Goal: Task Accomplishment & Management: Complete application form

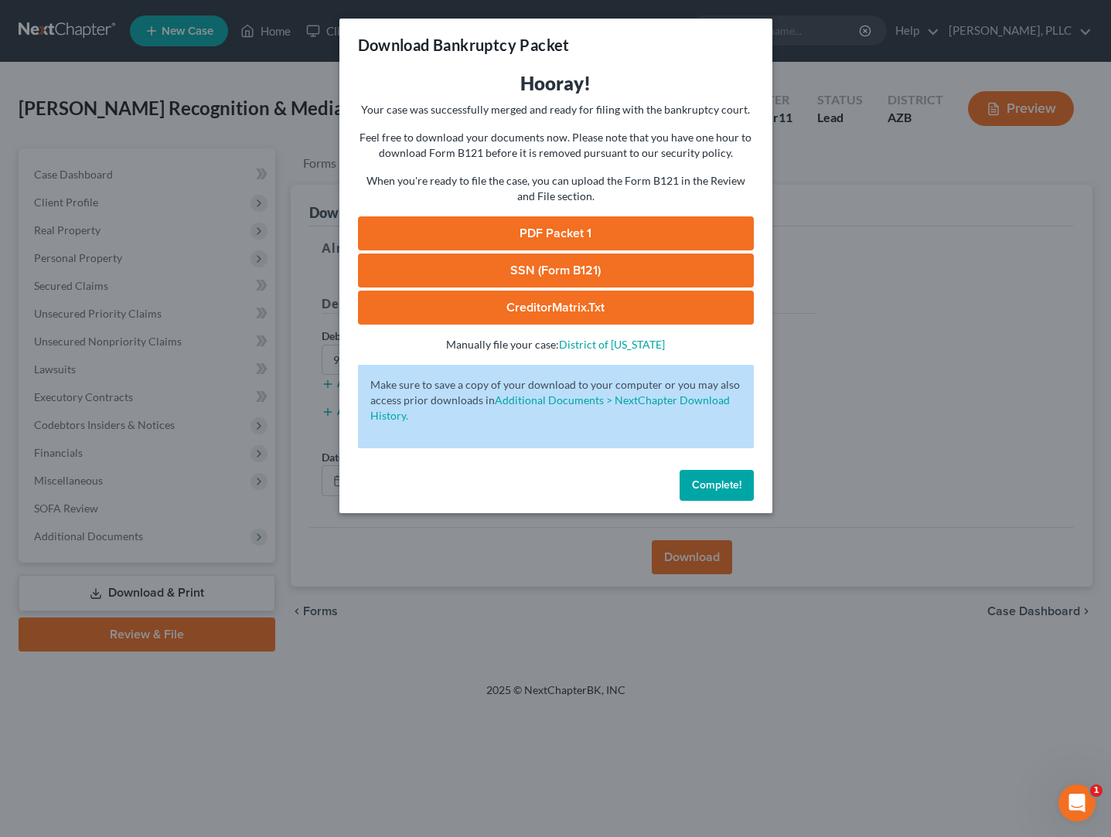
click at [704, 487] on span "Complete!" at bounding box center [716, 485] width 49 height 13
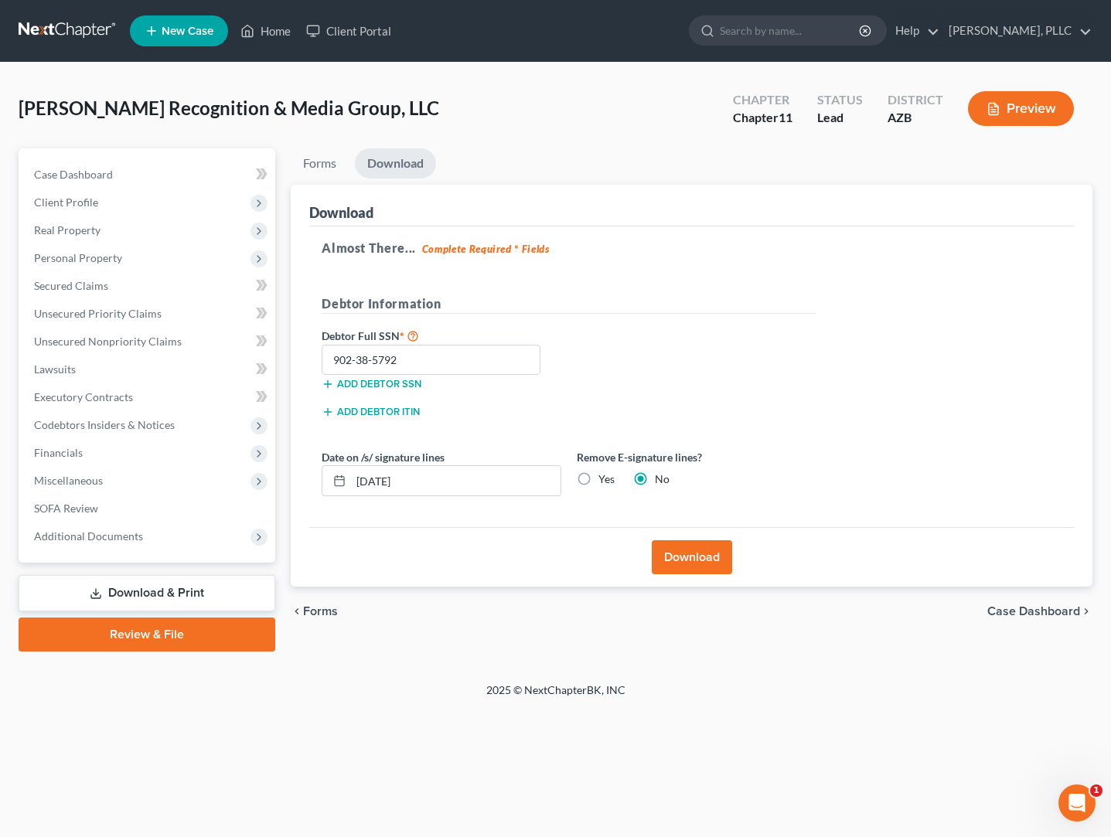
click at [47, 26] on link at bounding box center [68, 31] width 99 height 28
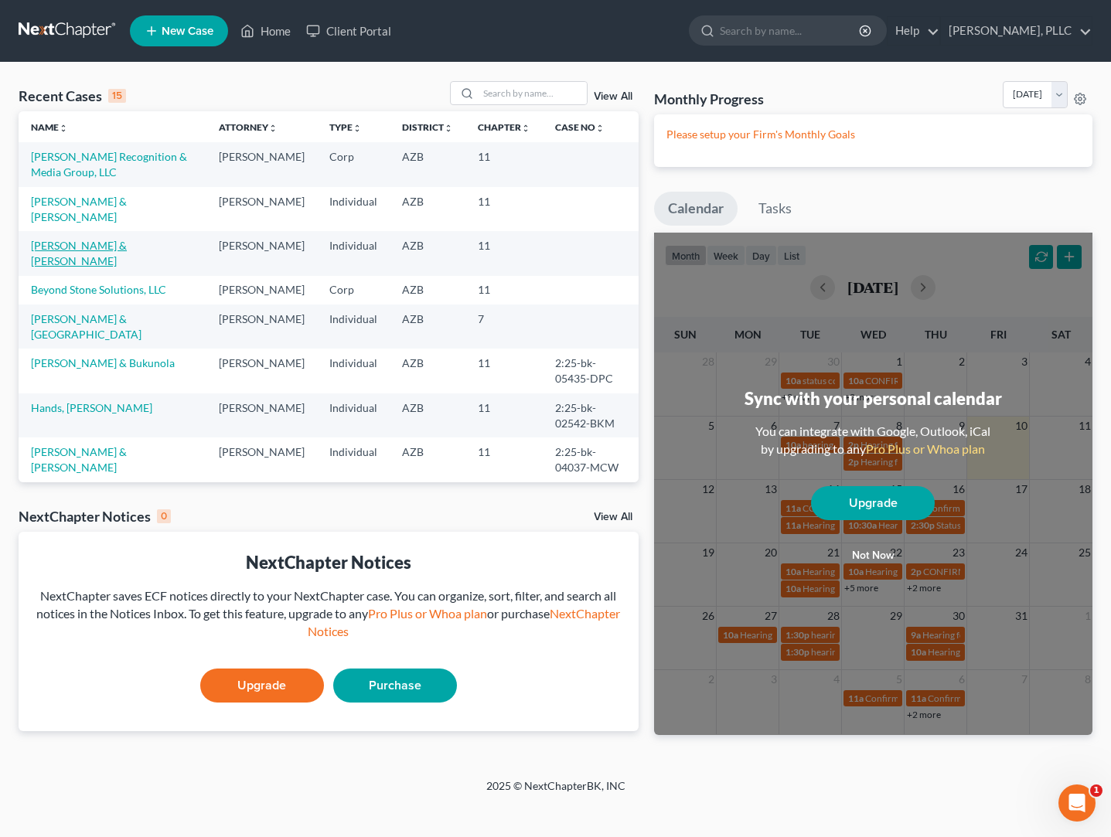
click at [87, 248] on link "Schaefer, John & Sandra" at bounding box center [79, 253] width 96 height 29
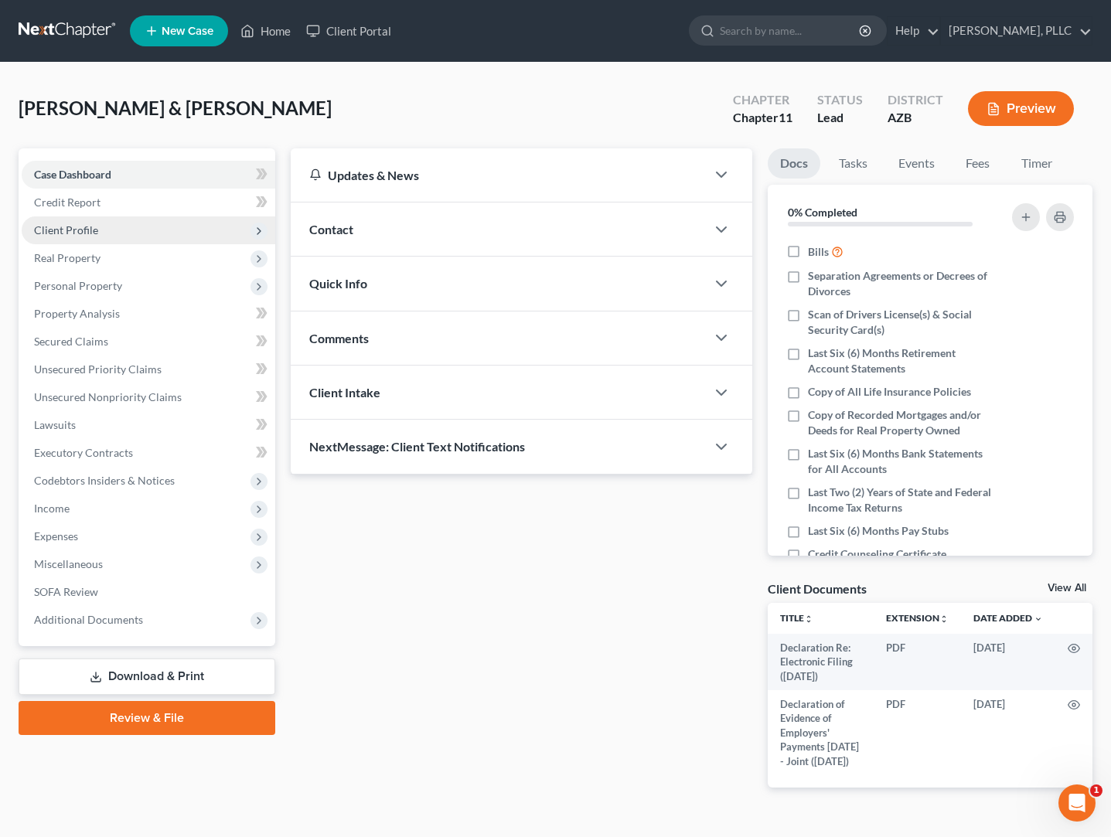
click at [77, 232] on span "Client Profile" at bounding box center [66, 229] width 64 height 13
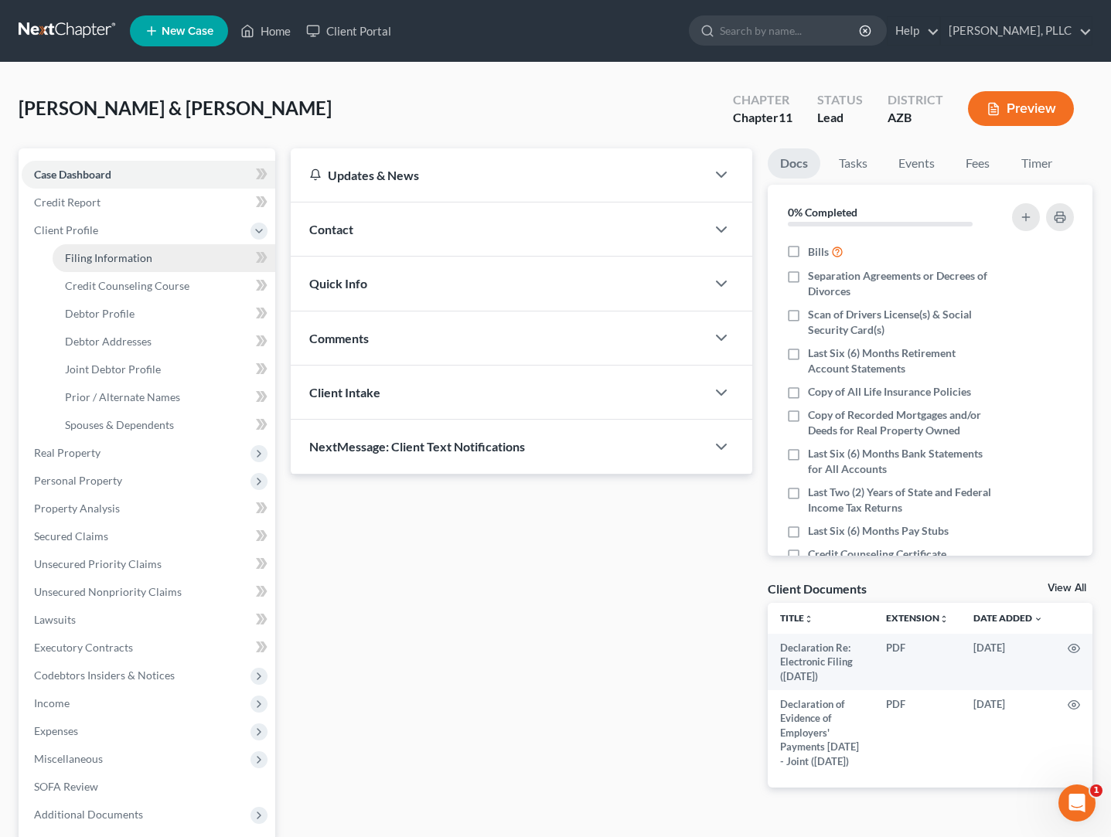
click at [98, 260] on span "Filing Information" at bounding box center [108, 257] width 87 height 13
select select "0"
select select "1"
select select "3"
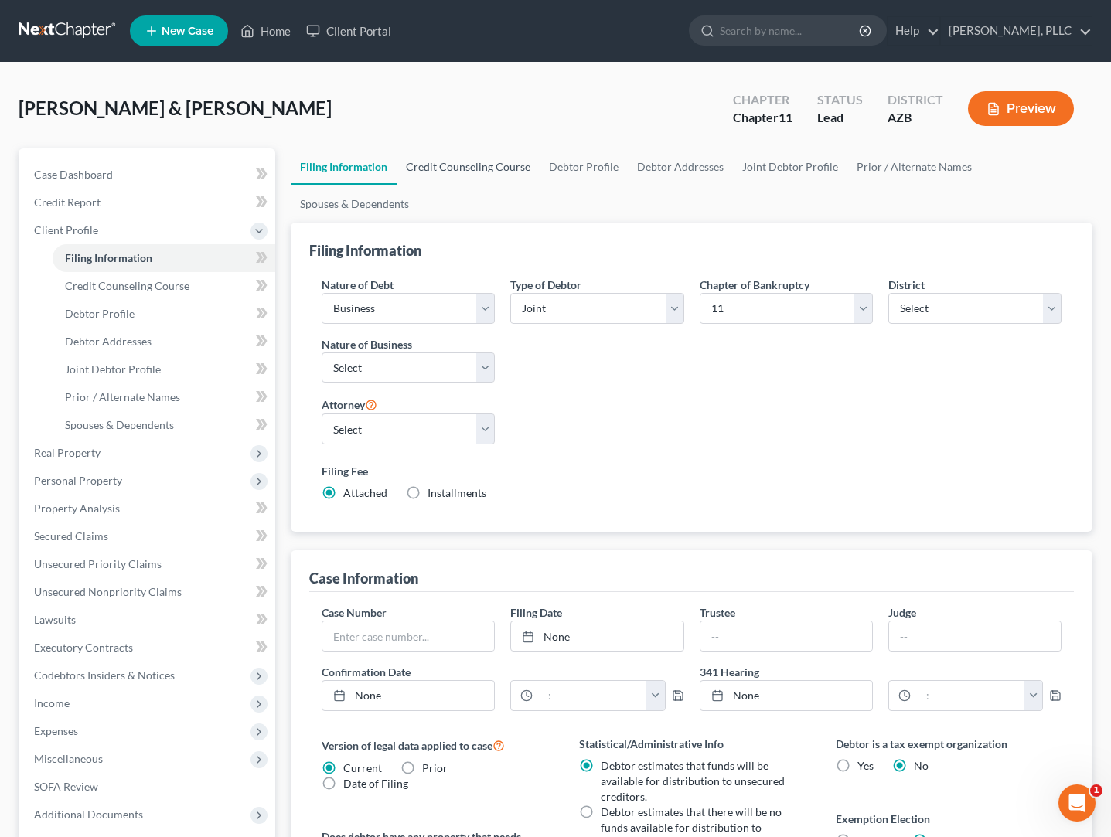
click at [486, 171] on link "Credit Counseling Course" at bounding box center [468, 166] width 143 height 37
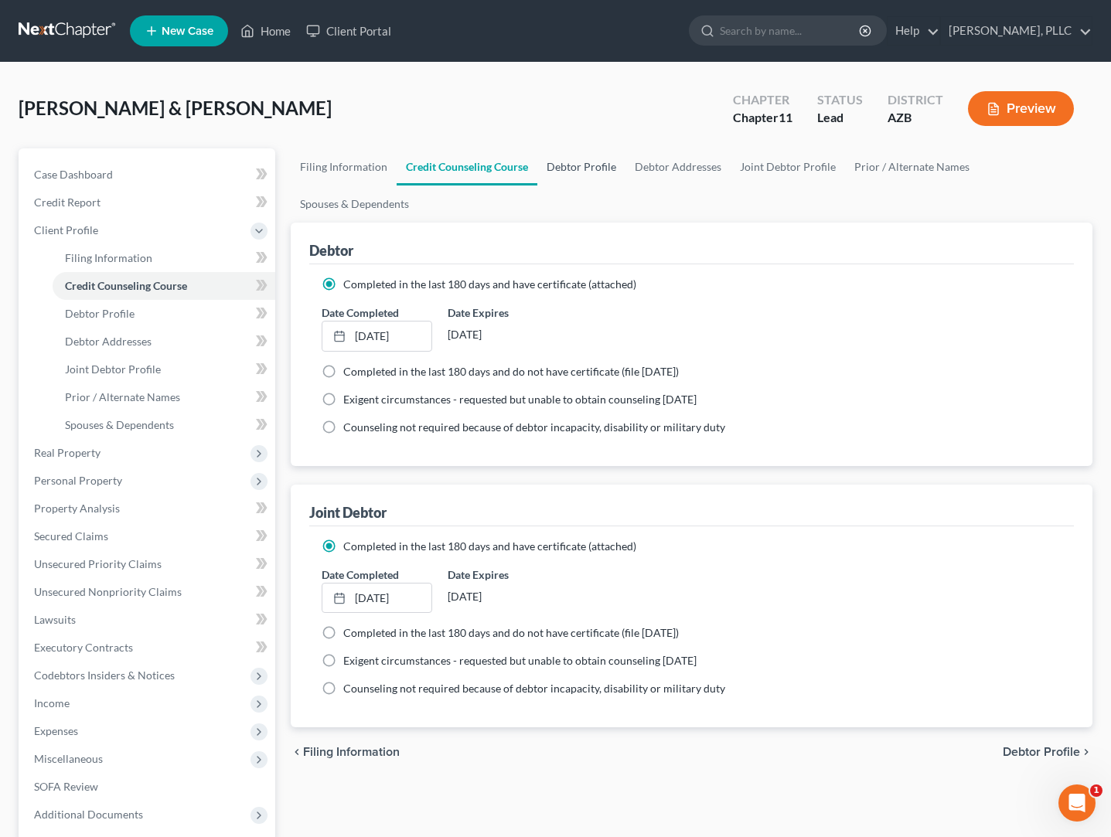
click at [583, 167] on link "Debtor Profile" at bounding box center [581, 166] width 88 height 37
select select "1"
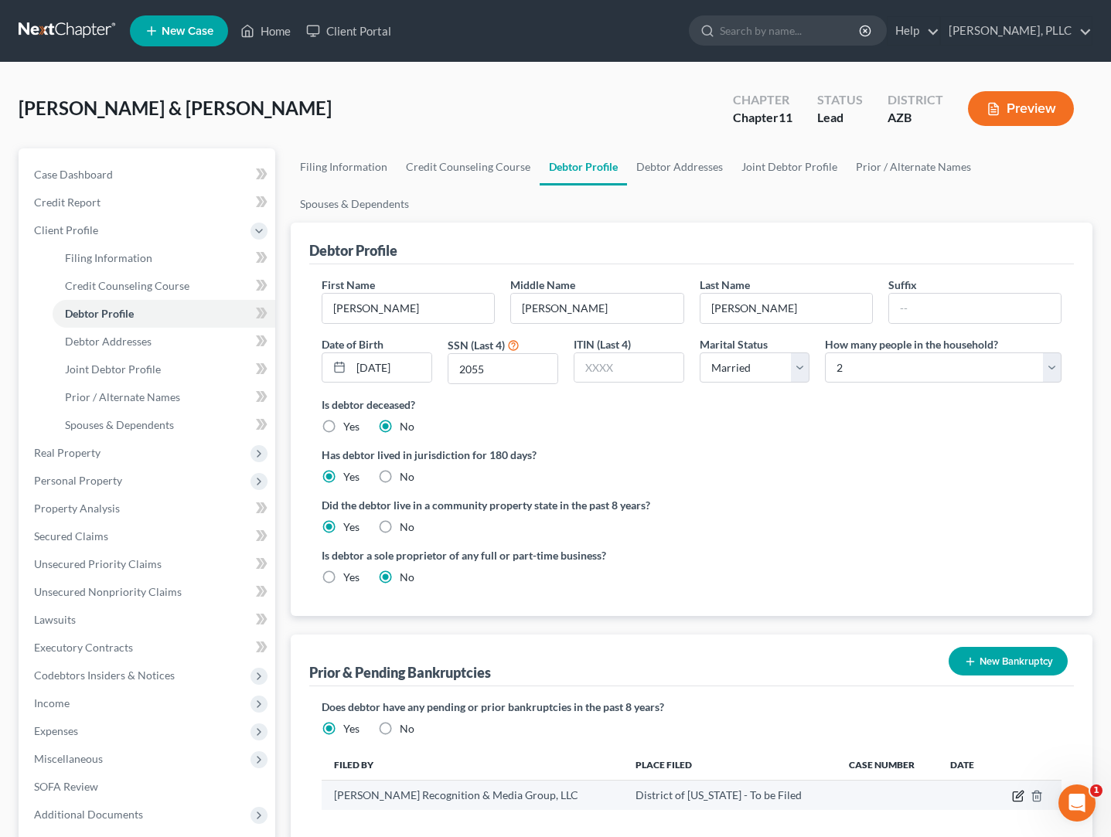
click at [1018, 798] on icon "button" at bounding box center [1019, 795] width 7 height 7
select select "other"
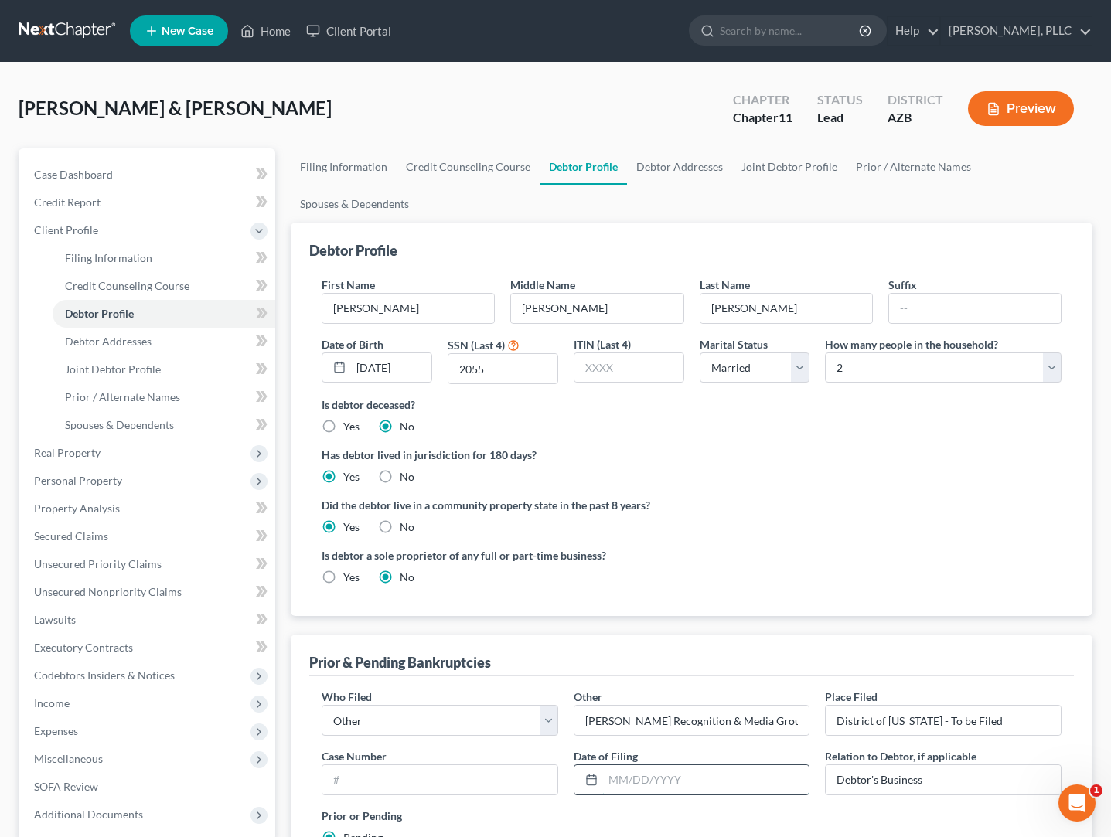
click at [714, 780] on input "text" at bounding box center [706, 780] width 206 height 29
type input "10/10/2025"
click at [468, 773] on input "text" at bounding box center [439, 780] width 235 height 29
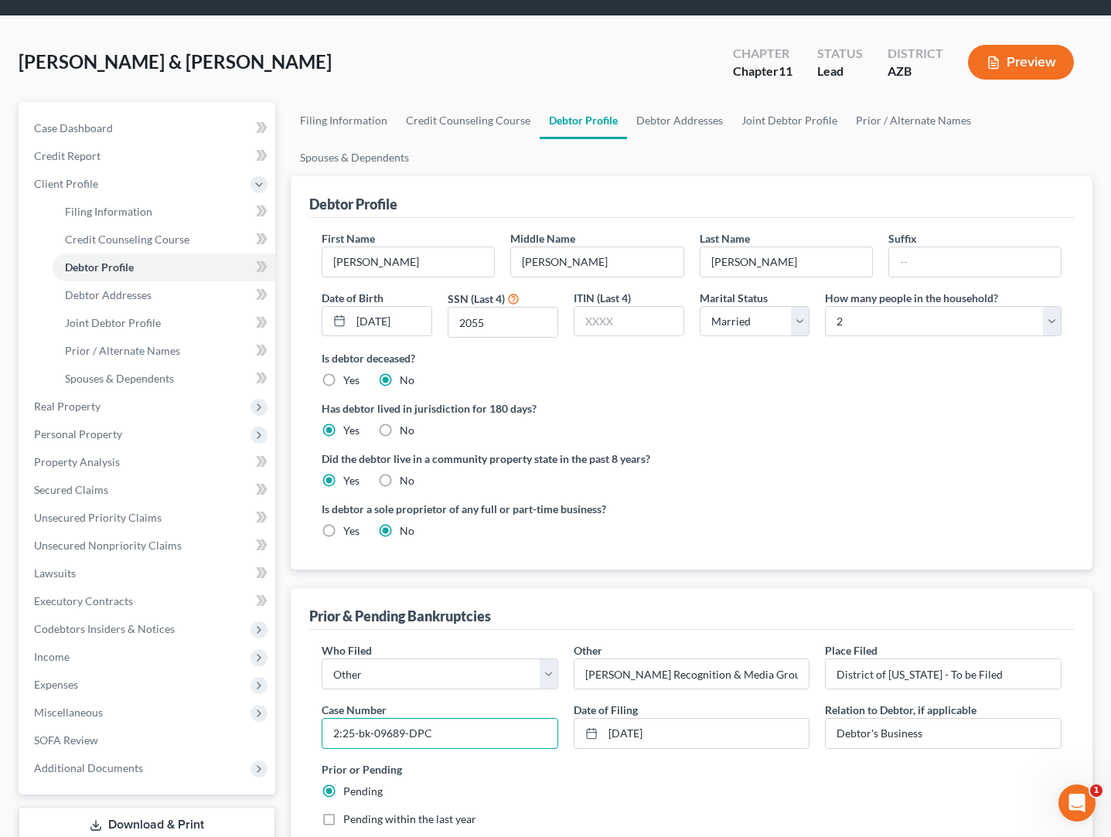
scroll to position [46, 0]
type input "2:25-bk-09689-DPC"
click at [1021, 674] on input "District of Arizona - To be Filed" at bounding box center [943, 674] width 235 height 29
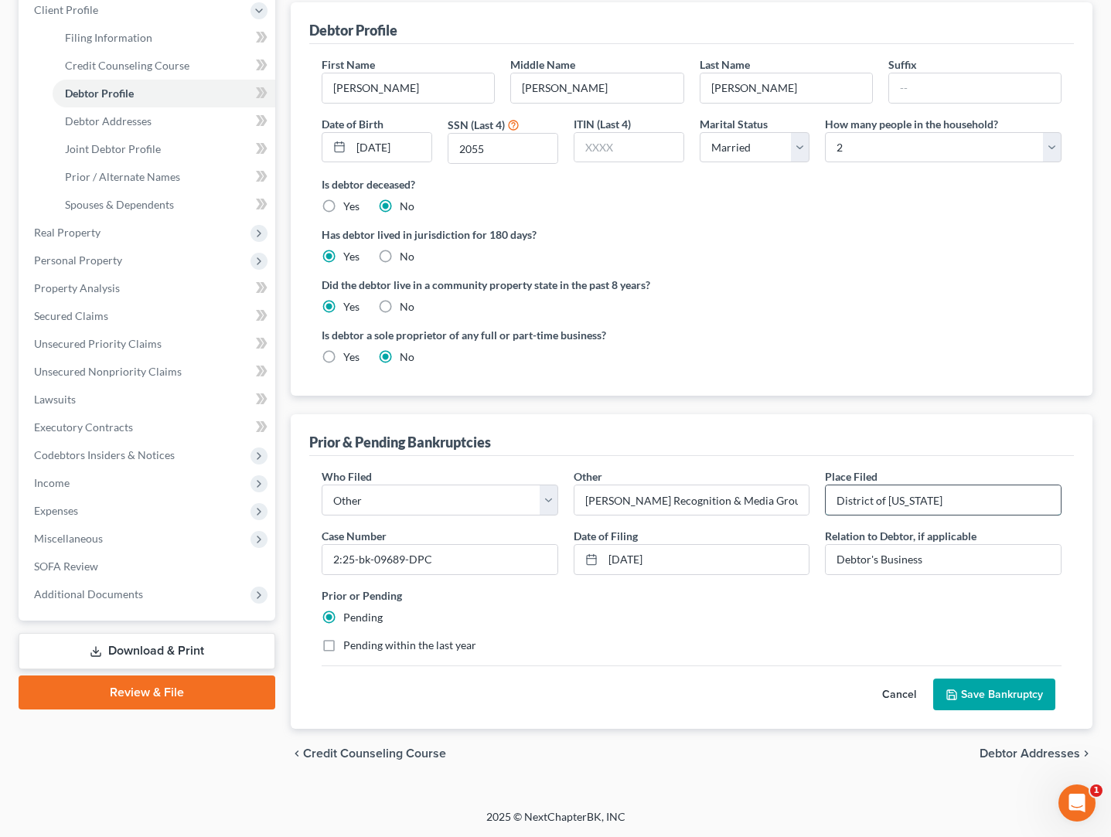
scroll to position [220, 0]
type input "District of Arizona"
click at [1029, 693] on button "Save Bankruptcy" at bounding box center [994, 695] width 122 height 32
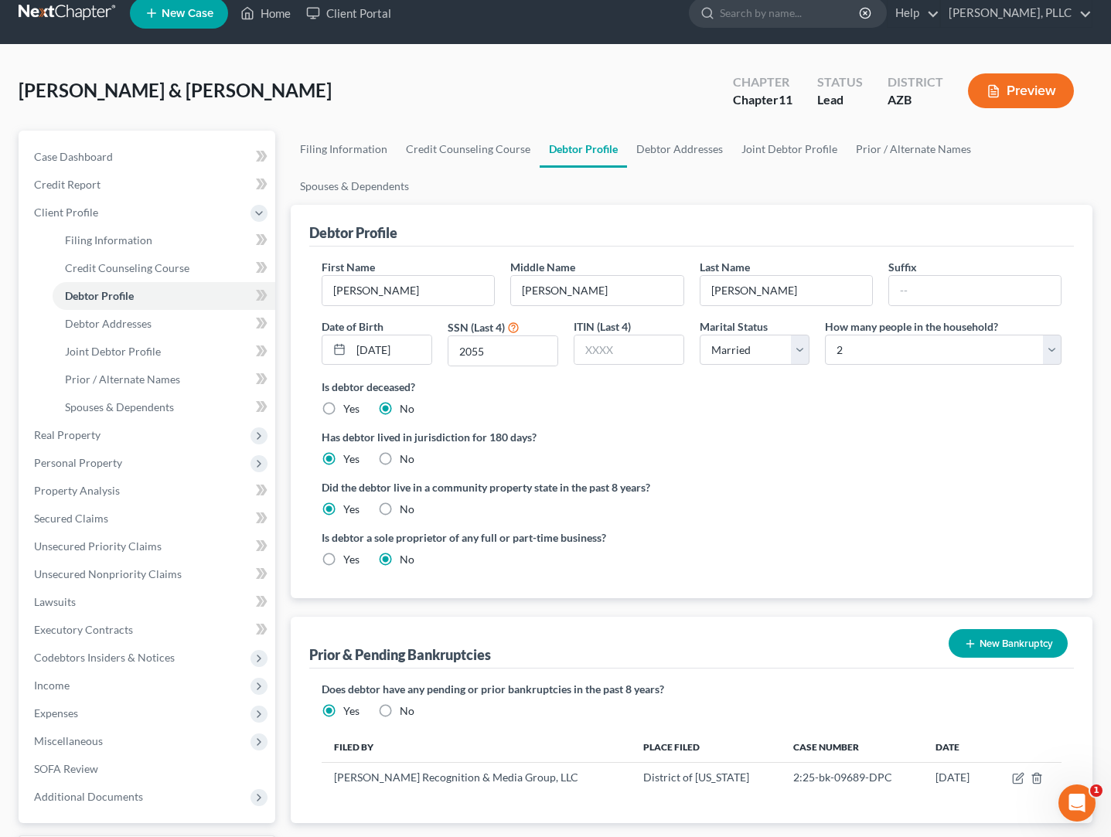
scroll to position [17, 0]
click at [82, 465] on span "Personal Property" at bounding box center [78, 463] width 88 height 13
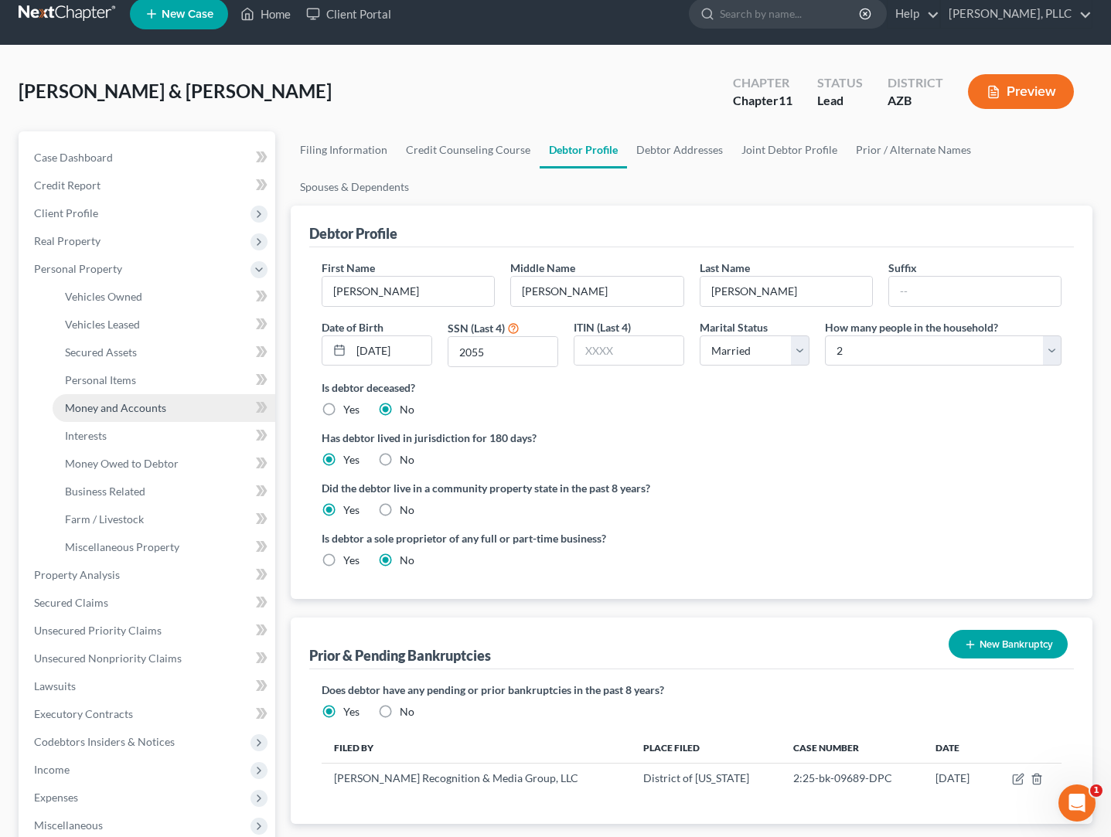
click at [84, 405] on span "Money and Accounts" at bounding box center [115, 407] width 101 height 13
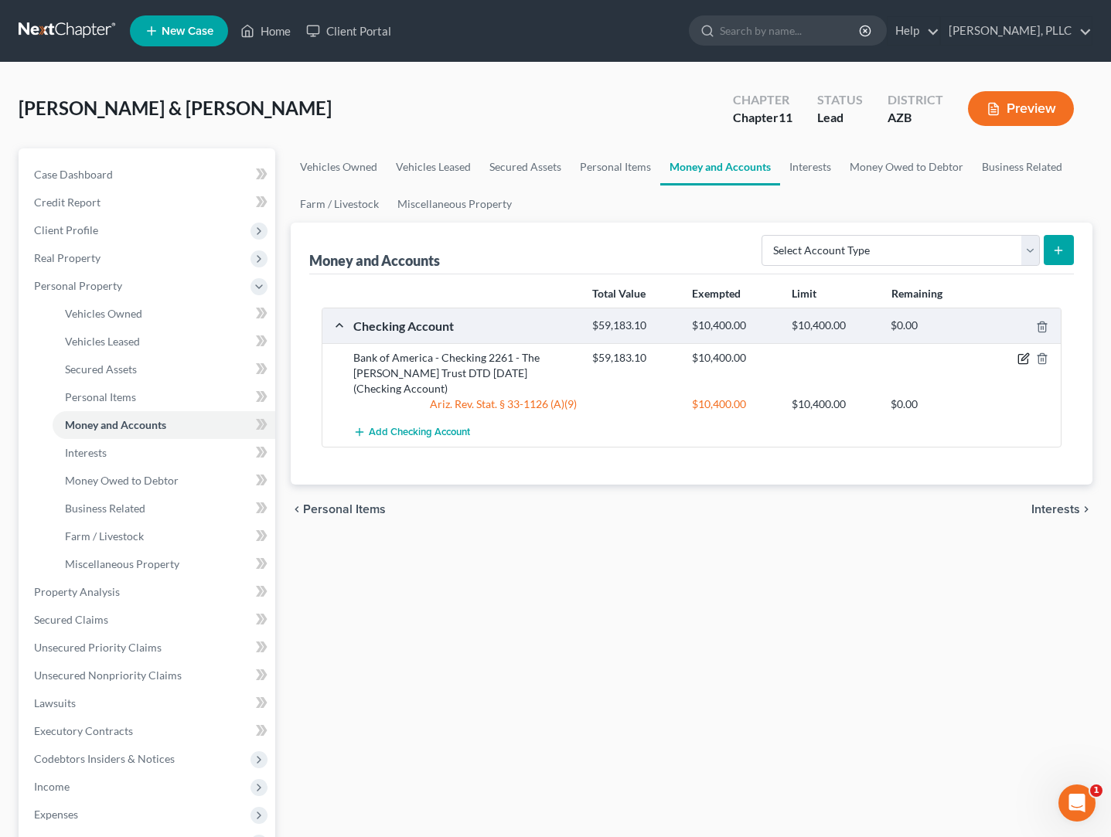
click at [1020, 357] on icon "button" at bounding box center [1024, 359] width 12 height 12
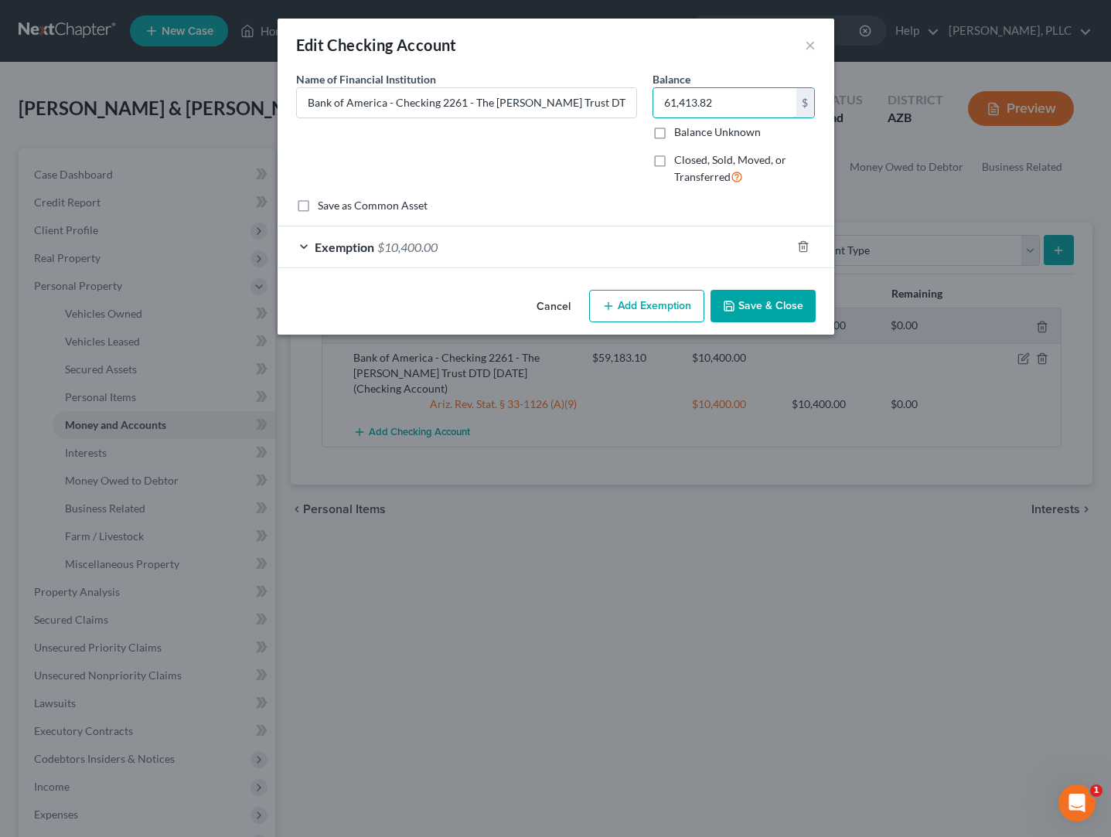
type input "61,413.82"
click at [623, 254] on div "Exemption $10,400.00" at bounding box center [534, 247] width 513 height 41
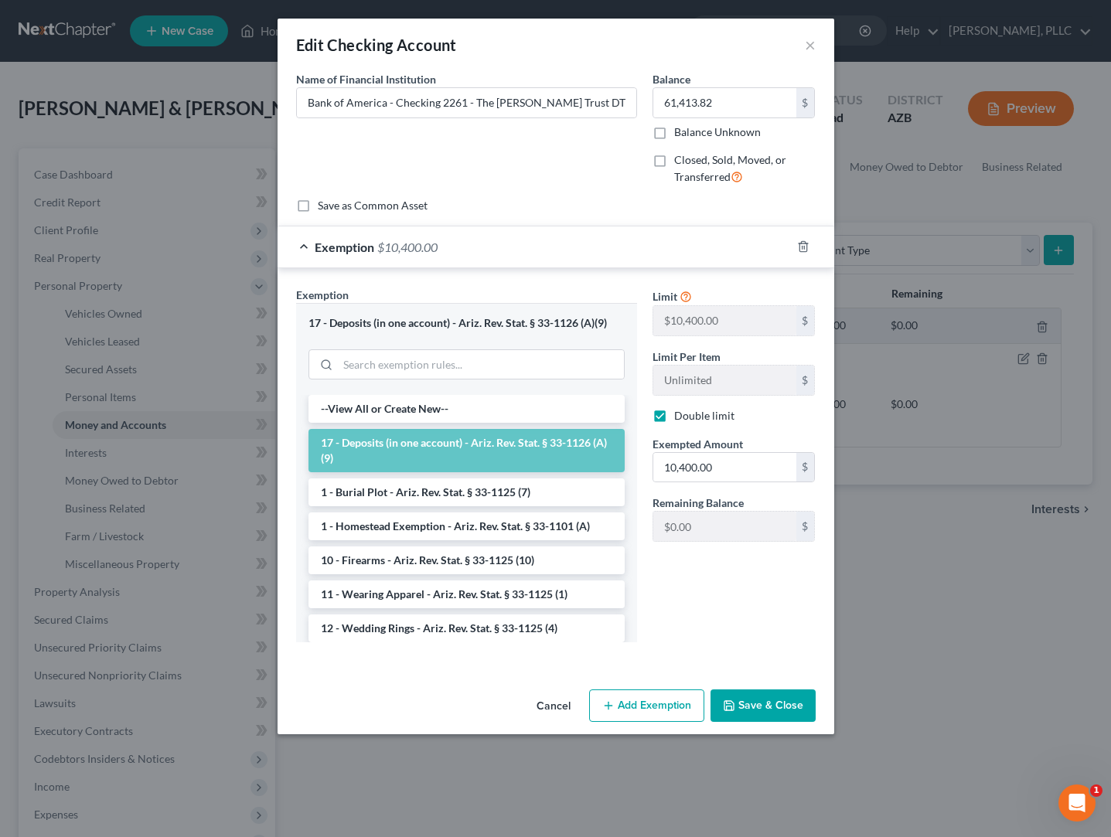
click at [674, 414] on label "Double limit" at bounding box center [704, 415] width 60 height 15
click at [680, 414] on input "Double limit" at bounding box center [685, 413] width 10 height 10
click at [674, 414] on label "Double limit" at bounding box center [704, 415] width 60 height 15
click at [680, 414] on input "Double limit" at bounding box center [685, 413] width 10 height 10
checkbox input "true"
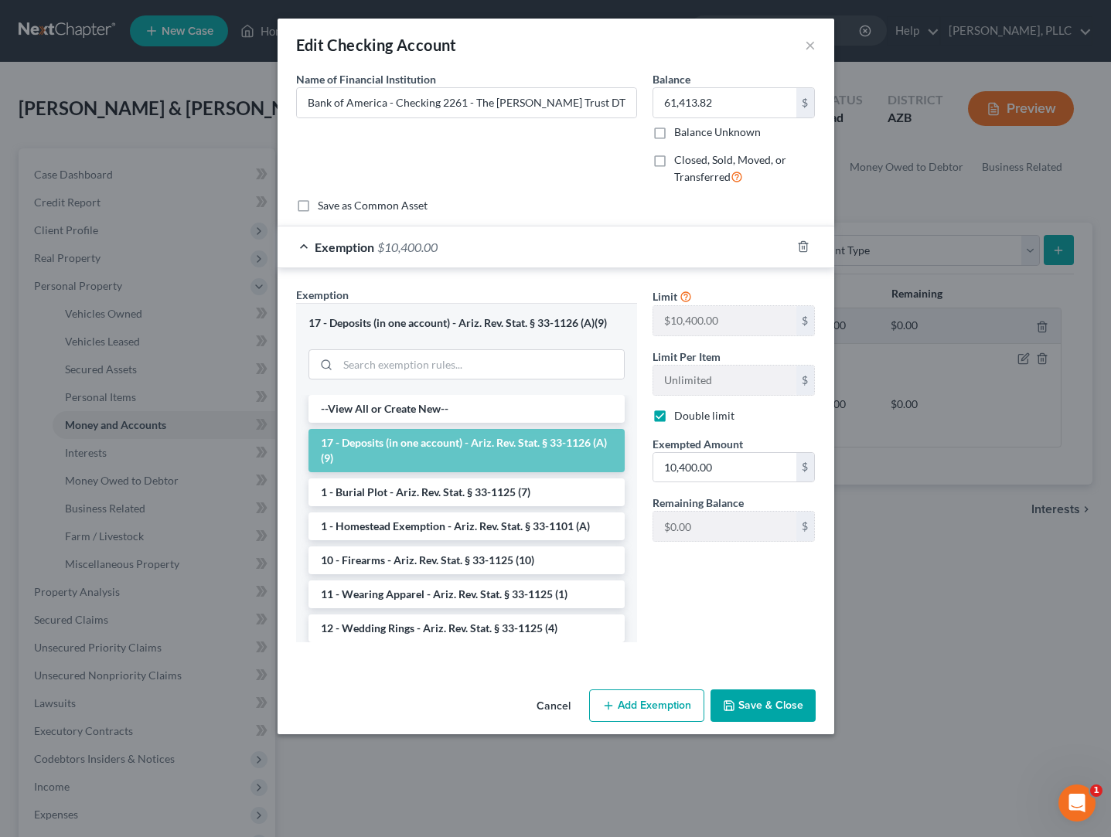
click at [783, 708] on button "Save & Close" at bounding box center [763, 706] width 105 height 32
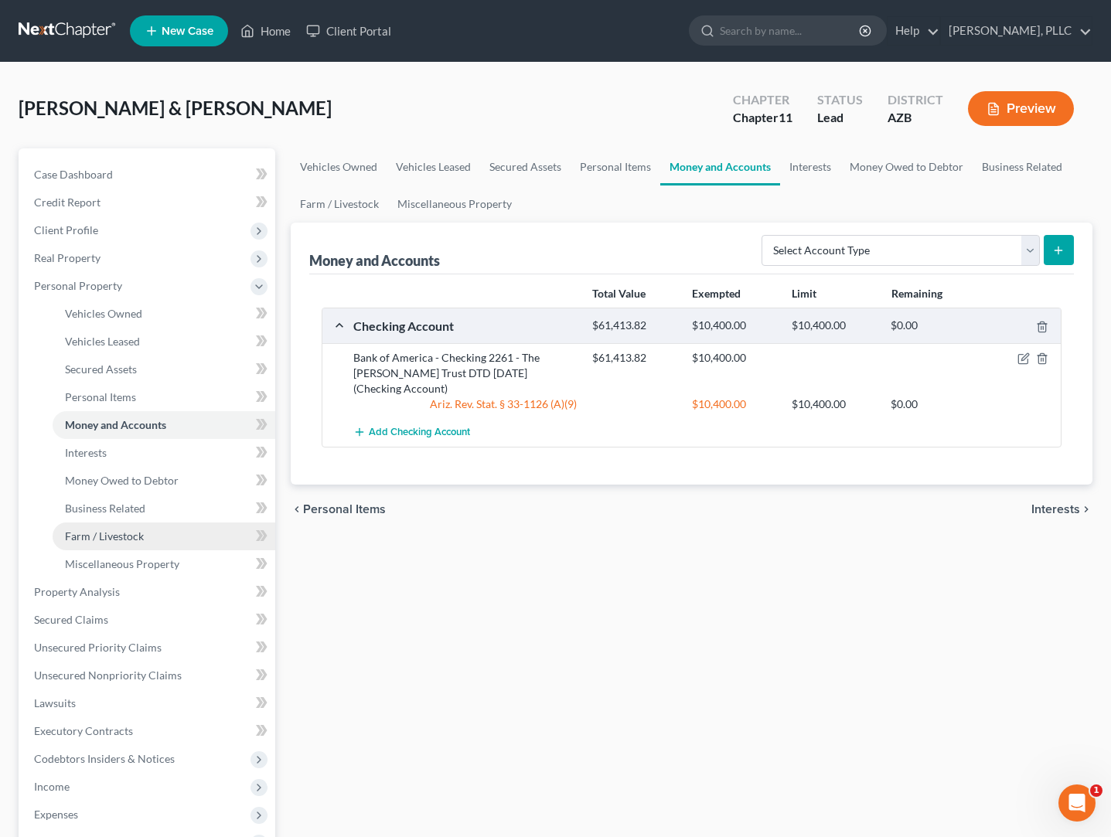
click at [101, 538] on span "Farm / Livestock" at bounding box center [104, 536] width 79 height 13
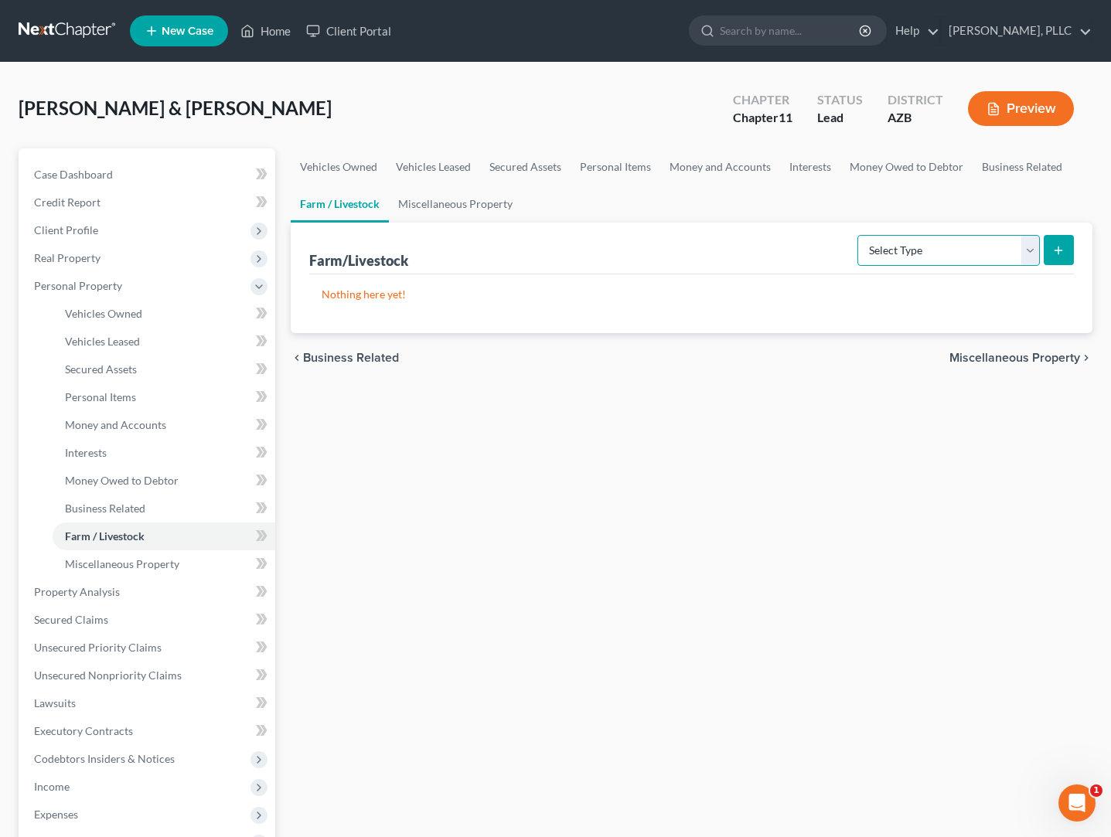
select select "animals"
click at [1049, 249] on button "submit" at bounding box center [1059, 250] width 30 height 30
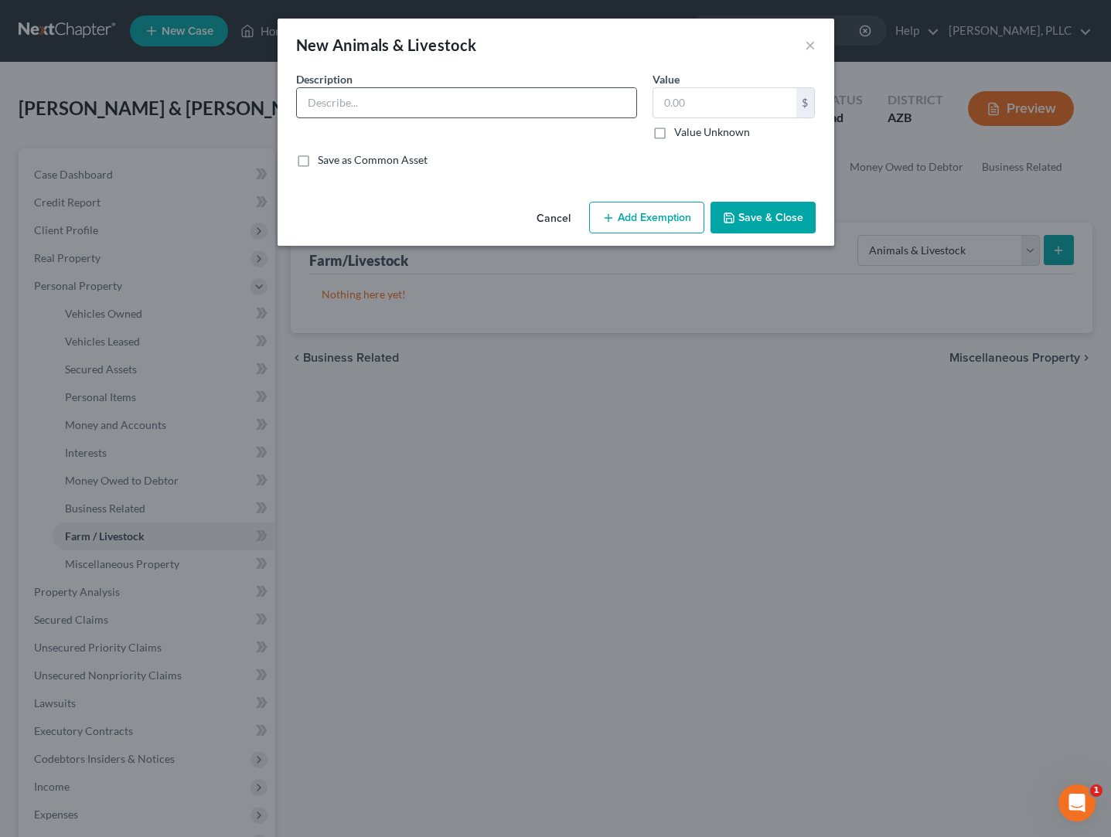
click at [373, 114] on input "text" at bounding box center [466, 102] width 339 height 29
type input "2 Dogs"
click at [755, 220] on button "Save & Close" at bounding box center [763, 218] width 105 height 32
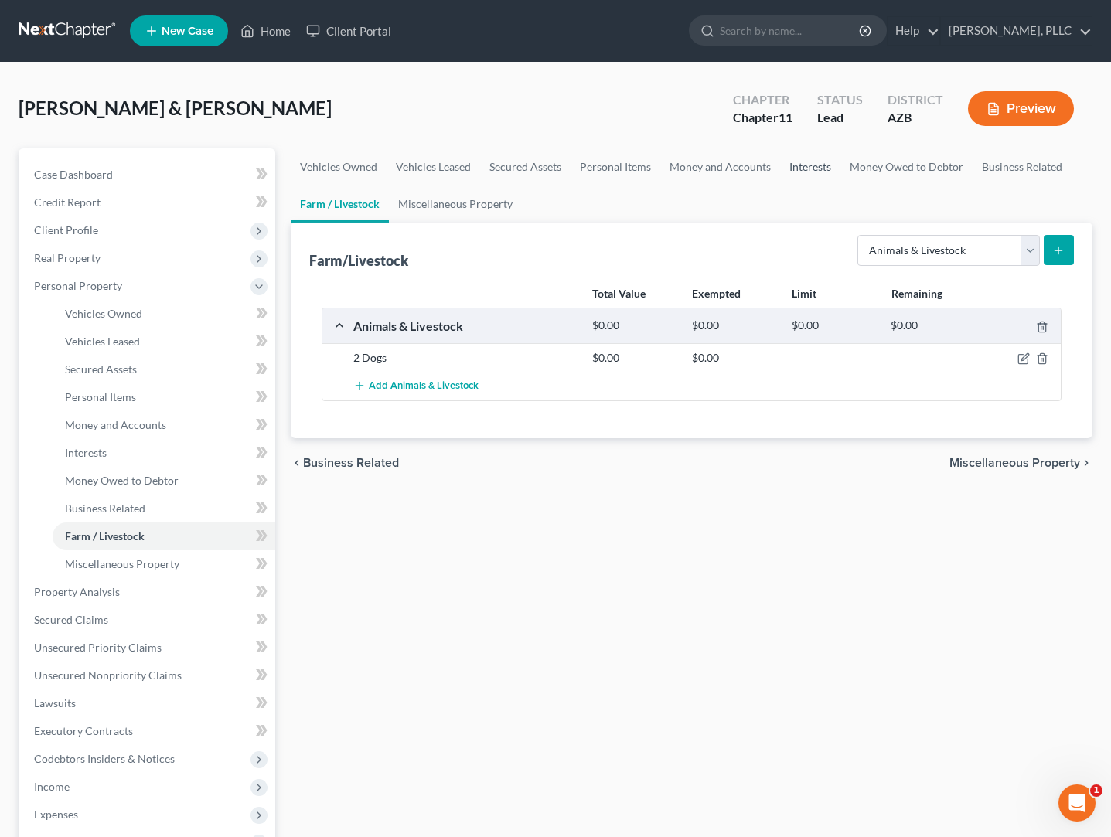
click at [800, 165] on link "Interests" at bounding box center [810, 166] width 60 height 37
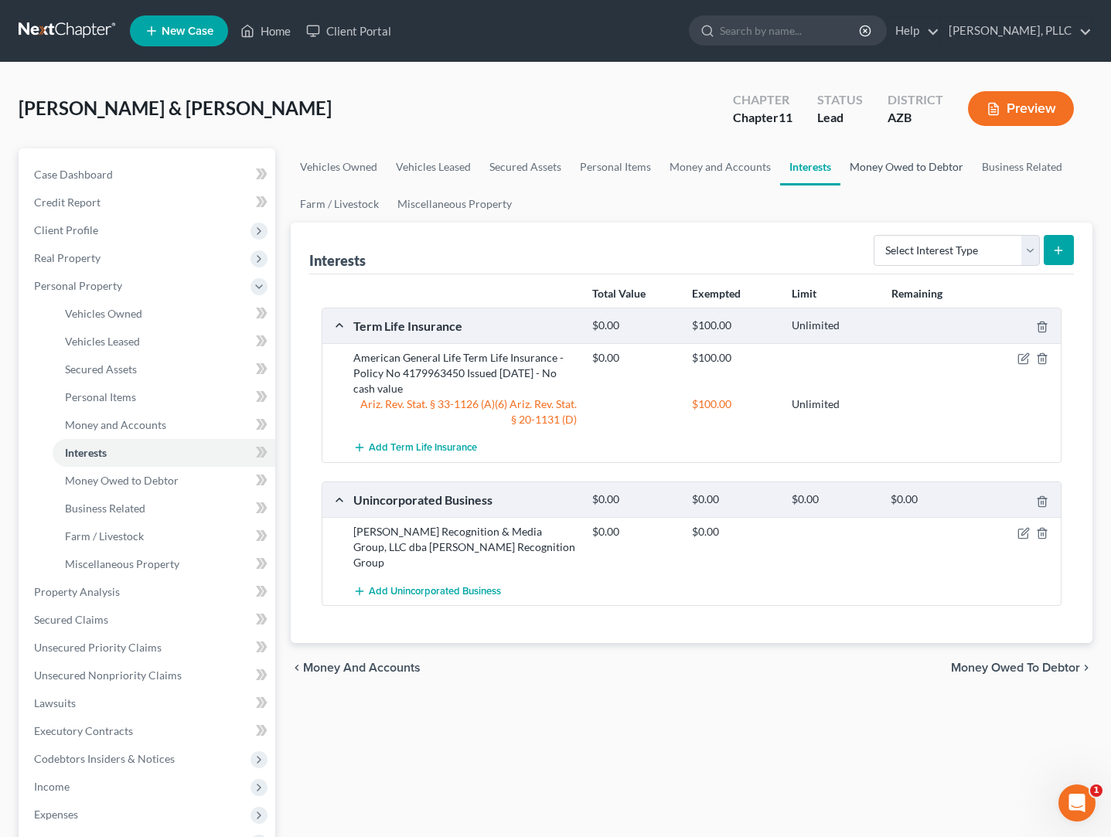
click at [899, 165] on link "Money Owed to Debtor" at bounding box center [907, 166] width 132 height 37
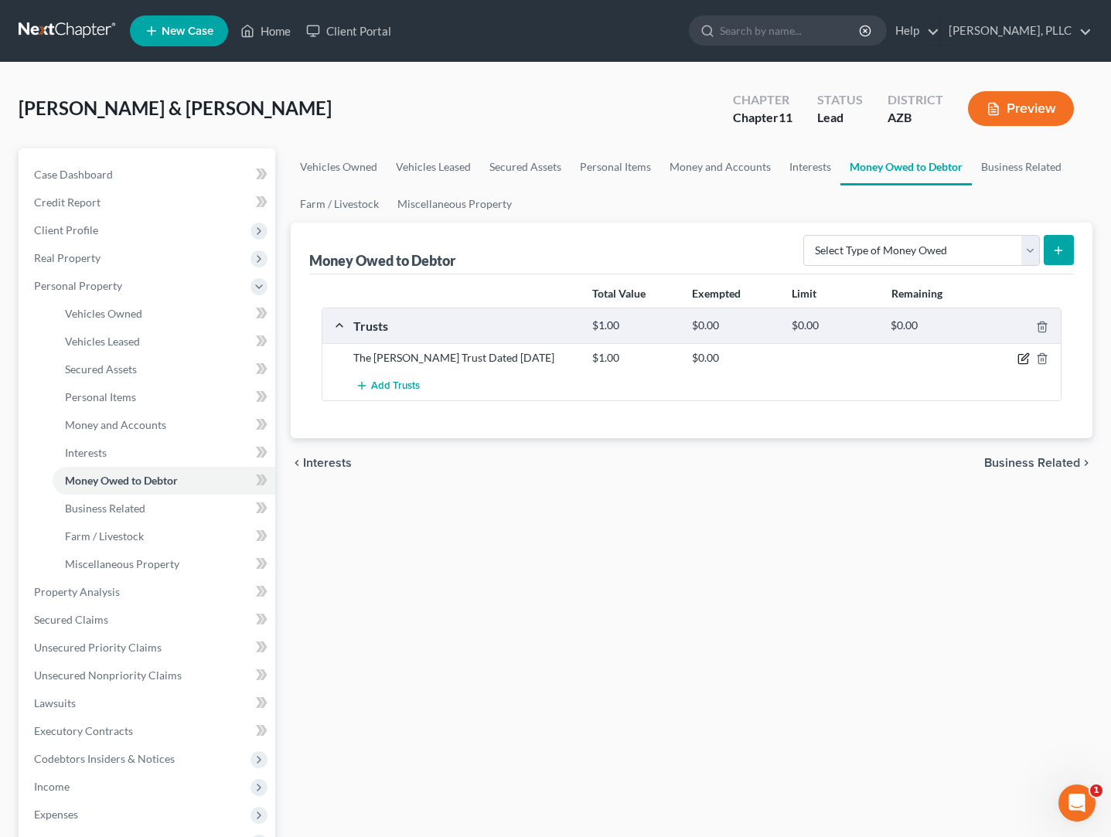
click at [1021, 356] on icon "button" at bounding box center [1024, 359] width 12 height 12
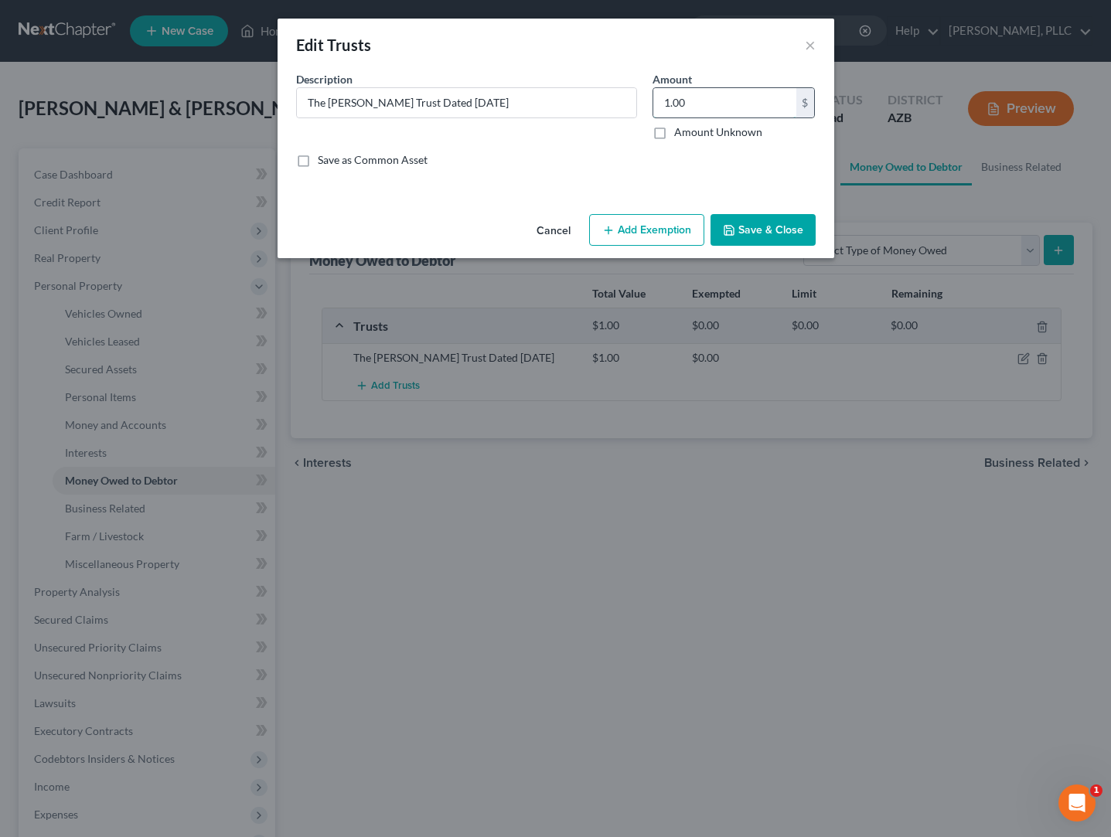
click at [700, 107] on input "1.00" at bounding box center [724, 102] width 143 height 29
type input "1"
type input "0"
click at [775, 235] on button "Save & Close" at bounding box center [763, 230] width 105 height 32
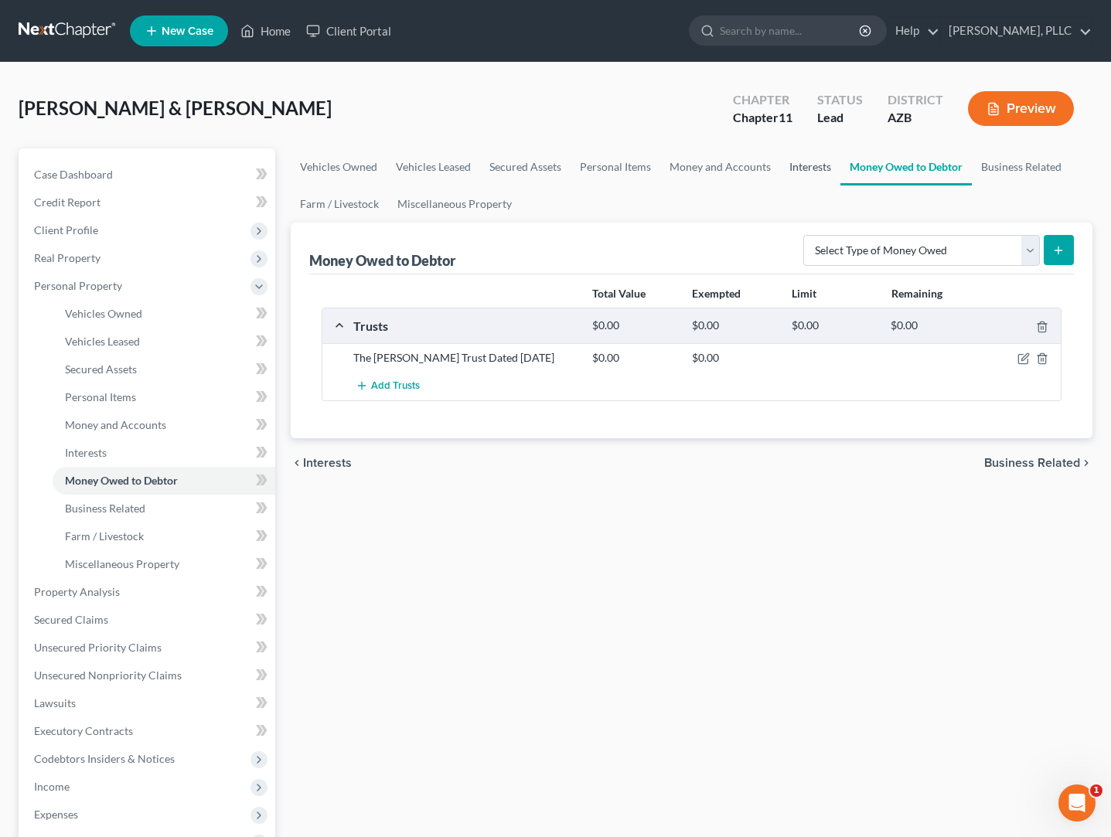
click at [803, 169] on link "Interests" at bounding box center [810, 166] width 60 height 37
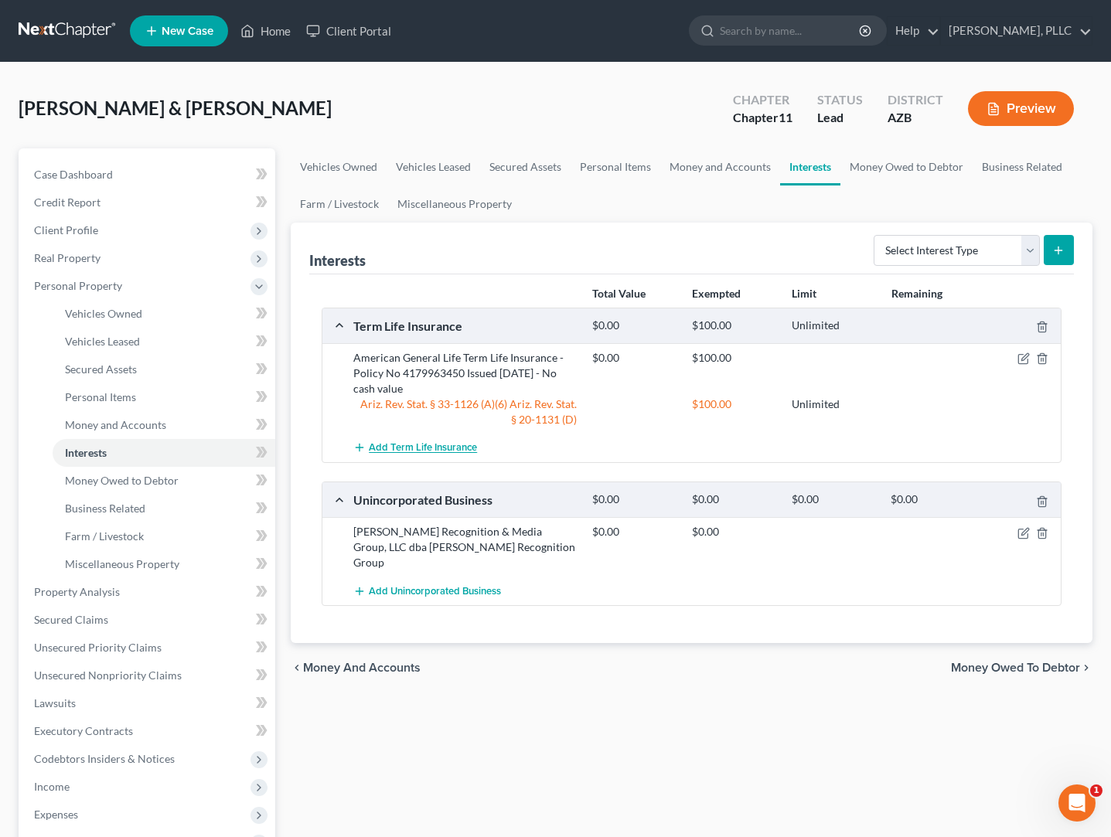
click at [434, 449] on span "Add Term Life Insurance" at bounding box center [423, 448] width 108 height 12
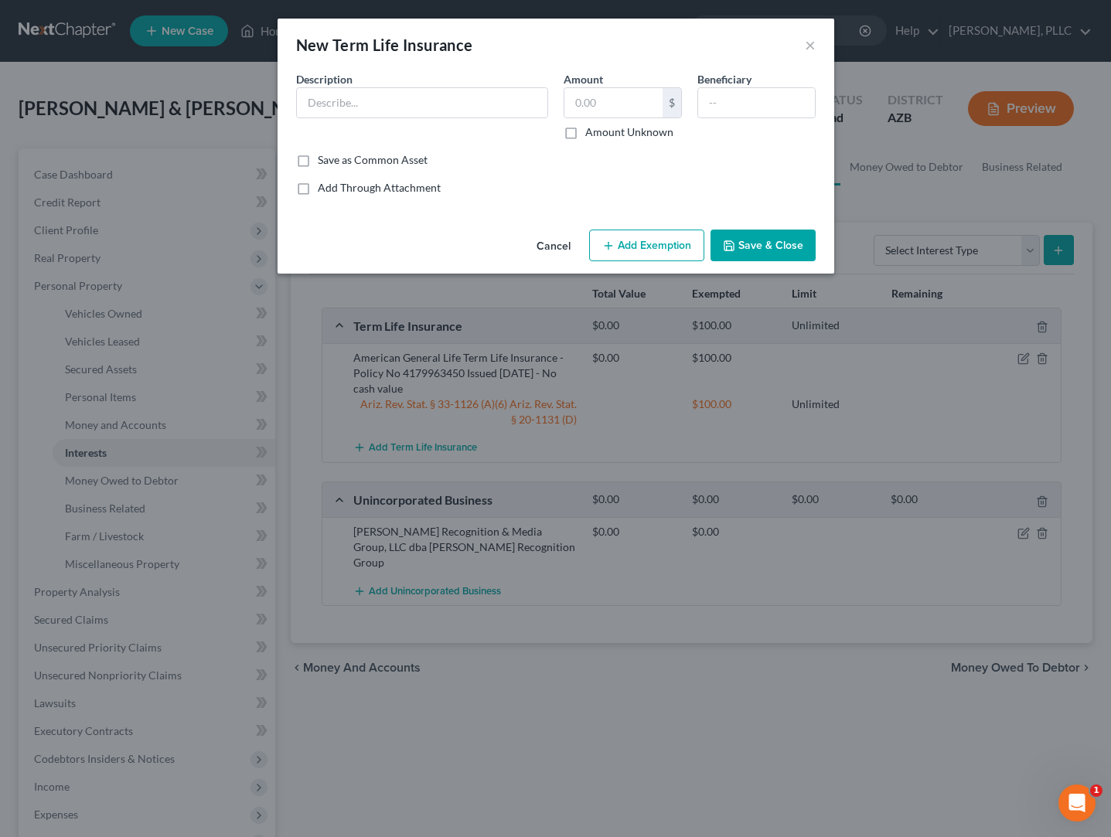
click at [562, 246] on button "Cancel" at bounding box center [553, 246] width 59 height 31
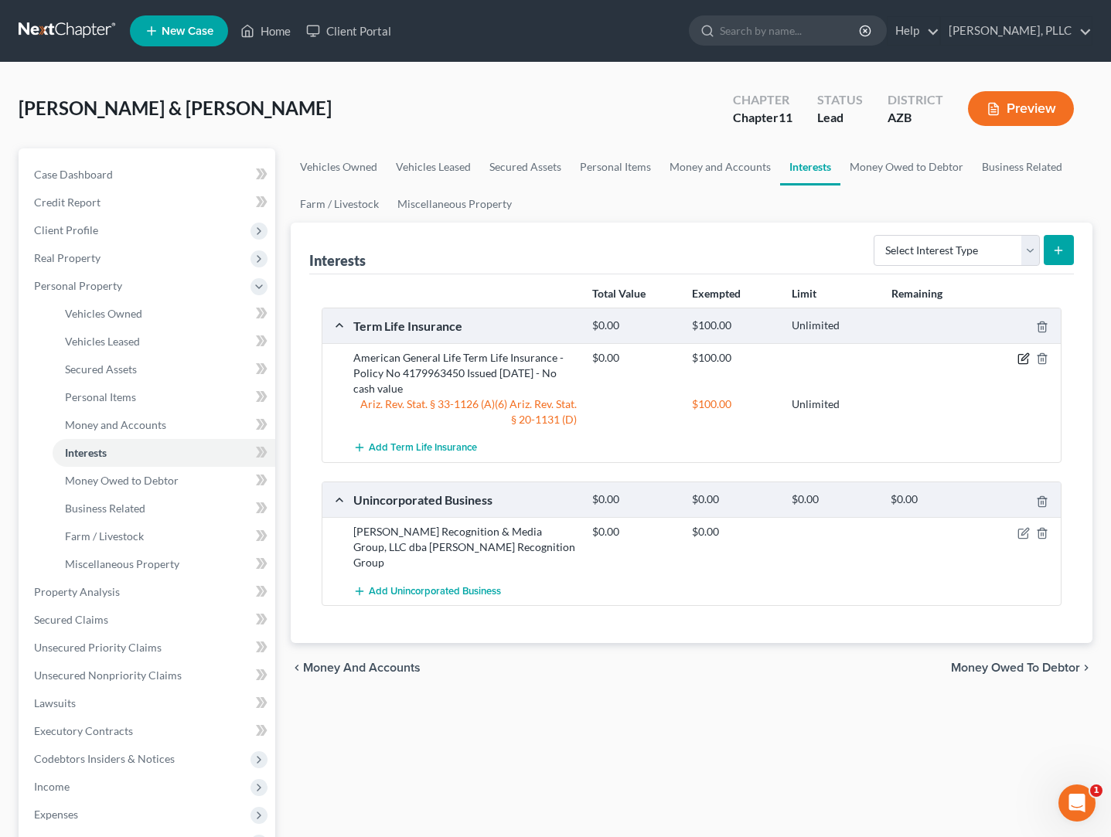
click at [1028, 357] on icon "button" at bounding box center [1024, 359] width 12 height 12
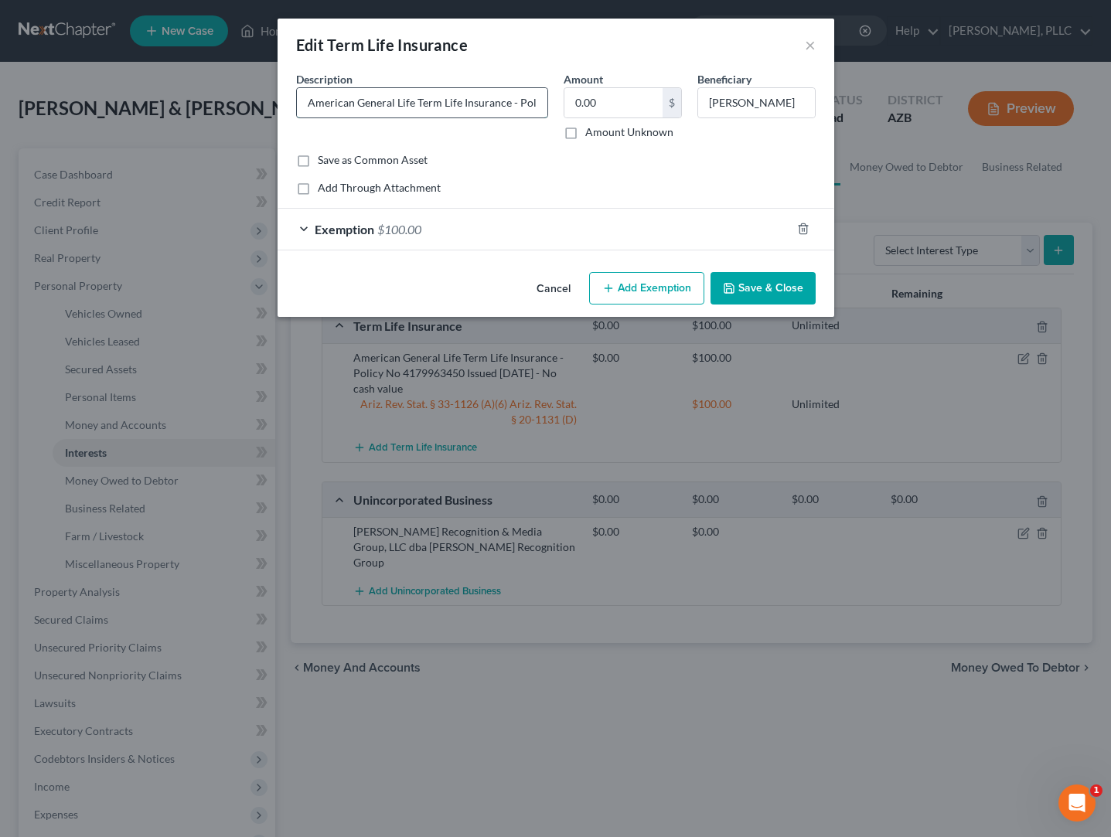
click at [373, 106] on input "American General Life Term Life Insurance - Policy No 4179963450 Issued 09/28/2…" at bounding box center [422, 102] width 251 height 29
type input "Debtor - American General Life Term Life Insurance - Policy No 4179963450 Issue…"
click at [755, 288] on button "Save & Close" at bounding box center [763, 288] width 105 height 32
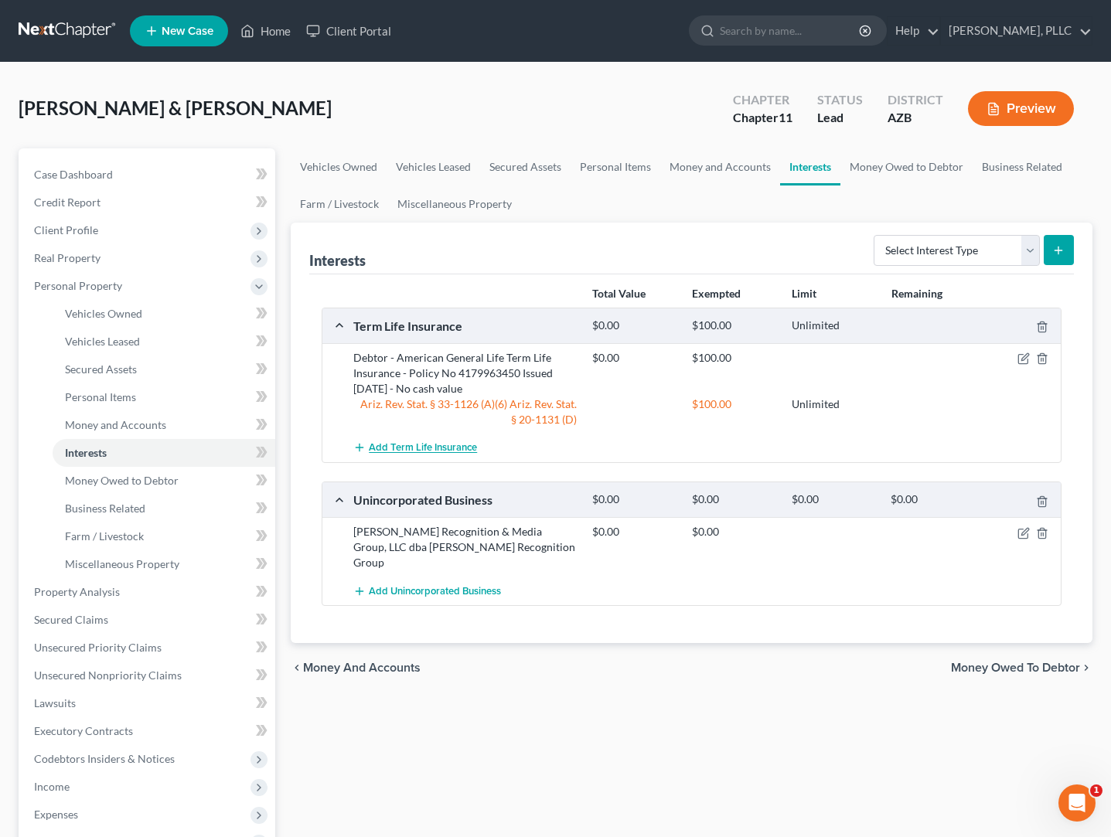
click at [382, 447] on span "Add Term Life Insurance" at bounding box center [423, 448] width 108 height 12
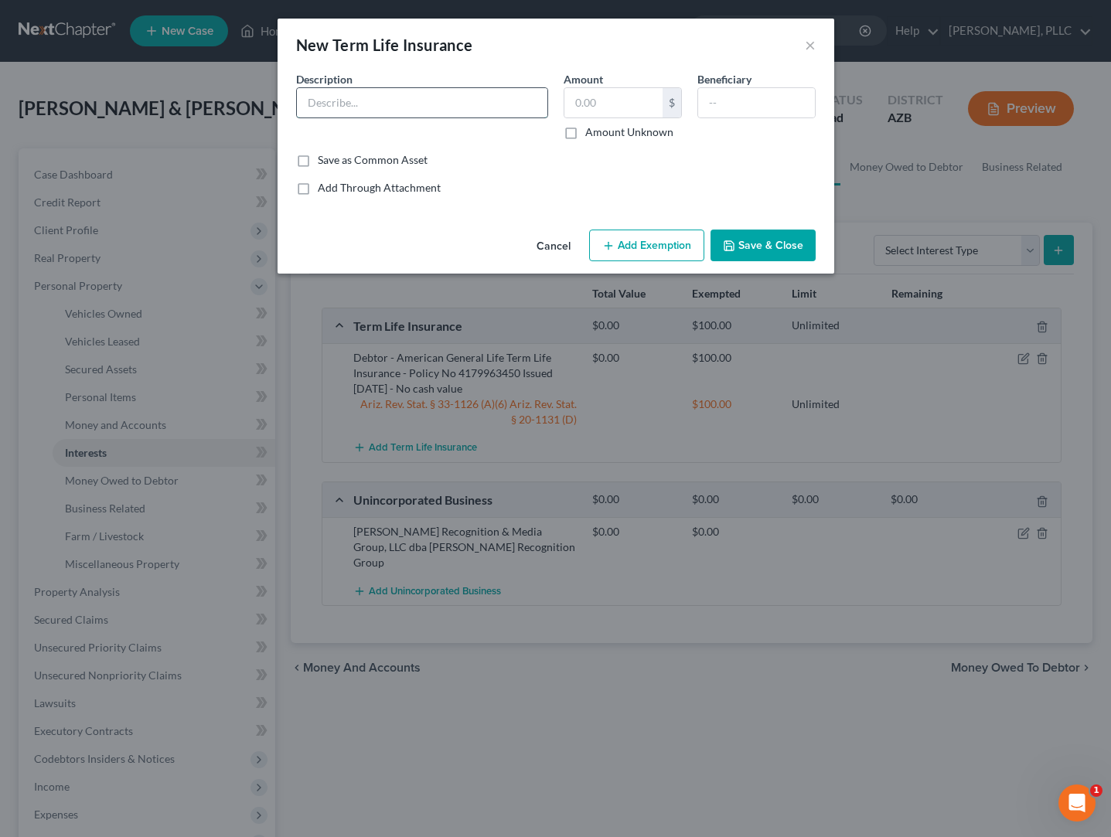
click at [404, 111] on input "text" at bounding box center [422, 102] width 251 height 29
paste input "Debtor - American General Life Term Life Insurance - Policy No 4179963450 Issue…"
click at [532, 105] on input "Co-Debtor - INSERT Term Life Insurance - Policy No 9657961 Issued 09/28/2017 - …" at bounding box center [422, 102] width 251 height 29
type input "Co-Debtor - INSERT Term Life Insurance - Policy No 9657961 Issued 09/26/2006 - …"
click at [791, 110] on input "text" at bounding box center [756, 102] width 117 height 29
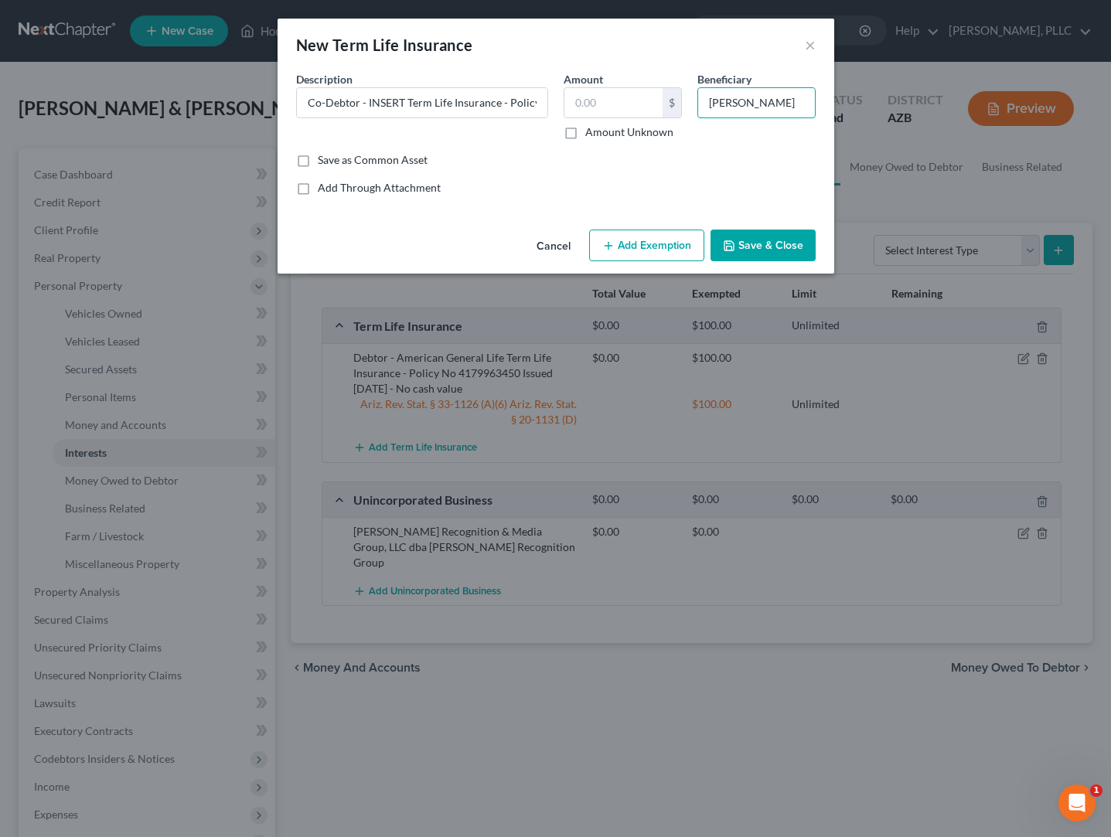
type input "John R. Schaefer"
click at [680, 244] on button "Add Exemption" at bounding box center [646, 246] width 115 height 32
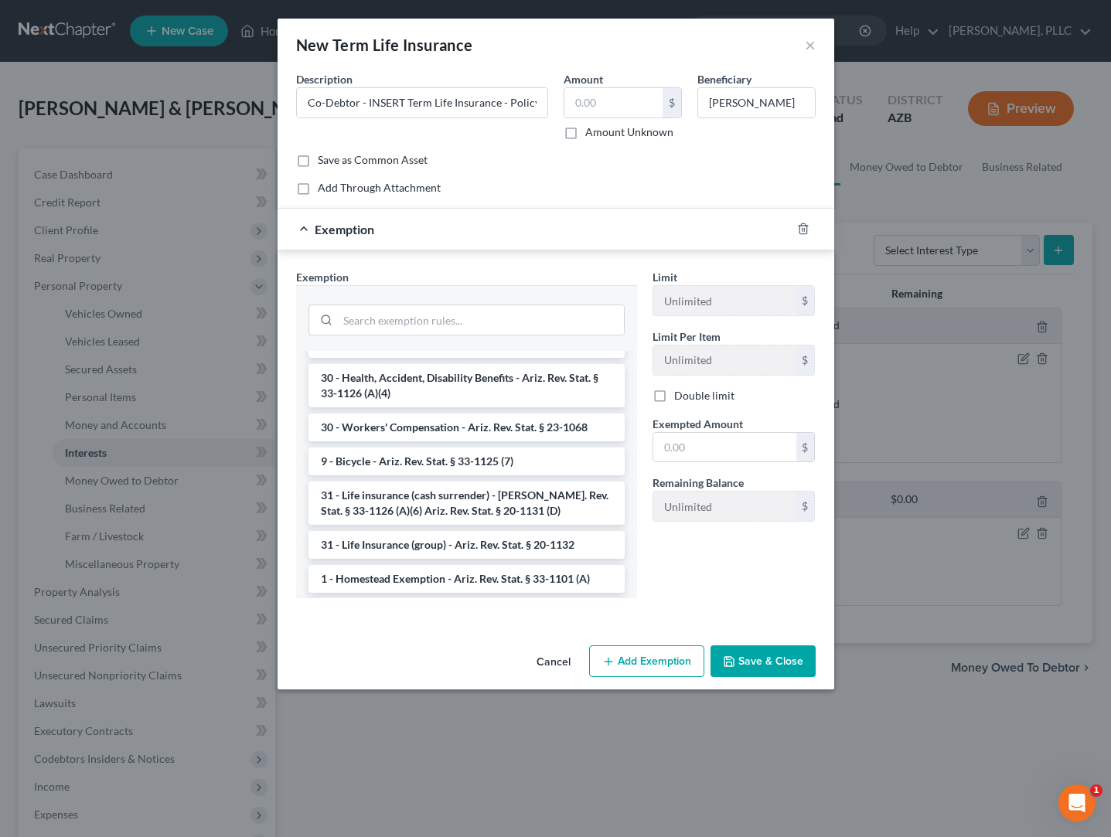
scroll to position [1483, 0]
click at [396, 479] on li "31 - Life insurance (cash surrender) - Ariz. Rev. Stat. § 33-1126 (A)(6) Ariz. …" at bounding box center [467, 500] width 316 height 43
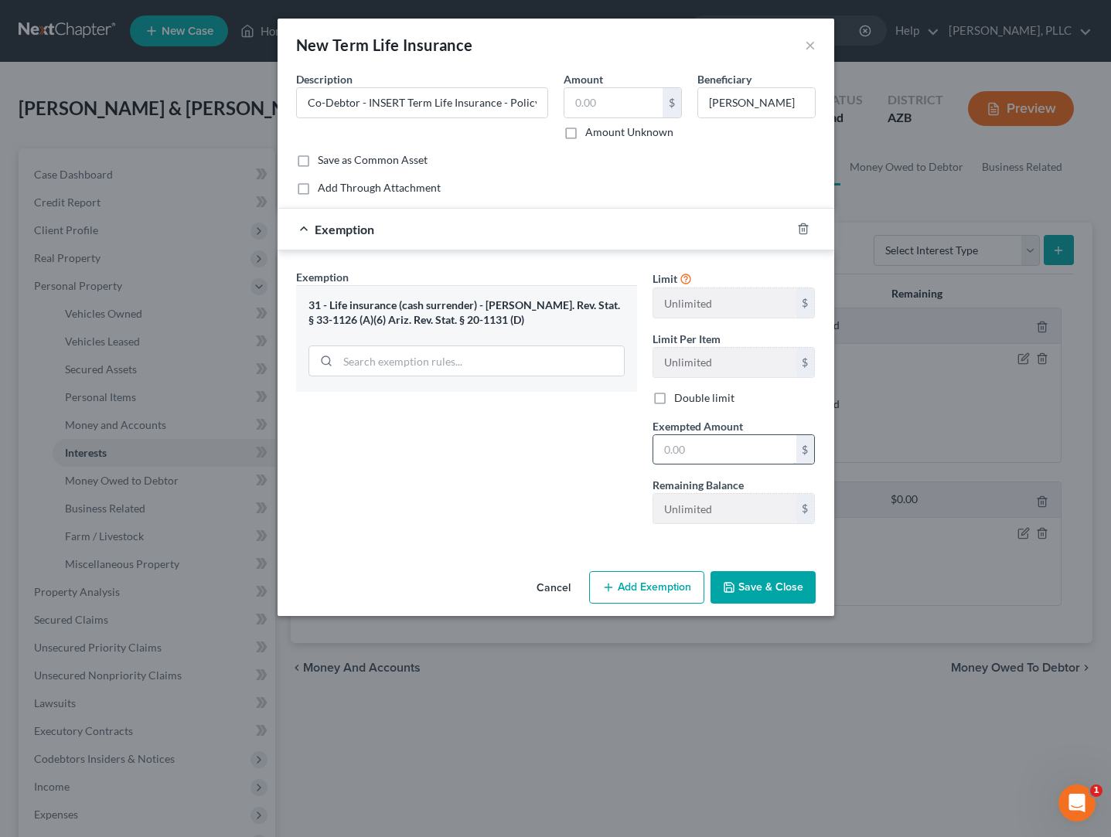
click at [737, 456] on input "text" at bounding box center [724, 449] width 143 height 29
type input "100"
click at [747, 589] on button "Save & Close" at bounding box center [763, 587] width 105 height 32
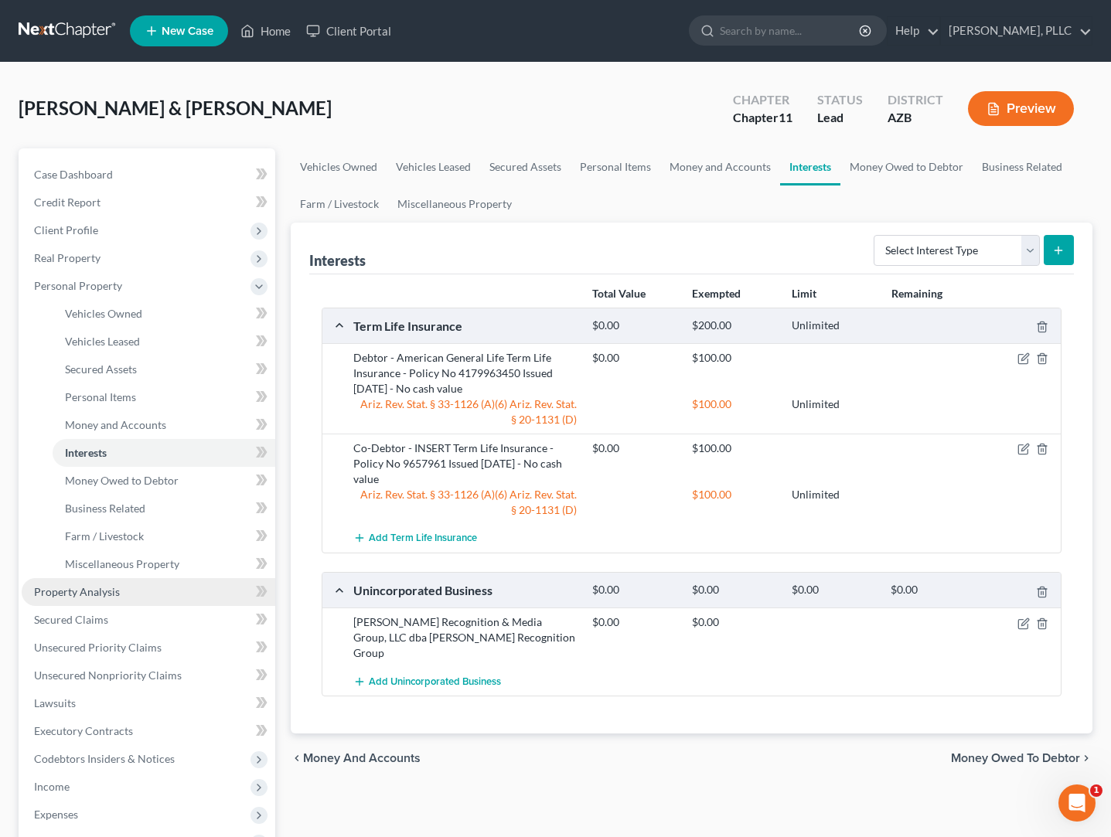
click at [99, 592] on span "Property Analysis" at bounding box center [77, 591] width 86 height 13
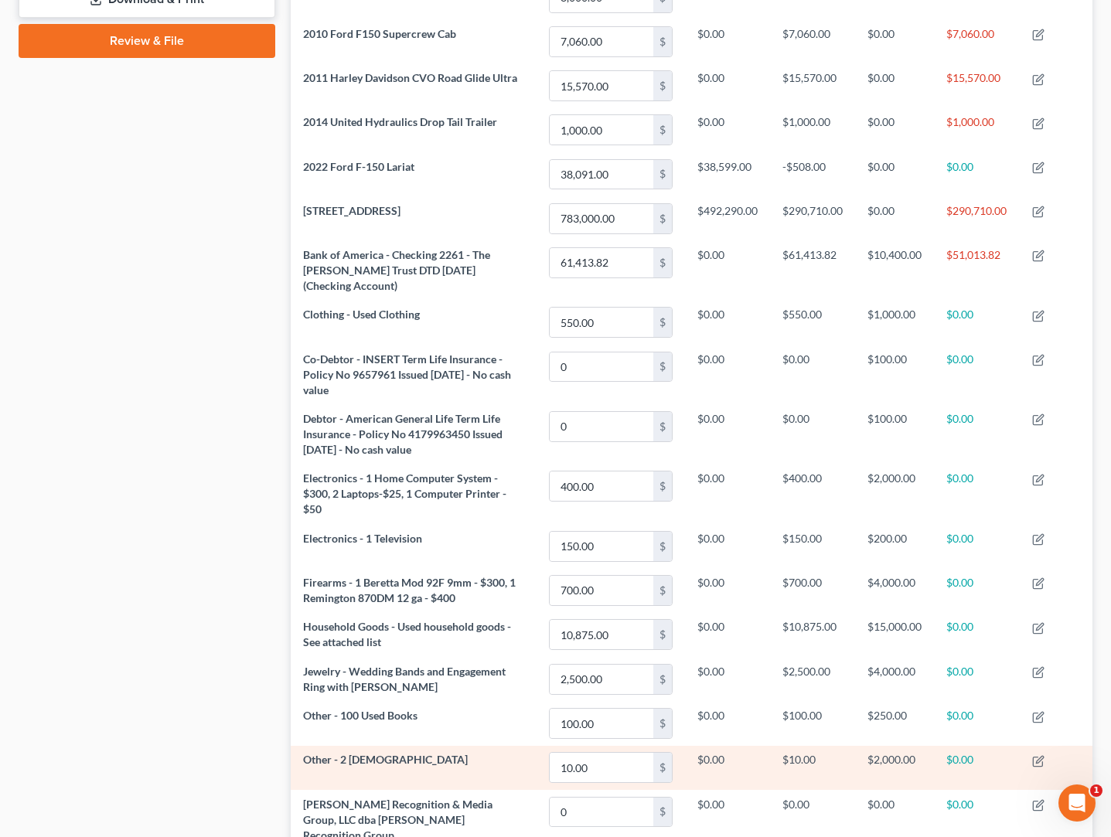
scroll to position [676, 0]
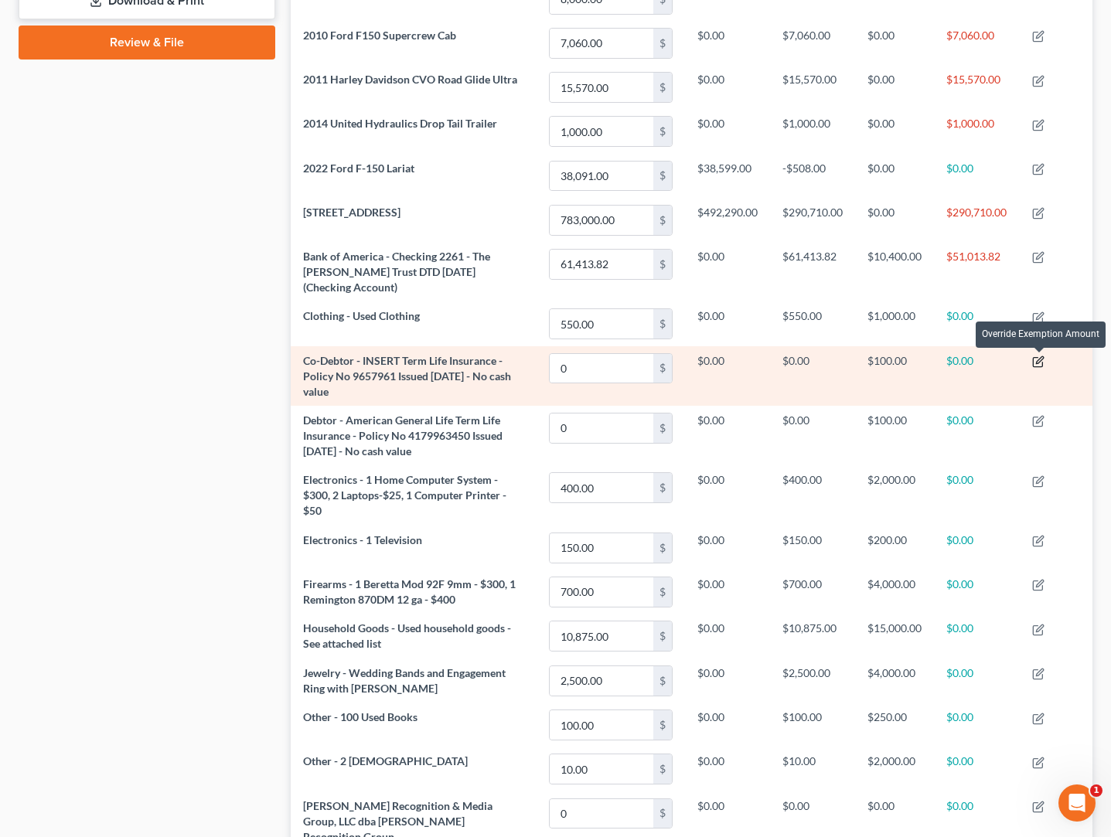
click at [1043, 361] on icon "button" at bounding box center [1038, 362] width 12 height 12
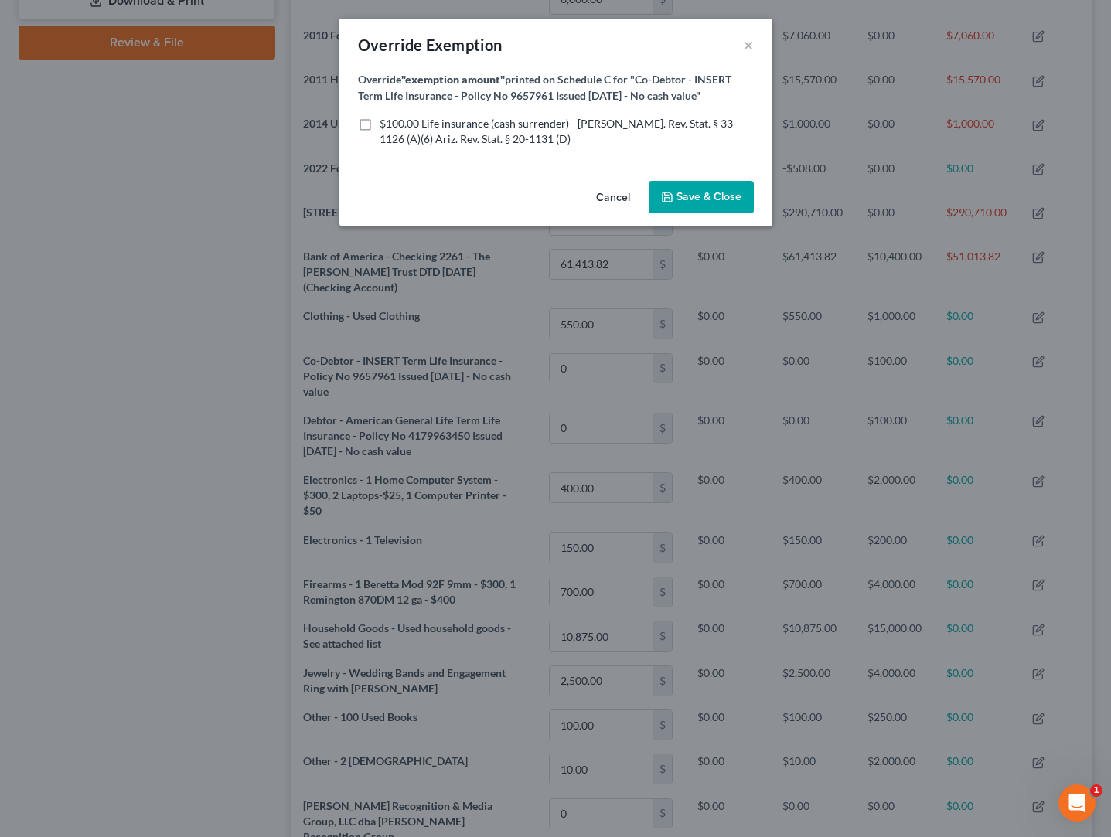
click at [380, 123] on label "$100.00 Life insurance (cash surrender) - Ariz. Rev. Stat. § 33-1126 (A)(6) Ari…" at bounding box center [567, 131] width 374 height 31
click at [386, 123] on input "$100.00 Life insurance (cash surrender) - Ariz. Rev. Stat. § 33-1126 (A)(6) Ari…" at bounding box center [391, 121] width 10 height 10
checkbox input "true"
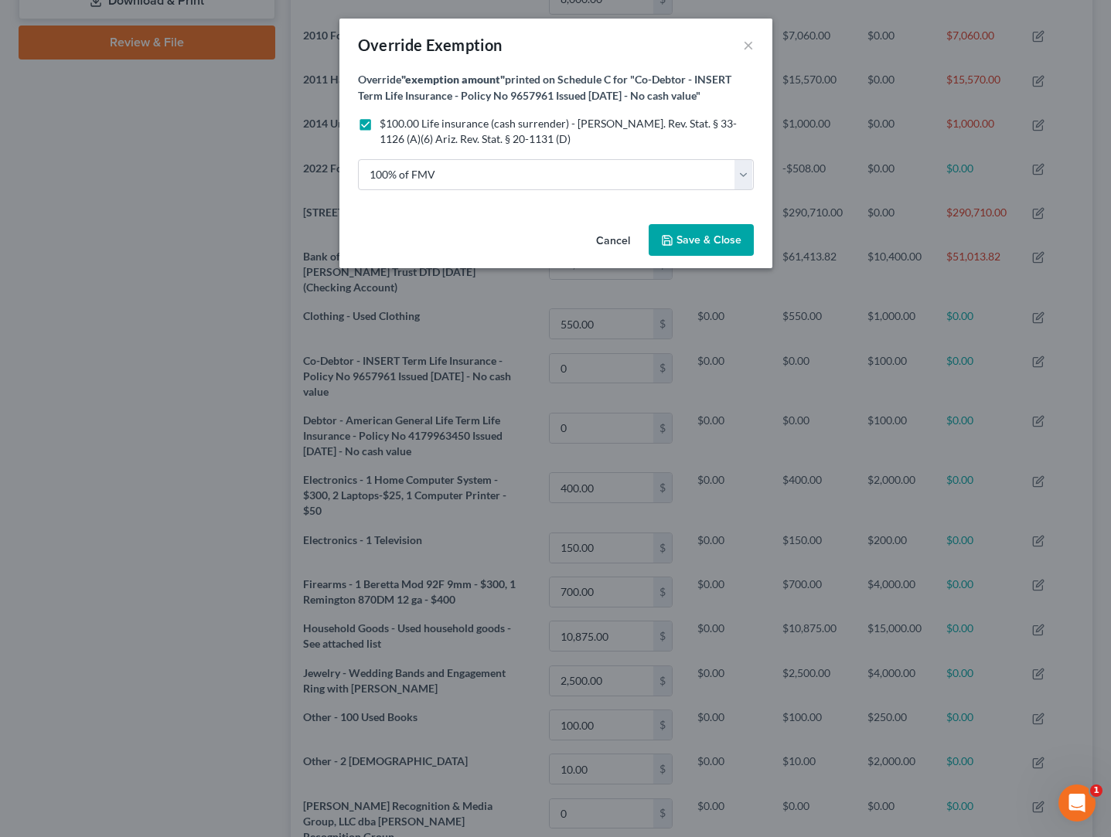
click at [685, 241] on span "Save & Close" at bounding box center [709, 240] width 65 height 13
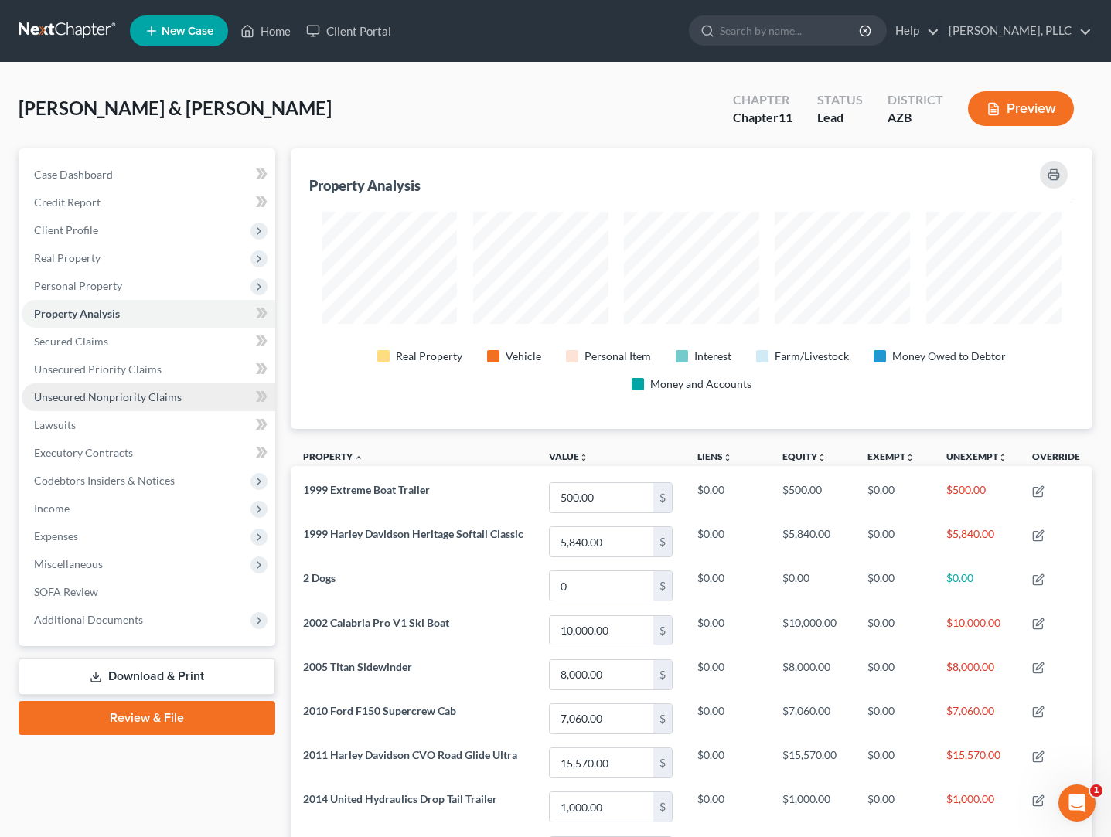
scroll to position [0, 0]
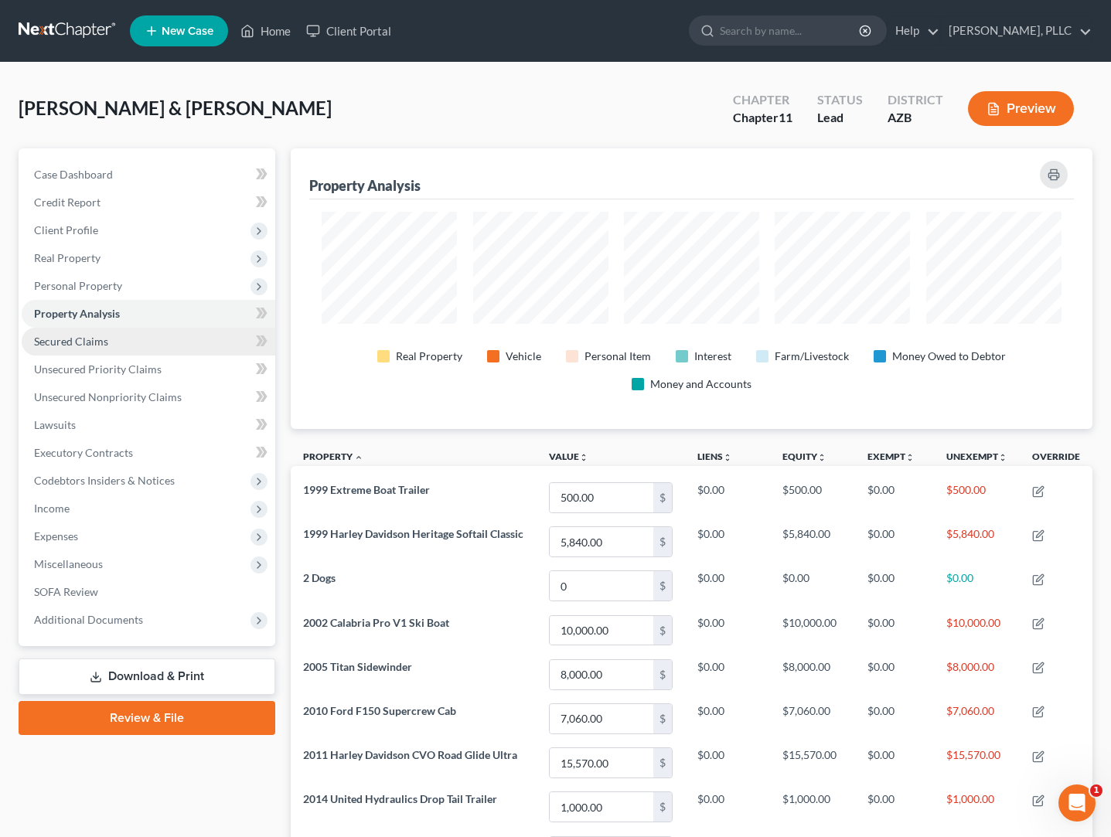
click at [86, 343] on span "Secured Claims" at bounding box center [71, 341] width 74 height 13
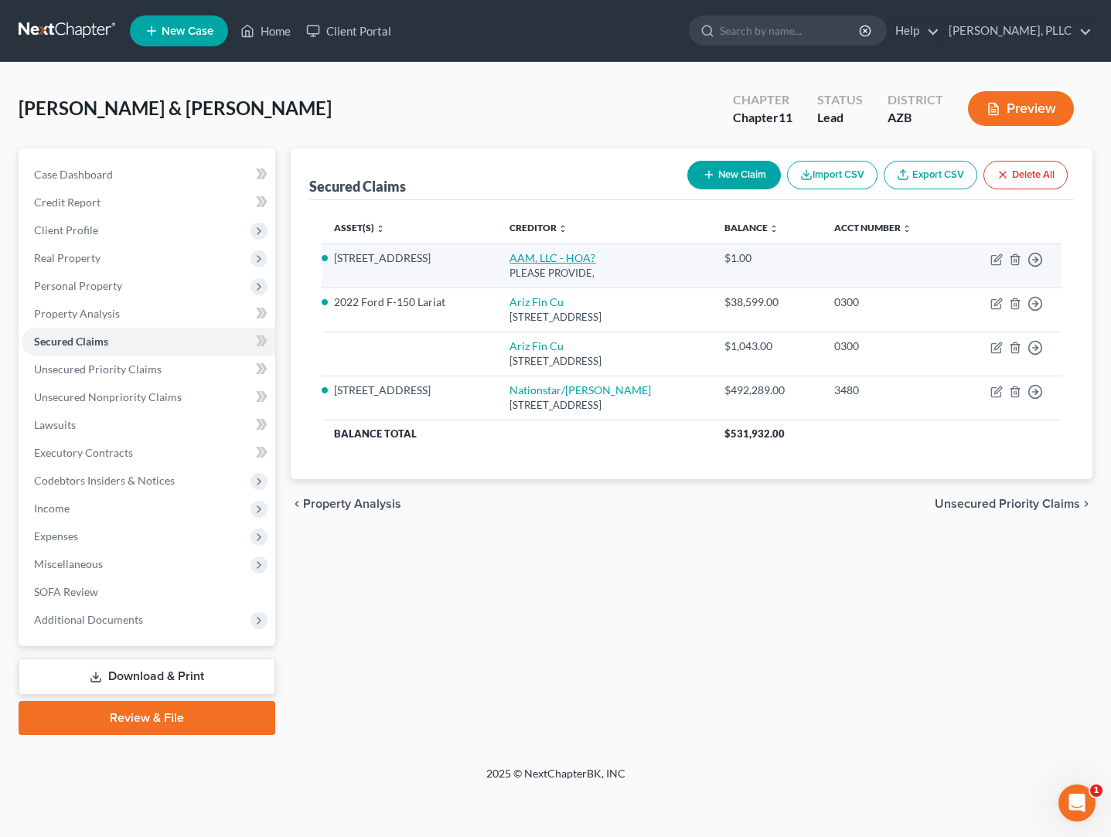
click at [533, 260] on link "AAM, LLC - HOA?" at bounding box center [553, 257] width 86 height 13
select select "2"
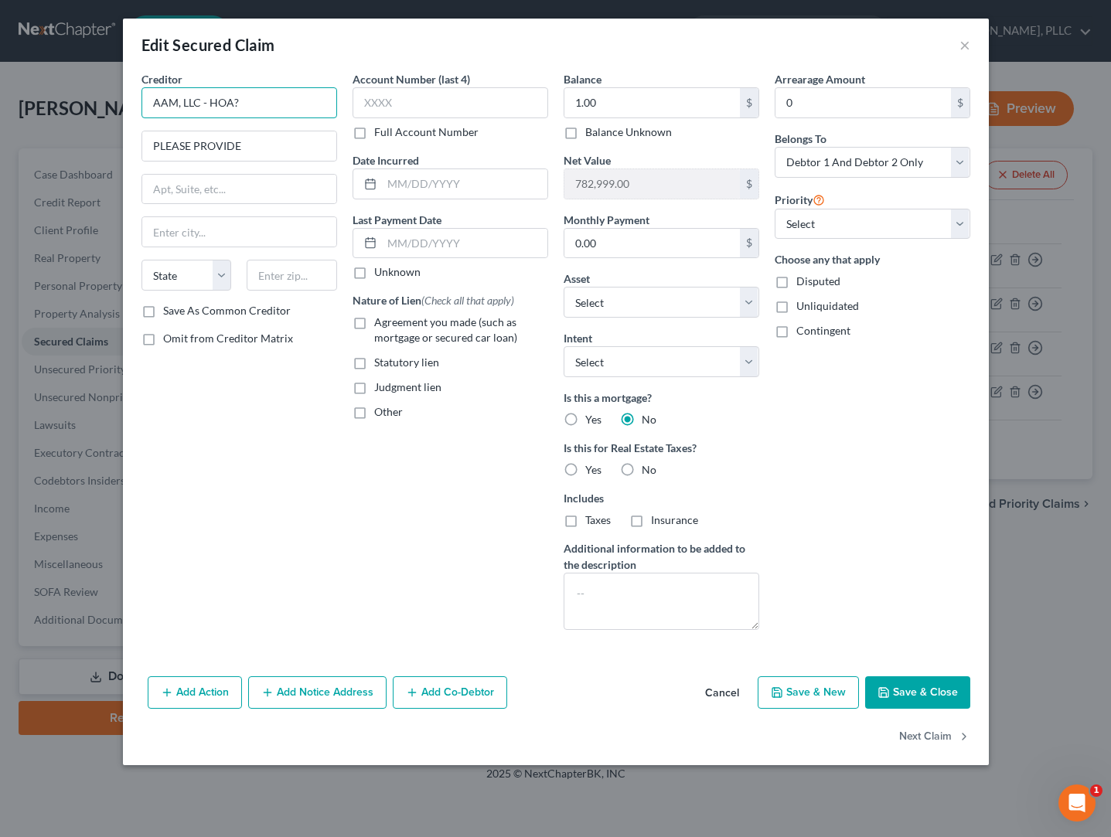
click at [275, 111] on input "AAM, LLC - HOA?" at bounding box center [240, 102] width 196 height 31
type input "AAM, LLC - HOA"
drag, startPoint x: 244, startPoint y: 142, endPoint x: 84, endPoint y: 142, distance: 159.3
type input "15396 N. 83rd Ave."
type input "Suite D100"
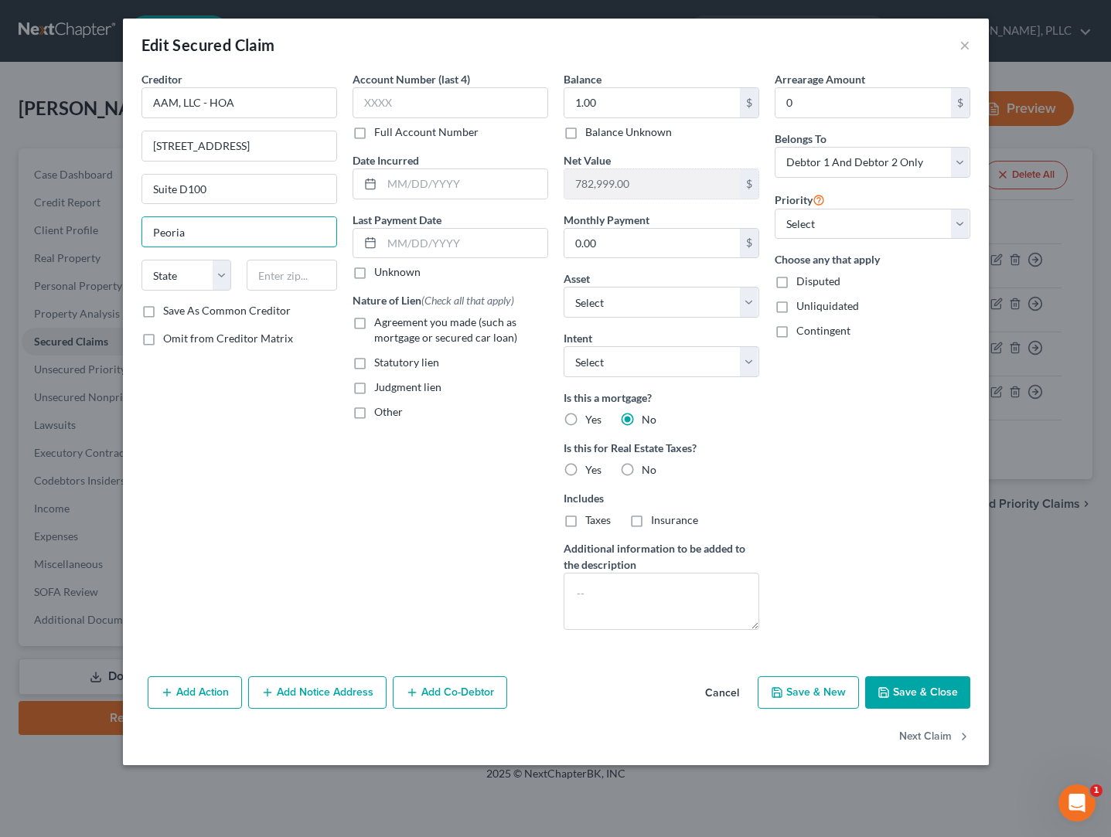
type input "Peoria"
select select "3"
type input "85381"
click at [608, 104] on input "1.00" at bounding box center [652, 102] width 176 height 29
type input "1"
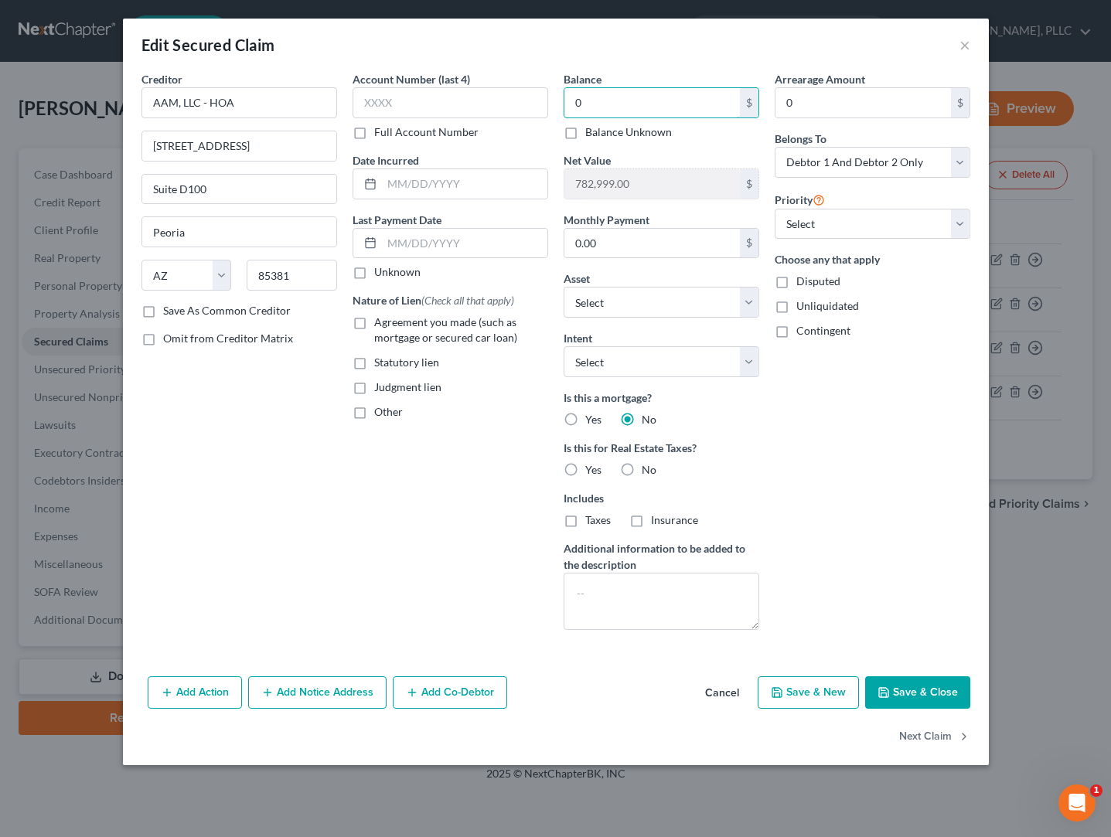
type input "0"
click at [642, 469] on label "No" at bounding box center [649, 469] width 15 height 15
click at [648, 469] on input "No" at bounding box center [653, 467] width 10 height 10
radio input "true"
click at [911, 688] on button "Save & Close" at bounding box center [917, 693] width 105 height 32
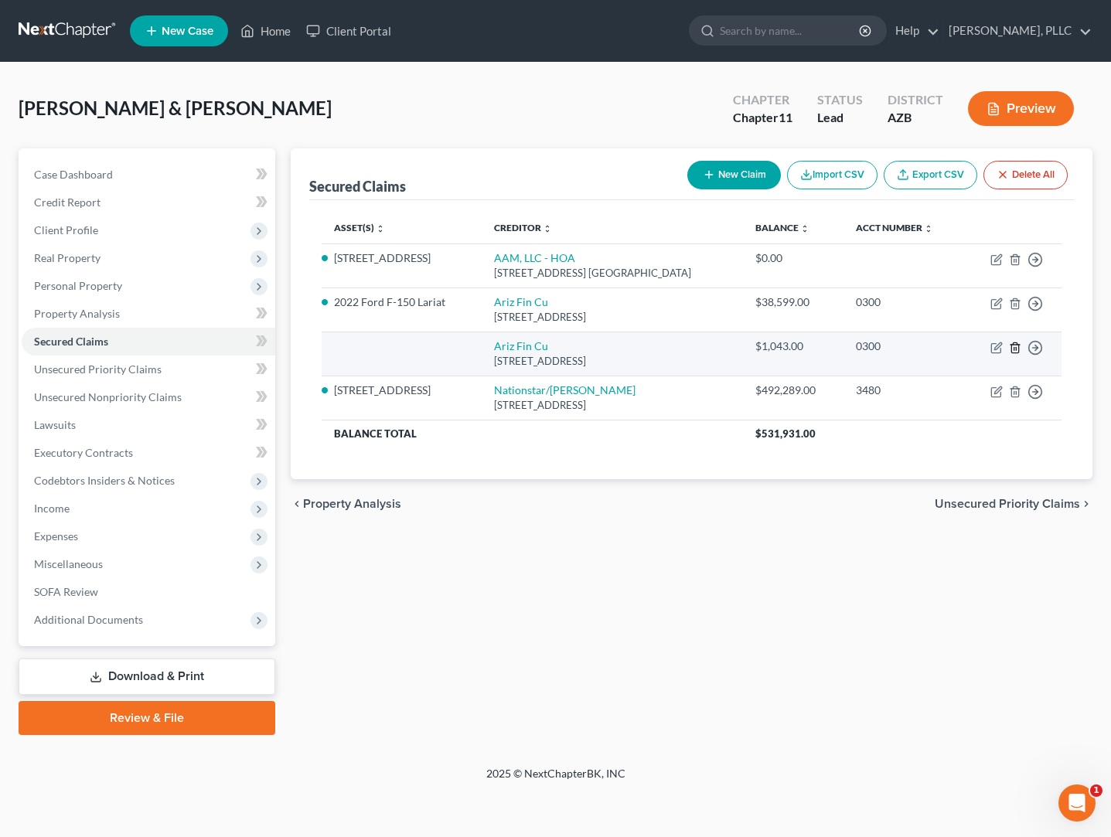
click at [1015, 347] on line "button" at bounding box center [1015, 348] width 0 height 3
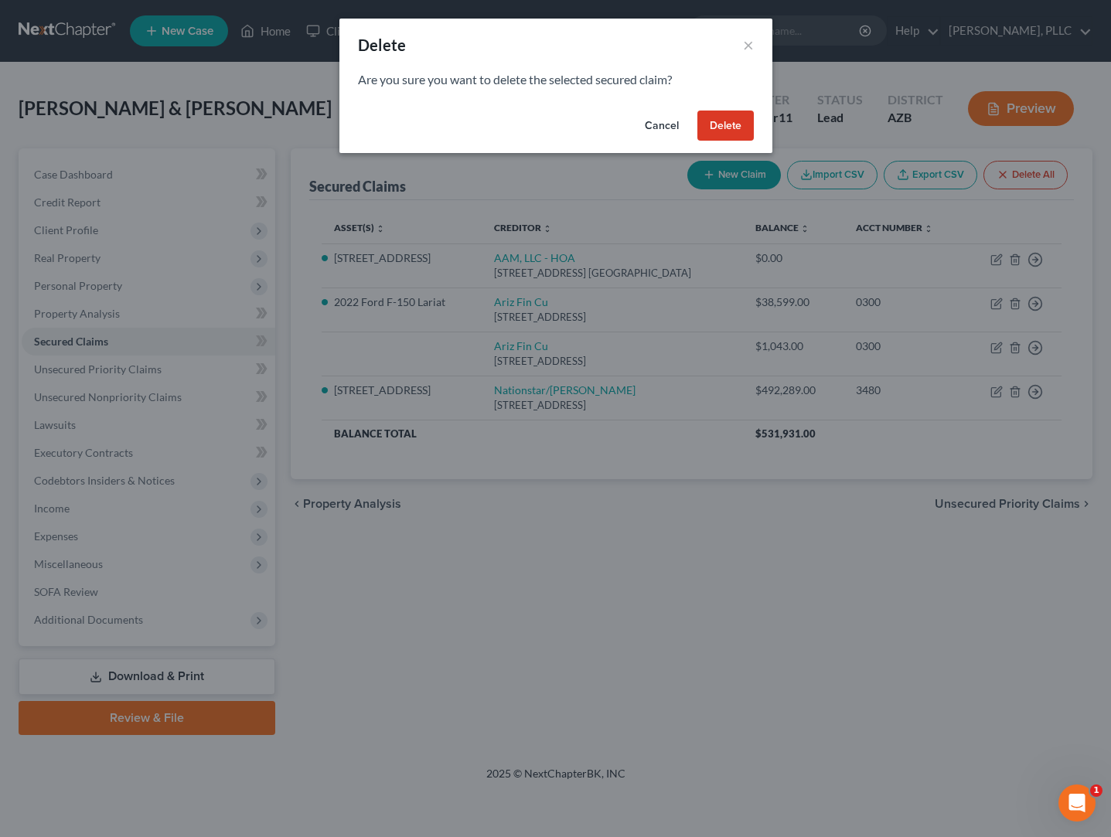
click at [736, 124] on button "Delete" at bounding box center [725, 126] width 56 height 31
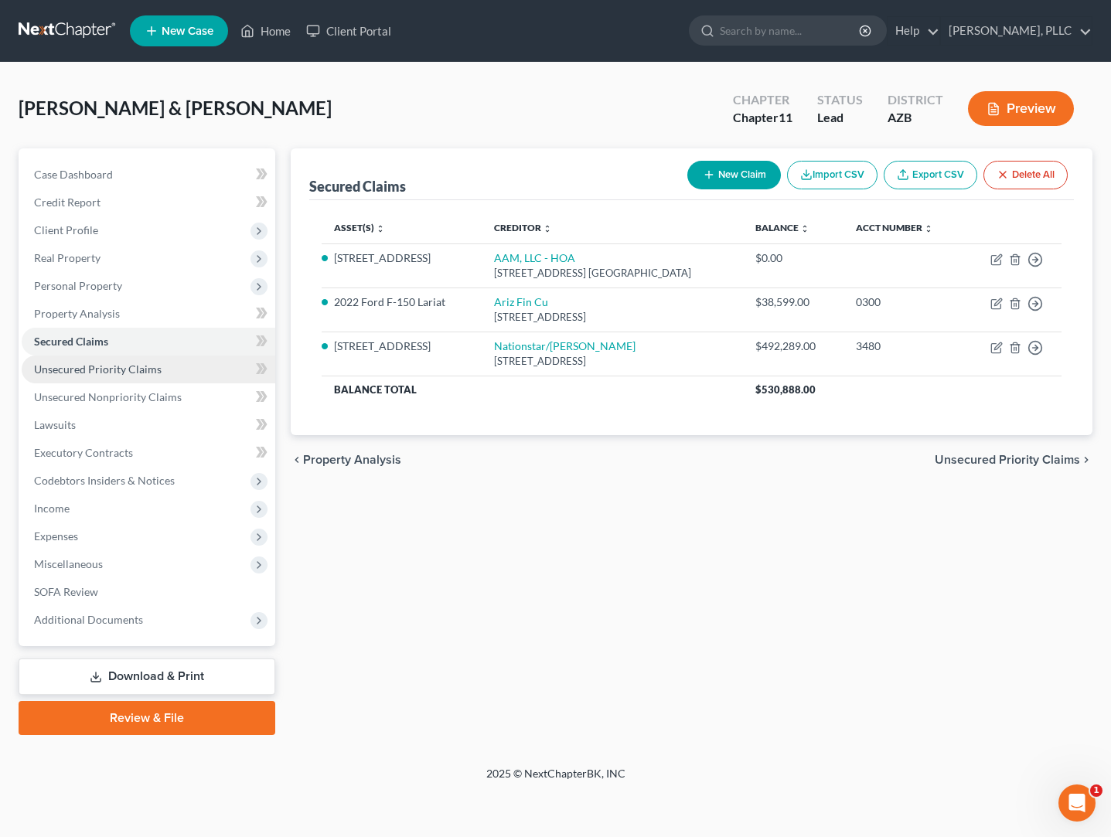
click at [85, 370] on span "Unsecured Priority Claims" at bounding box center [98, 369] width 128 height 13
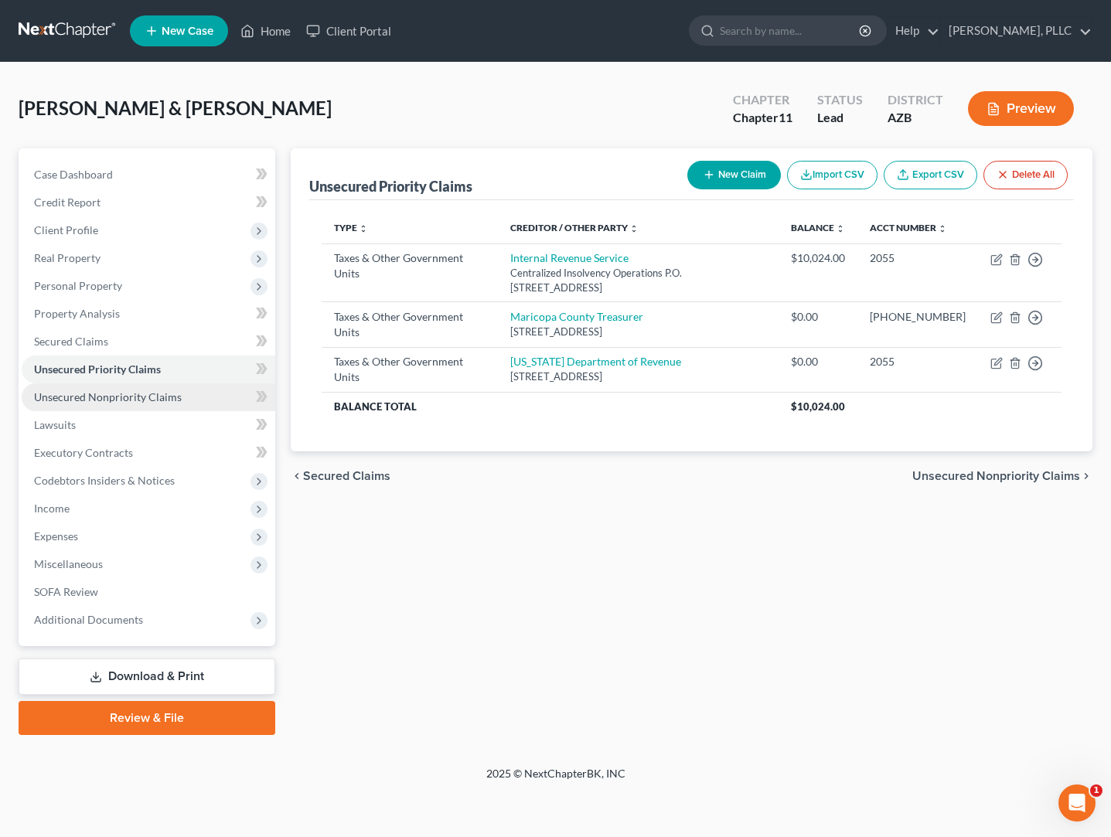
click at [84, 390] on span "Unsecured Nonpriority Claims" at bounding box center [108, 396] width 148 height 13
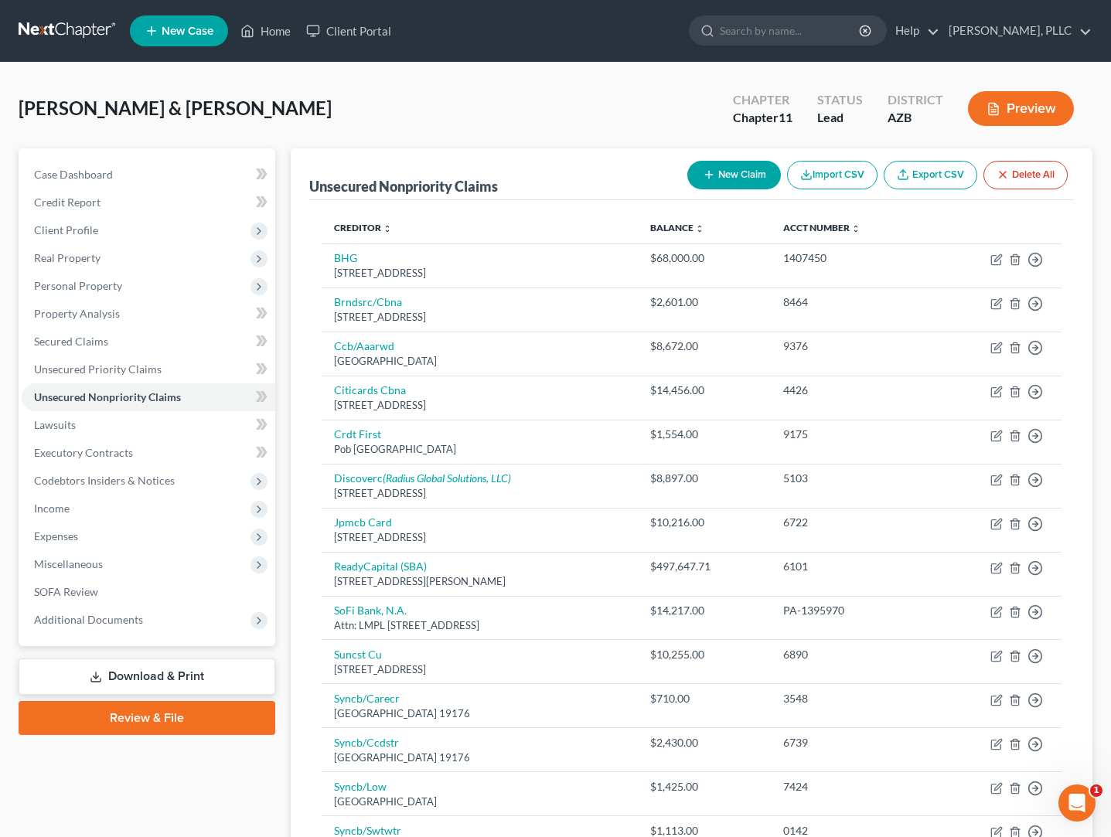
click at [728, 176] on button "New Claim" at bounding box center [734, 175] width 94 height 29
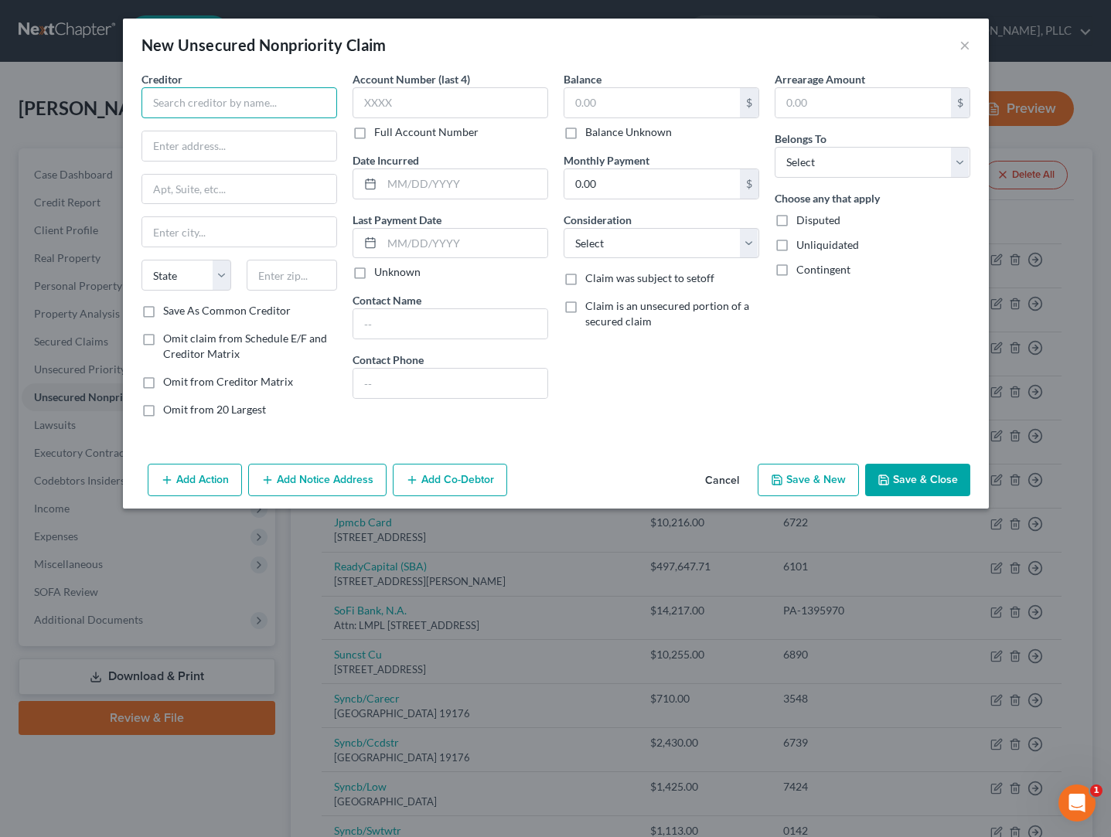
click at [172, 112] on input "text" at bounding box center [240, 102] width 196 height 31
type input "h"
type input "H"
type input "fundbox"
click at [711, 480] on button "Cancel" at bounding box center [722, 480] width 59 height 31
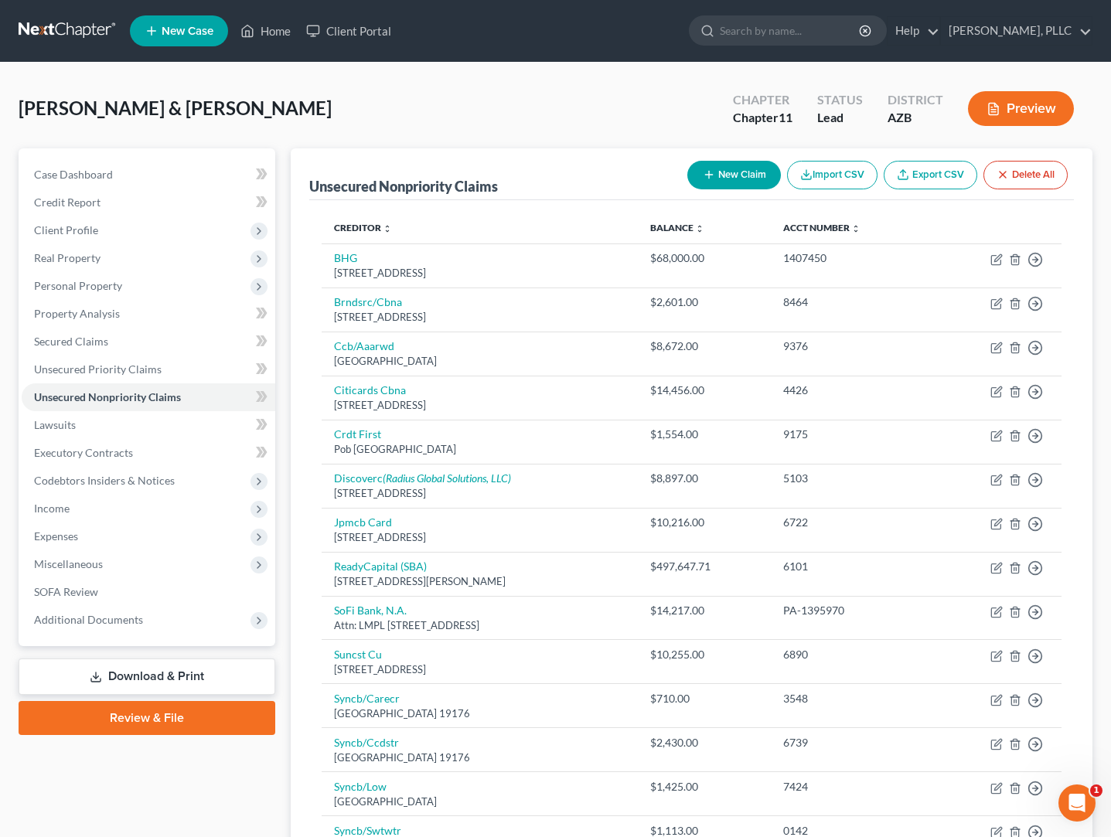
click at [57, 34] on link at bounding box center [68, 31] width 99 height 28
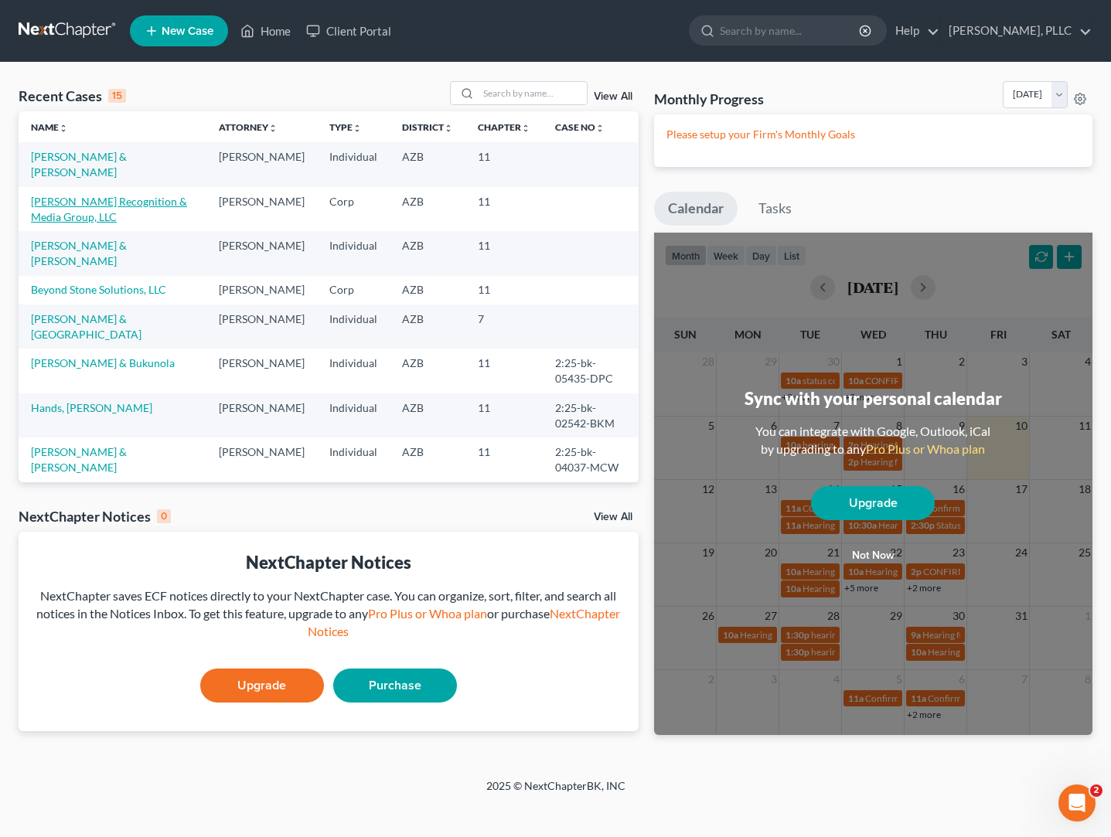
click at [103, 206] on link "[PERSON_NAME] Recognition & Media Group, LLC" at bounding box center [109, 209] width 156 height 29
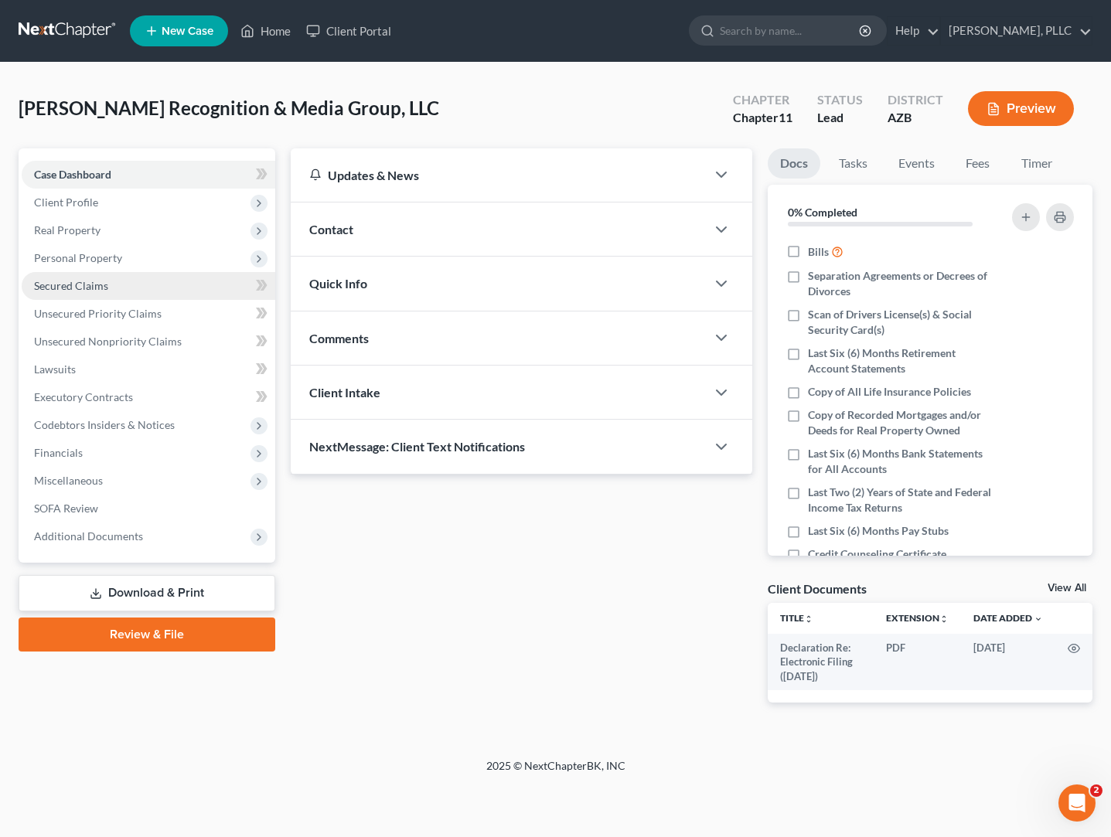
click at [66, 286] on span "Secured Claims" at bounding box center [71, 285] width 74 height 13
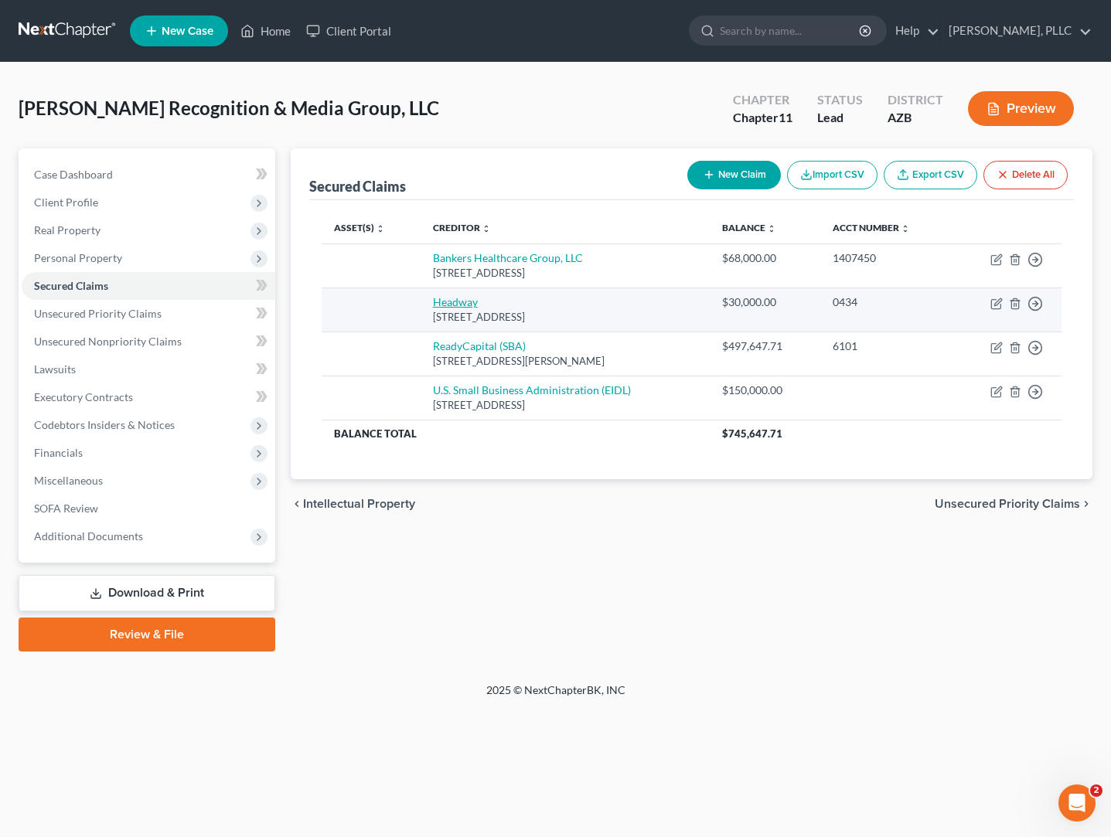
click at [437, 302] on link "Headway" at bounding box center [455, 301] width 45 height 13
select select "46"
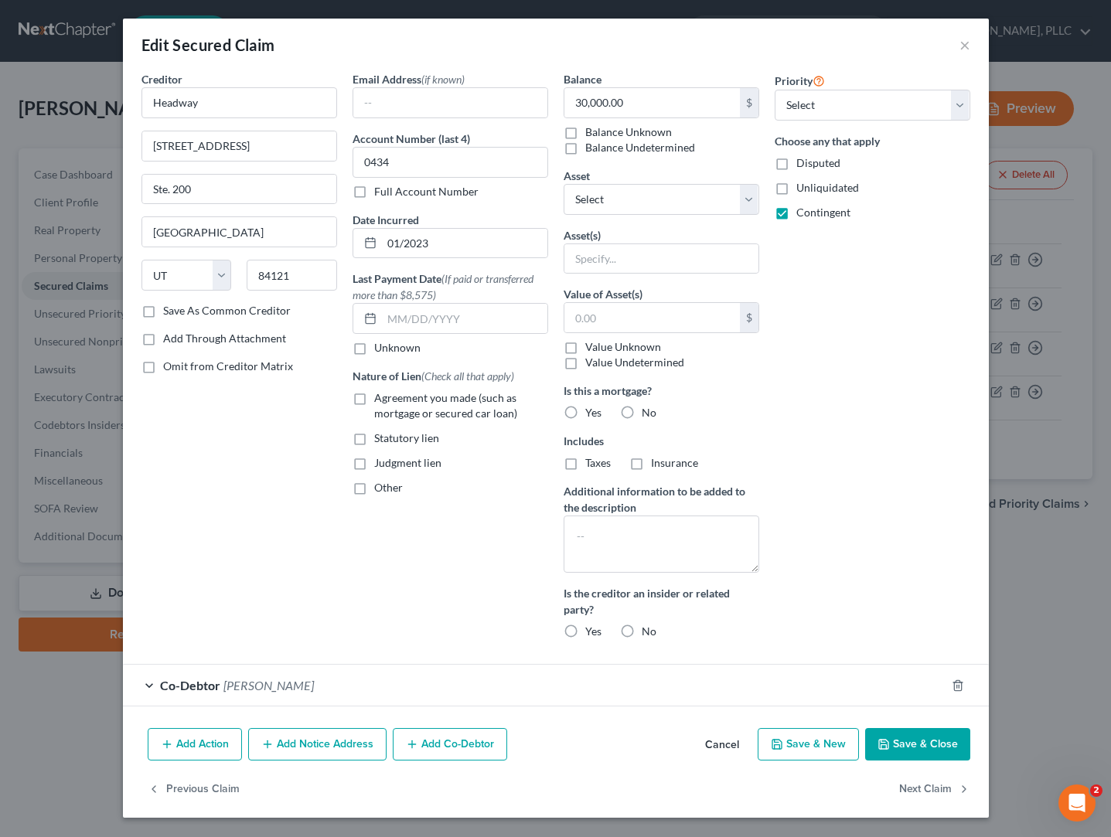
click at [264, 316] on label "Save As Common Creditor" at bounding box center [227, 310] width 128 height 15
click at [179, 313] on input "Save As Common Creditor" at bounding box center [174, 308] width 10 height 10
click at [905, 746] on button "Save & Close" at bounding box center [917, 744] width 105 height 32
checkbox input "false"
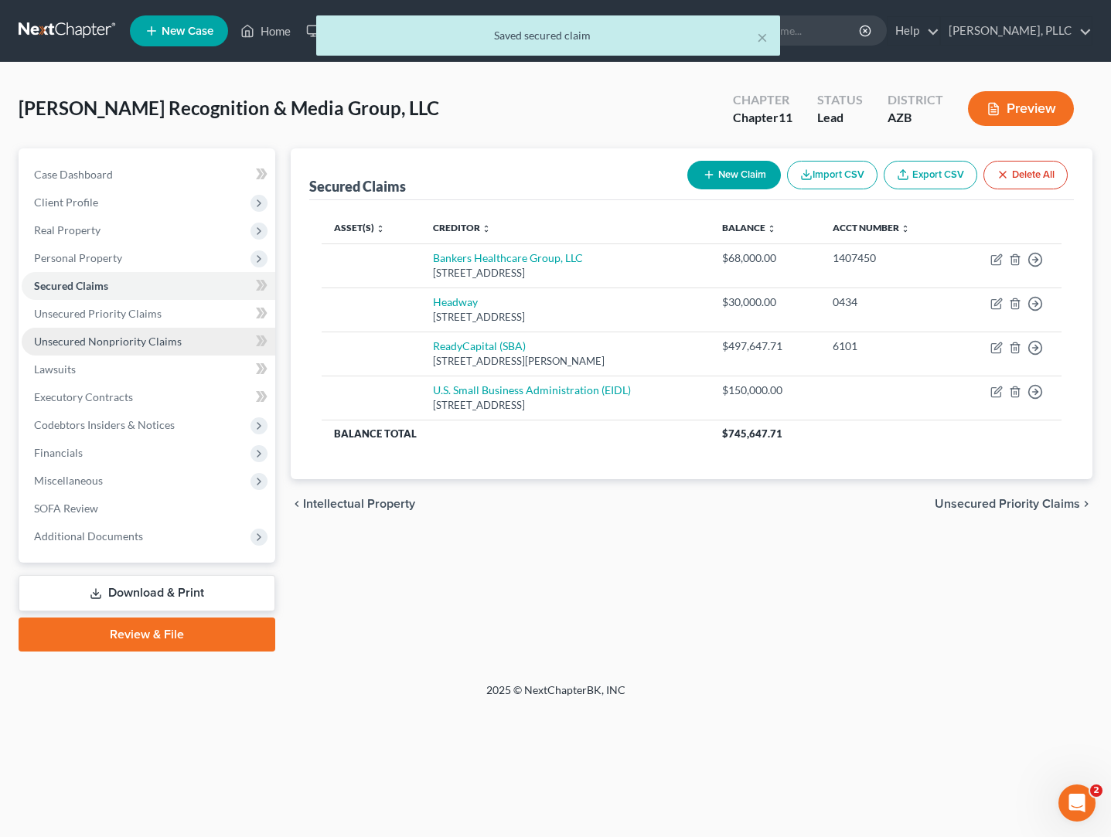
click at [133, 345] on span "Unsecured Nonpriority Claims" at bounding box center [108, 341] width 148 height 13
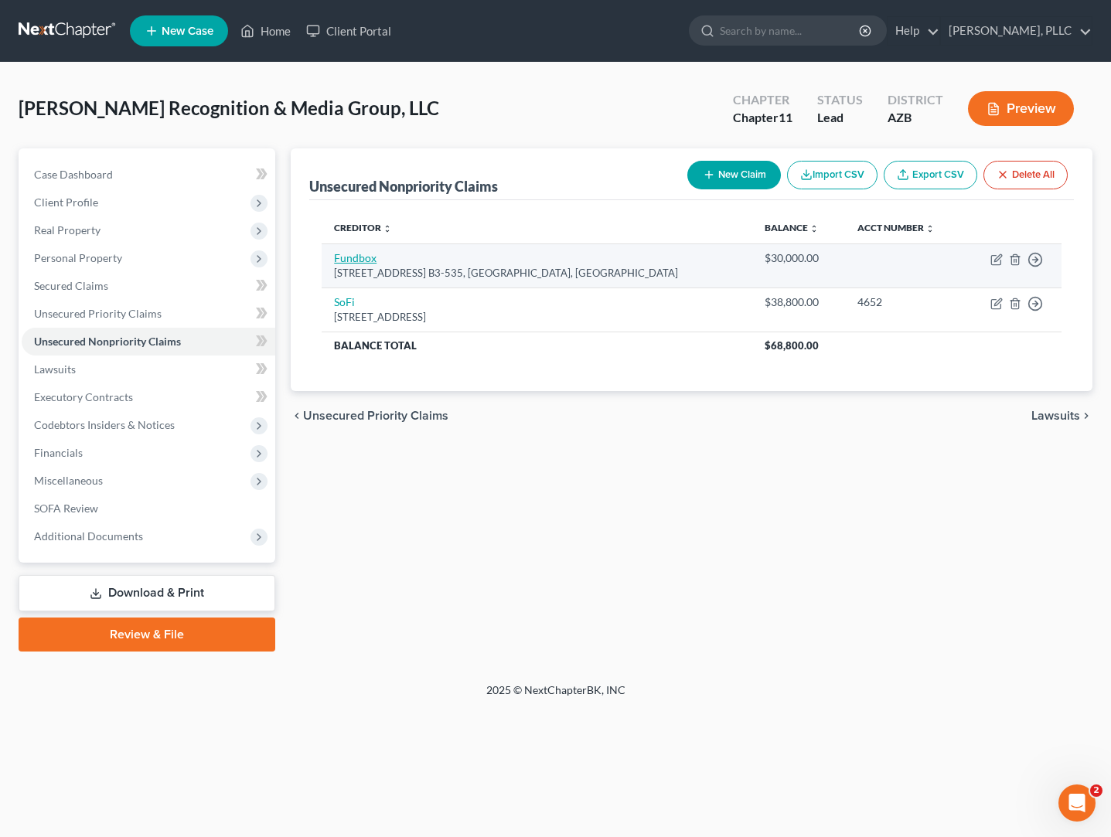
click at [360, 260] on link "Fundbox" at bounding box center [355, 257] width 43 height 13
select select "45"
select select "8"
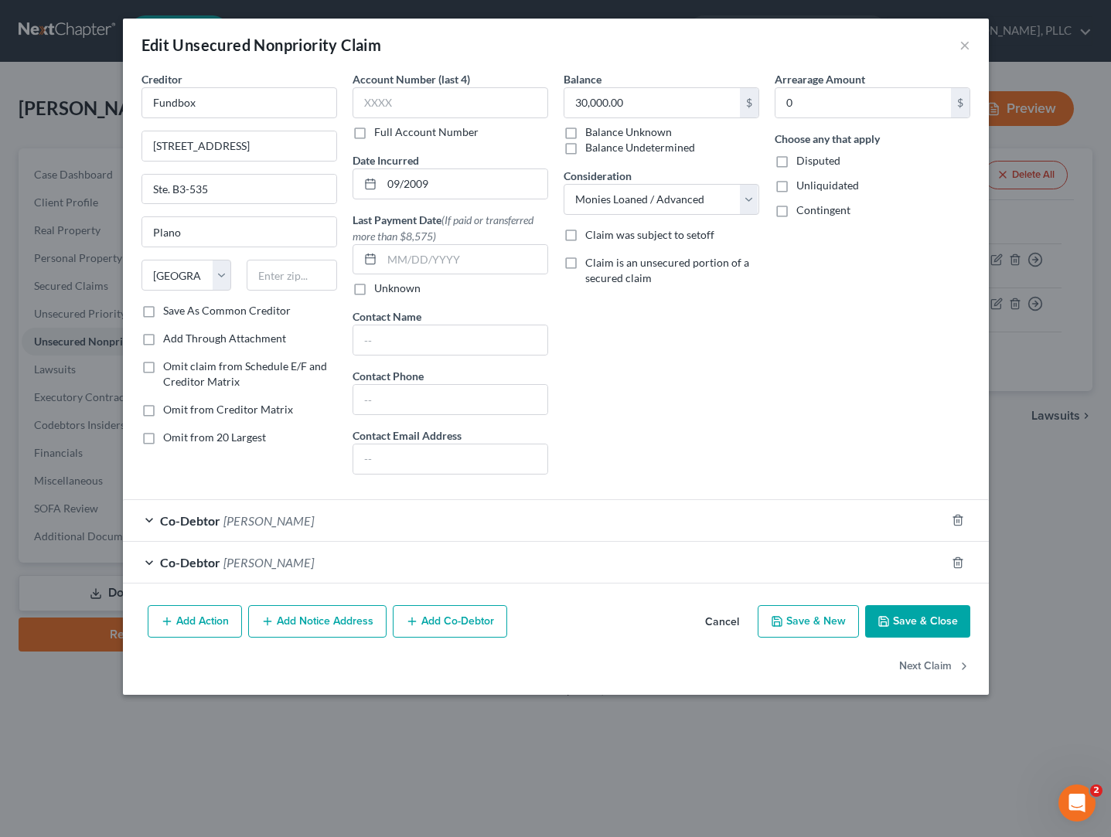
click at [219, 312] on label "Save As Common Creditor" at bounding box center [227, 310] width 128 height 15
click at [179, 312] on input "Save As Common Creditor" at bounding box center [174, 308] width 10 height 10
click at [898, 612] on button "Save & Close" at bounding box center [917, 621] width 105 height 32
checkbox input "false"
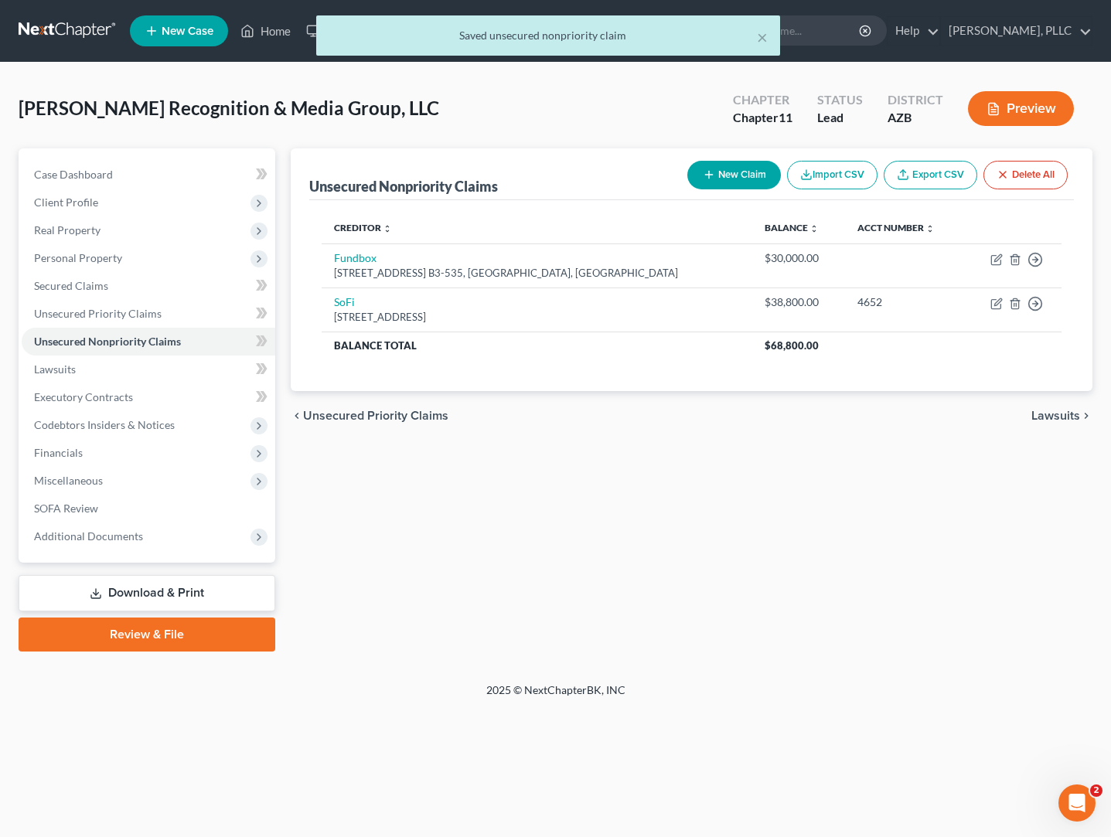
click at [87, 36] on div "× Saved unsecured nonpriority claim" at bounding box center [547, 39] width 1111 height 48
click at [80, 29] on div "× Saved unsecured nonpriority claim" at bounding box center [547, 39] width 1111 height 48
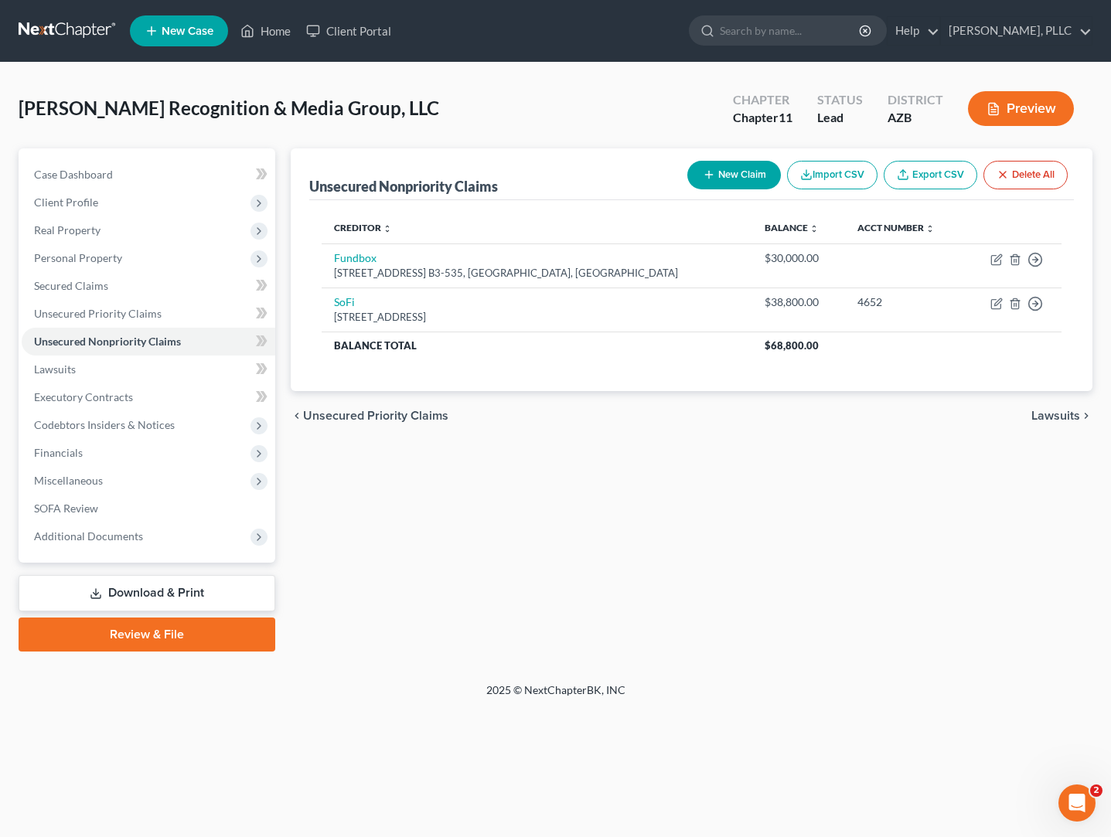
click at [66, 32] on link at bounding box center [68, 31] width 99 height 28
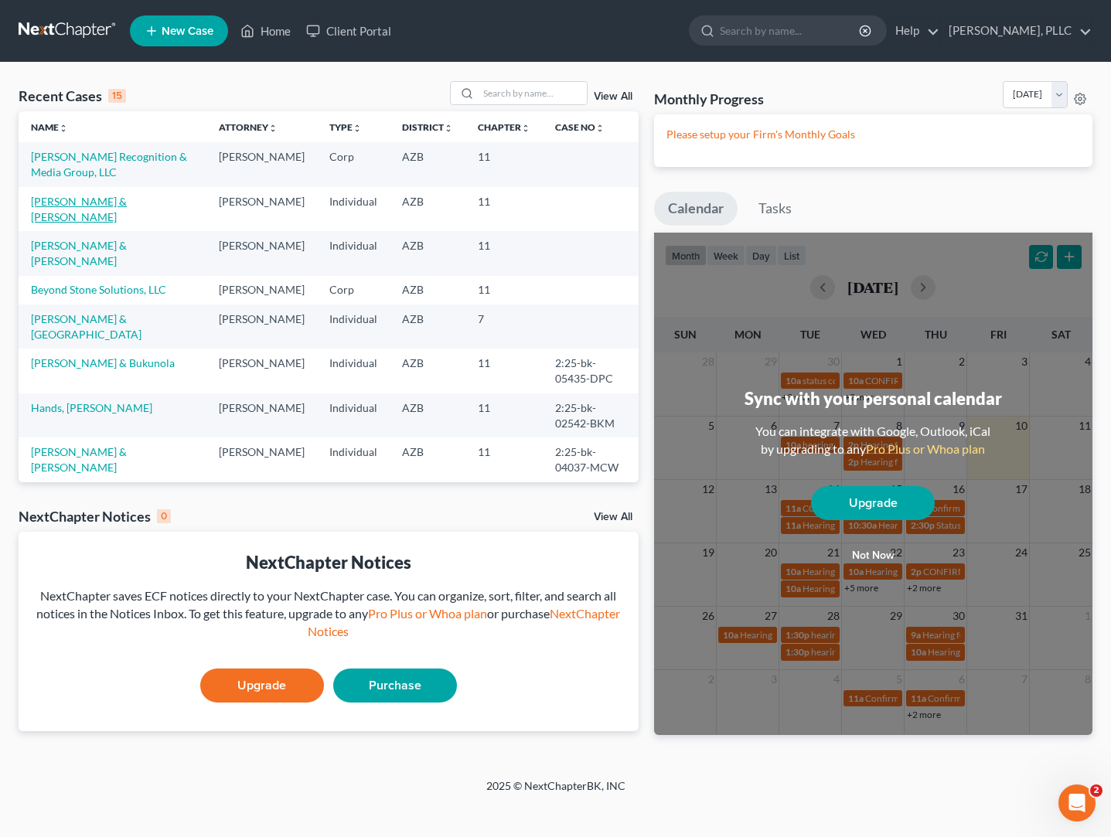
click at [86, 199] on link "Schaefer, John & Sandra" at bounding box center [79, 209] width 96 height 29
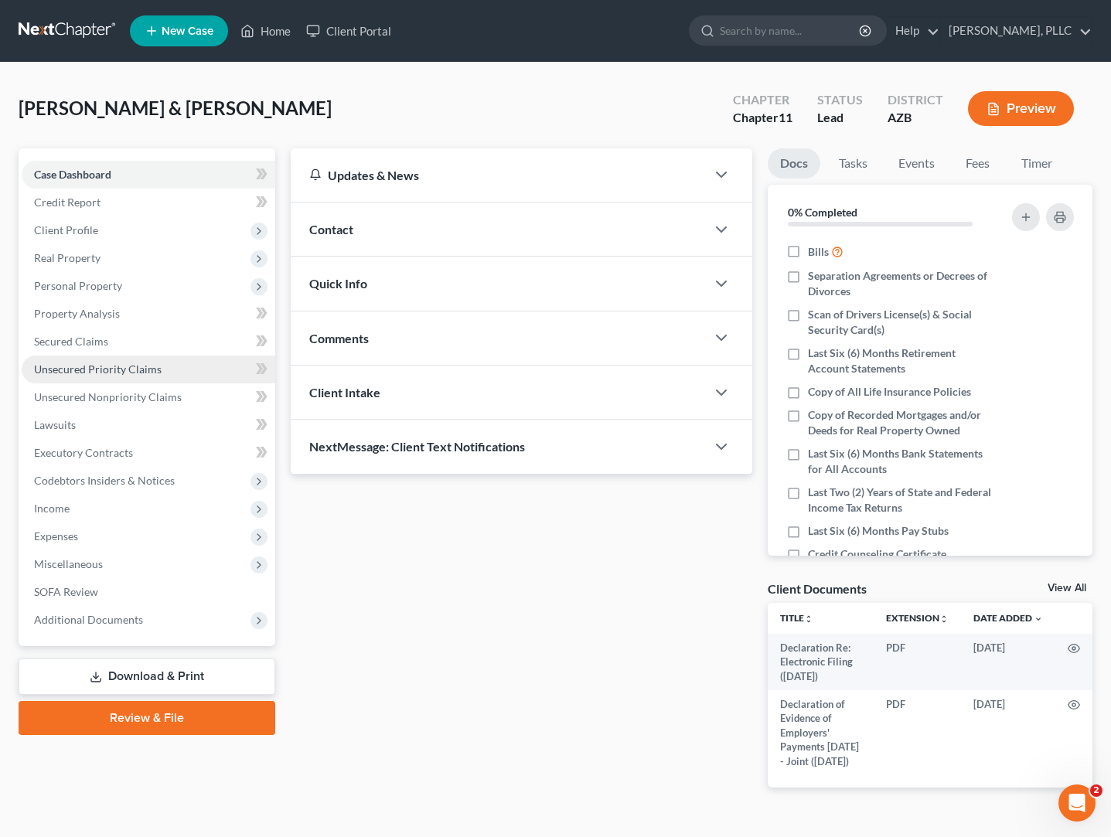
click at [95, 368] on span "Unsecured Priority Claims" at bounding box center [98, 369] width 128 height 13
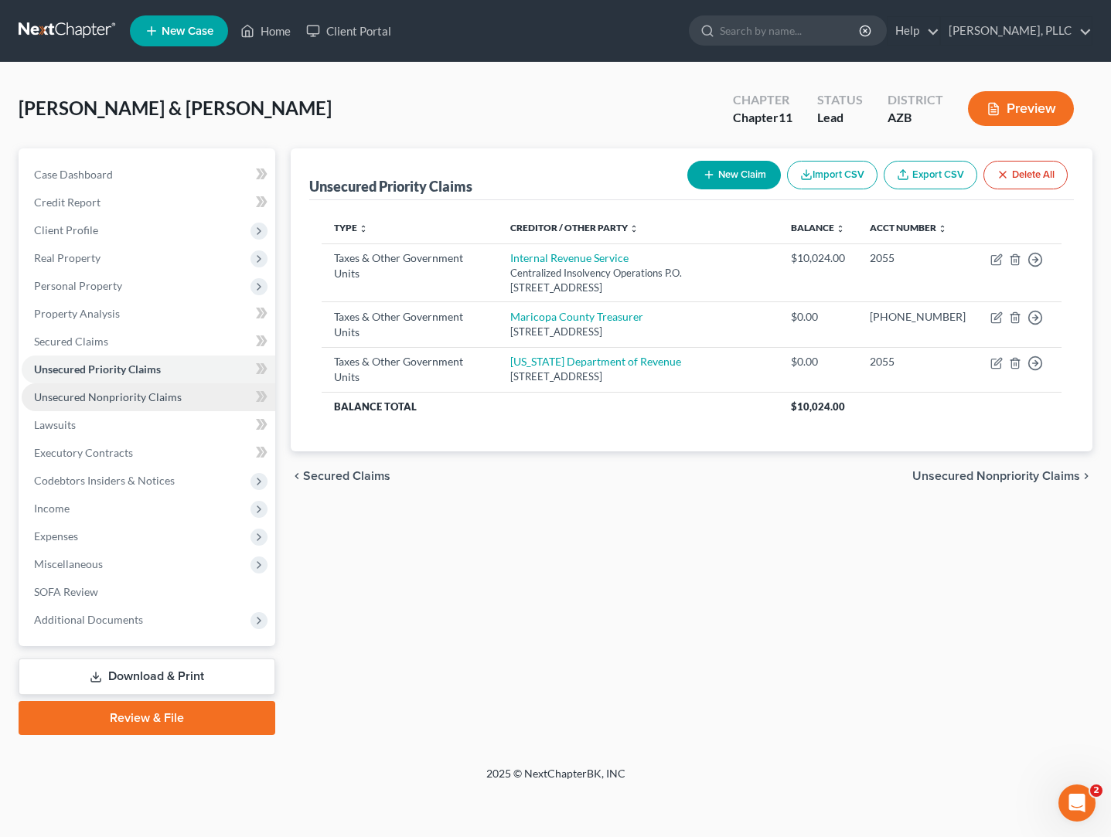
click at [149, 399] on span "Unsecured Nonpriority Claims" at bounding box center [108, 396] width 148 height 13
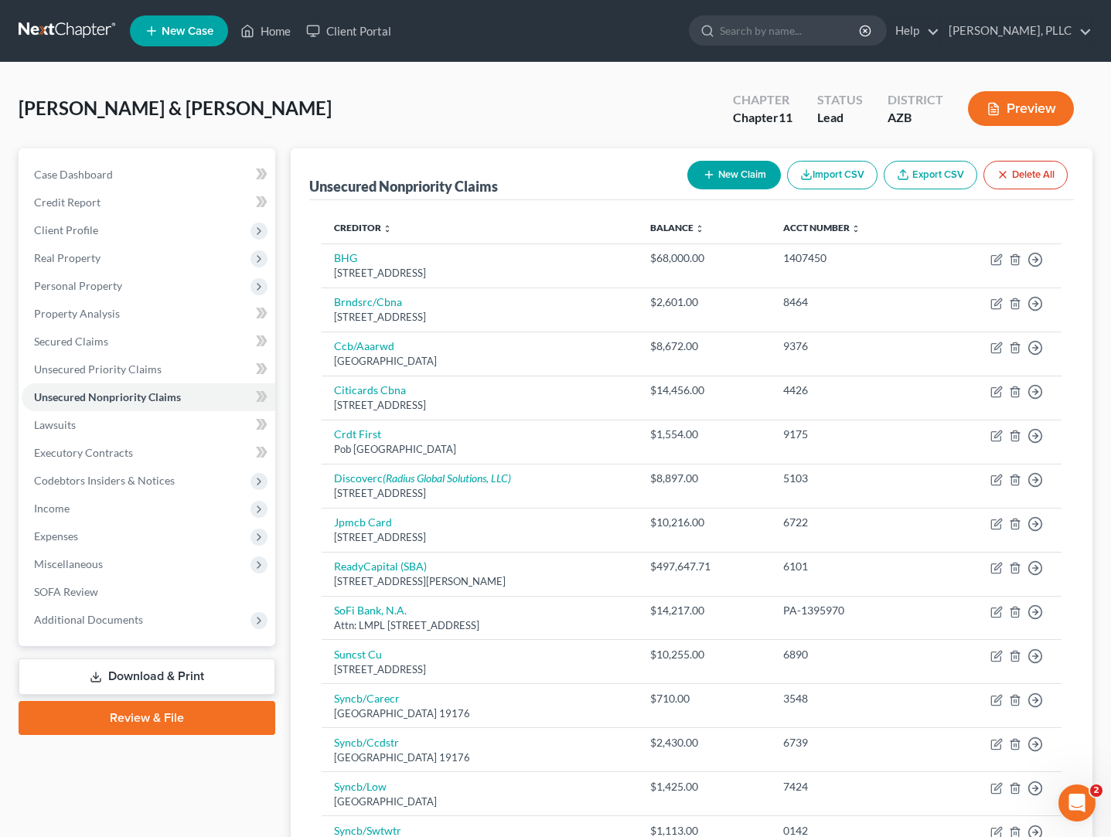
click at [748, 179] on button "New Claim" at bounding box center [734, 175] width 94 height 29
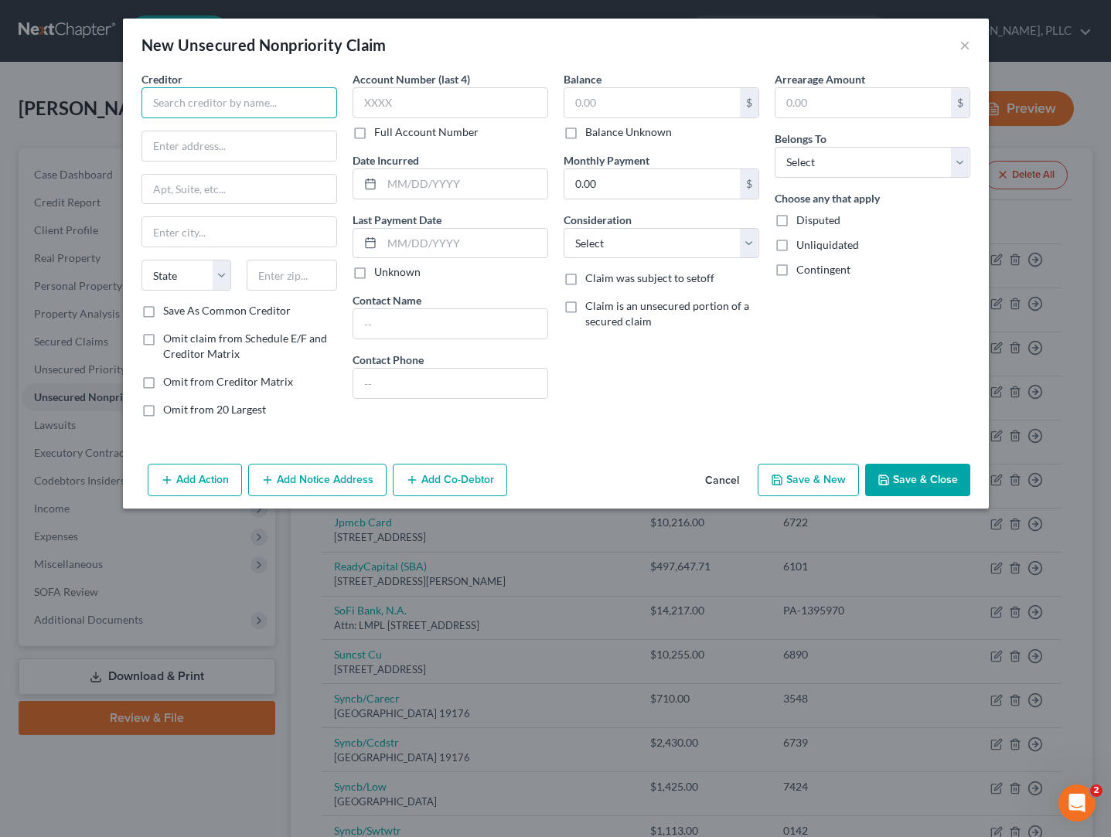
click at [319, 104] on input "text" at bounding box center [240, 102] width 196 height 31
type input "Headway"
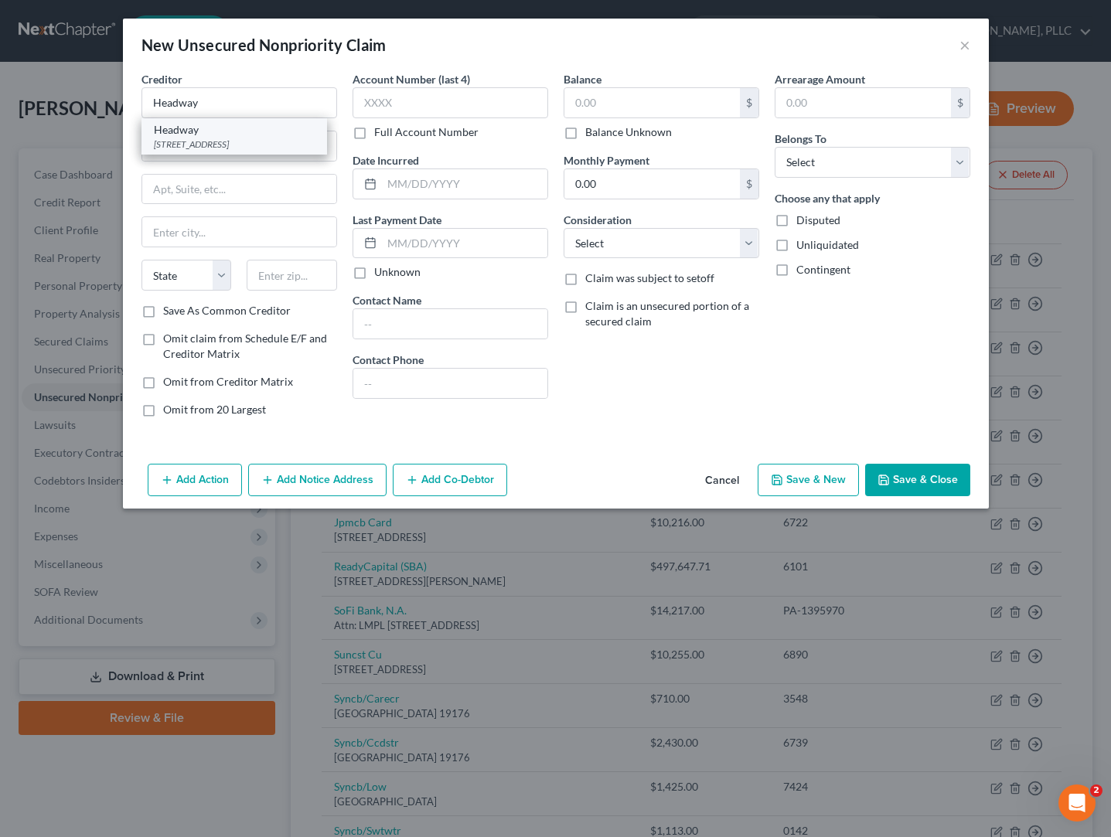
click at [251, 145] on div "[STREET_ADDRESS]" at bounding box center [234, 144] width 161 height 13
type input "[STREET_ADDRESS]"
type input "Ste. 200"
type input "[GEOGRAPHIC_DATA]"
select select "46"
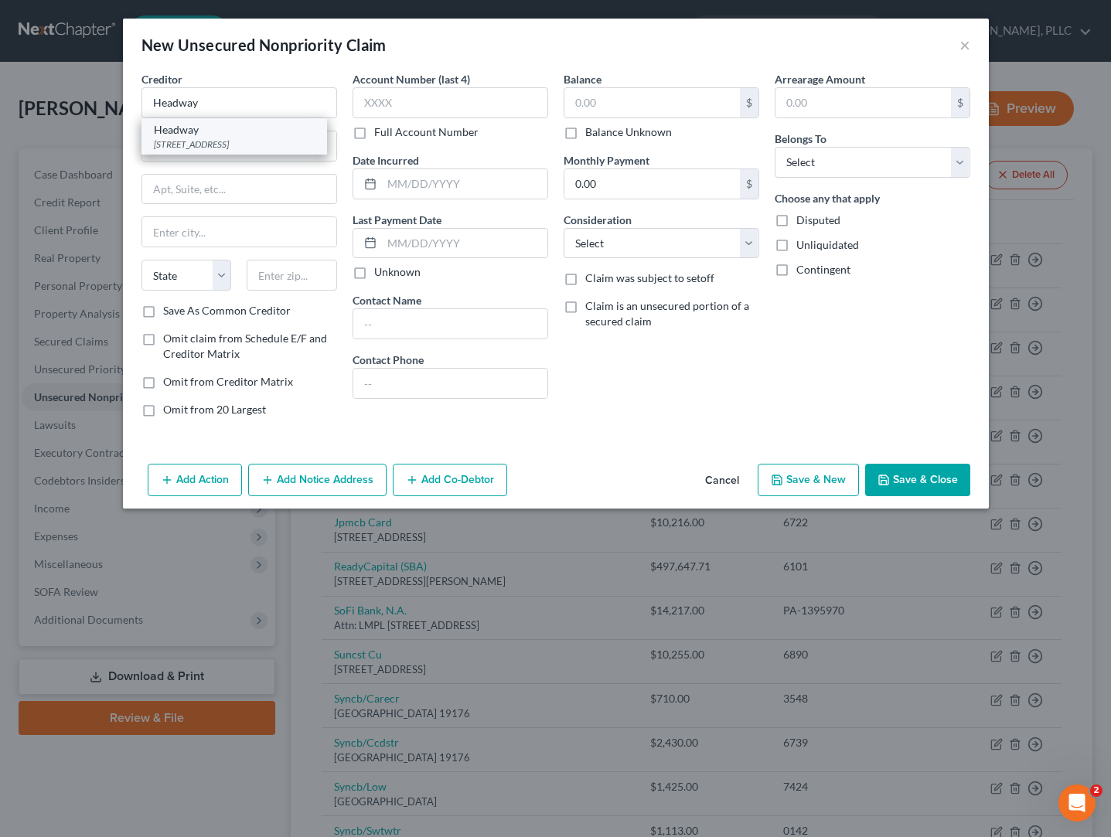
type input "84121"
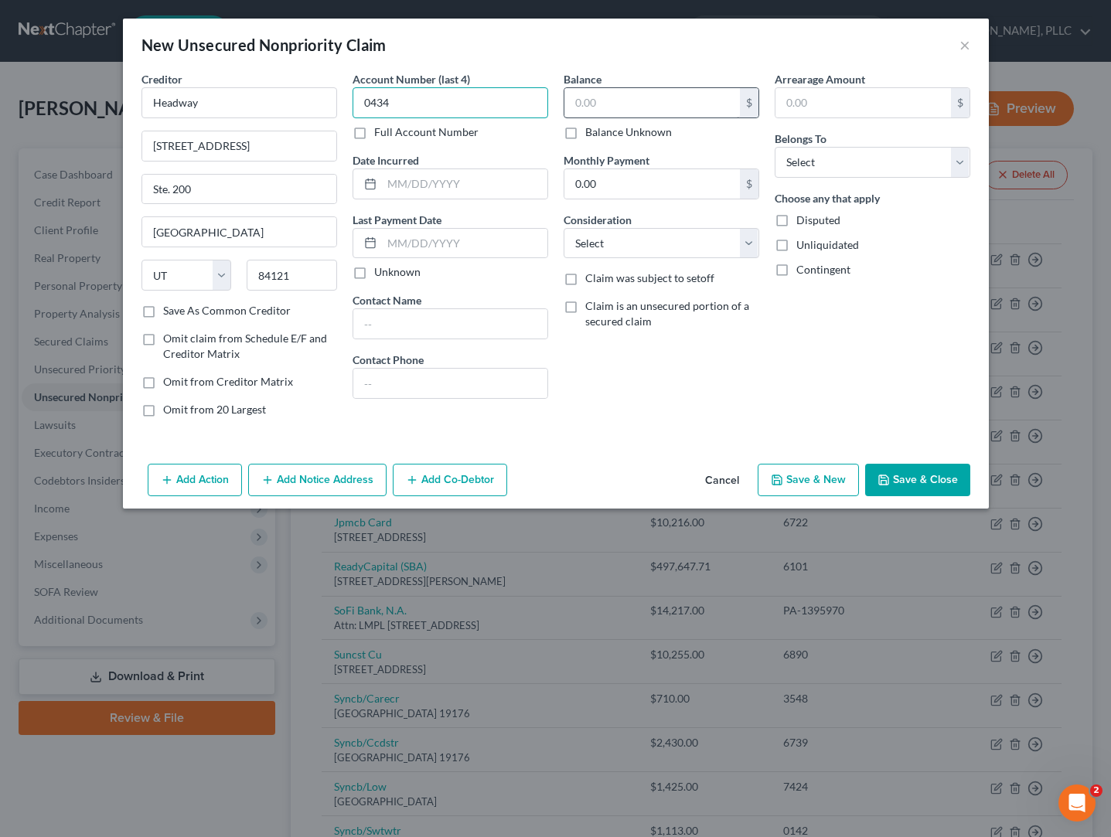
type input "0434"
click at [617, 95] on input "text" at bounding box center [652, 102] width 176 height 29
type input "30,000"
click at [493, 183] on input "text" at bounding box center [464, 183] width 165 height 29
type input "01/2023"
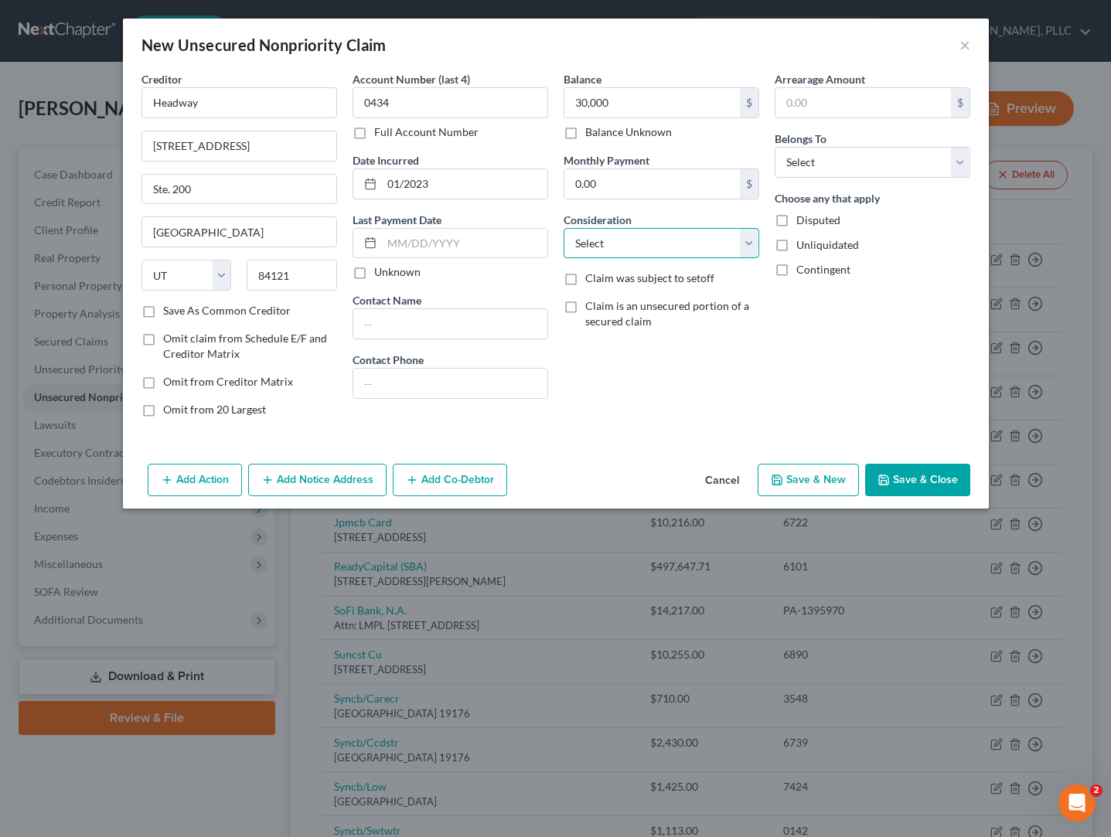
select select "10"
click at [796, 272] on label "Contingent" at bounding box center [823, 269] width 54 height 15
click at [803, 272] on input "Contingent" at bounding box center [808, 267] width 10 height 10
checkbox input "true"
select select "3"
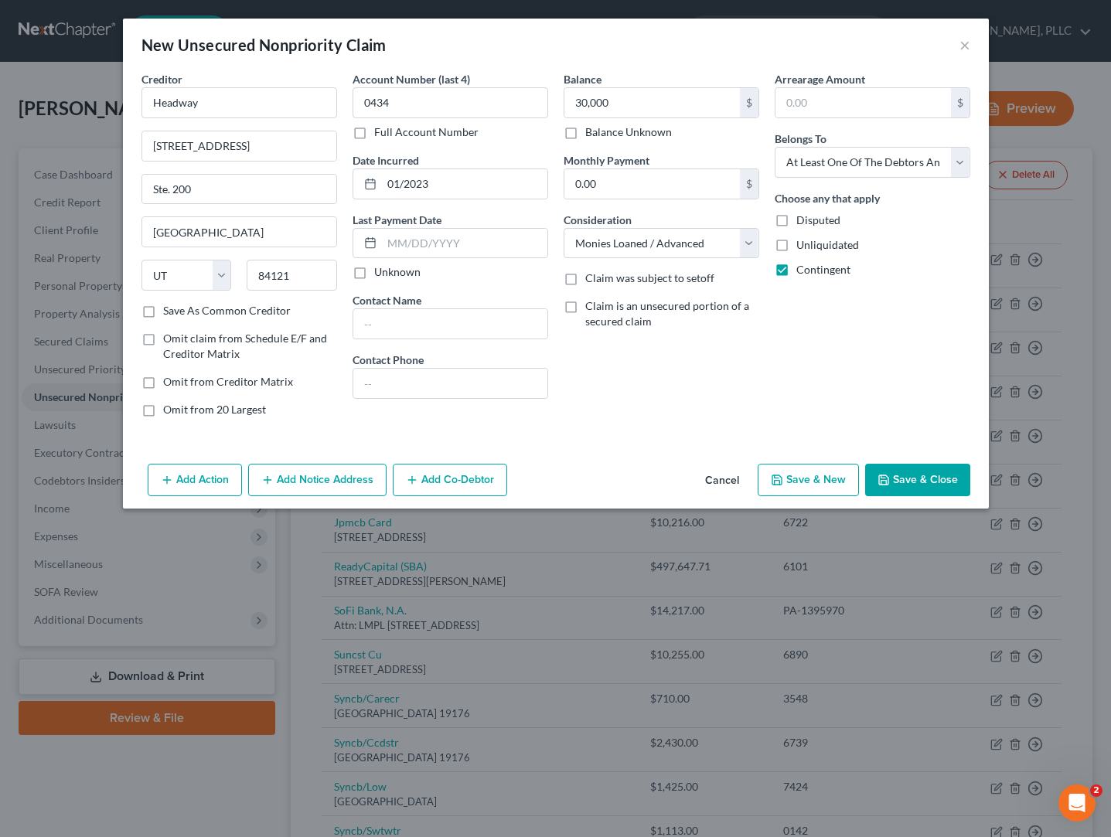
click at [428, 479] on button "Add Co-Debtor" at bounding box center [450, 480] width 114 height 32
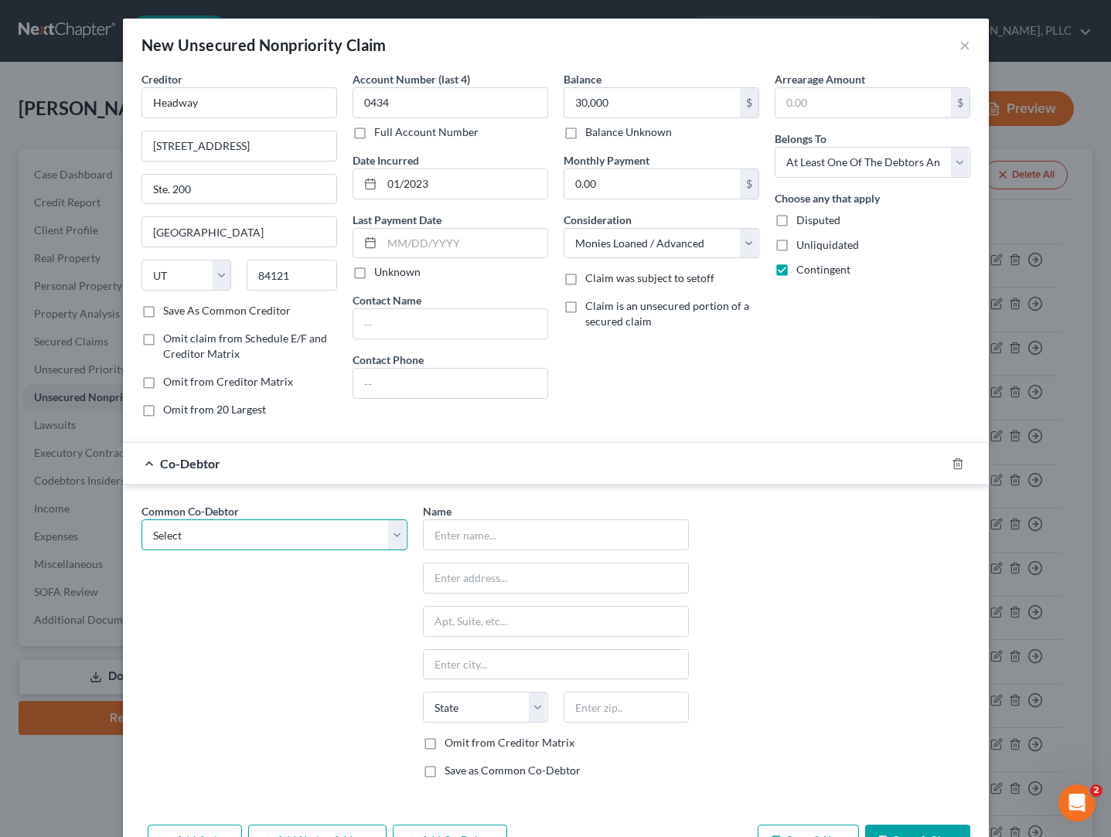
select select "1"
type input "[PERSON_NAME] Recognition & Media Group, LLC"
type input "[STREET_ADDRESS]"
type input "[GEOGRAPHIC_DATA]"
select select "3"
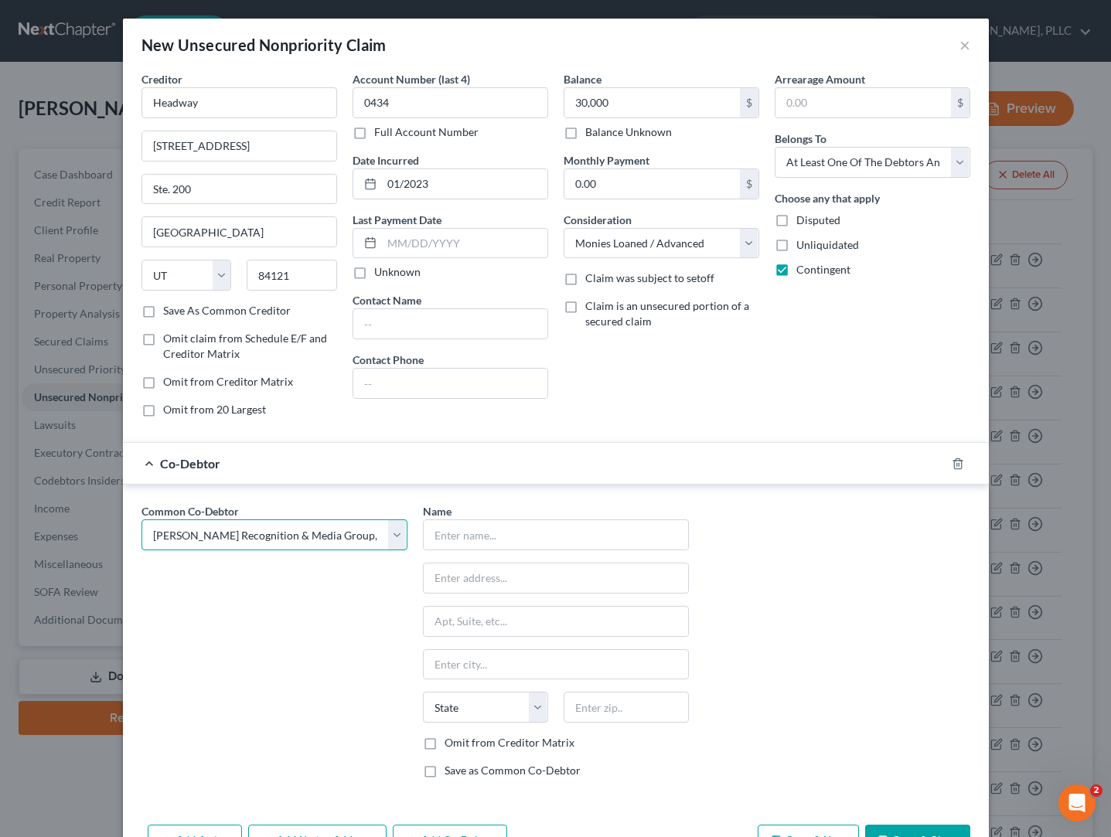
type input "85310"
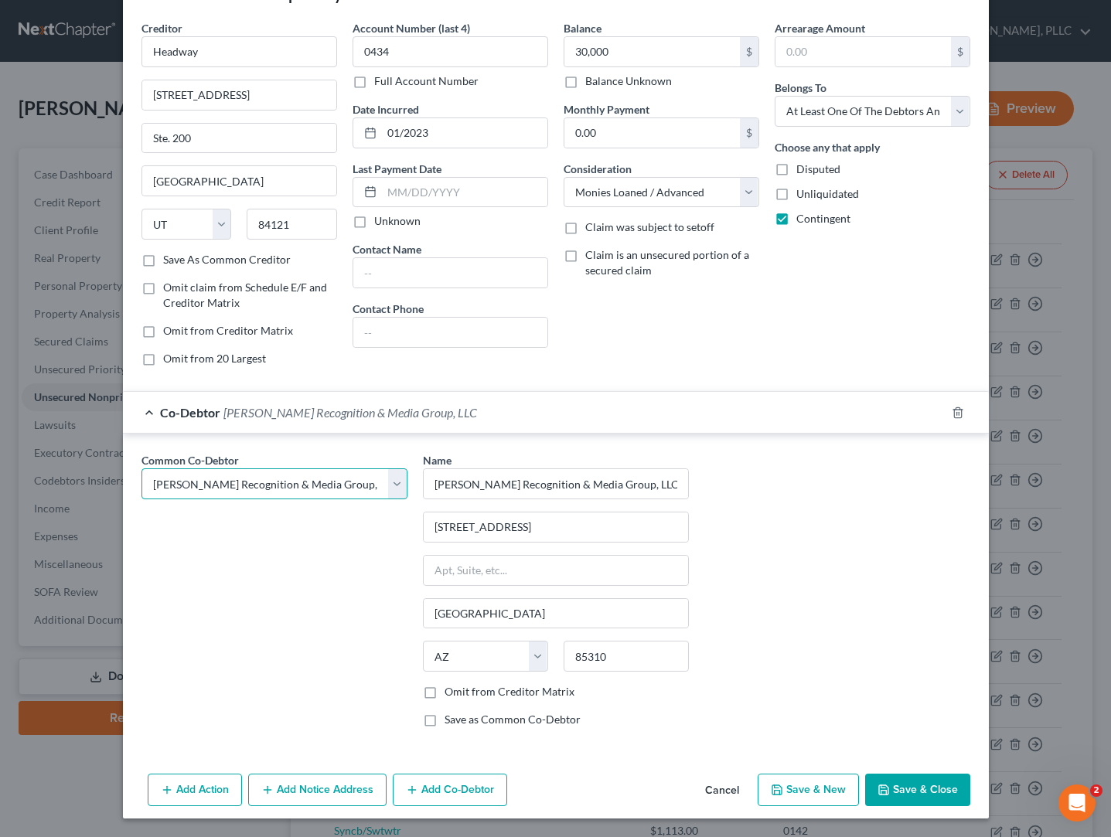
scroll to position [50, 0]
click at [445, 692] on label "Omit from Creditor Matrix" at bounding box center [510, 692] width 130 height 15
click at [451, 692] on input "Omit from Creditor Matrix" at bounding box center [456, 690] width 10 height 10
checkbox input "true"
click at [926, 793] on button "Save & Close" at bounding box center [917, 791] width 105 height 32
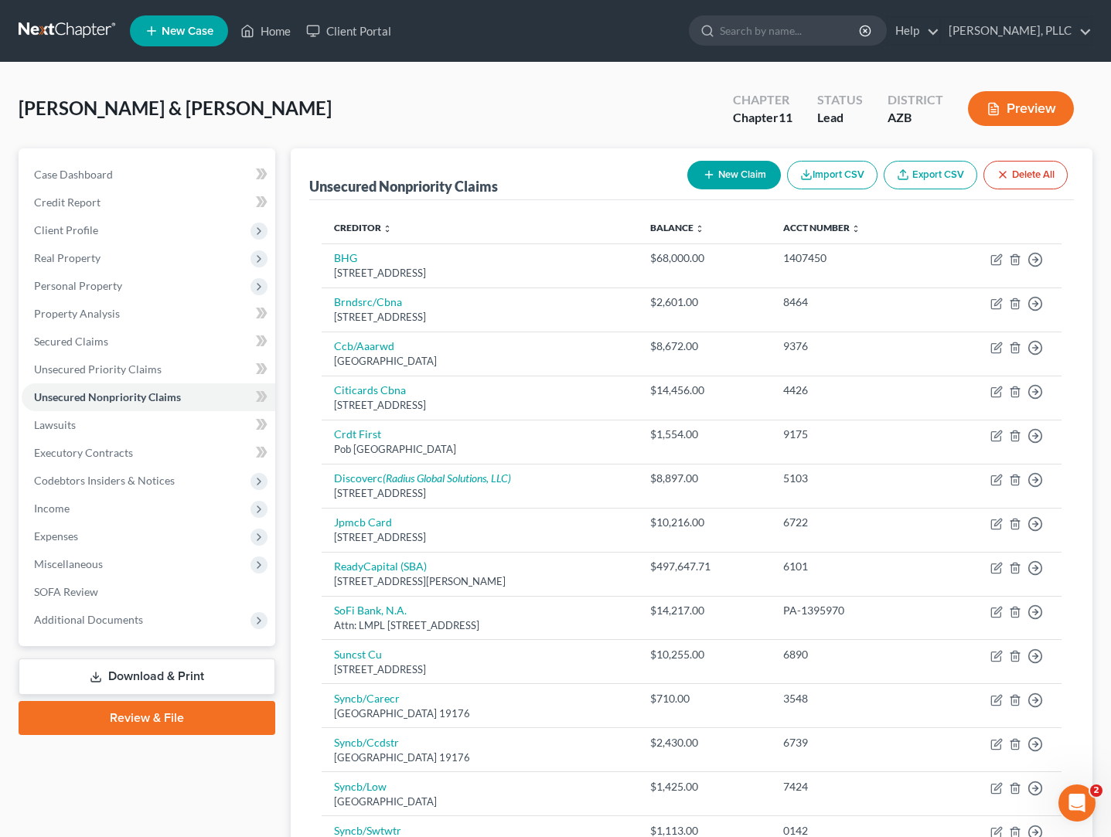
click at [742, 169] on button "New Claim" at bounding box center [734, 175] width 94 height 29
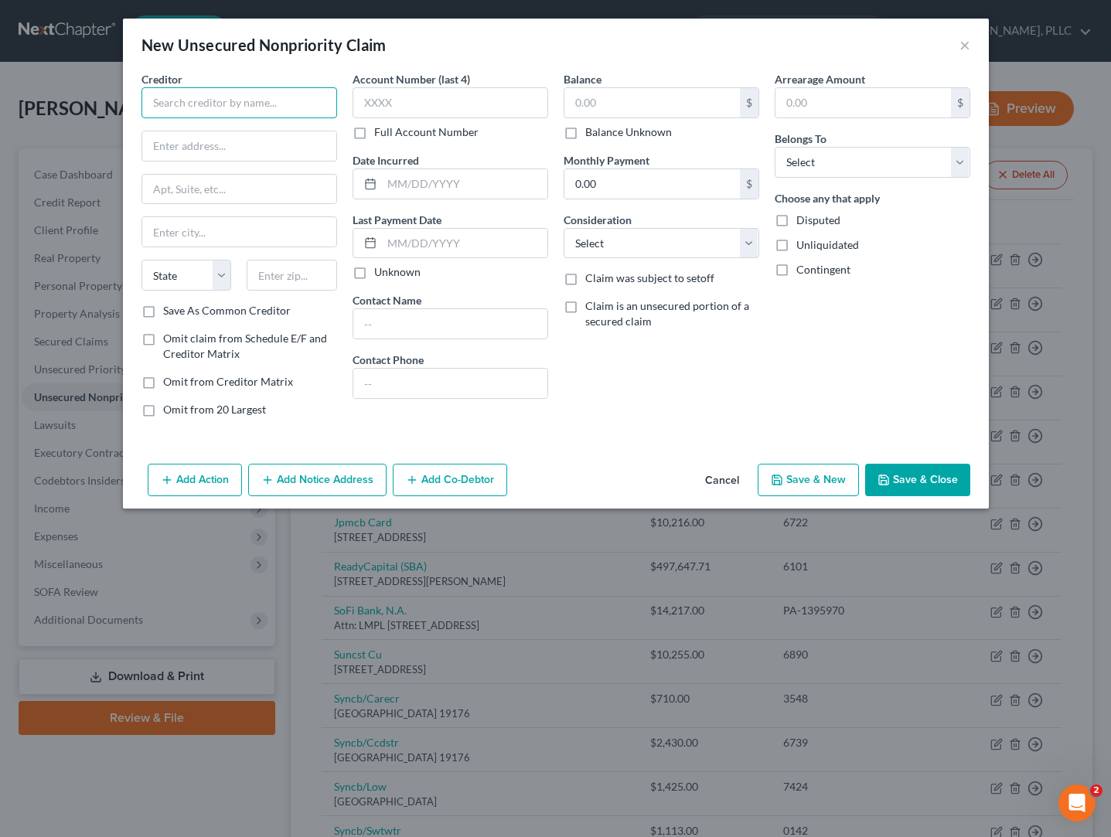
click at [182, 107] on input "text" at bounding box center [240, 102] width 196 height 31
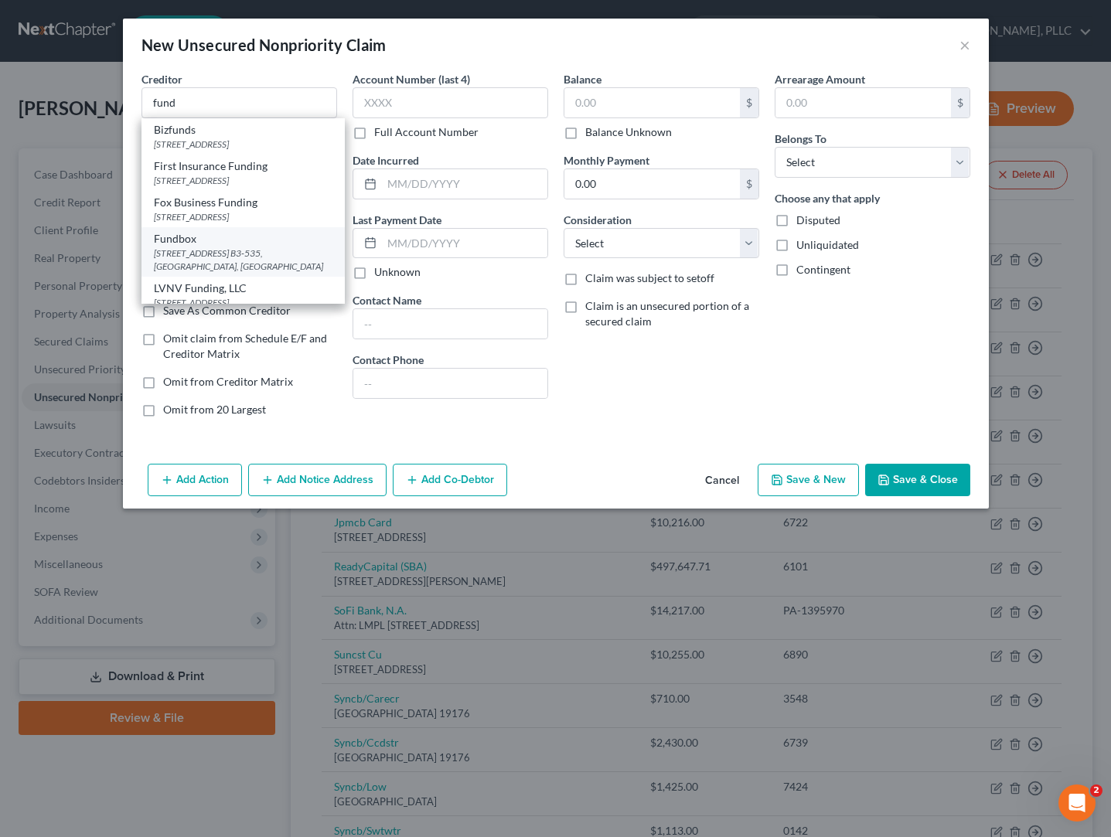
click at [190, 247] on div "Fundbox" at bounding box center [243, 238] width 179 height 15
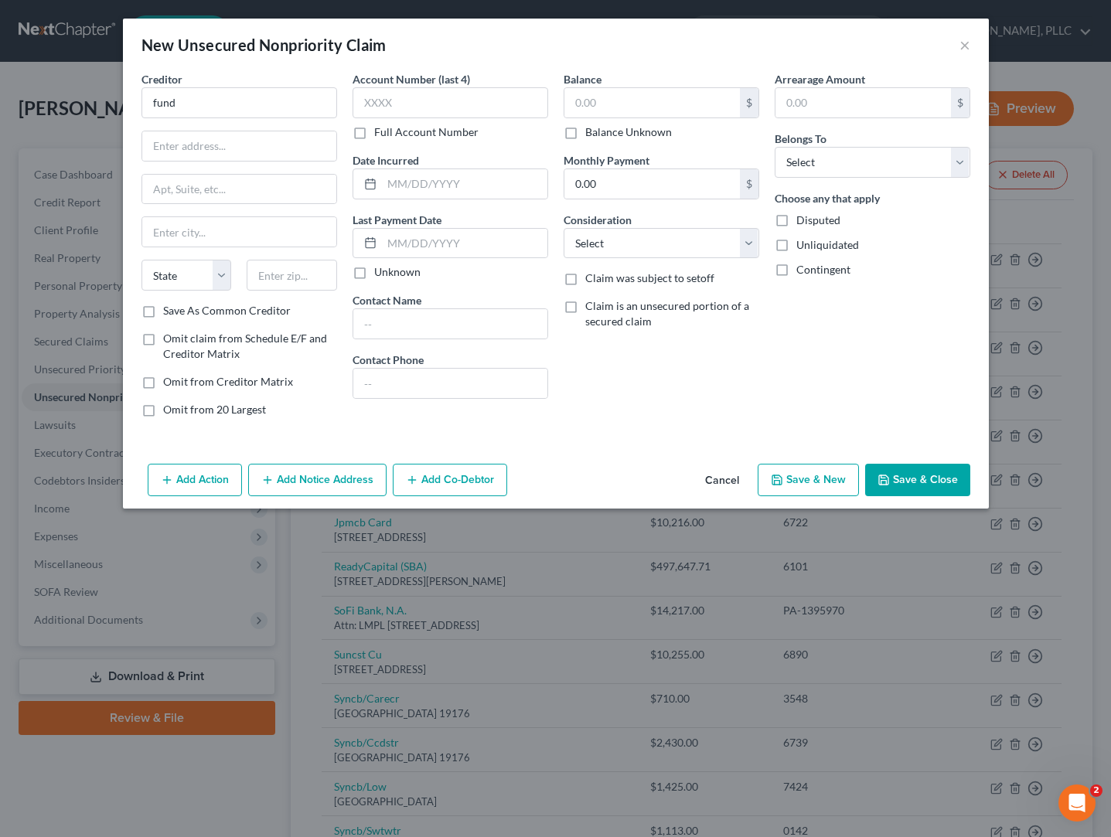
type input "Fundbox"
type input "[STREET_ADDRESS]"
type input "Ste. B3-535"
type input "Plano"
select select "45"
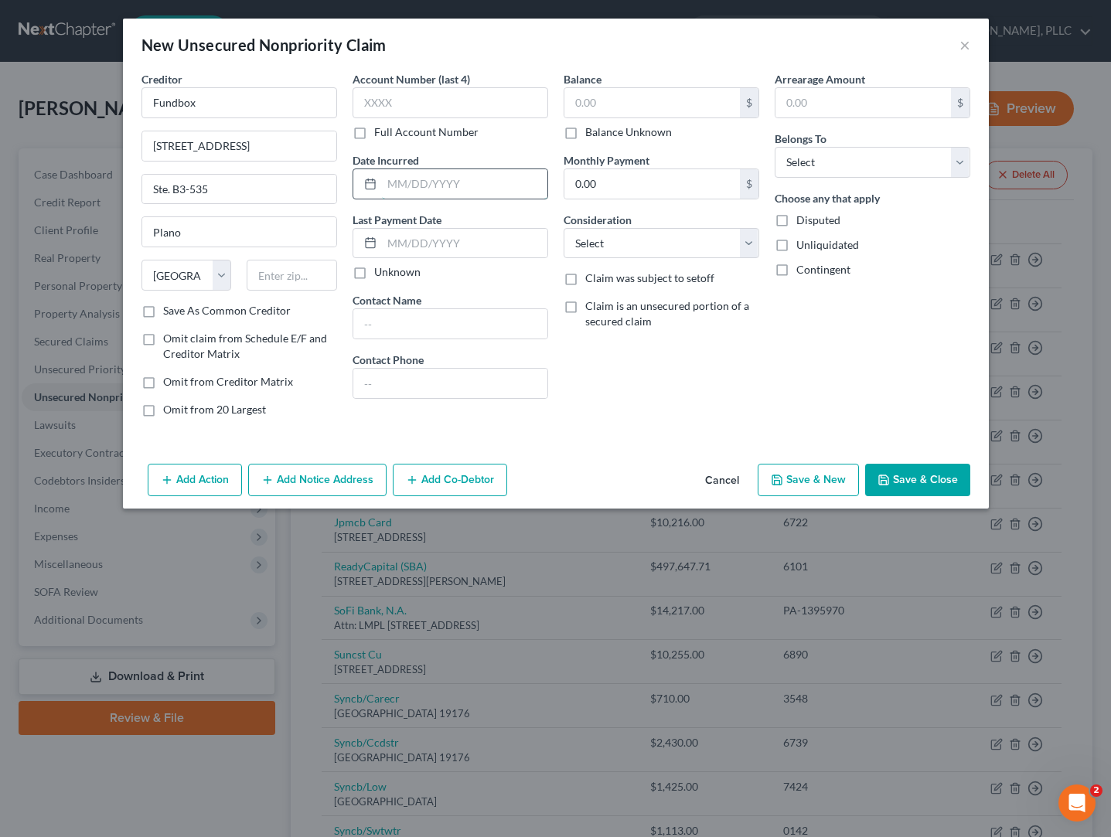
click at [402, 190] on input "text" at bounding box center [464, 183] width 165 height 29
type input "09/2009"
select select "10"
select select "3"
click at [812, 266] on span "Contingent" at bounding box center [823, 269] width 54 height 13
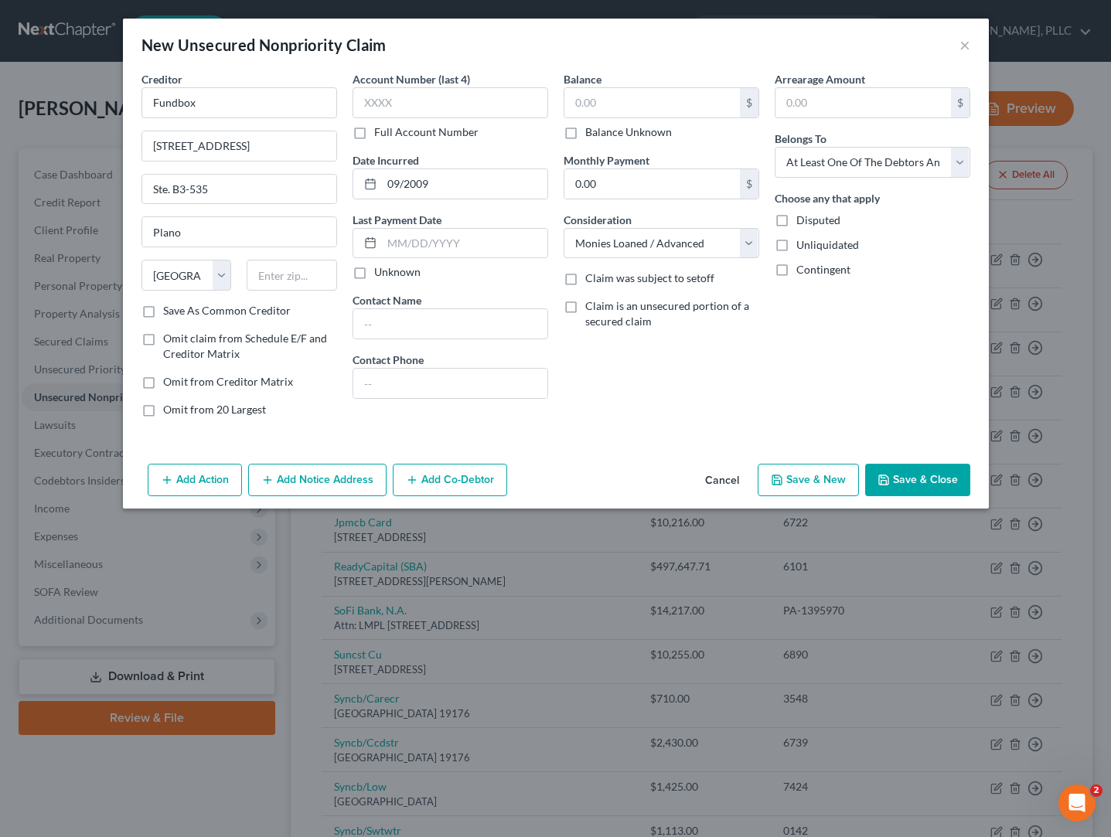
click at [812, 266] on input "Contingent" at bounding box center [808, 267] width 10 height 10
checkbox input "true"
click at [449, 476] on button "Add Co-Debtor" at bounding box center [450, 480] width 114 height 32
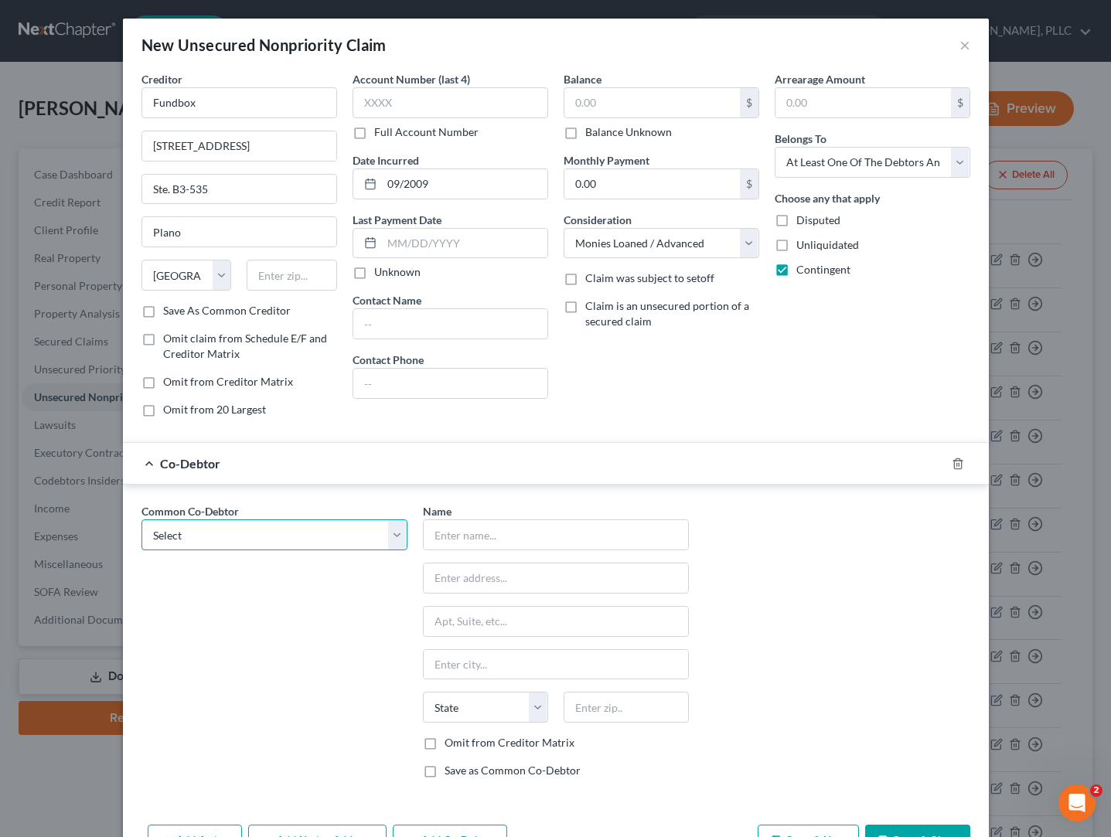
select select "1"
type input "[PERSON_NAME] Recognition & Media Group, LLC"
type input "[STREET_ADDRESS]"
type input "[GEOGRAPHIC_DATA]"
select select "3"
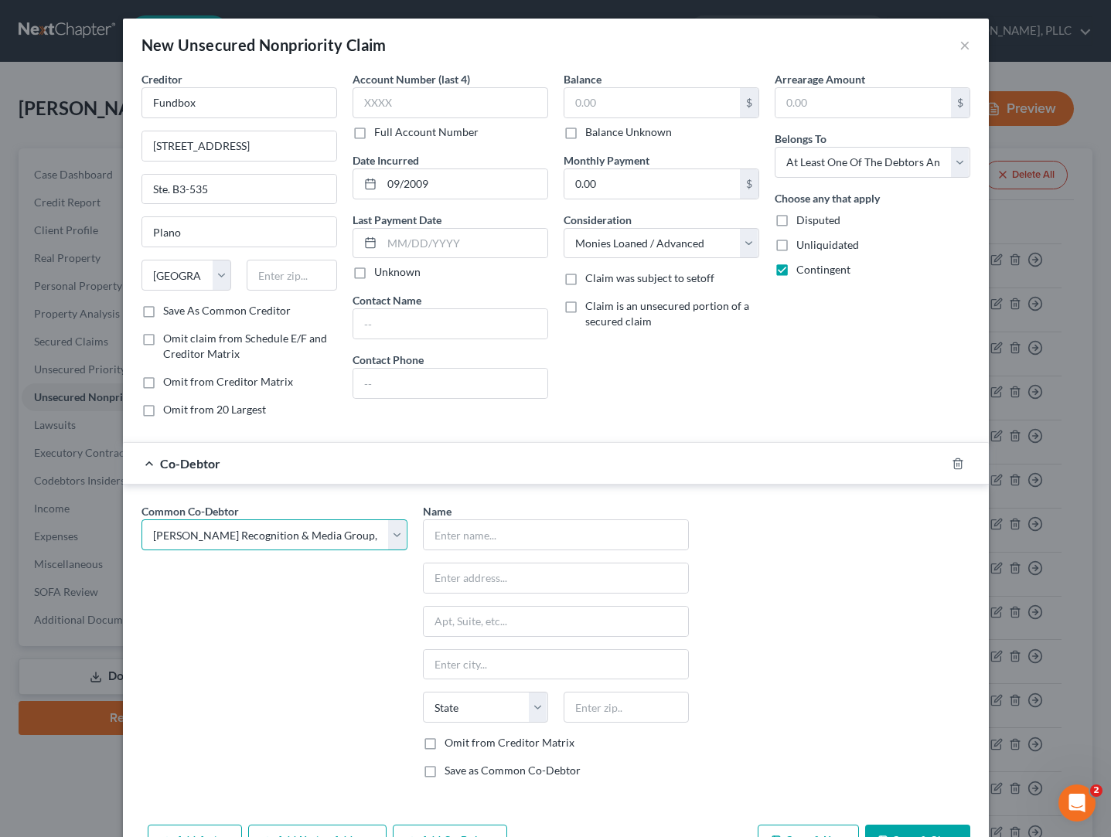
type input "85310"
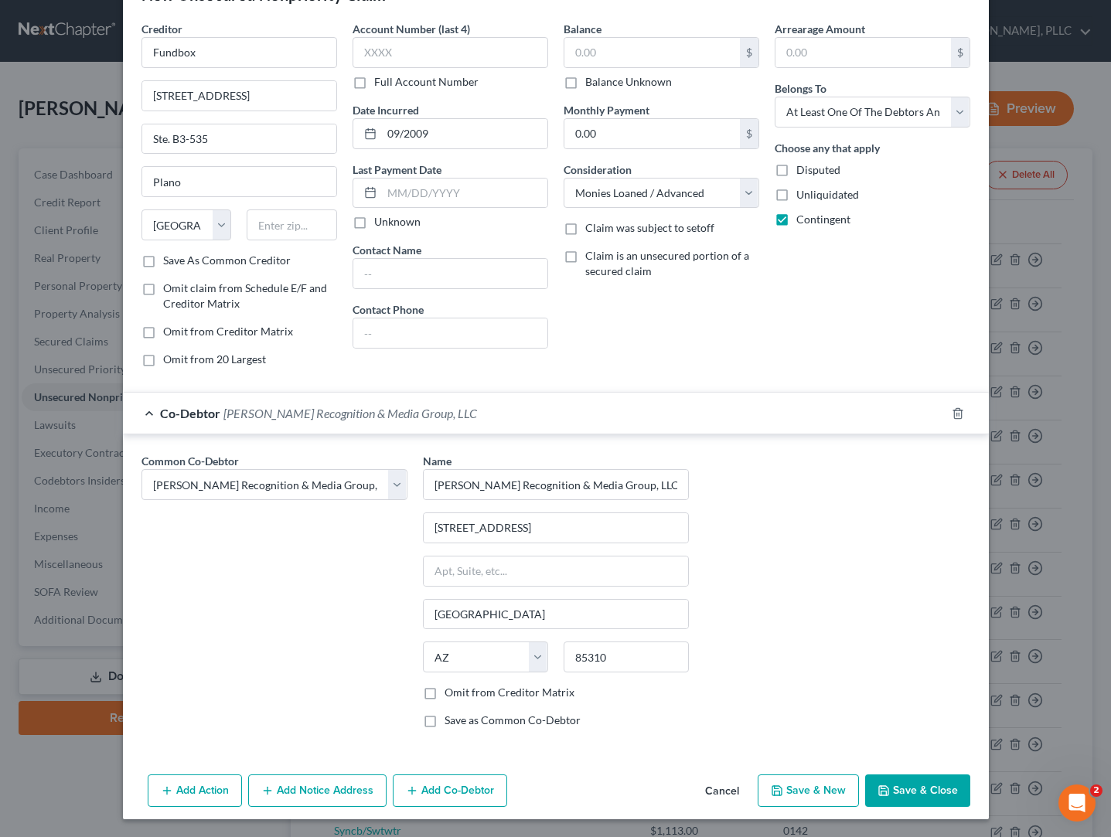
click at [445, 694] on label "Omit from Creditor Matrix" at bounding box center [510, 692] width 130 height 15
click at [451, 694] on input "Omit from Creditor Matrix" at bounding box center [456, 690] width 10 height 10
checkbox input "true"
click at [697, 53] on input "text" at bounding box center [652, 52] width 176 height 29
type input "30,000"
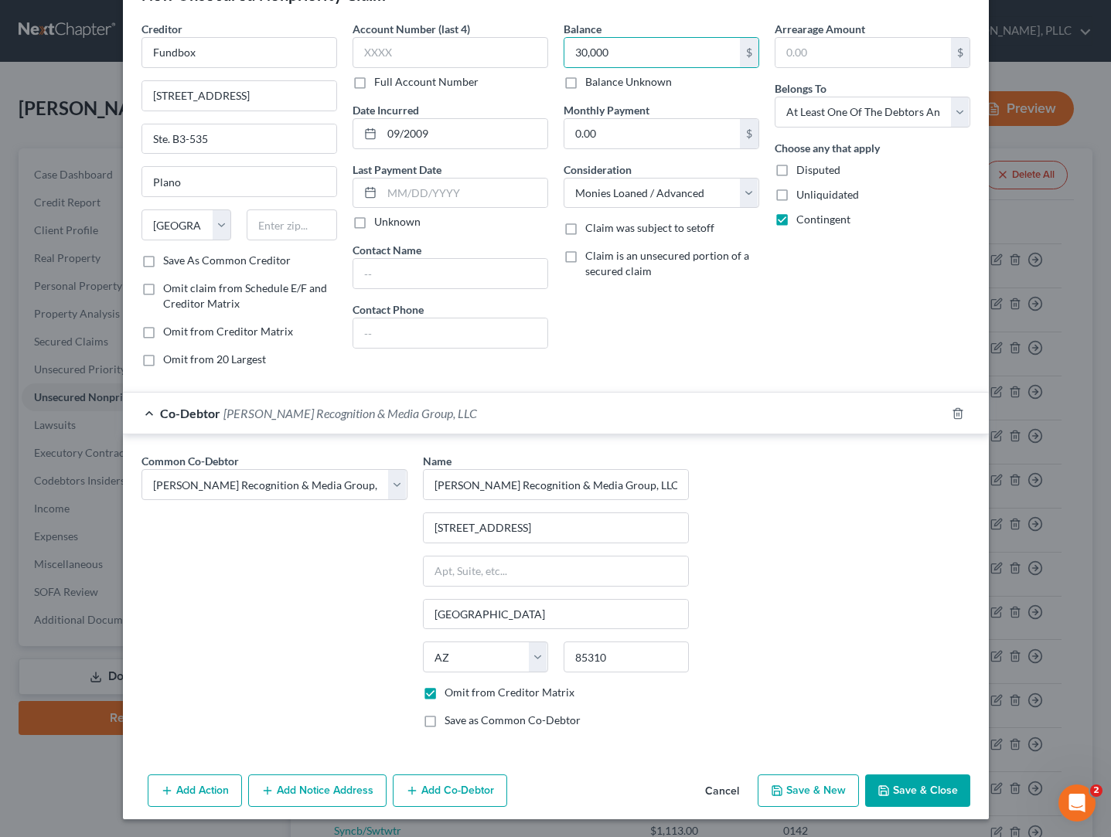
click at [925, 793] on button "Save & Close" at bounding box center [917, 791] width 105 height 32
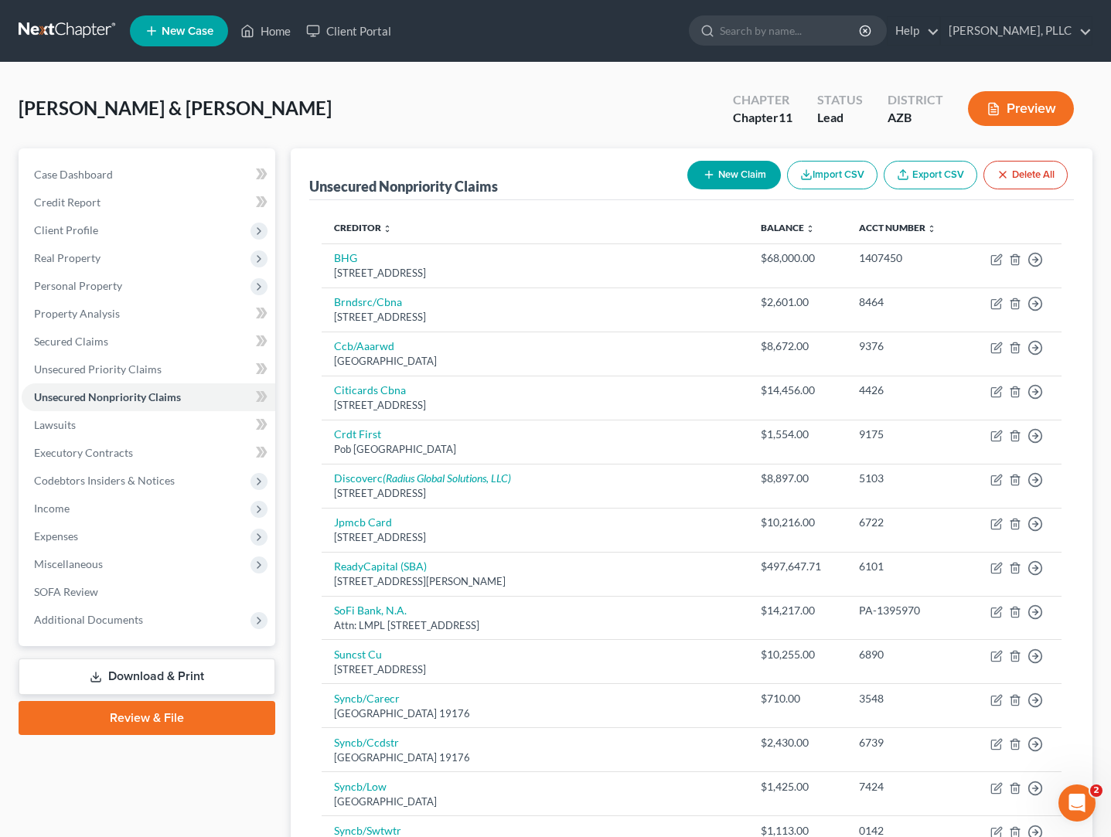
click at [70, 29] on link at bounding box center [68, 31] width 99 height 28
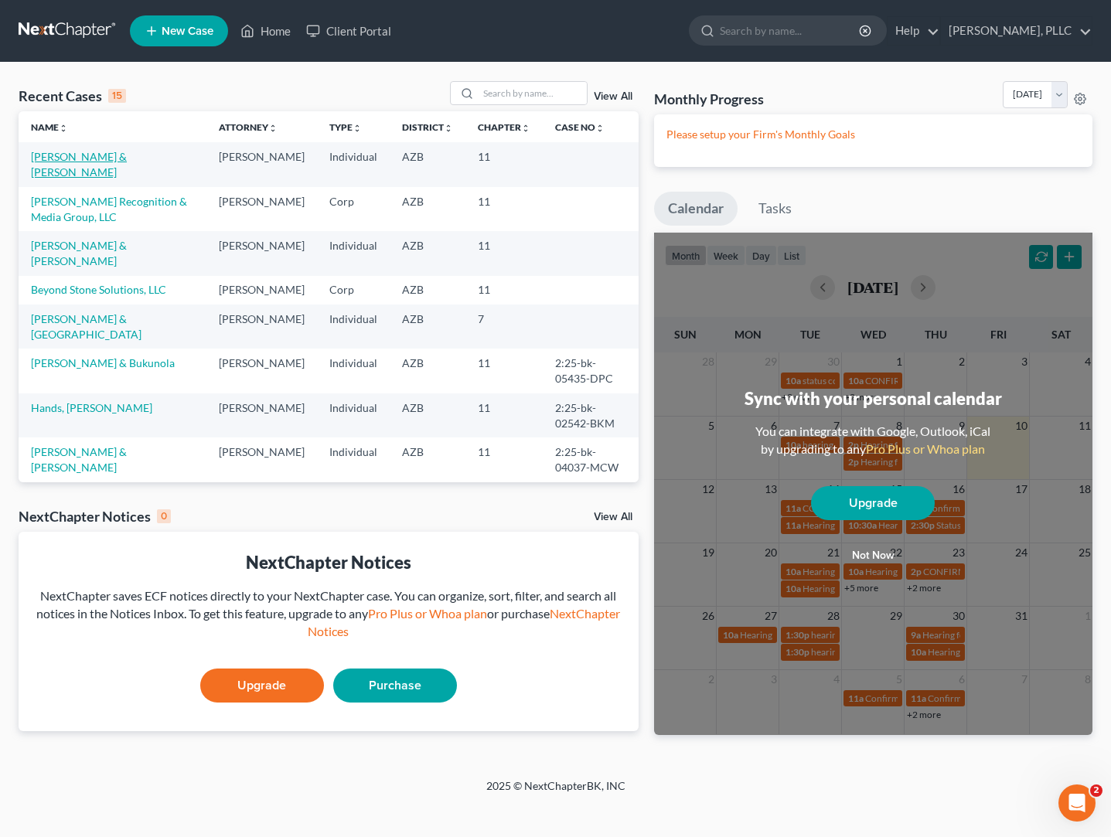
click at [110, 159] on link "[PERSON_NAME] & [PERSON_NAME]" at bounding box center [79, 164] width 96 height 29
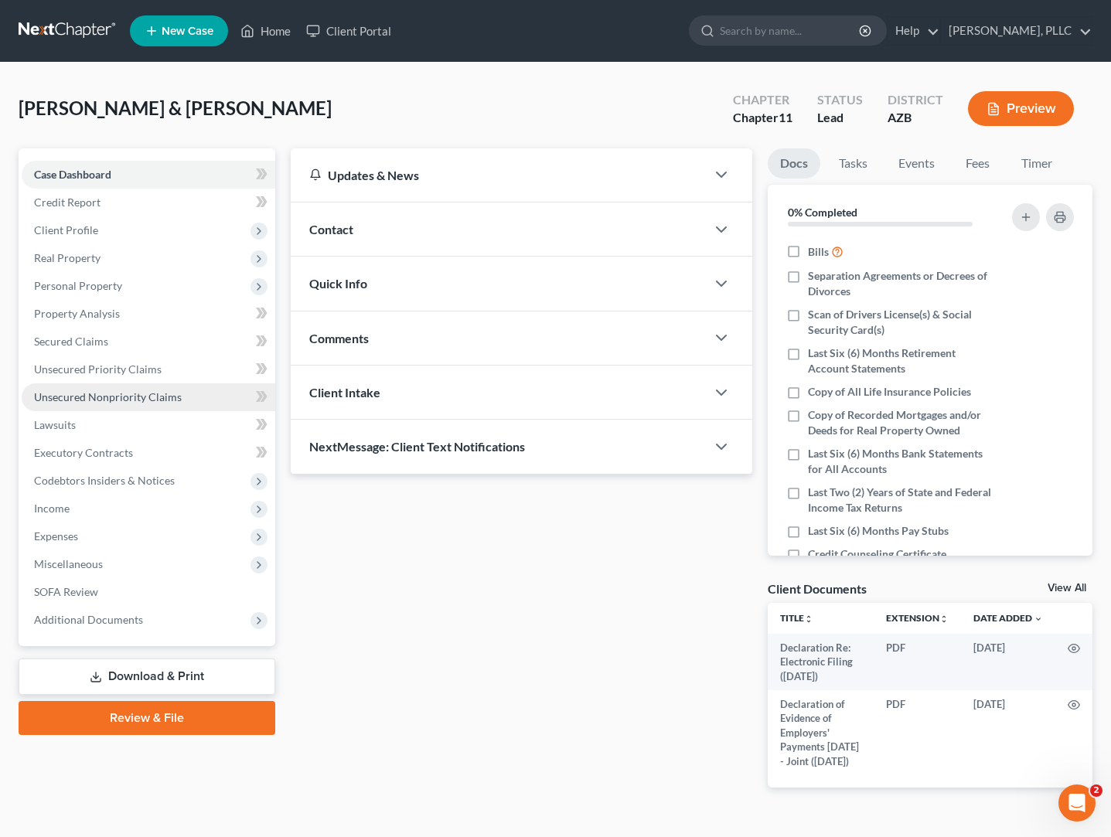
click at [74, 394] on span "Unsecured Nonpriority Claims" at bounding box center [108, 396] width 148 height 13
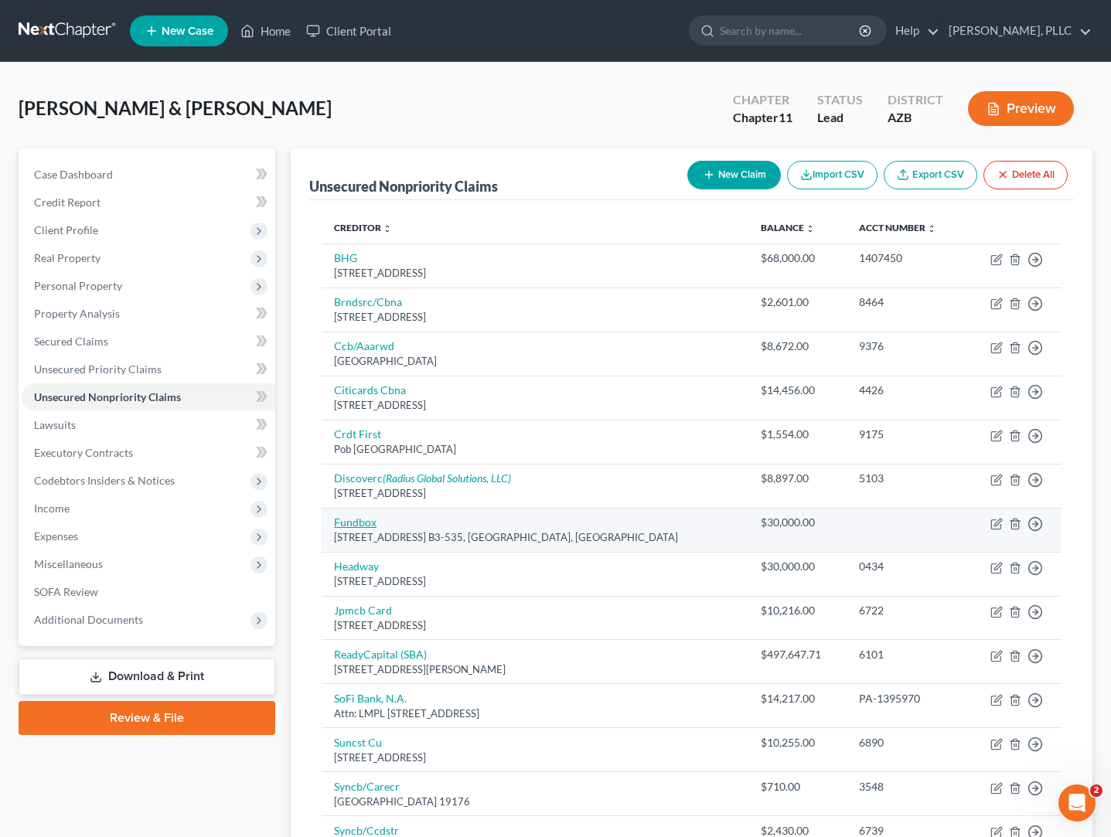
click at [375, 523] on link "Fundbox" at bounding box center [355, 522] width 43 height 13
select select "45"
select select "10"
select select "3"
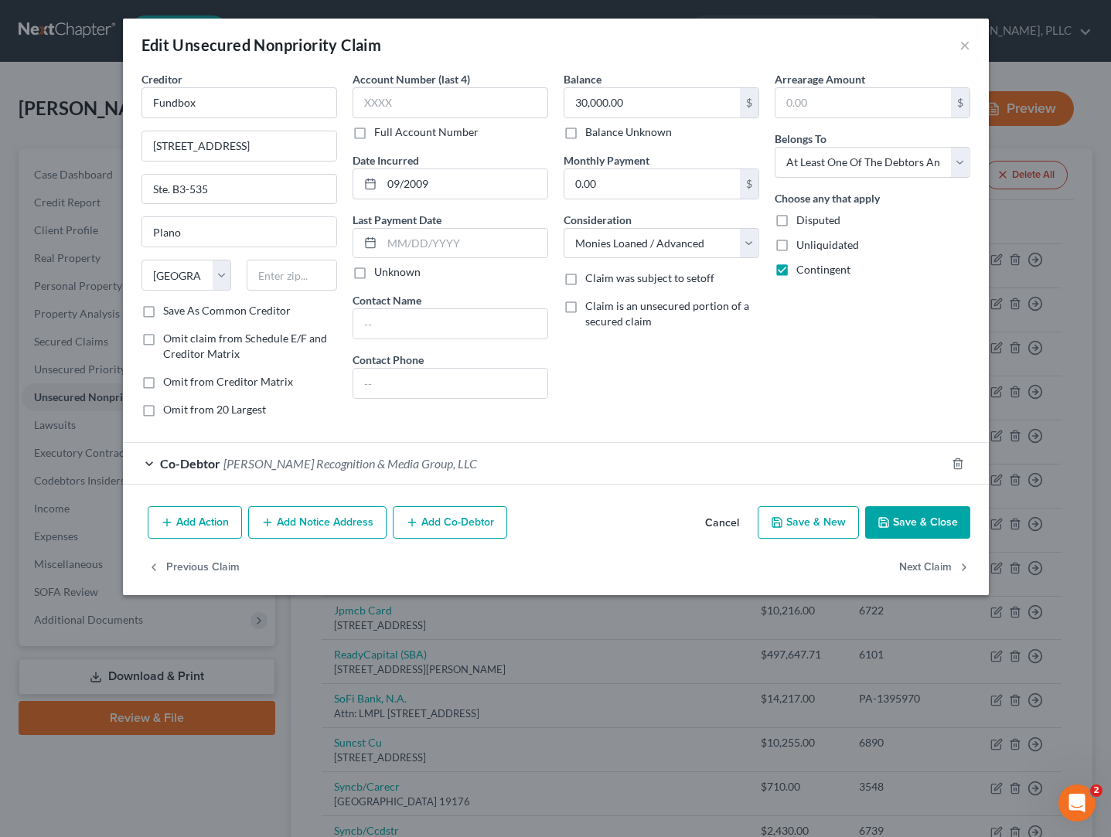
click at [930, 515] on button "Save & Close" at bounding box center [917, 522] width 105 height 32
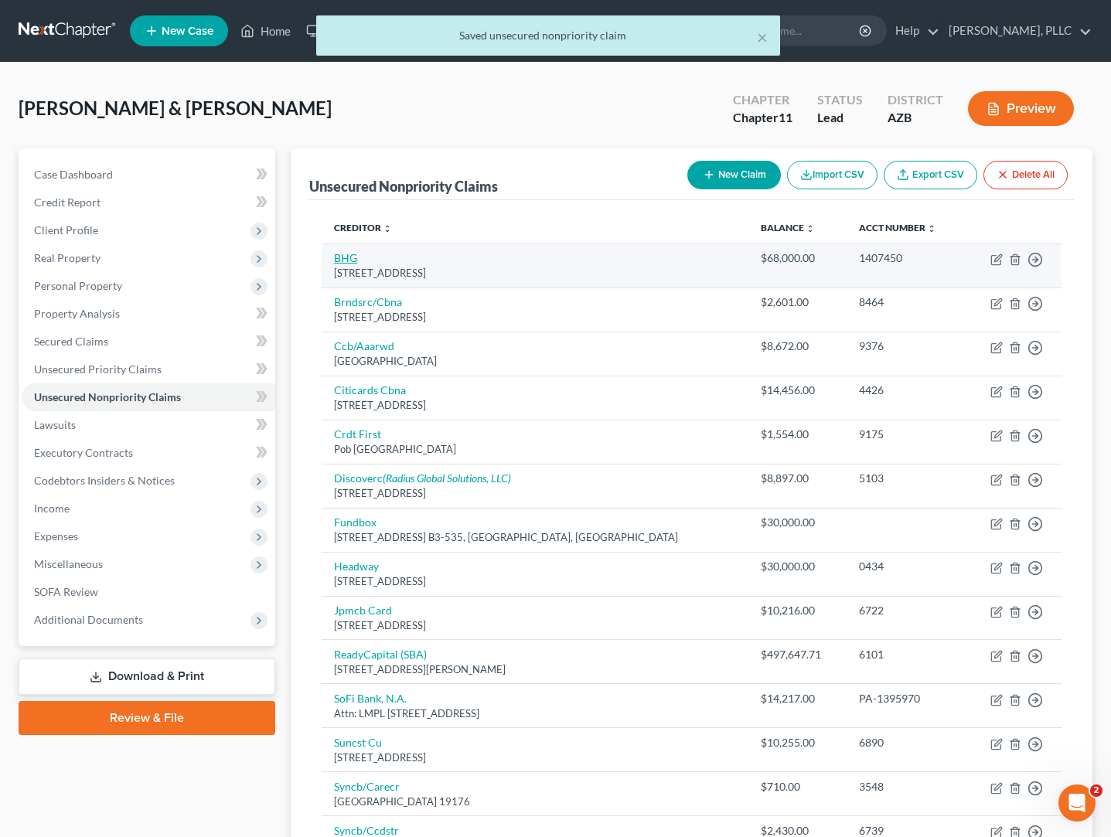
click at [354, 261] on link "BHG" at bounding box center [345, 257] width 23 height 13
select select "9"
select select "10"
select select "3"
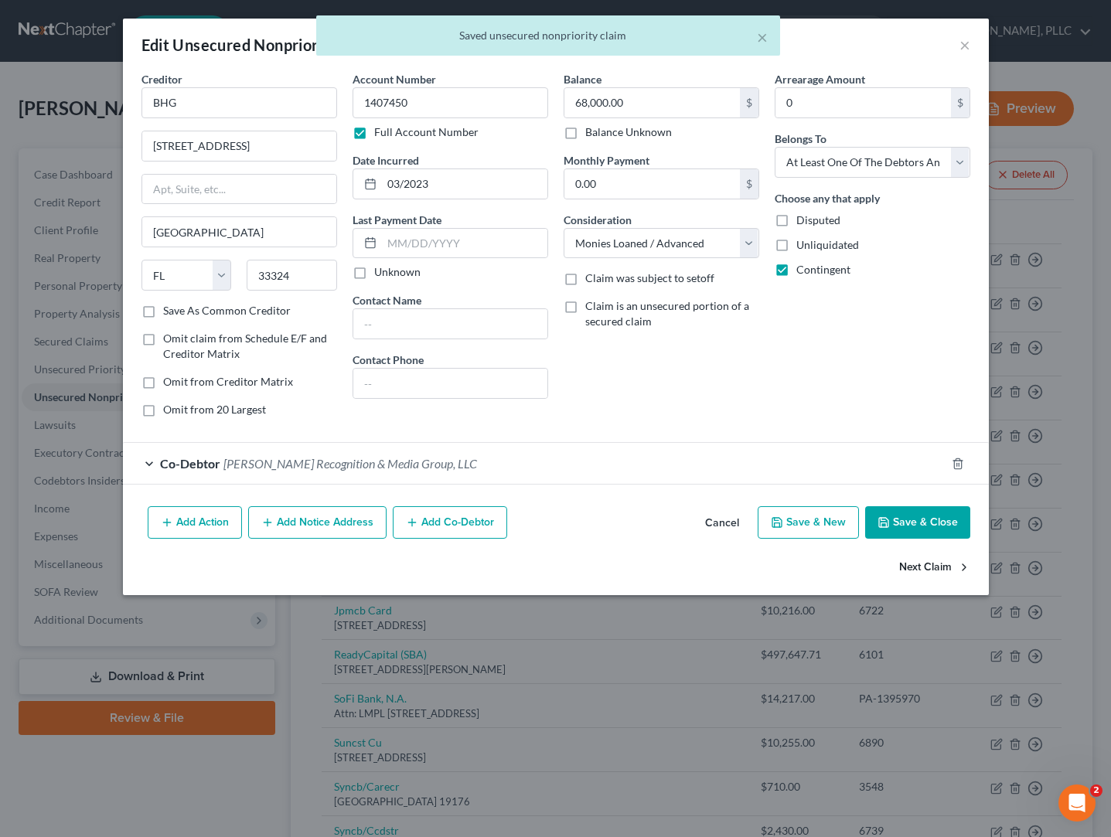
click at [939, 568] on button "Next Claim" at bounding box center [934, 567] width 71 height 32
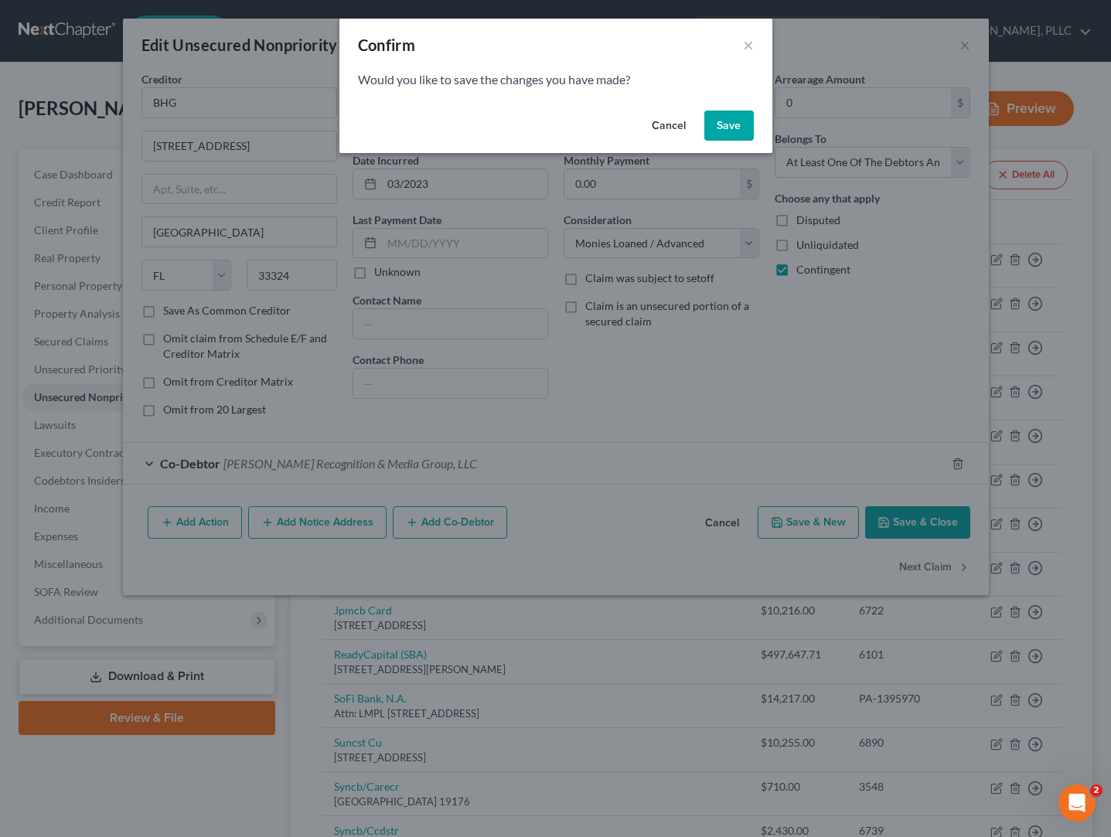
click at [737, 128] on button "Save" at bounding box center [728, 126] width 49 height 31
select select "43"
select select "2"
select select "0"
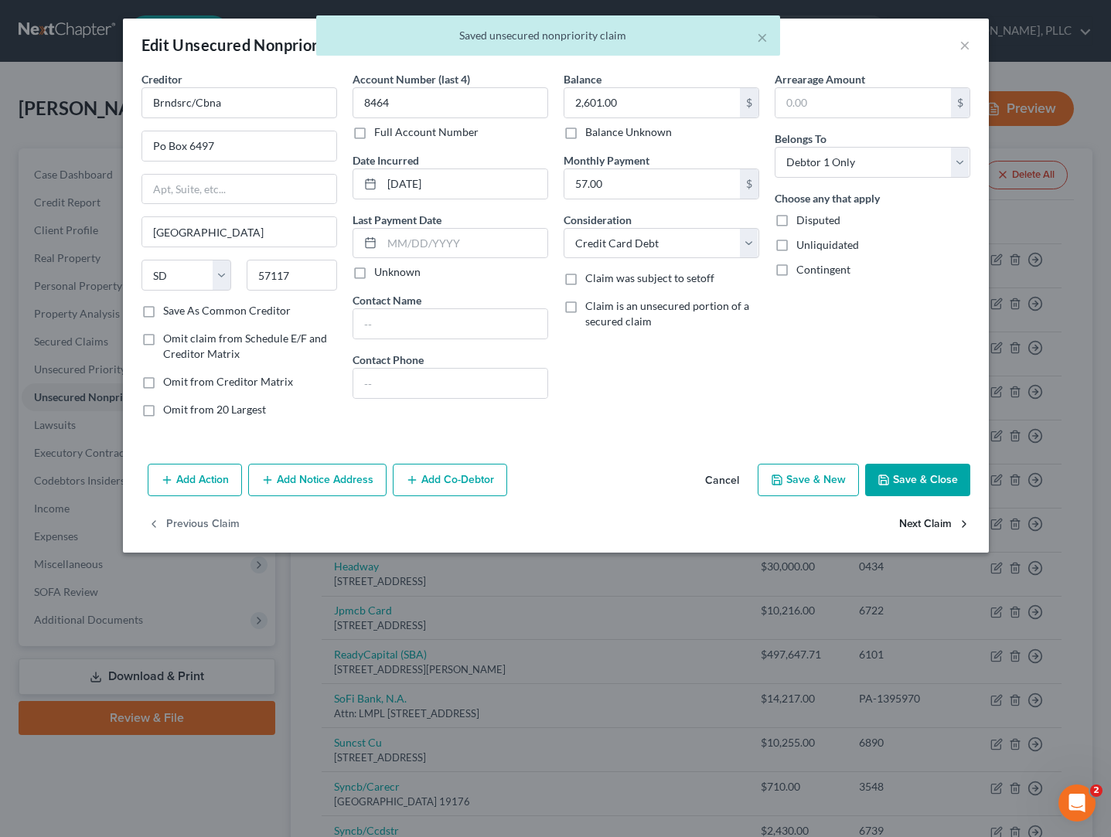
click at [926, 523] on button "Next Claim" at bounding box center [934, 525] width 71 height 32
select select "36"
select select "2"
select select "0"
click at [926, 523] on button "Next Claim" at bounding box center [934, 525] width 71 height 32
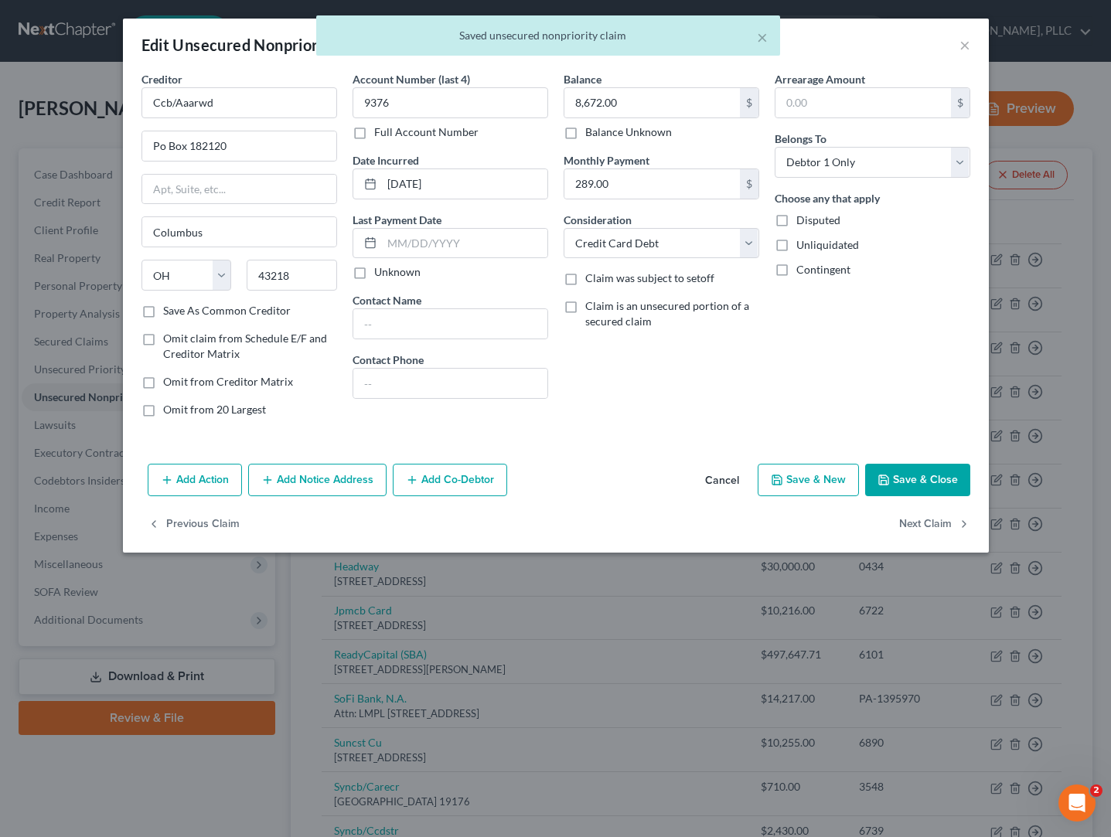
select select "43"
select select "2"
select select "0"
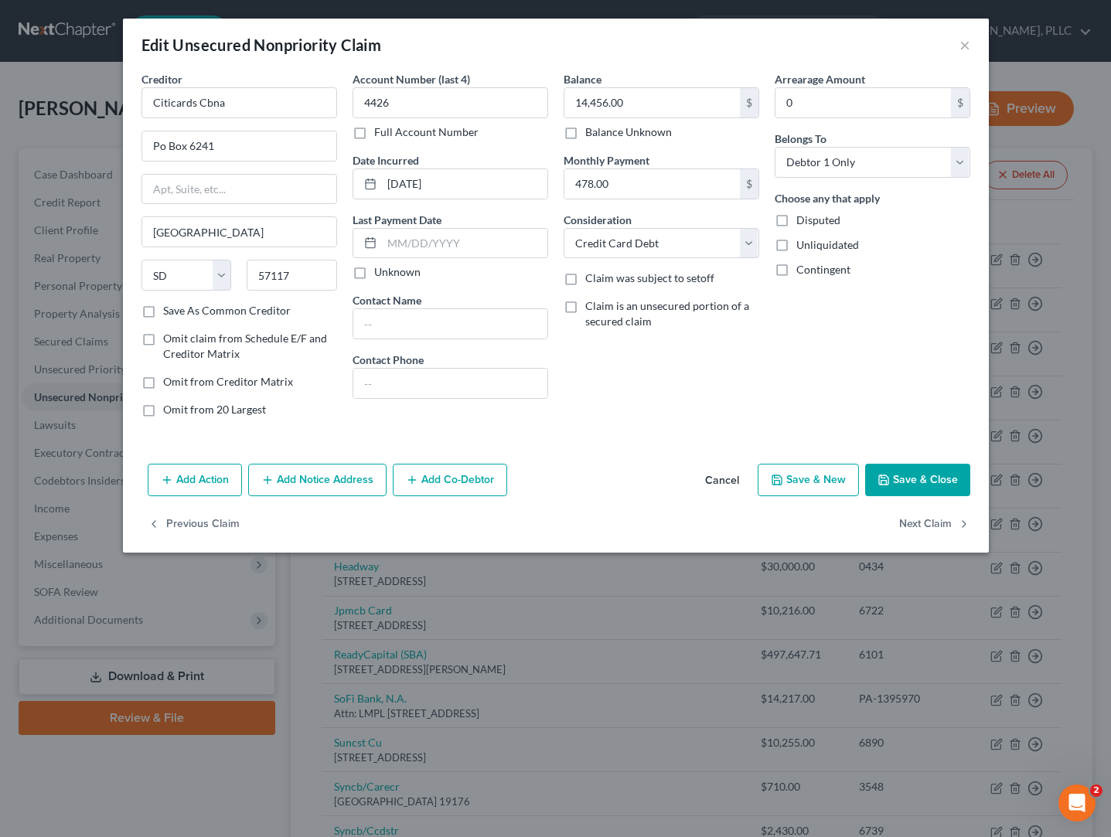
click at [926, 523] on button "Next Claim" at bounding box center [934, 525] width 71 height 32
select select "36"
select select "2"
select select "0"
click at [926, 523] on button "Next Claim" at bounding box center [934, 525] width 71 height 32
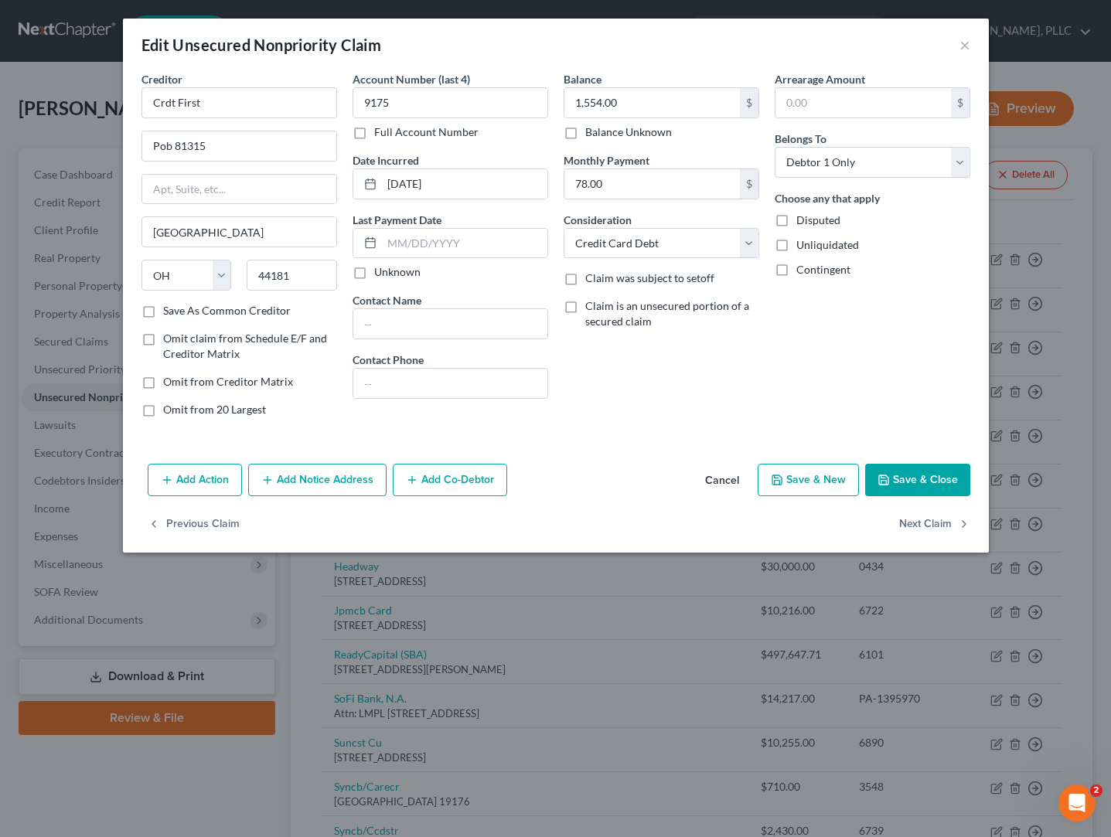
select select "46"
select select "2"
select select "0"
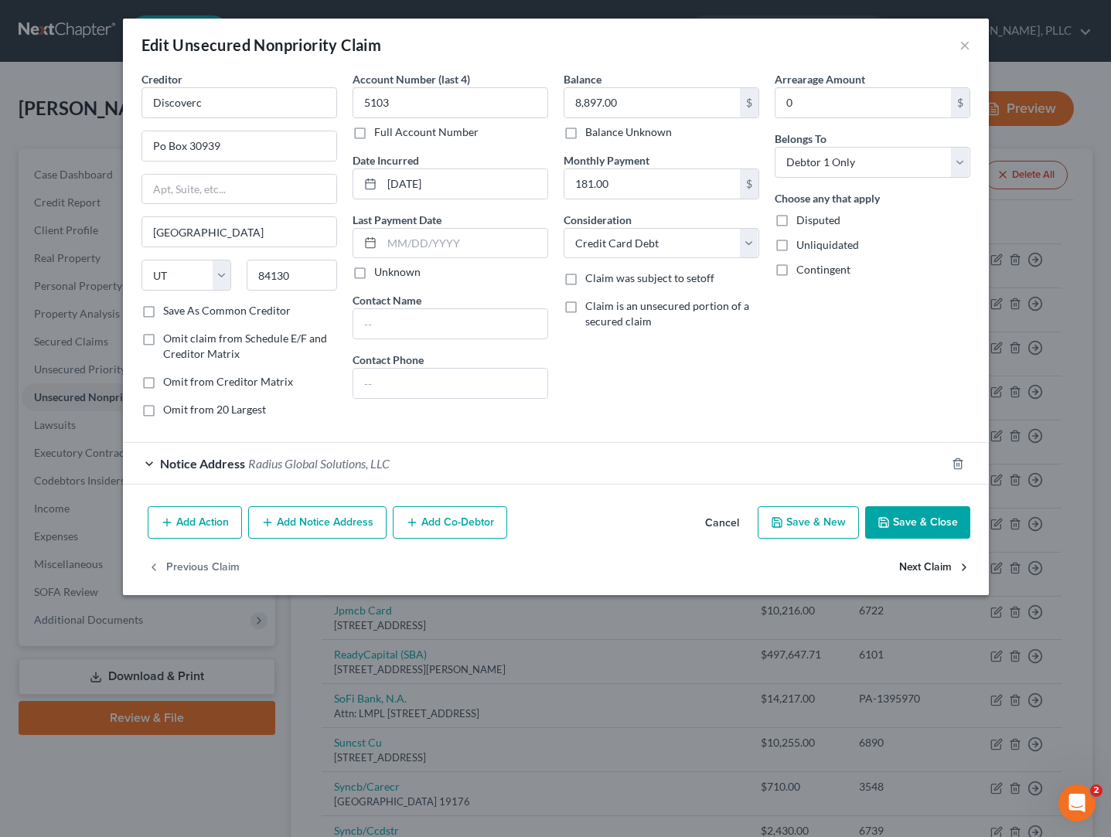
click at [919, 564] on button "Next Claim" at bounding box center [934, 567] width 71 height 32
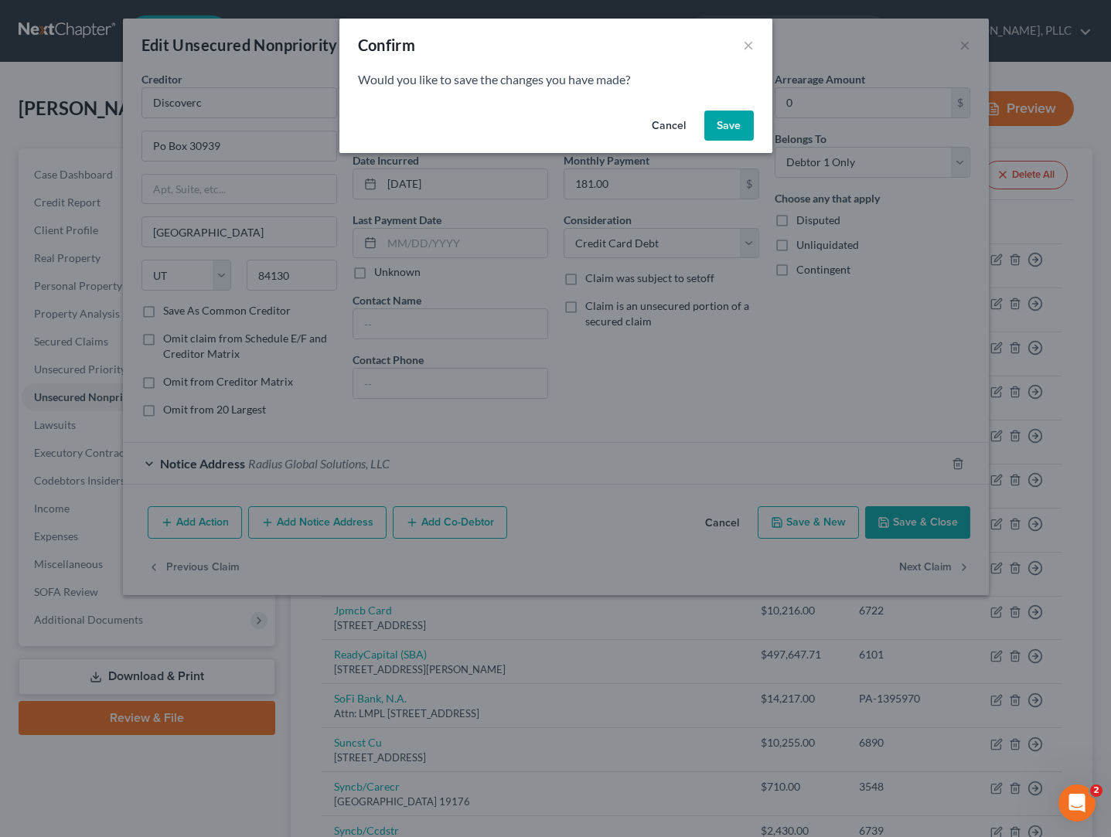
click at [738, 124] on button "Save" at bounding box center [728, 126] width 49 height 31
select select "45"
select select "10"
select select "3"
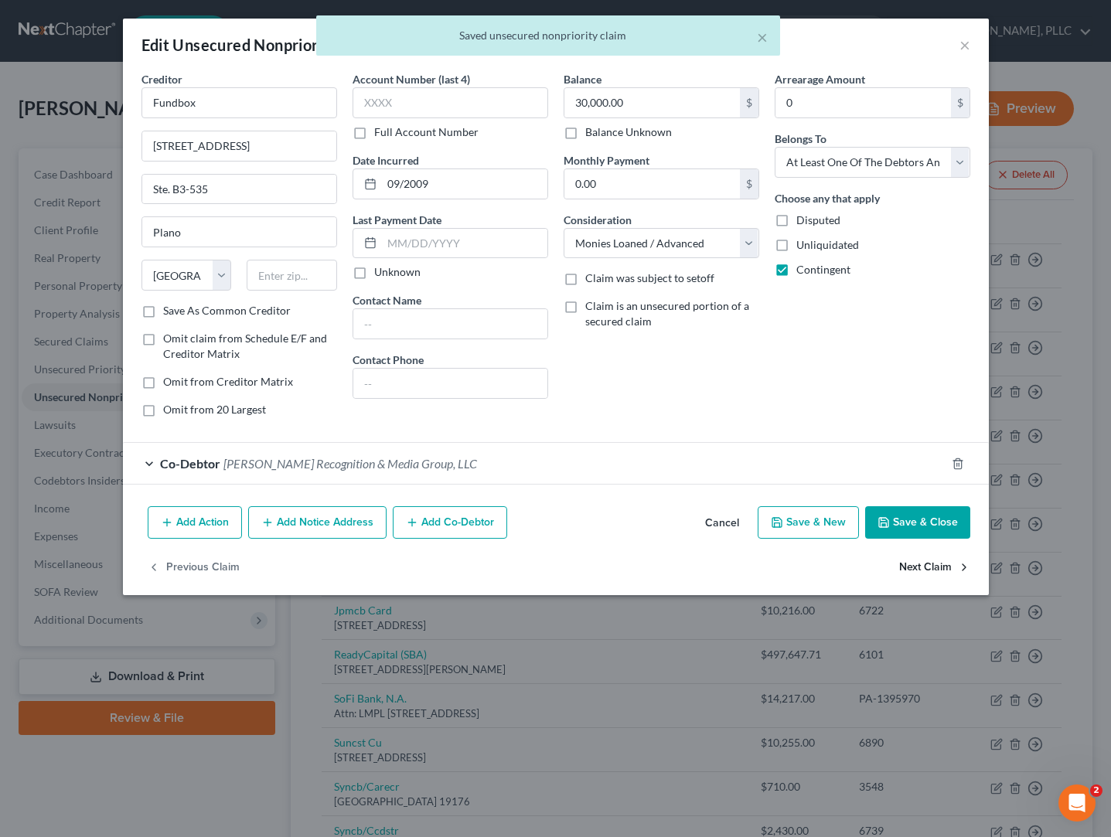
click at [912, 568] on button "Next Claim" at bounding box center [934, 567] width 71 height 32
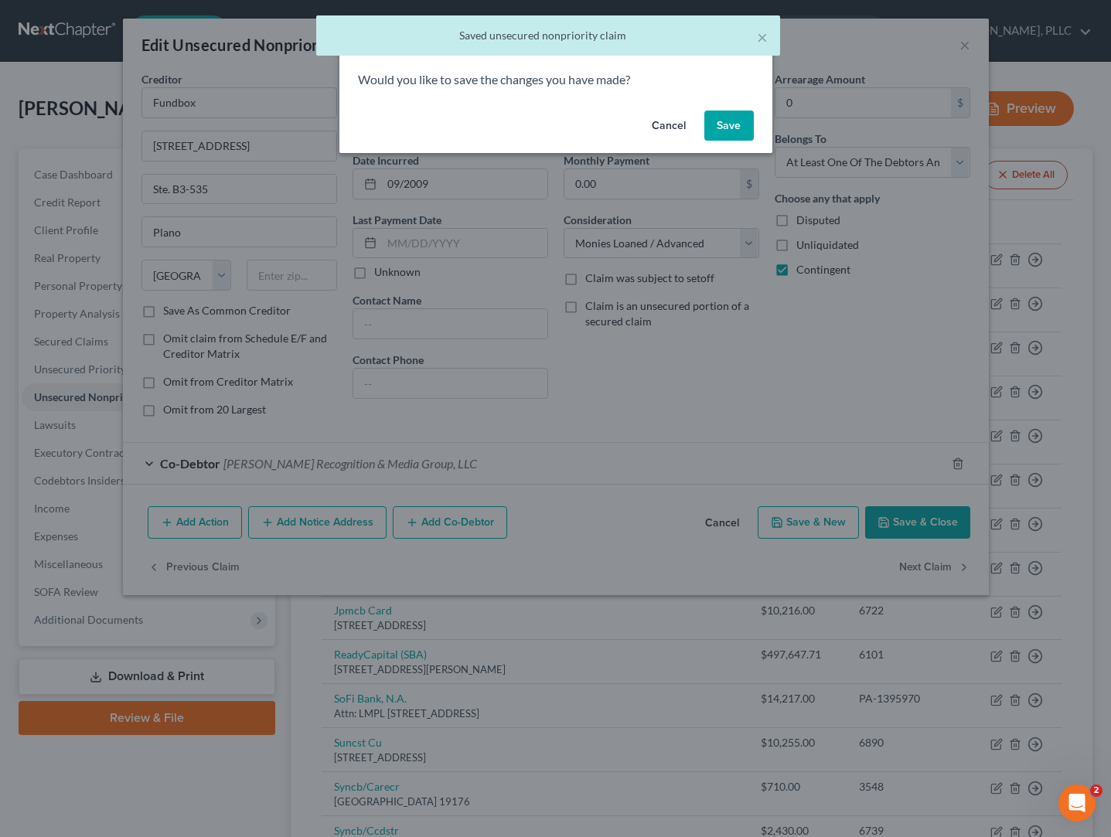
click at [728, 125] on button "Save" at bounding box center [728, 126] width 49 height 31
select select "46"
select select "10"
select select "3"
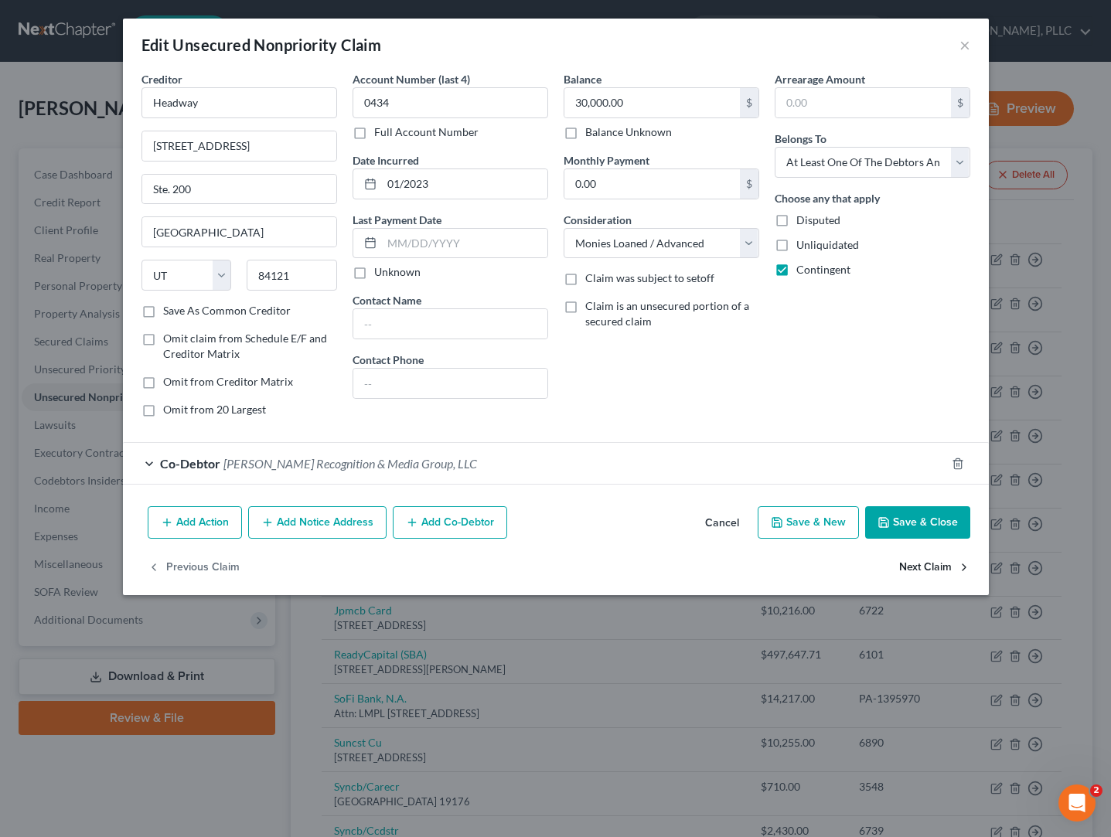
click at [926, 569] on button "Next Claim" at bounding box center [934, 567] width 71 height 32
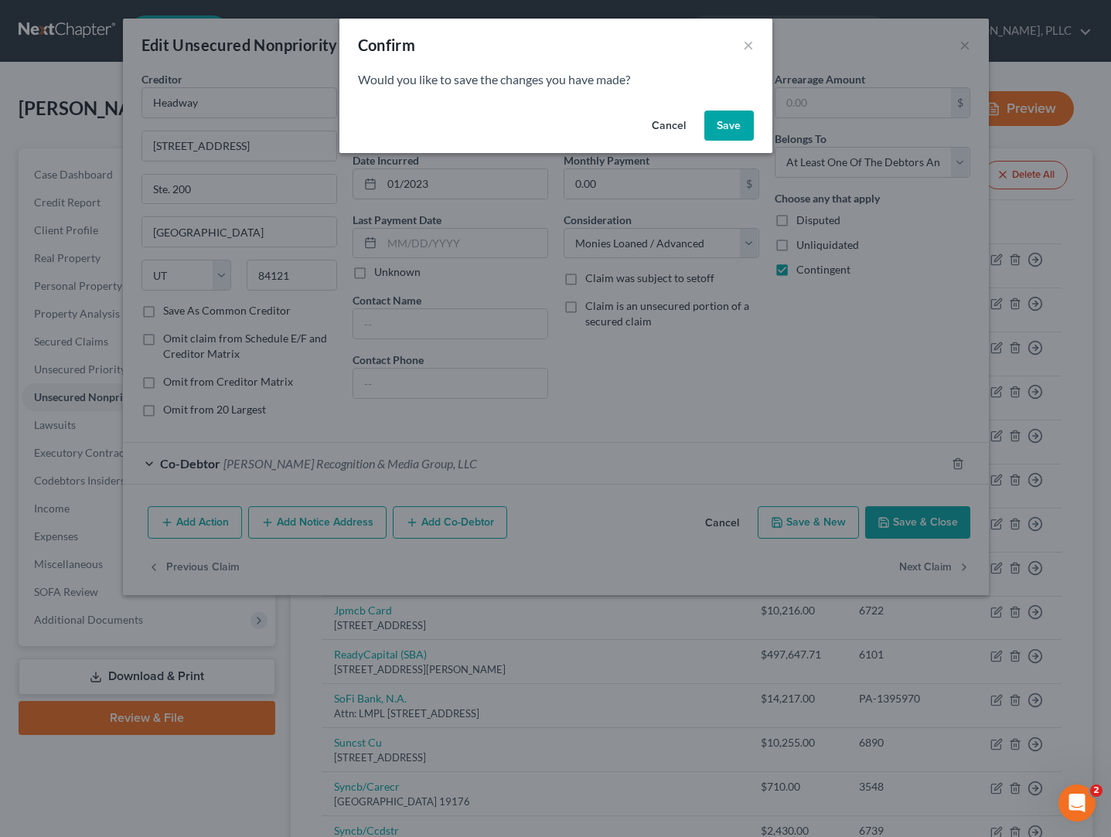
click at [742, 130] on button "Save" at bounding box center [728, 126] width 49 height 31
select select "7"
select select "2"
select select "0"
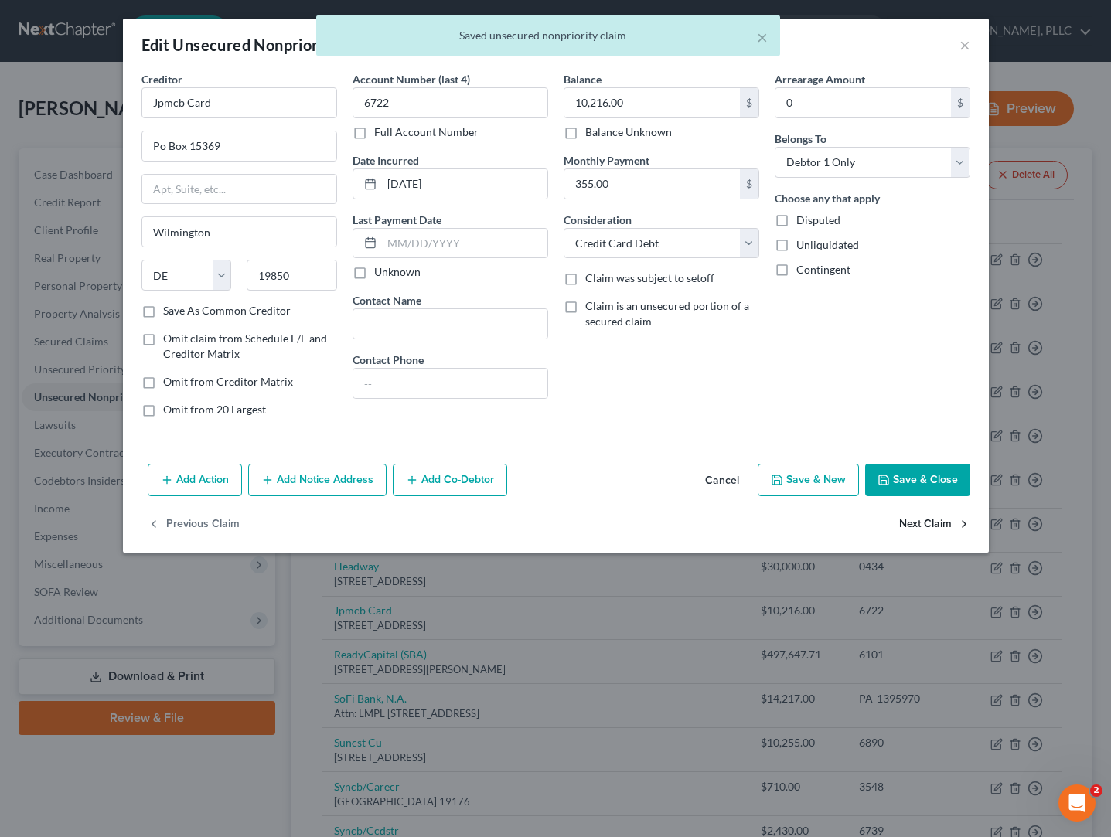
click at [926, 525] on button "Next Claim" at bounding box center [934, 525] width 71 height 32
select select "33"
select select "10"
select select "3"
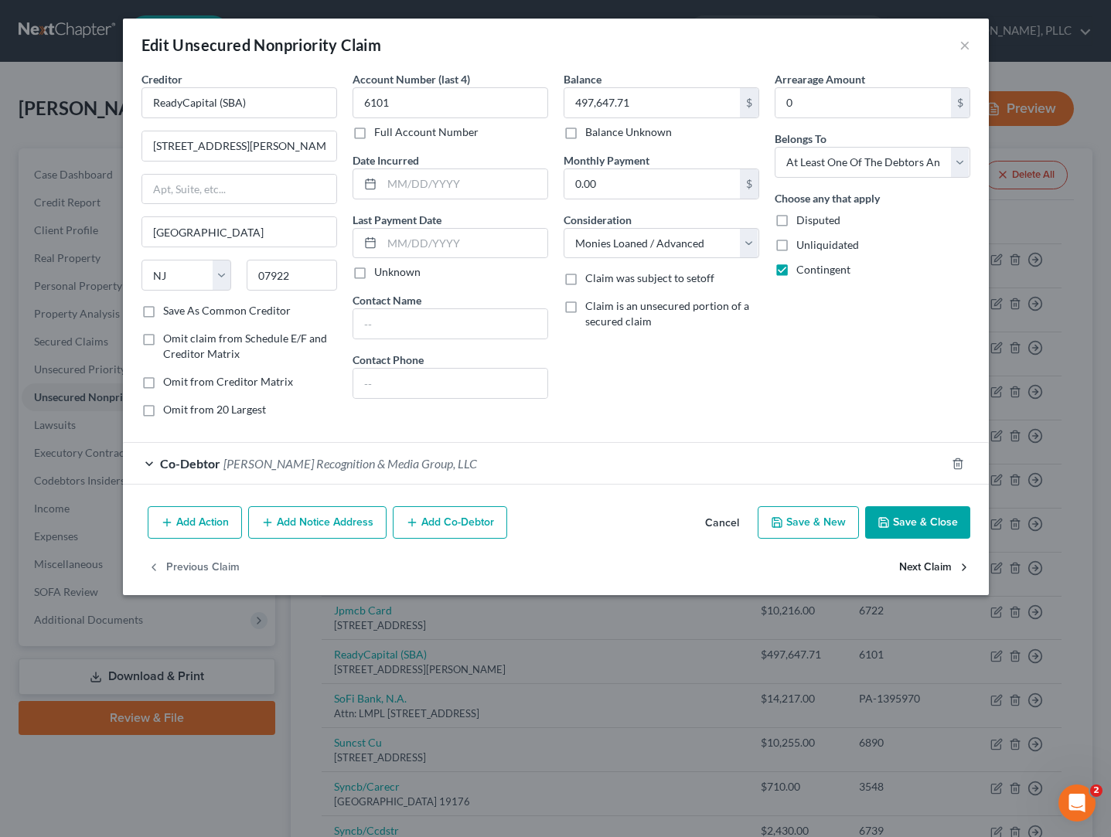
click at [929, 570] on button "Next Claim" at bounding box center [934, 567] width 71 height 32
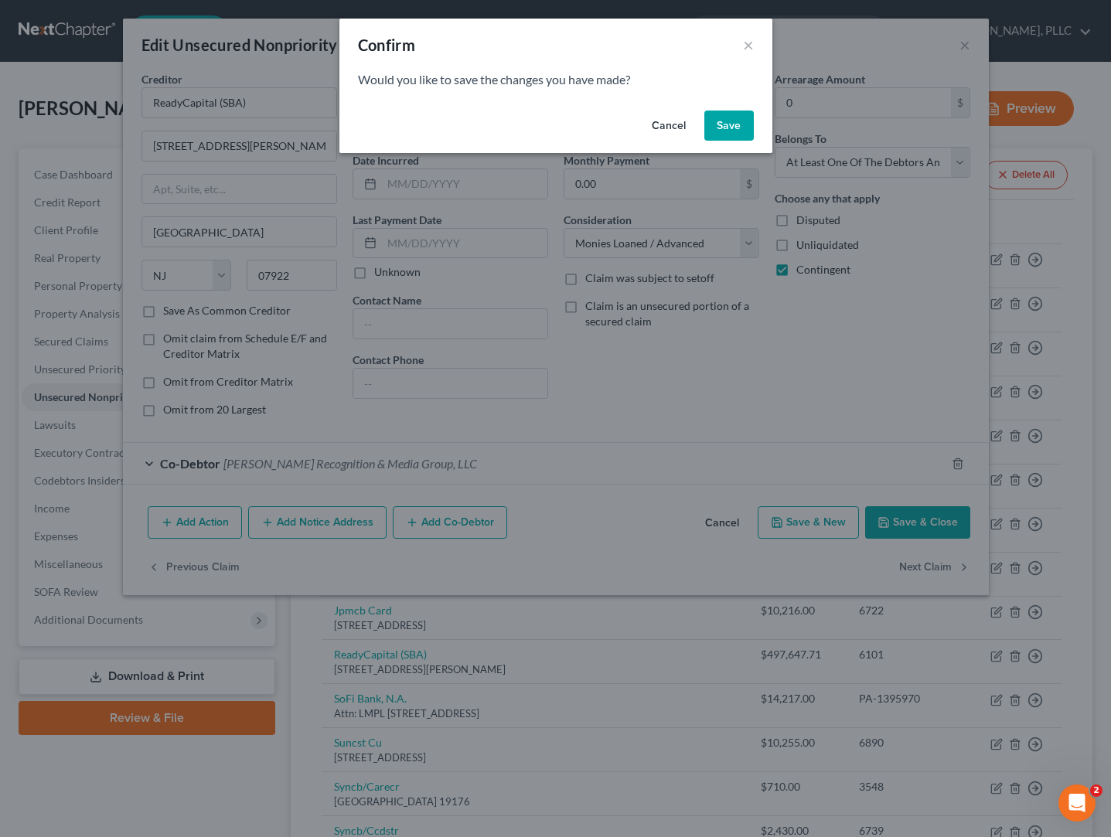
click at [746, 122] on button "Save" at bounding box center [728, 126] width 49 height 31
select select "46"
select select "10"
select select "3"
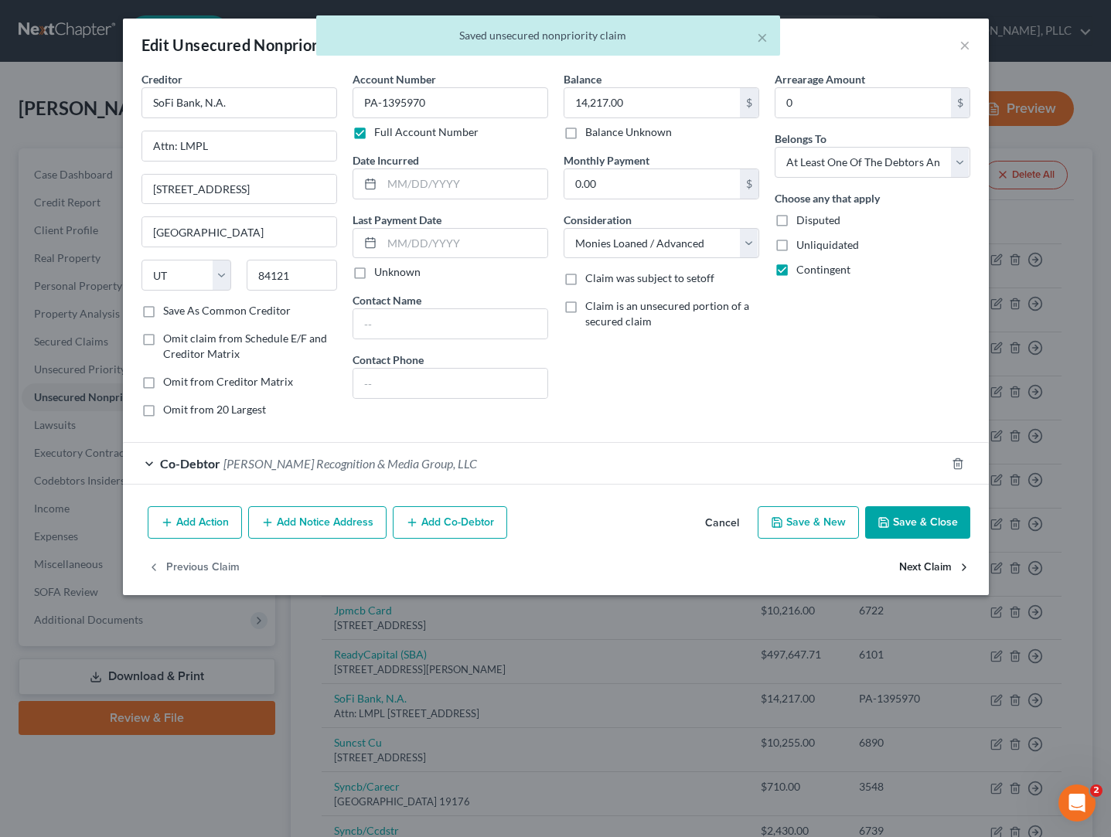
click at [919, 568] on button "Next Claim" at bounding box center [934, 567] width 71 height 32
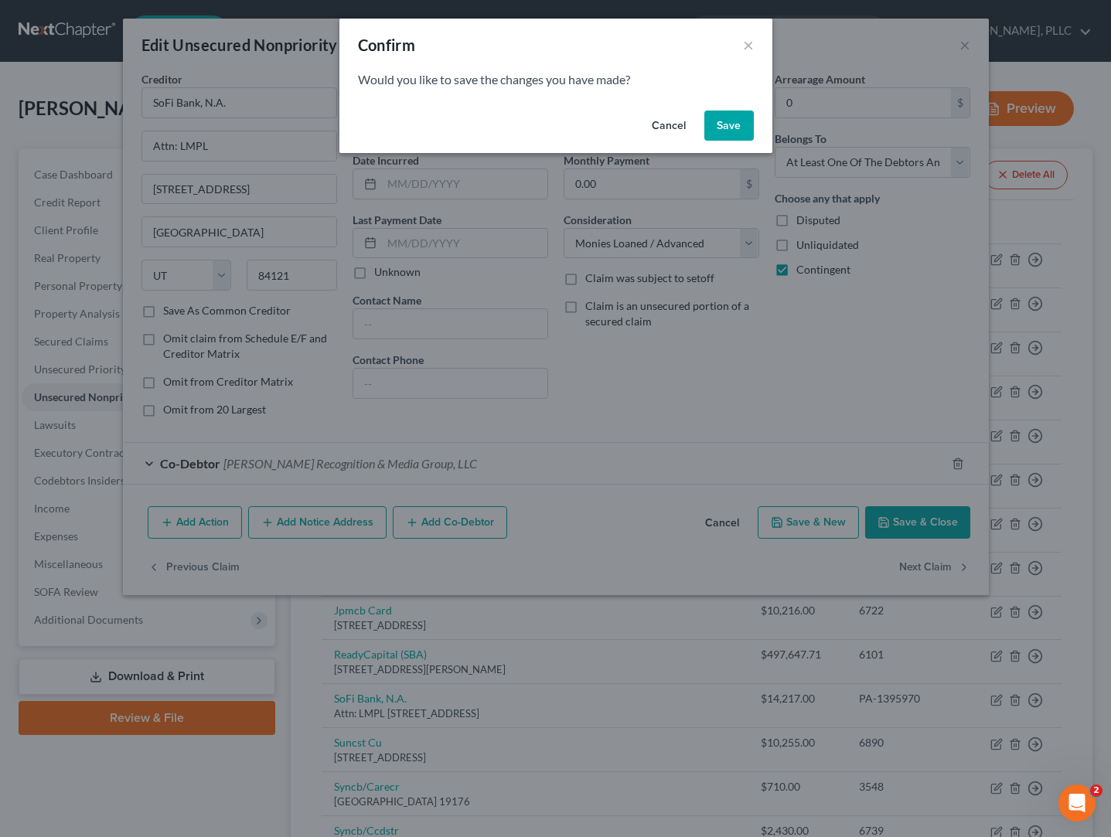
click at [732, 127] on button "Save" at bounding box center [728, 126] width 49 height 31
select select "9"
select select "2"
select select "0"
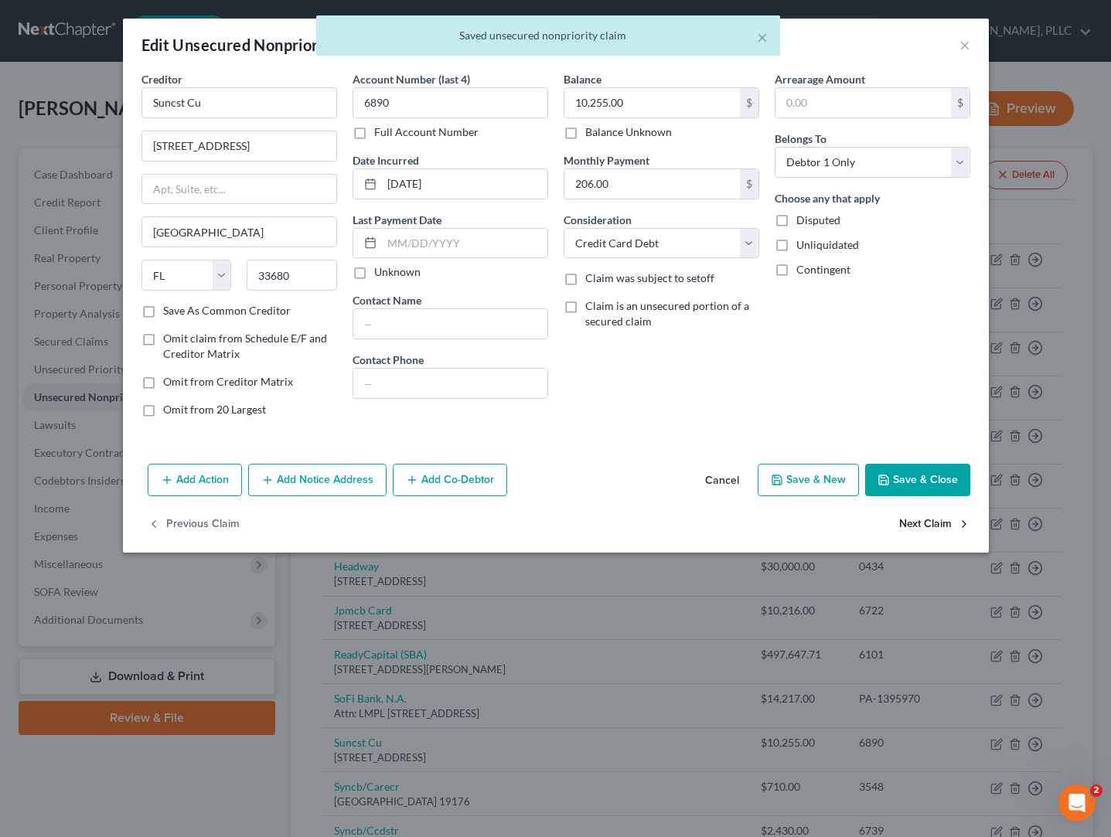
click at [916, 523] on button "Next Claim" at bounding box center [934, 525] width 71 height 32
select select "39"
select select "2"
select select "0"
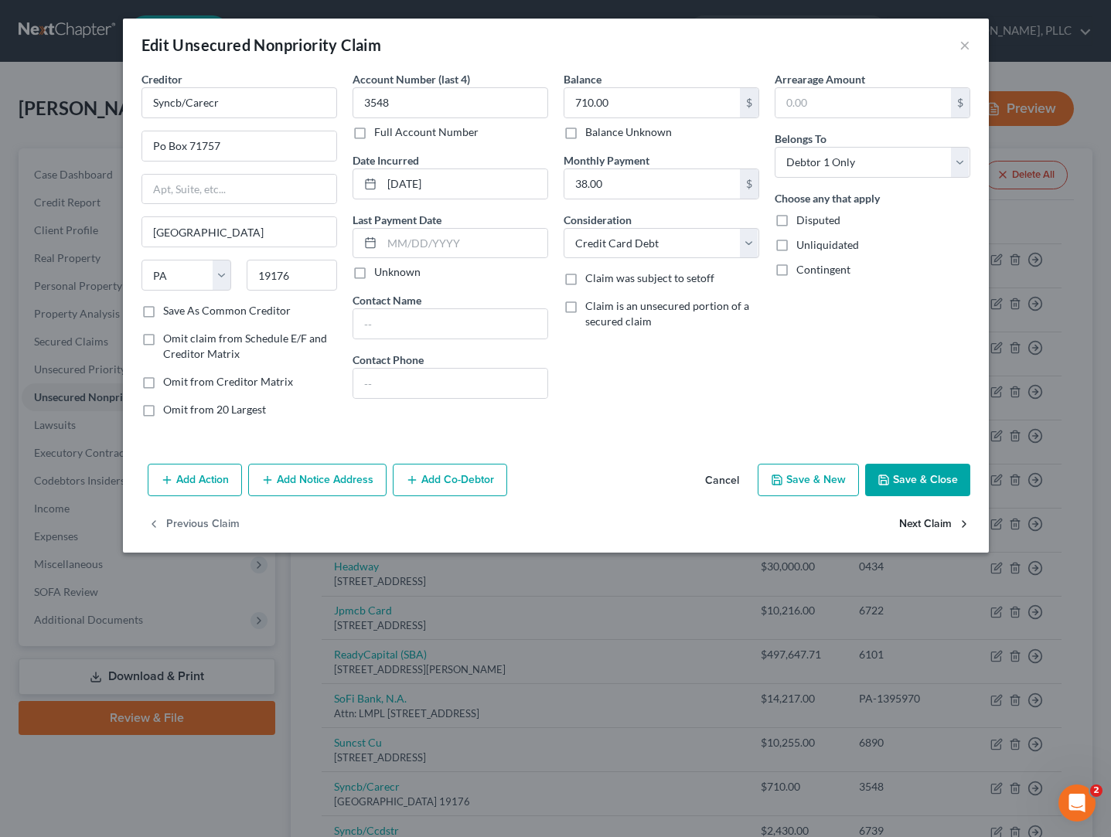
click at [916, 525] on button "Next Claim" at bounding box center [934, 525] width 71 height 32
select select "39"
select select "2"
select select "0"
click at [917, 527] on button "Next Claim" at bounding box center [934, 525] width 71 height 32
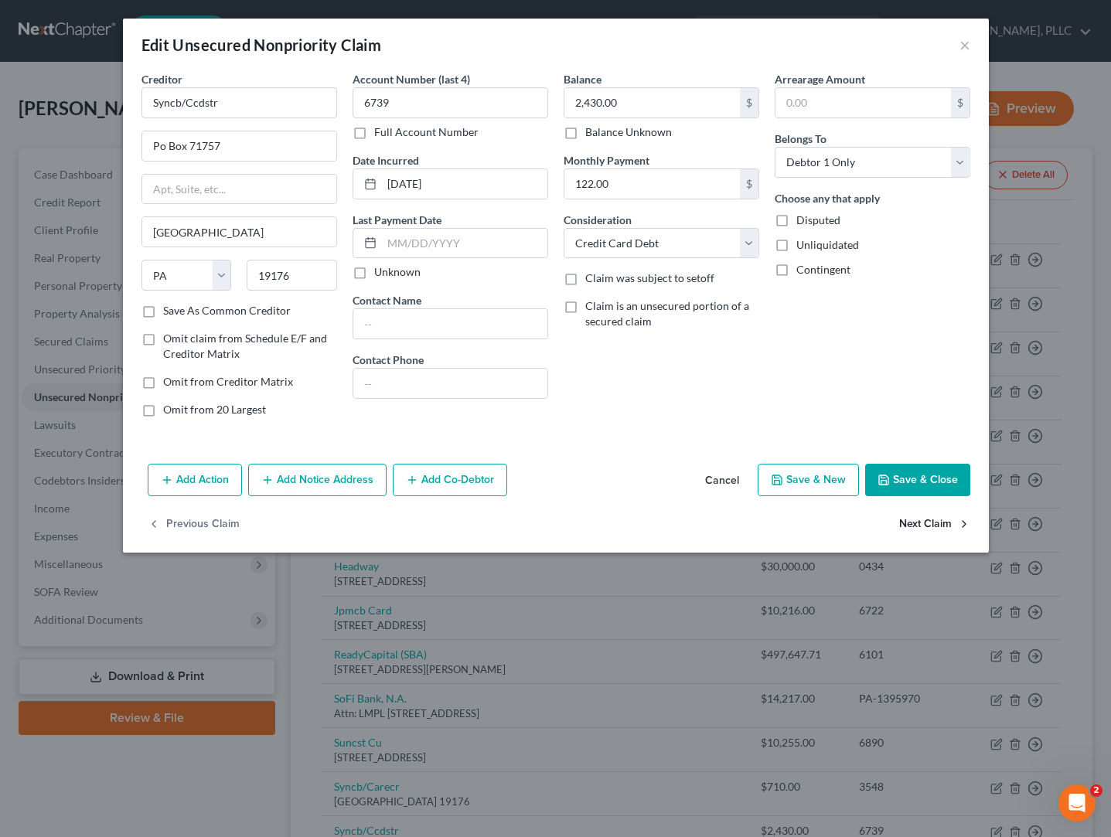
select select "39"
select select "2"
select select "0"
click at [917, 527] on button "Next Claim" at bounding box center [934, 525] width 71 height 32
select select "39"
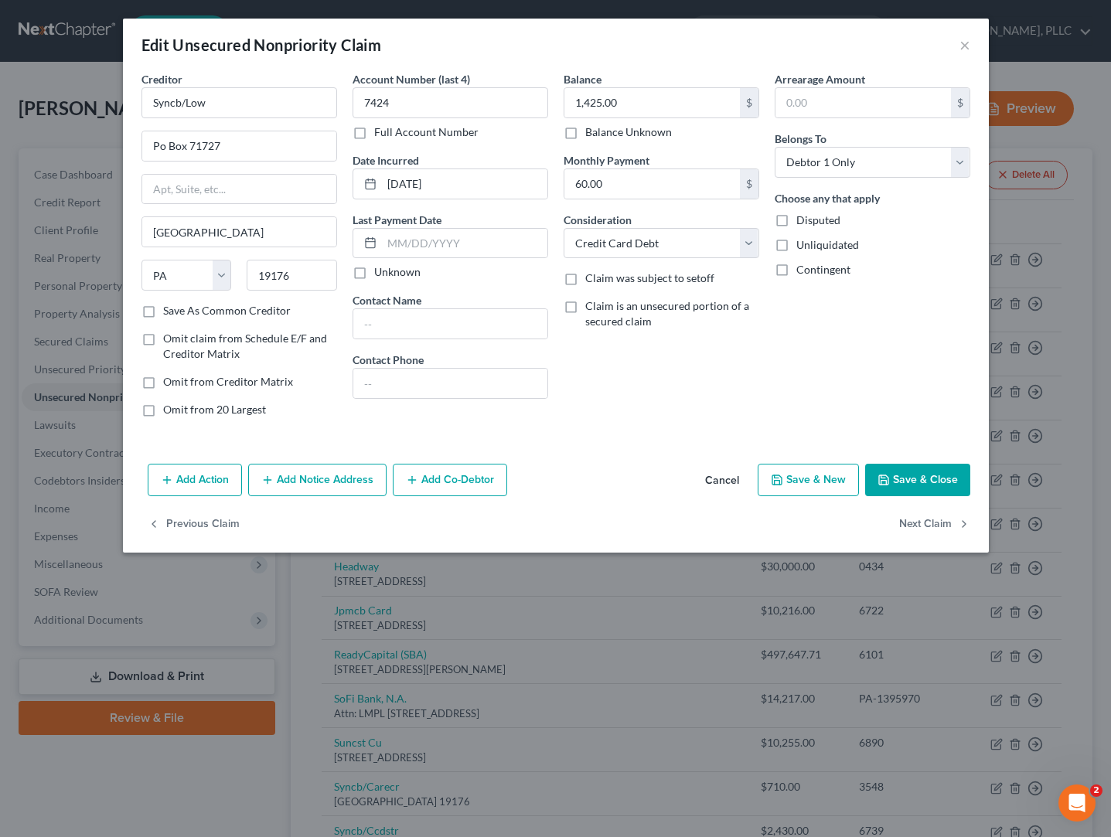
select select "2"
select select "0"
click at [916, 526] on button "Next Claim" at bounding box center [934, 525] width 71 height 32
select select "39"
select select "2"
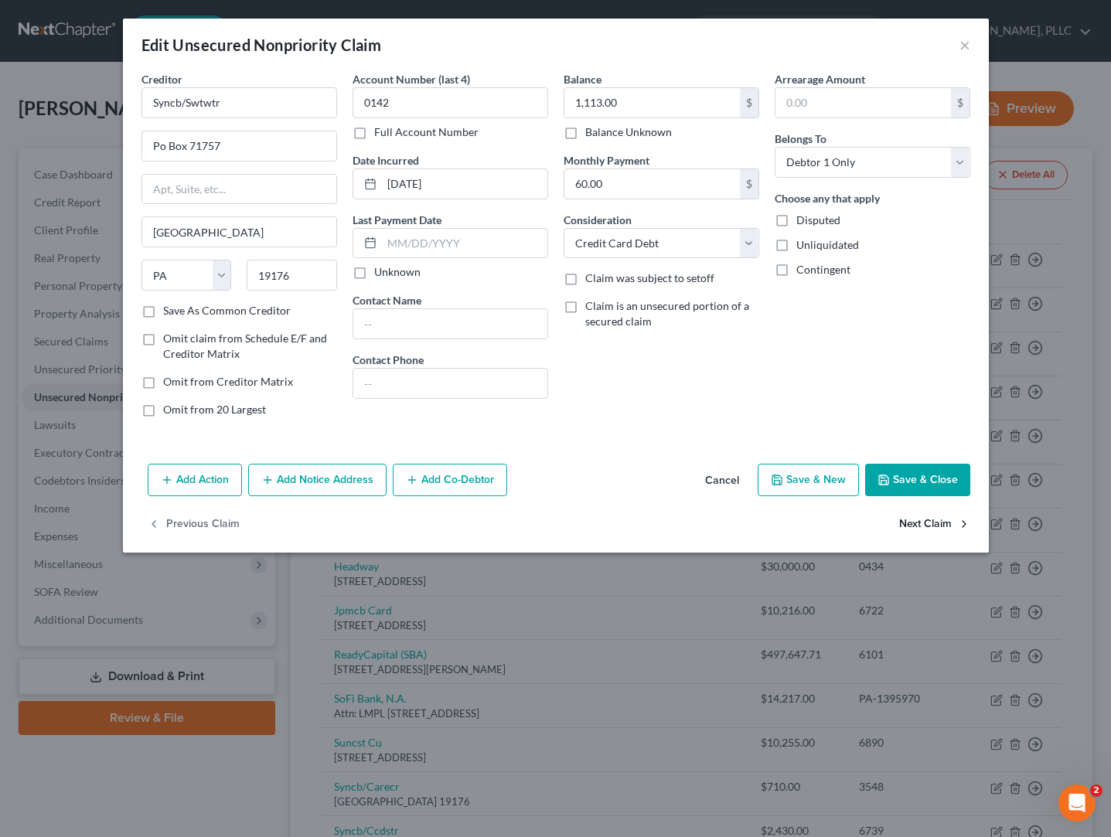
select select "0"
click at [916, 526] on button "Next Claim" at bounding box center [934, 525] width 71 height 32
select select "43"
select select "2"
select select "0"
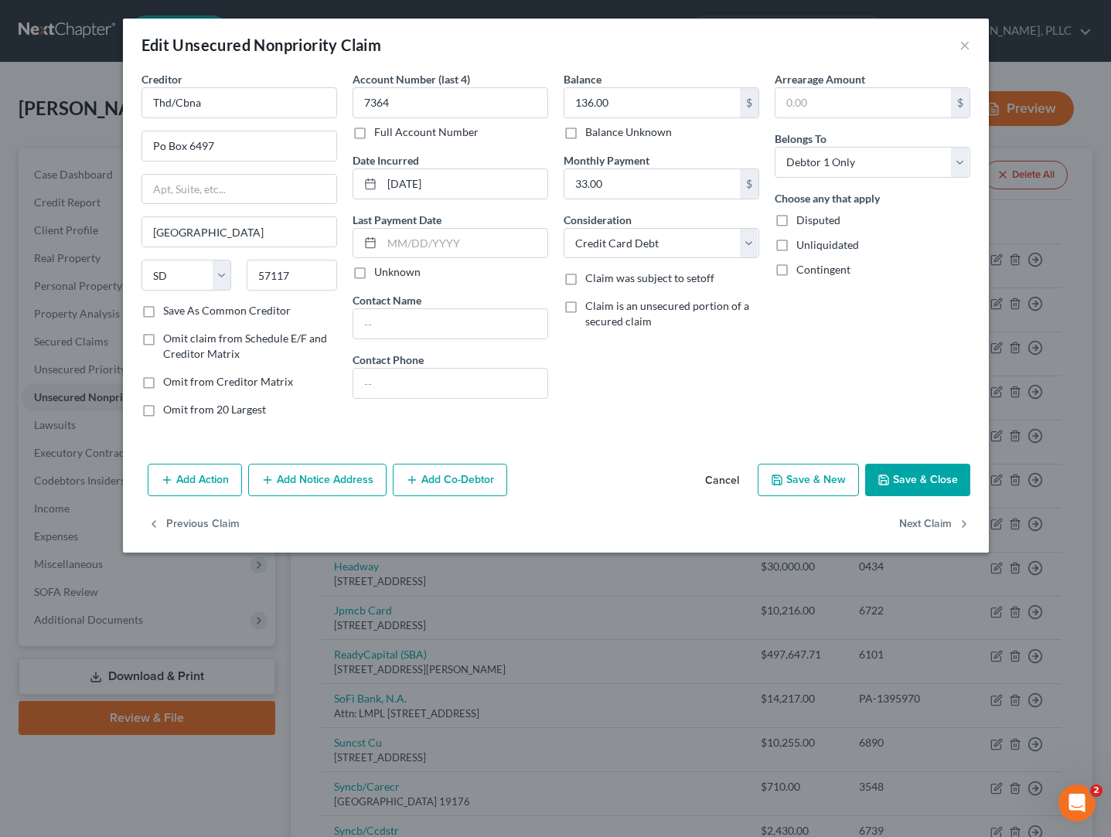
click at [916, 526] on button "Next Claim" at bounding box center [934, 525] width 71 height 32
select select "43"
select select "2"
select select "0"
click at [916, 526] on button "Next Claim" at bounding box center [934, 525] width 71 height 32
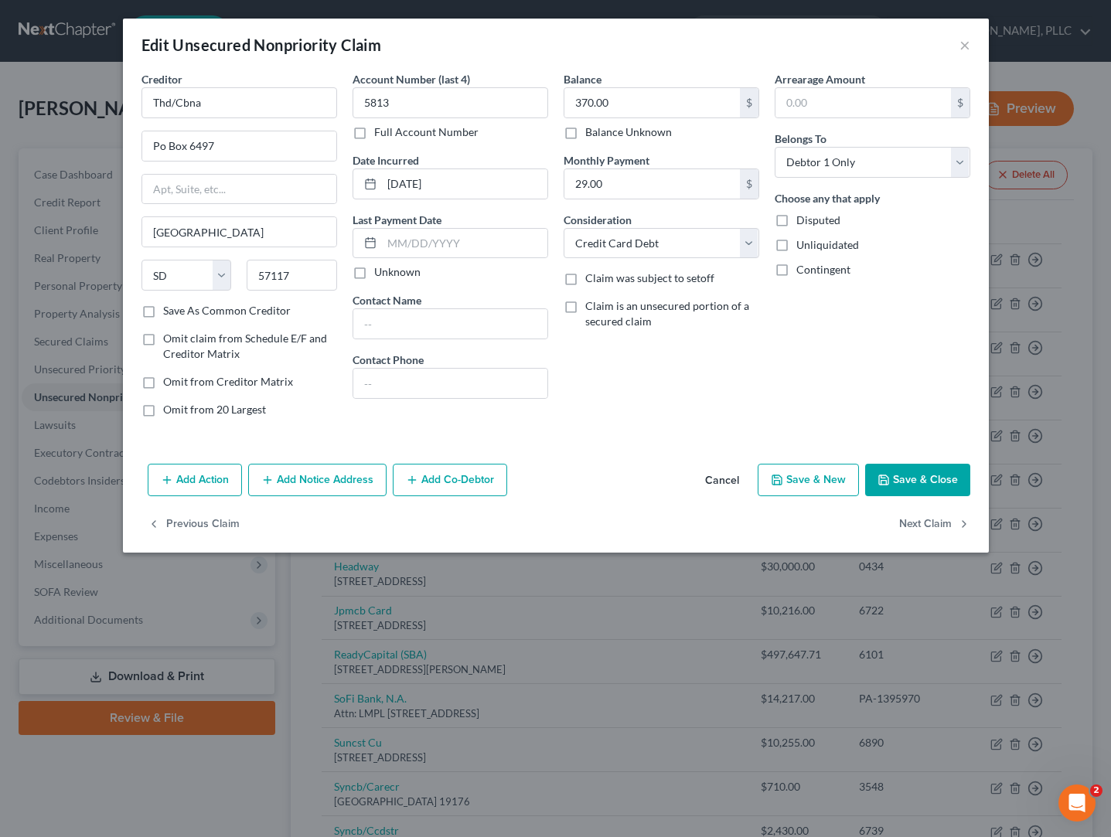
select select "16"
select select "2"
select select "0"
click at [916, 526] on button "Next Claim" at bounding box center [934, 525] width 71 height 32
select select "24"
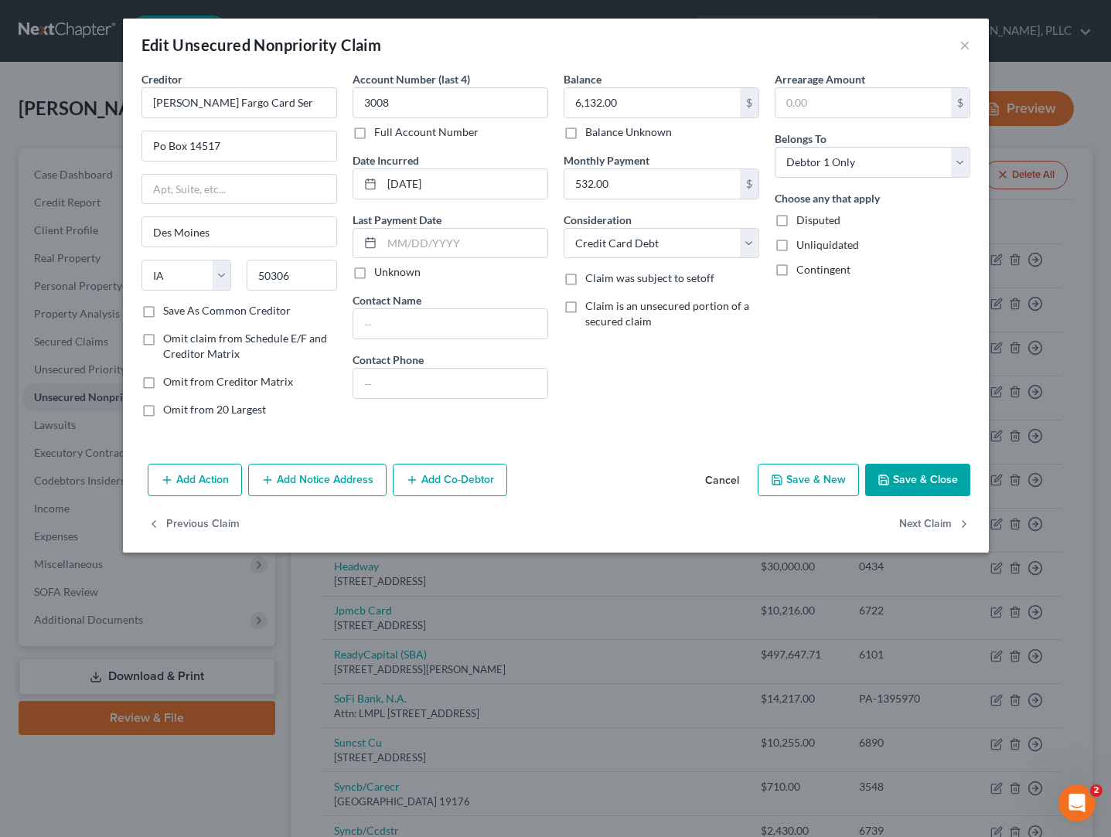
select select "2"
select select "0"
click at [917, 481] on button "Save & Close" at bounding box center [917, 480] width 105 height 32
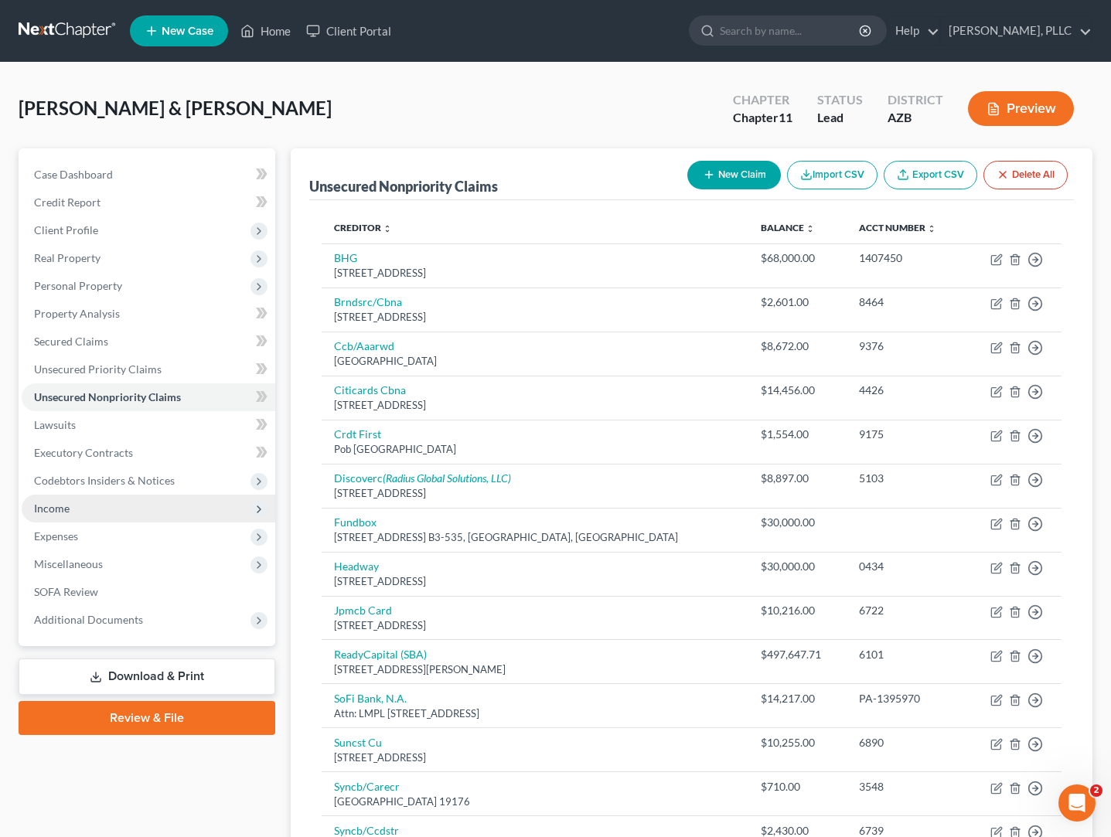
click at [51, 511] on span "Income" at bounding box center [52, 508] width 36 height 13
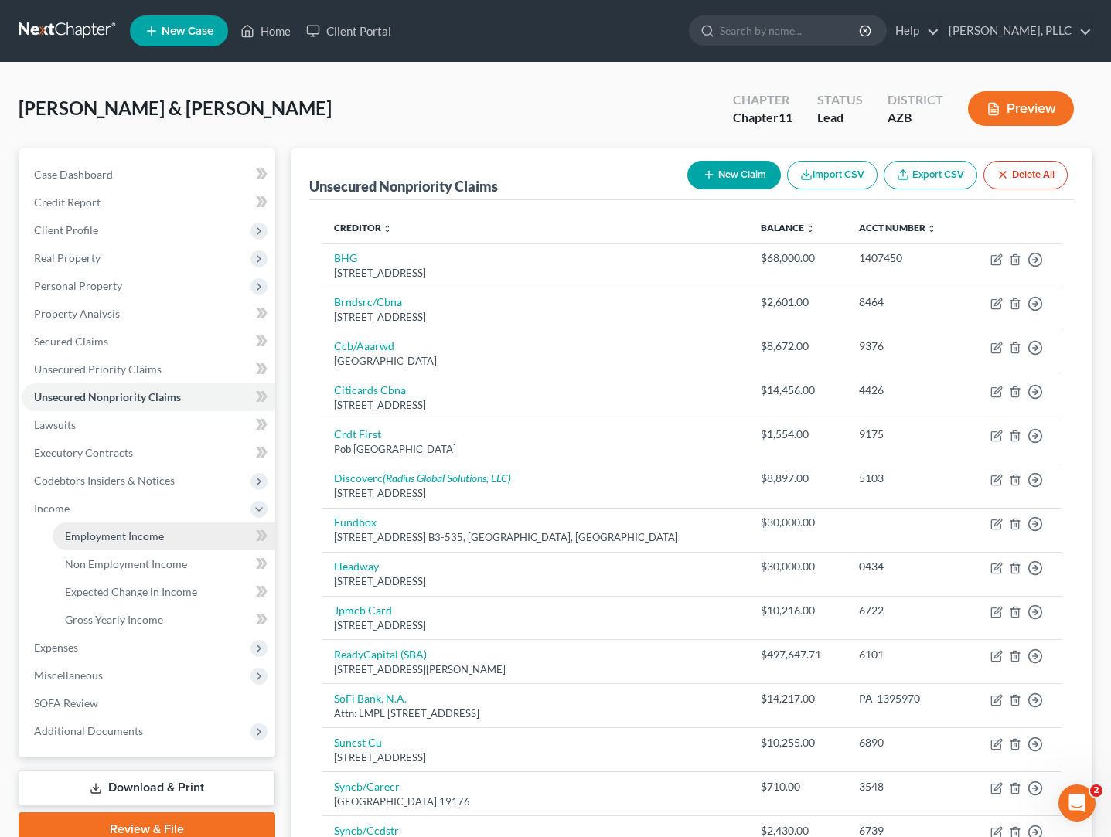
click at [99, 535] on span "Employment Income" at bounding box center [114, 536] width 99 height 13
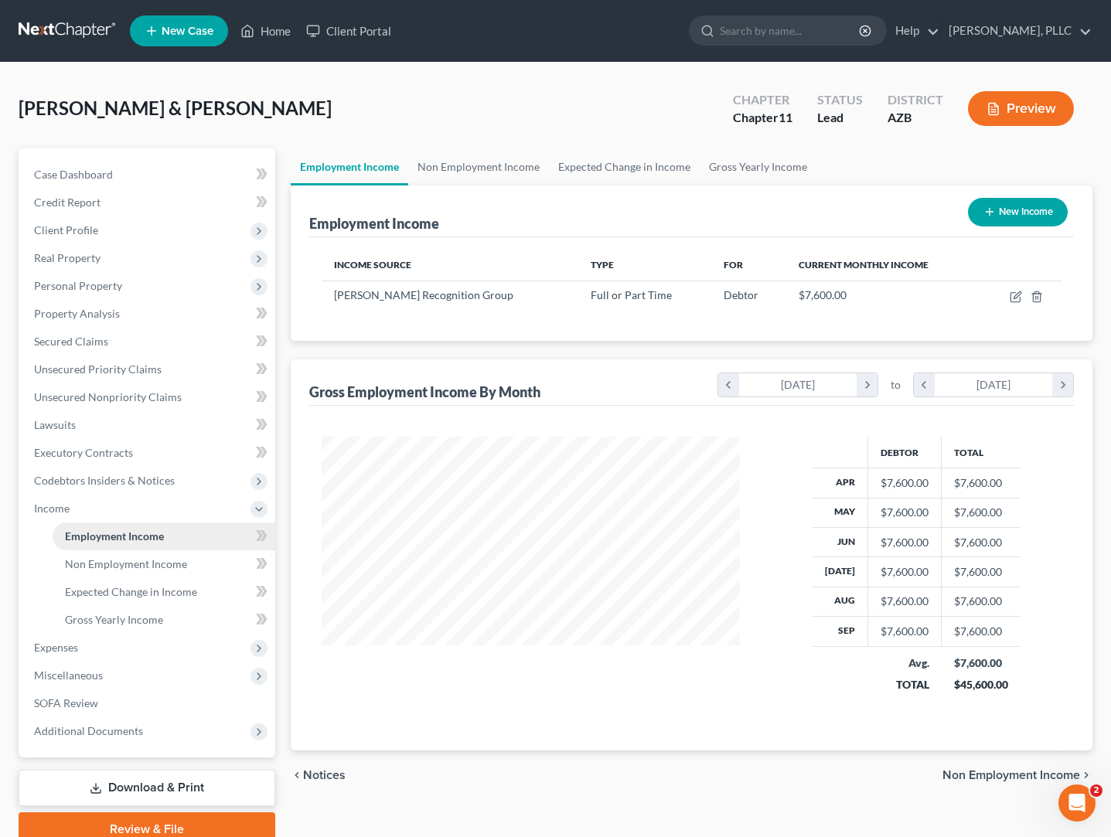
scroll to position [277, 450]
click at [1017, 297] on icon "button" at bounding box center [1016, 297] width 12 height 12
select select "0"
select select "3"
select select "0"
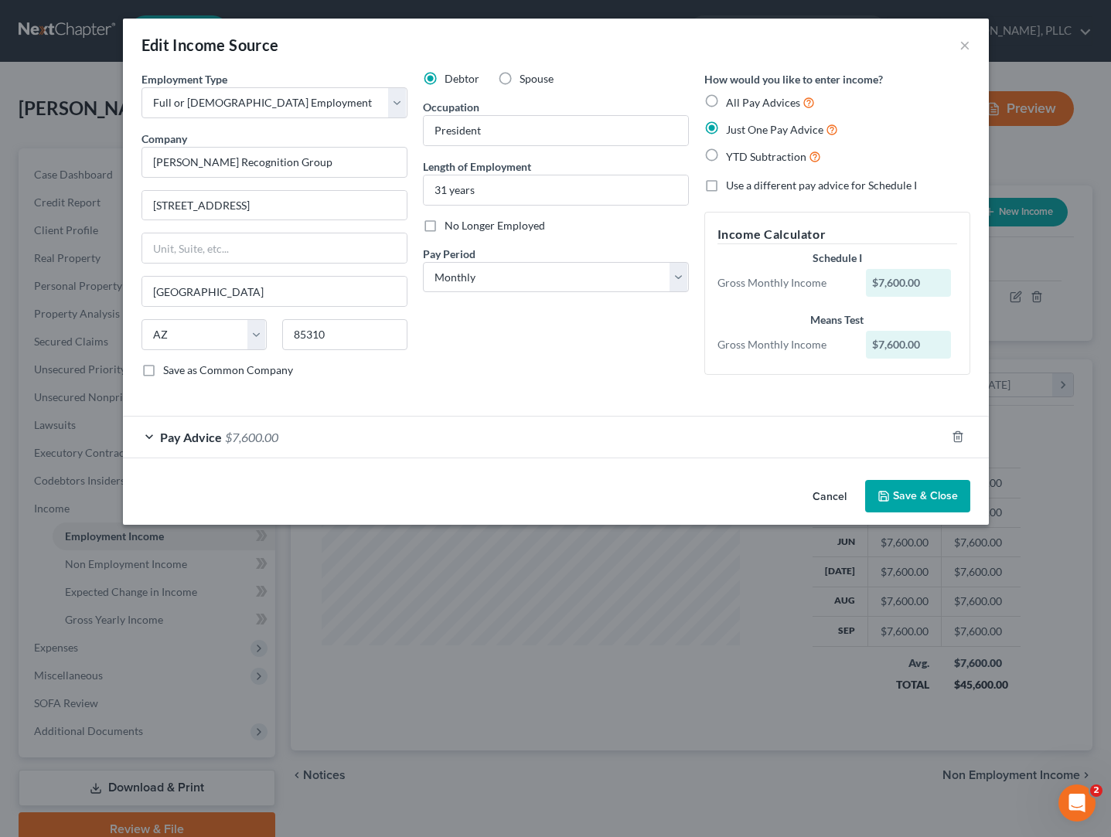
click at [330, 423] on div "Pay Advice $7,600.00" at bounding box center [534, 437] width 823 height 41
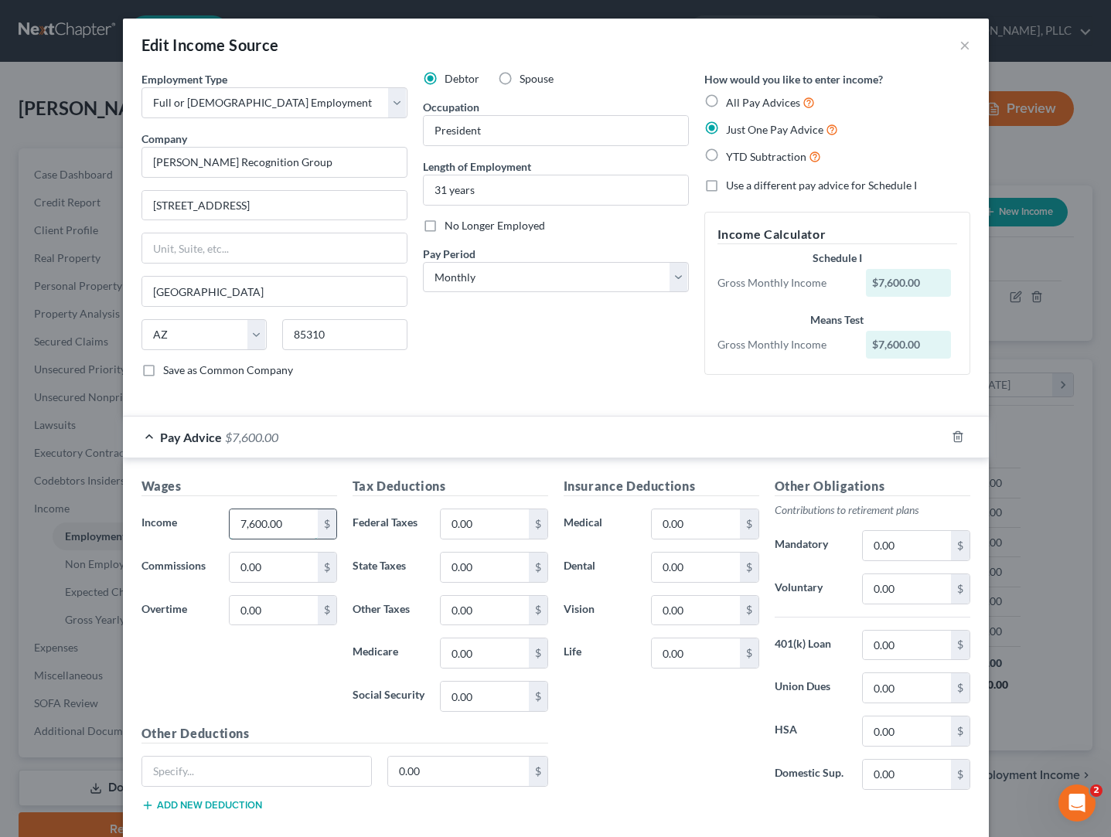
click at [290, 520] on input "7,600.00" at bounding box center [273, 524] width 87 height 29
type input "7"
type input "6,000"
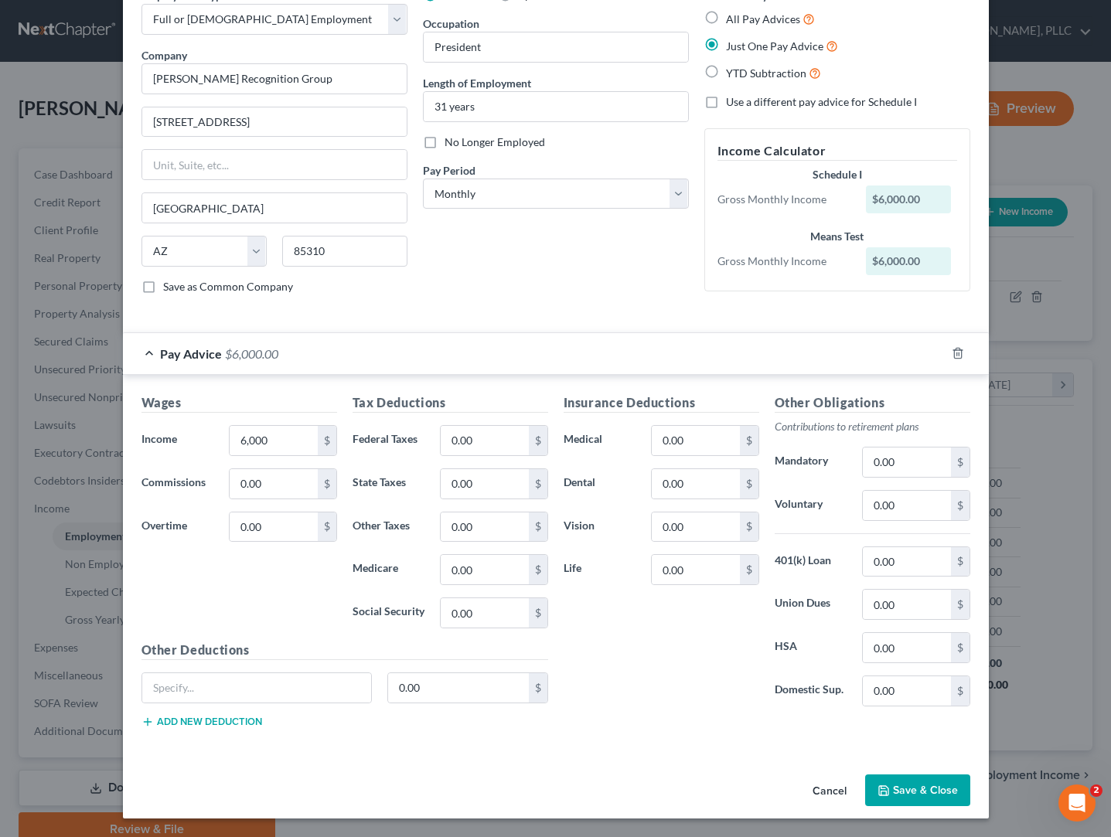
click at [905, 786] on button "Save & Close" at bounding box center [917, 791] width 105 height 32
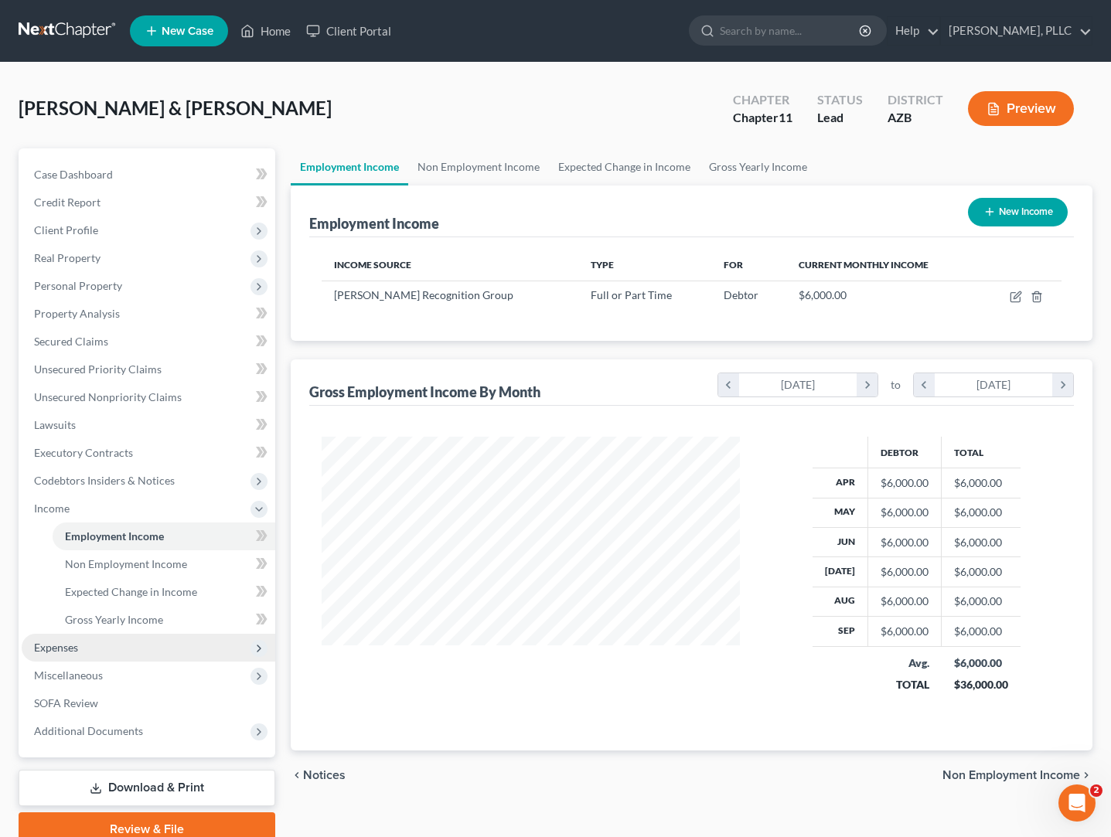
click at [77, 646] on span "Expenses" at bounding box center [56, 647] width 44 height 13
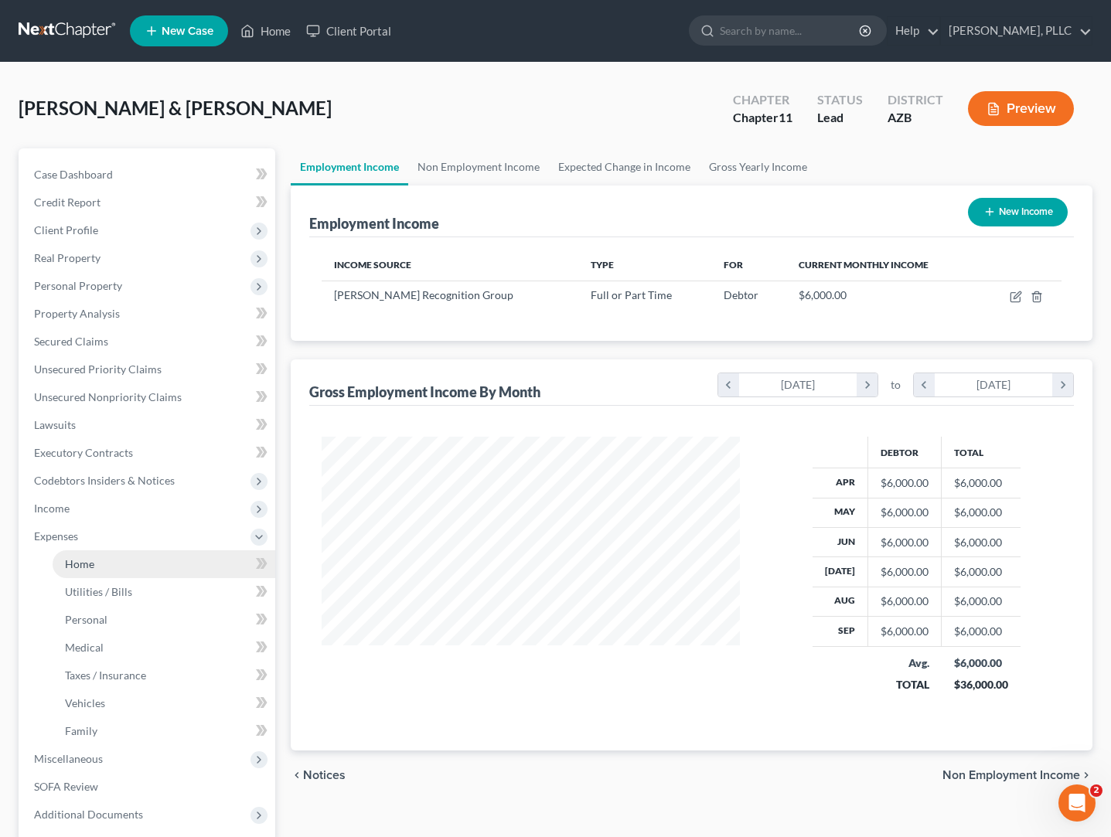
click at [87, 568] on span "Home" at bounding box center [79, 564] width 29 height 13
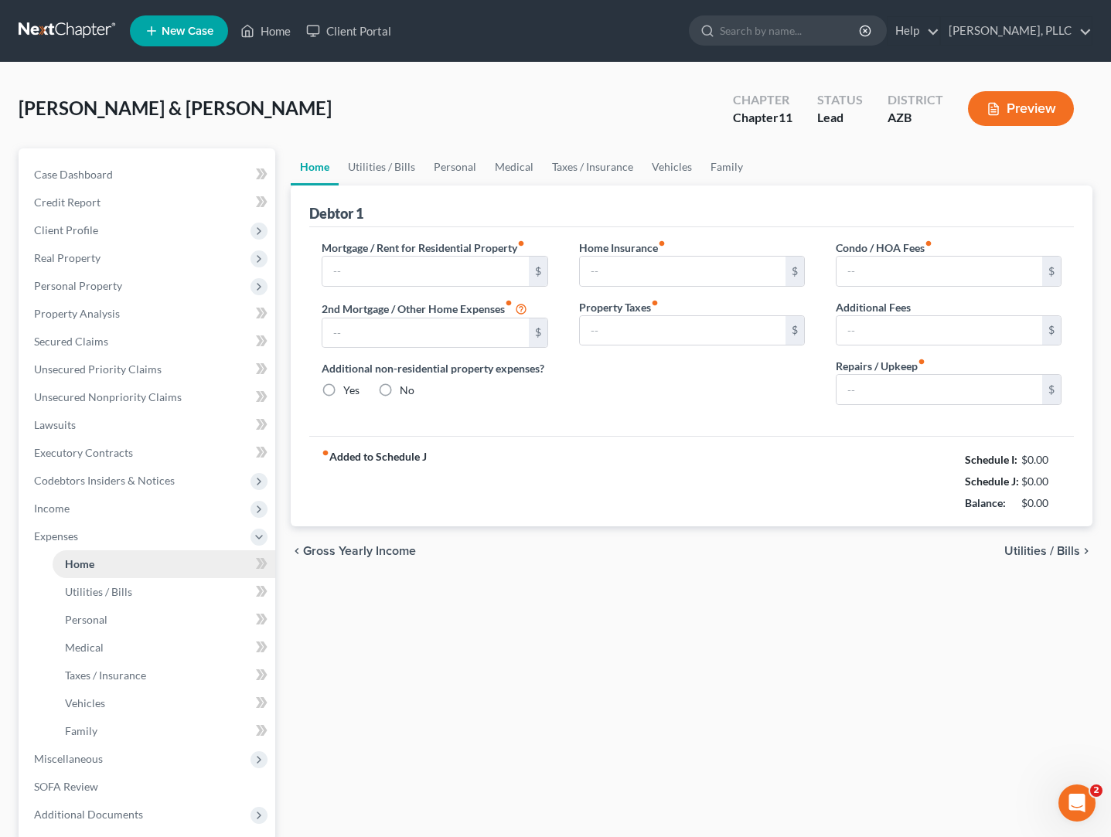
type input "3,291.28"
type input "0.00"
radio input "true"
type input "0.00"
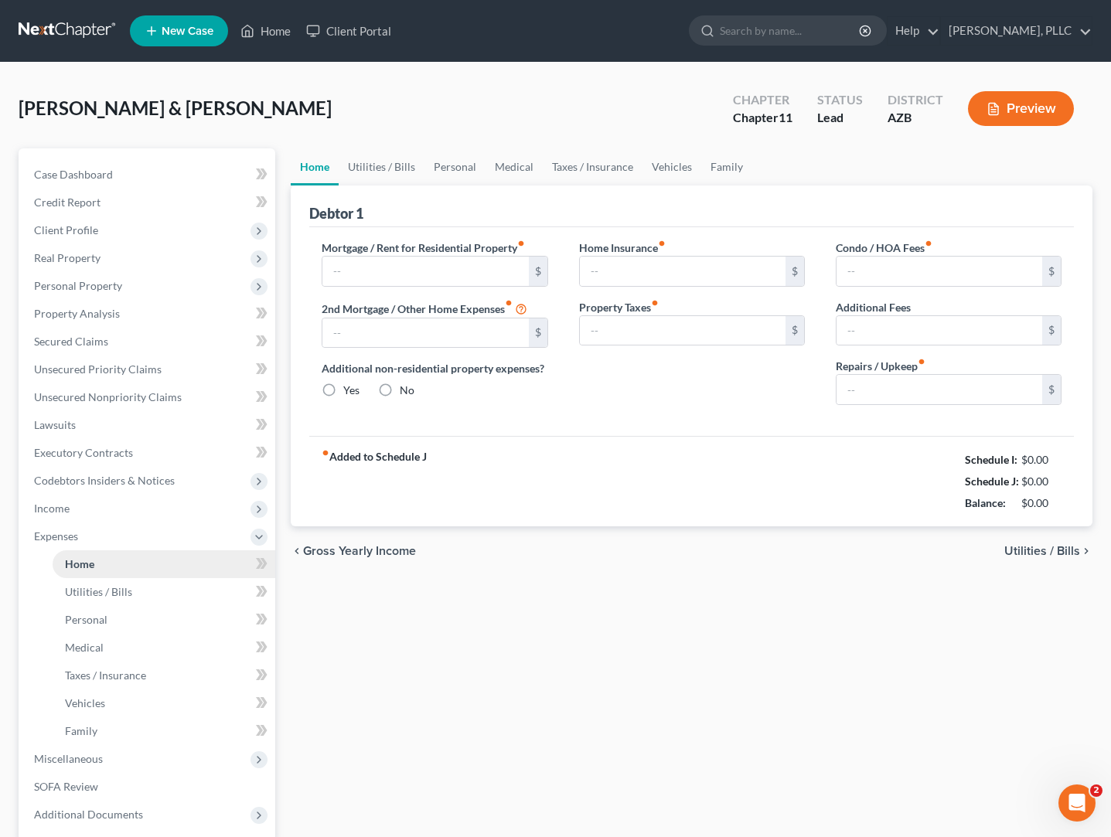
type input "0.00"
type input "150.00"
click at [386, 278] on input "3,291.28" at bounding box center [425, 271] width 206 height 29
type input "3"
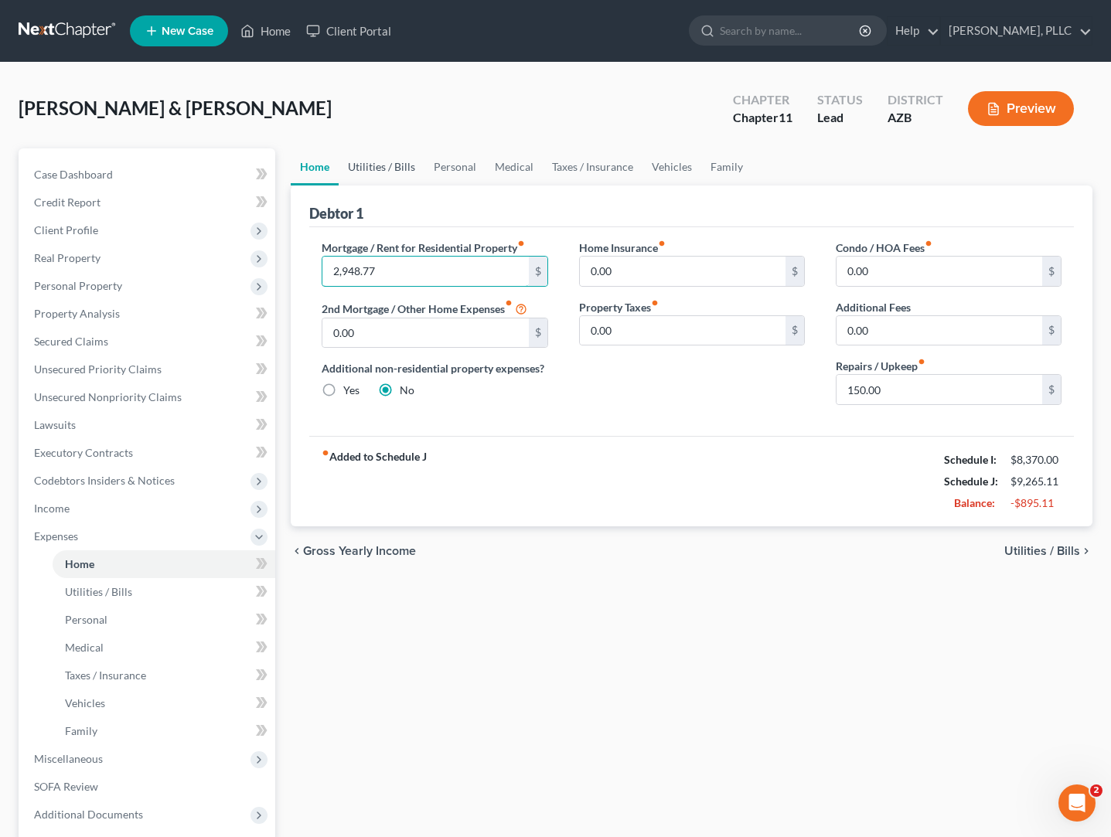
type input "2,948.77"
click at [411, 167] on link "Utilities / Bills" at bounding box center [382, 166] width 86 height 37
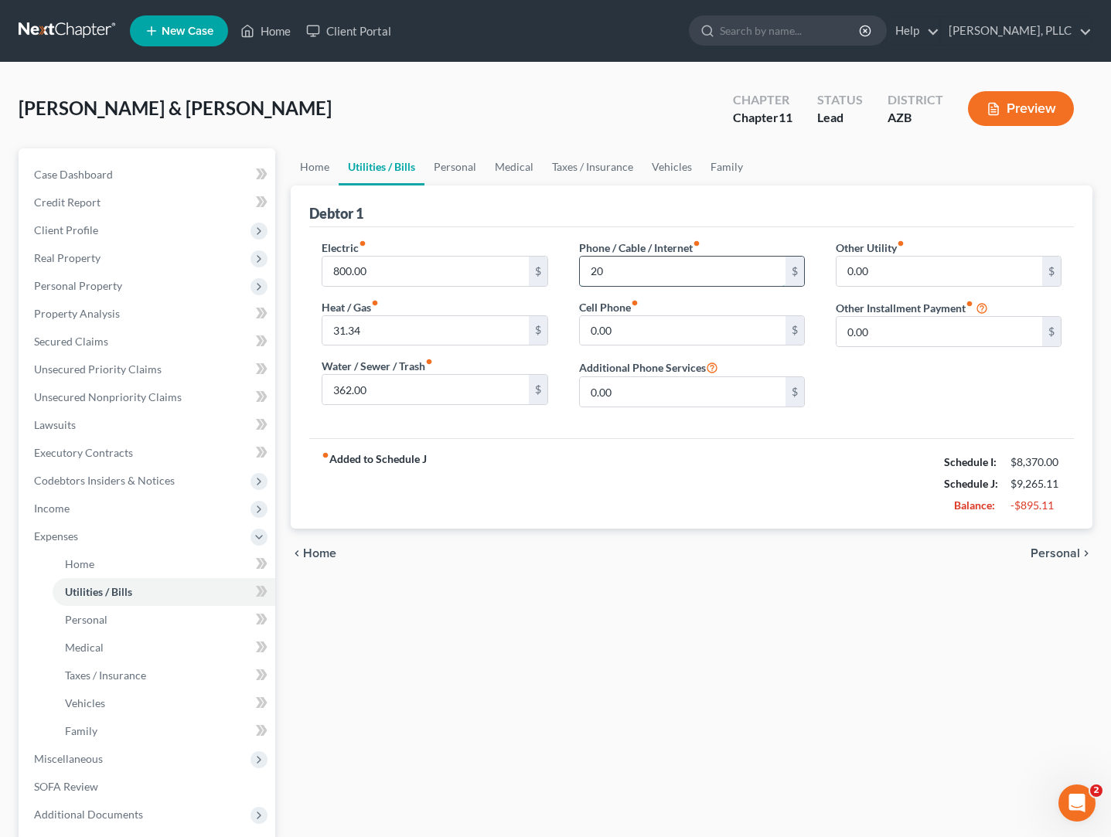
type input "2"
click at [467, 165] on link "Personal" at bounding box center [455, 166] width 61 height 37
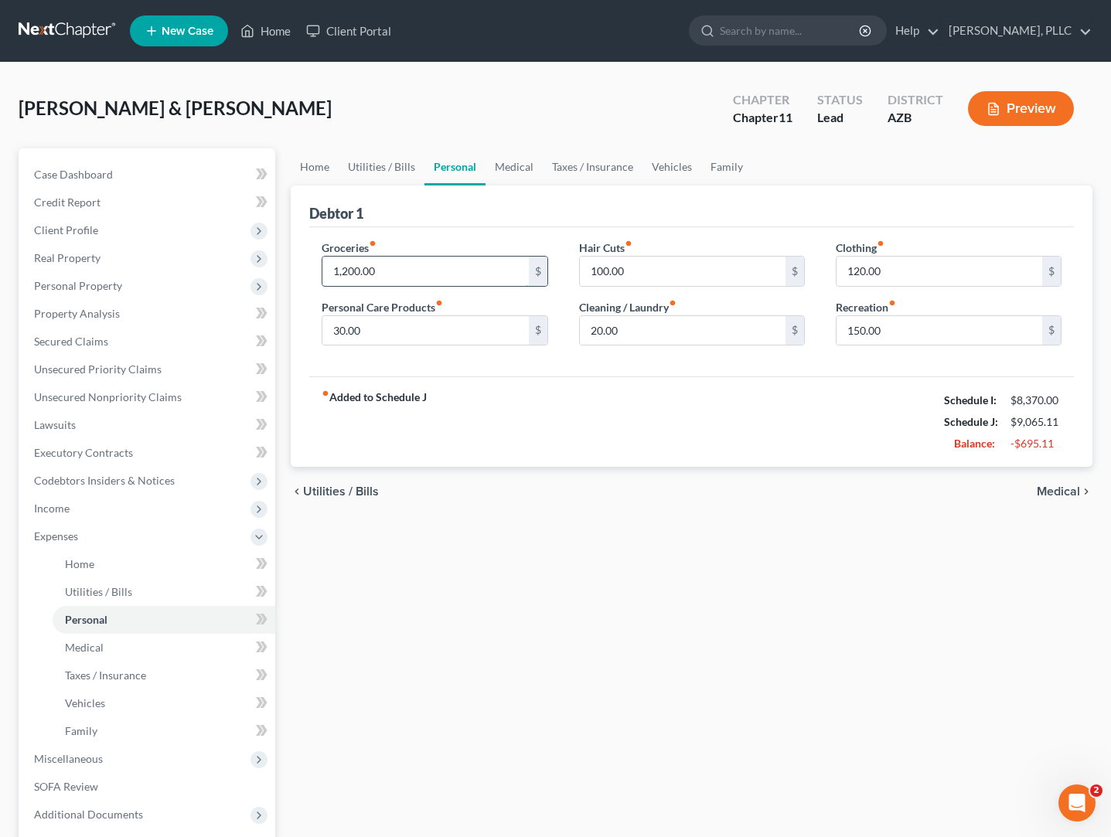
click at [428, 275] on input "1,200.00" at bounding box center [425, 271] width 206 height 29
type input "1"
type input "1,500"
click at [889, 265] on input "120.00" at bounding box center [940, 271] width 206 height 29
type input "1"
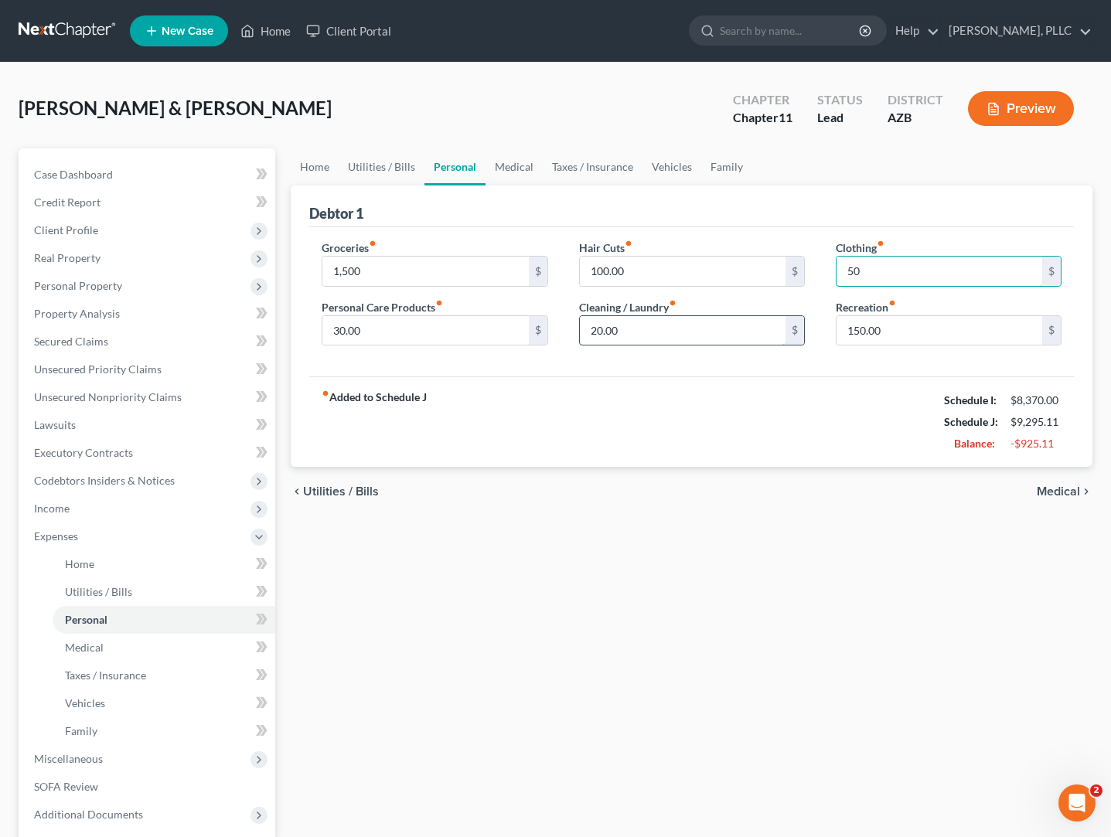
type input "50"
click at [702, 329] on input "20.00" at bounding box center [683, 330] width 206 height 29
type input "2"
click at [635, 270] on input "100.00" at bounding box center [683, 271] width 206 height 29
type input "1"
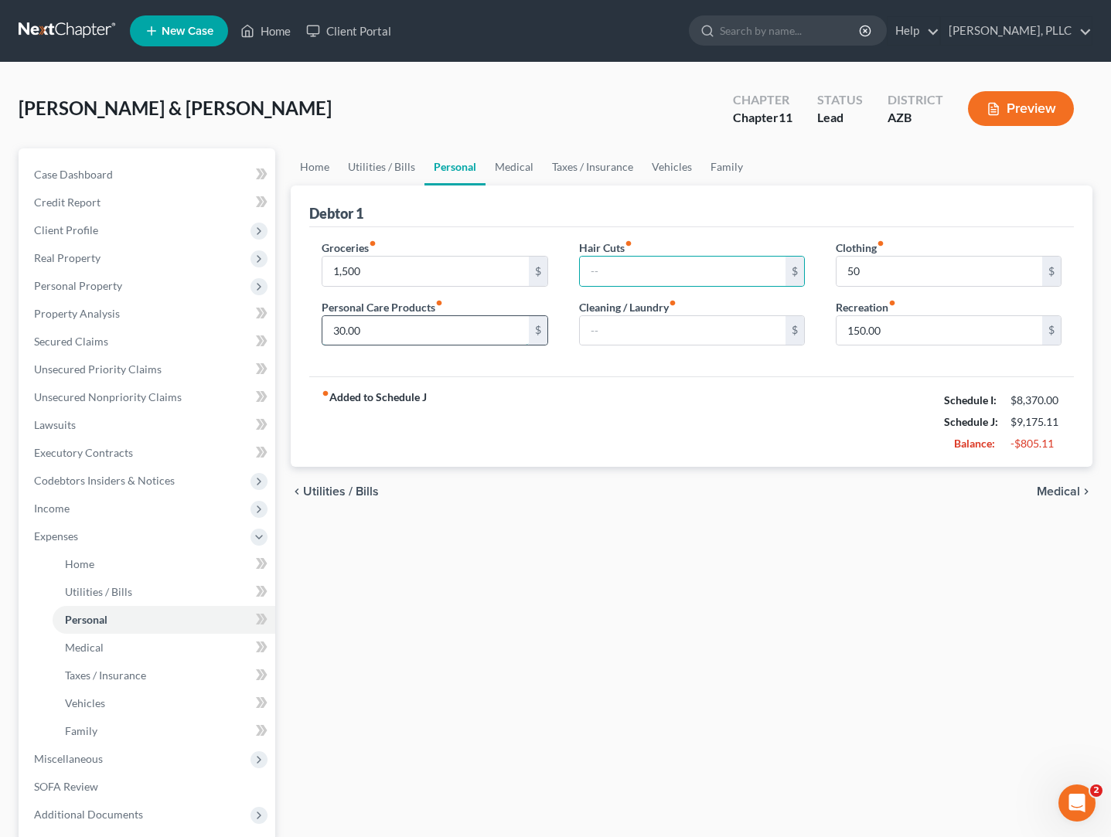
click at [498, 342] on input "30.00" at bounding box center [425, 330] width 206 height 29
type input "3"
type input "200"
click at [1042, 490] on span "Medical" at bounding box center [1058, 492] width 43 height 12
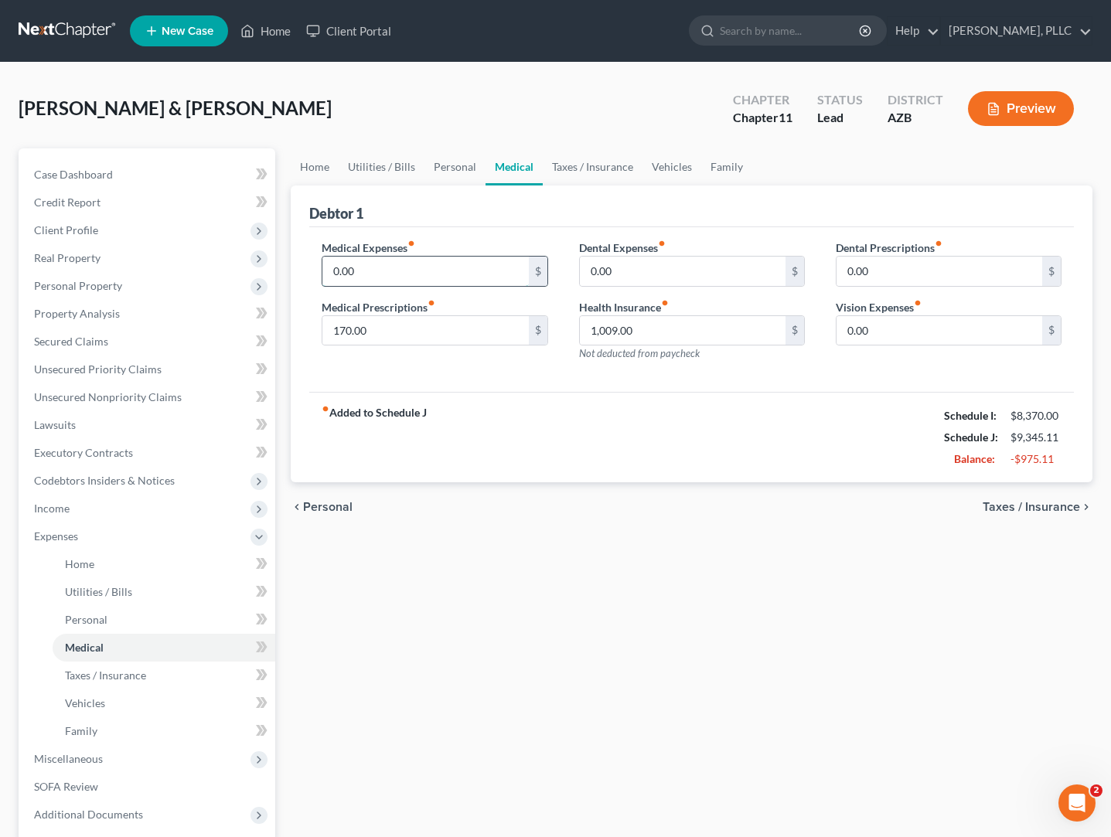
click at [479, 275] on input "0.00" at bounding box center [425, 271] width 206 height 29
click at [412, 322] on input "170.00" at bounding box center [425, 330] width 206 height 29
type input "1"
type input "253"
click at [1018, 509] on span "Taxes / Insurance" at bounding box center [1031, 507] width 97 height 12
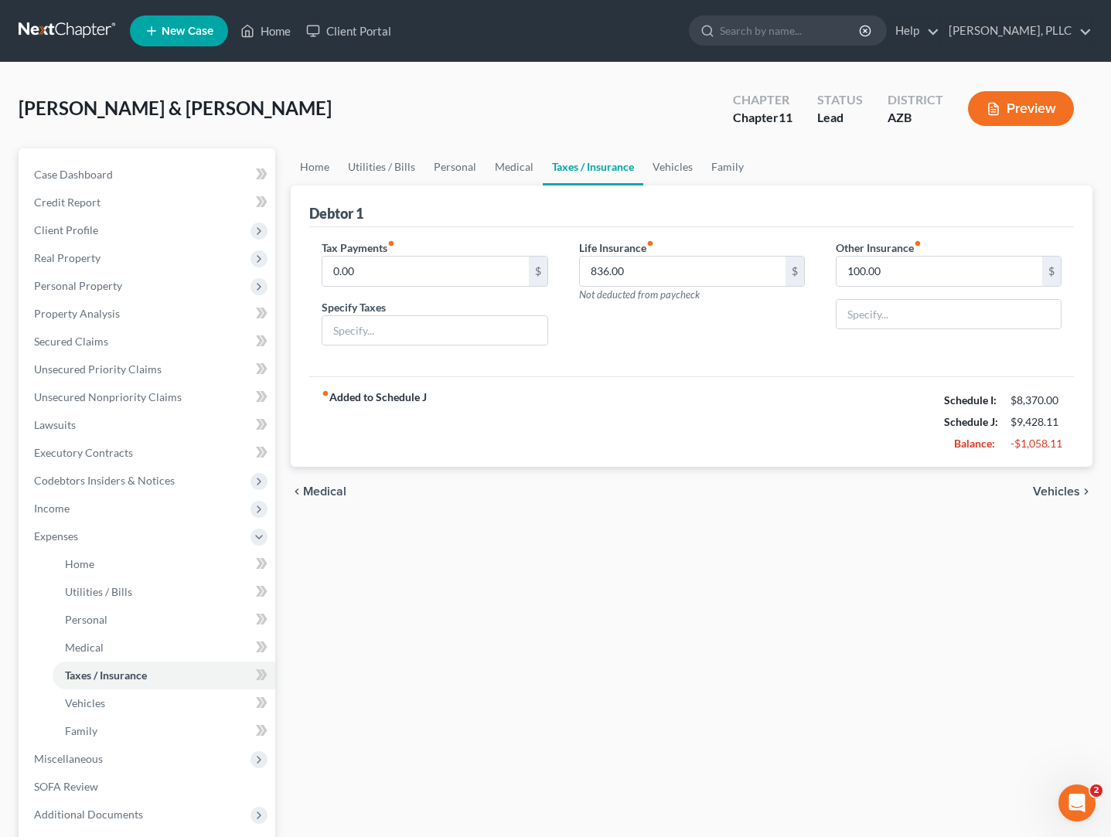
click at [1049, 495] on span "Vehicles" at bounding box center [1056, 492] width 47 height 12
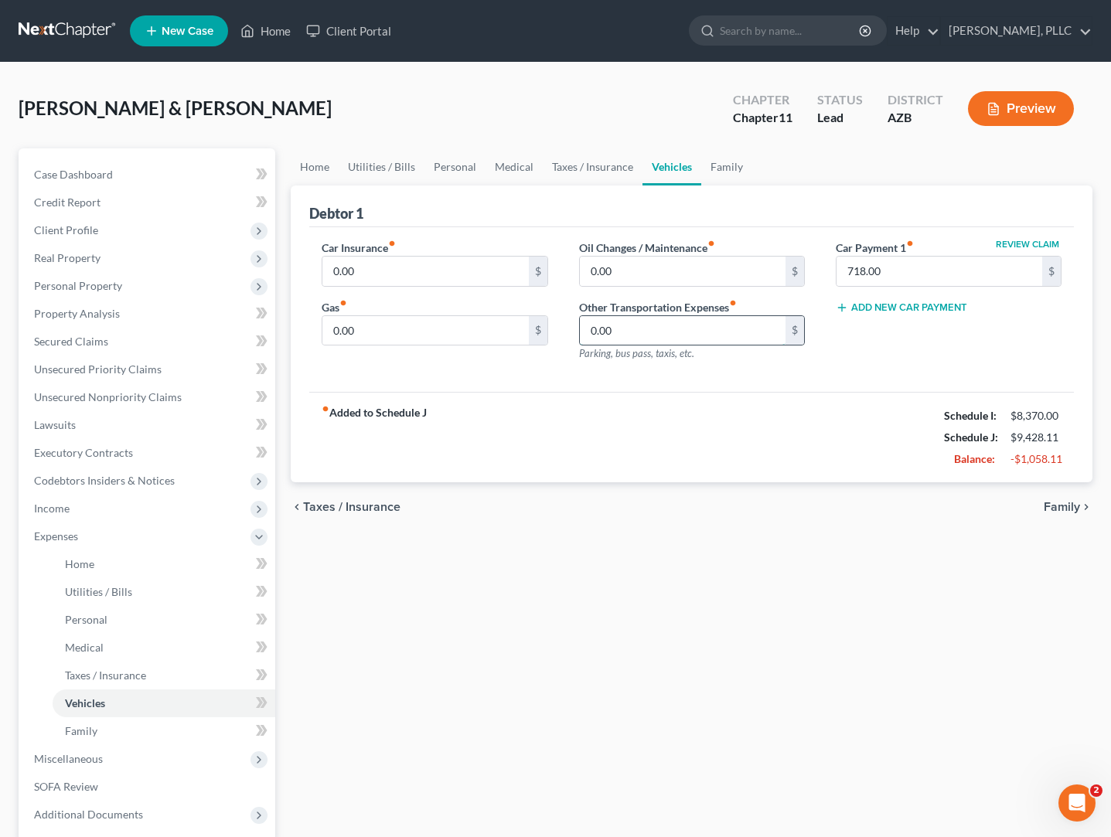
click at [631, 333] on input "0.00" at bounding box center [683, 330] width 206 height 29
type input "0"
type input "200"
click at [587, 167] on link "Taxes / Insurance" at bounding box center [593, 166] width 100 height 37
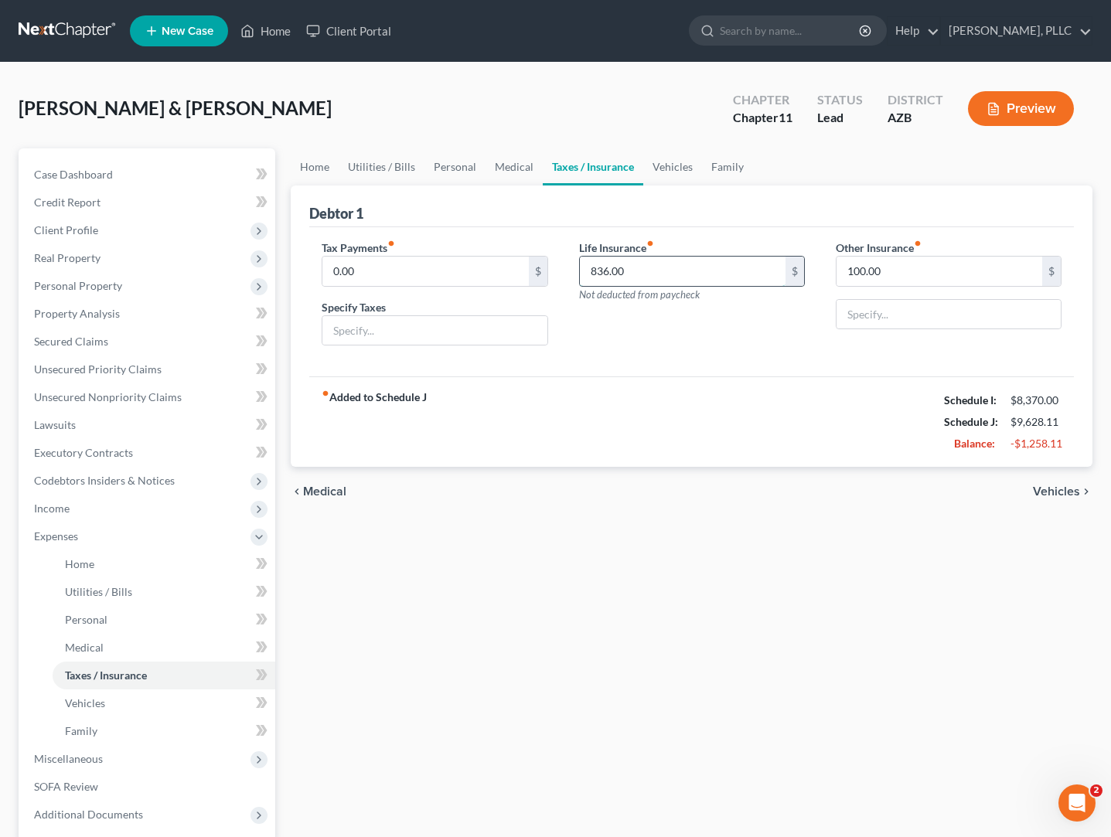
click at [638, 275] on input "836.00" at bounding box center [683, 271] width 206 height 29
type input "8"
type input "643.5"
click at [515, 172] on link "Medical" at bounding box center [514, 166] width 57 height 37
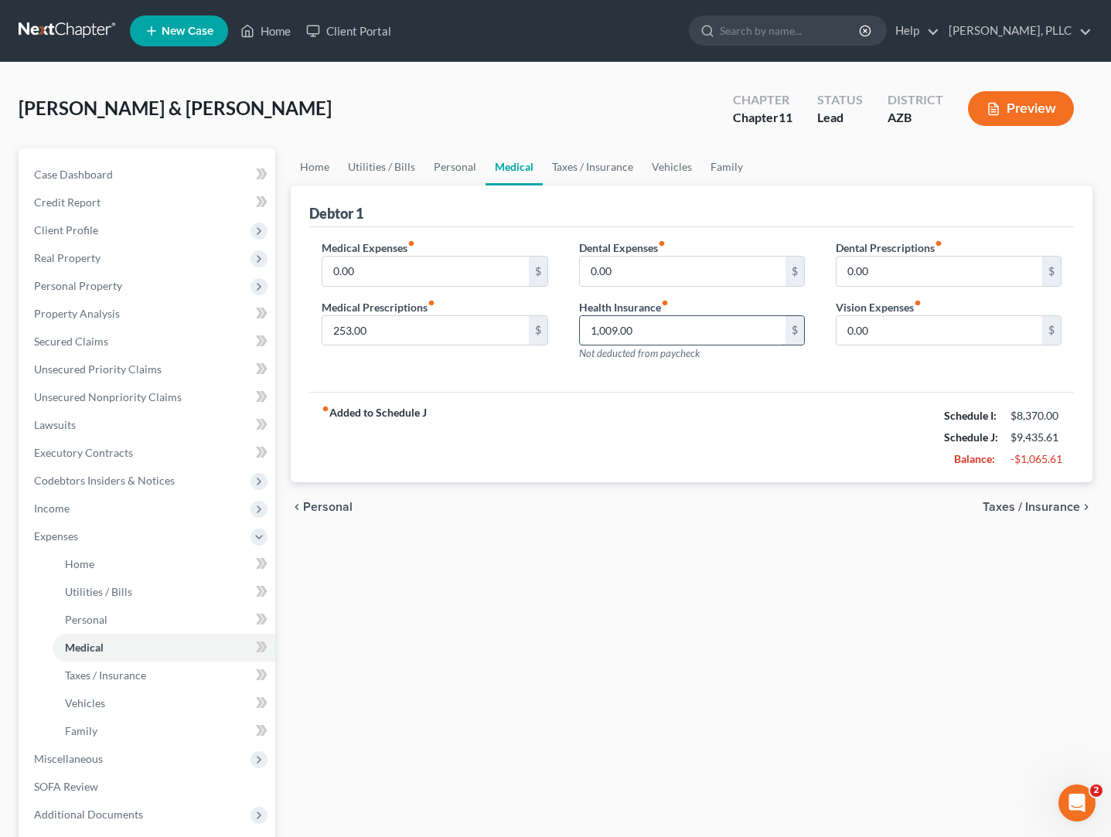
click at [647, 332] on input "1,009.00" at bounding box center [683, 330] width 206 height 29
type input "1"
type input "390.64"
click at [653, 163] on link "Vehicles" at bounding box center [672, 166] width 59 height 37
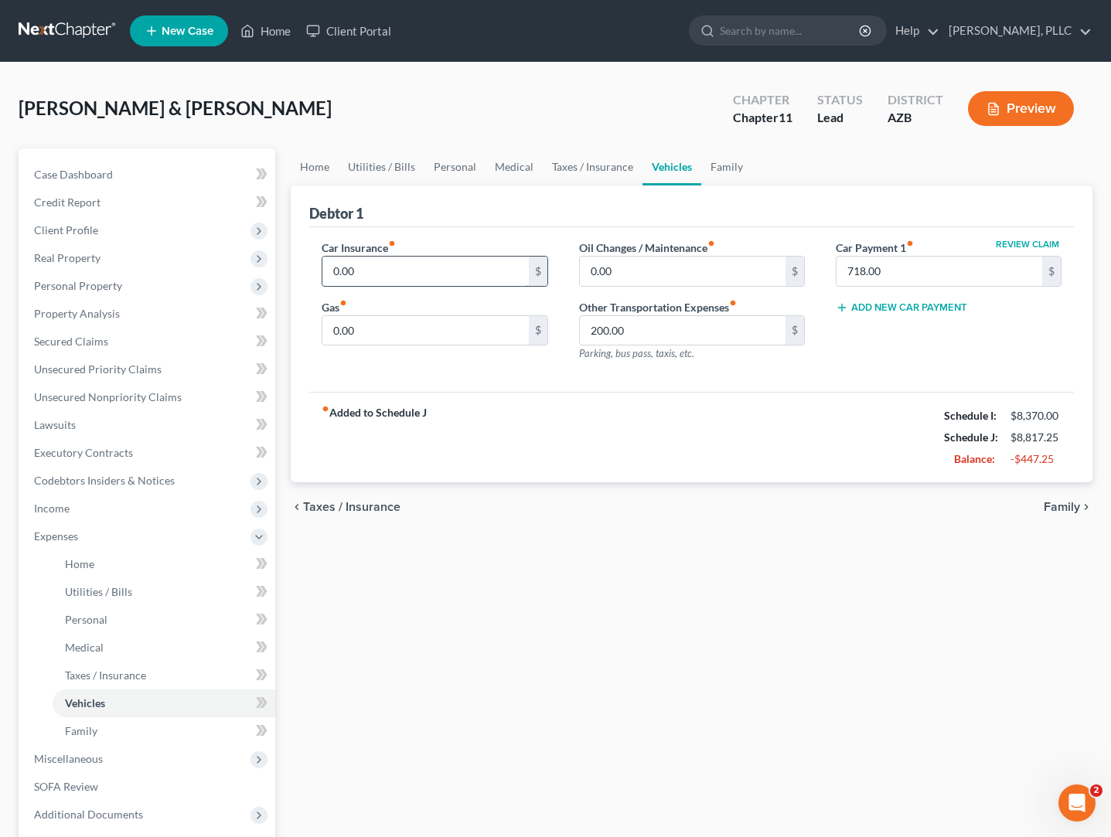
click at [449, 264] on input "0.00" at bounding box center [425, 271] width 206 height 29
type input "0"
type input "61"
click at [912, 272] on input "718.00" at bounding box center [940, 271] width 206 height 29
type input "7"
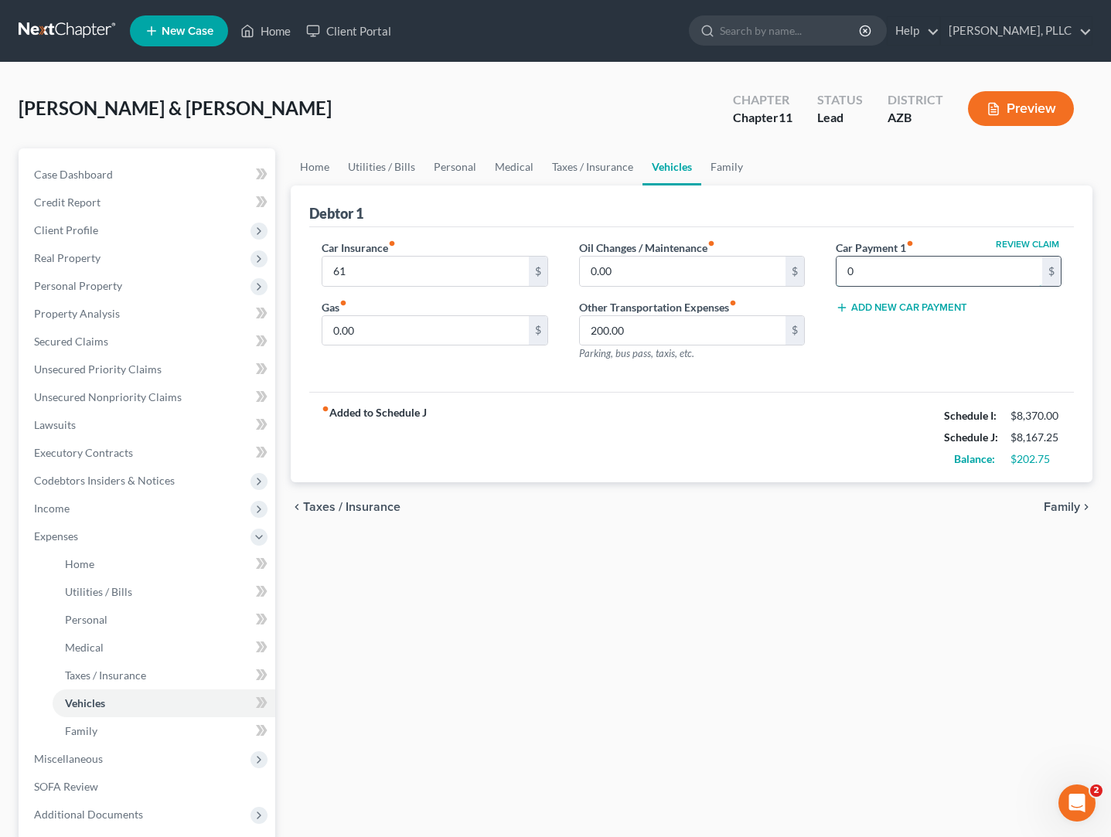
type input "0"
click at [838, 373] on div "Review Claim Car Payment 1 fiber_manual_record 0 $ Add New Car Payment" at bounding box center [948, 307] width 257 height 135
click at [92, 680] on span "Taxes / Insurance" at bounding box center [105, 675] width 81 height 13
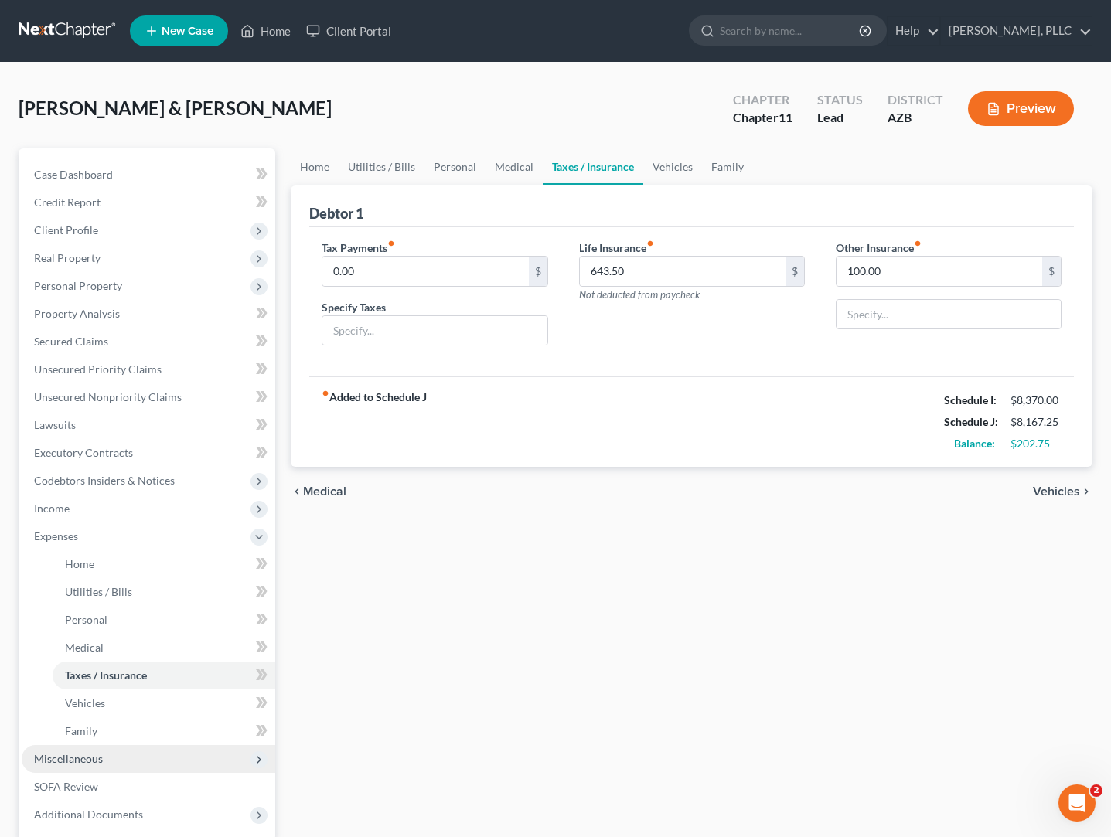
click at [82, 755] on span "Miscellaneous" at bounding box center [68, 758] width 69 height 13
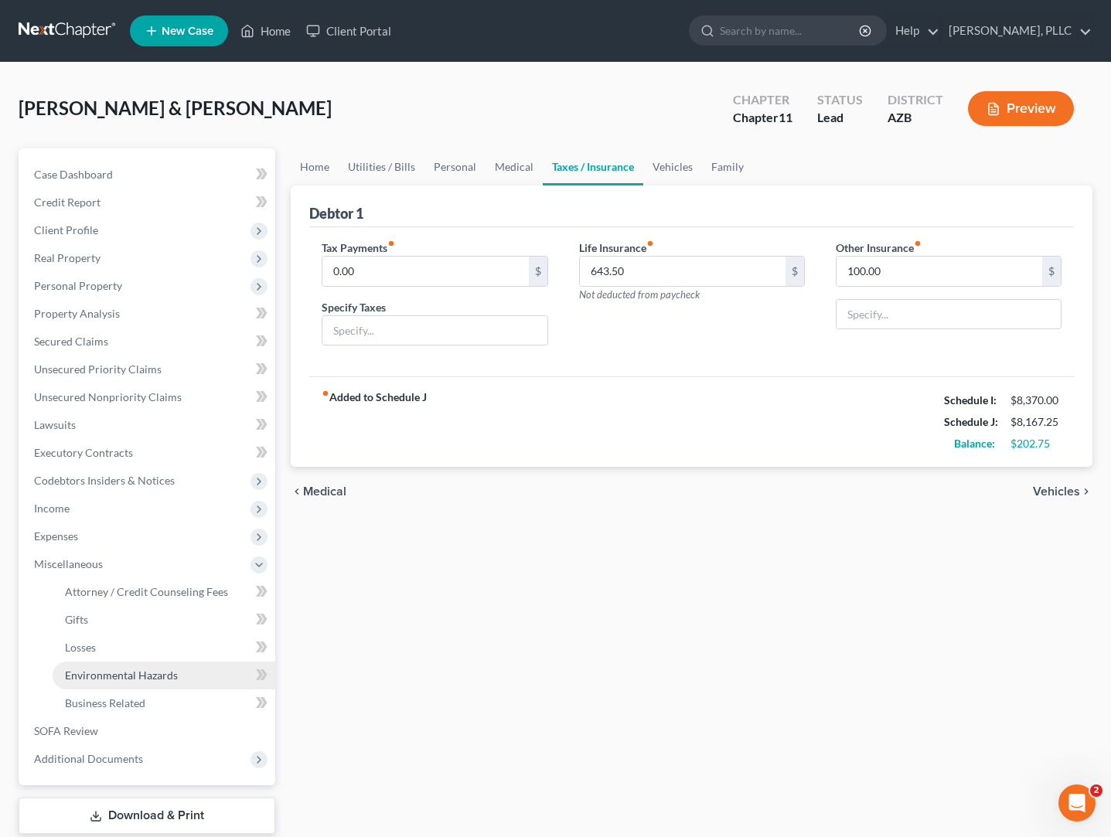
click at [90, 675] on span "Environmental Hazards" at bounding box center [121, 675] width 113 height 13
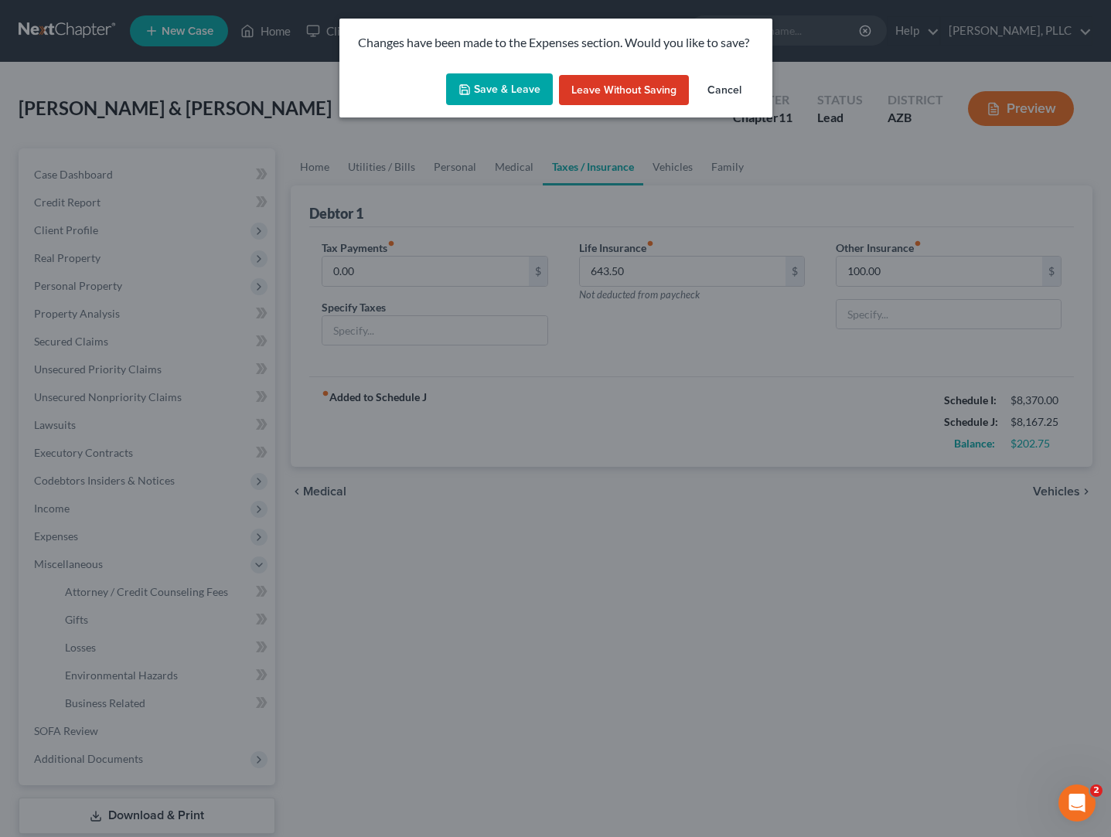
click at [489, 89] on button "Save & Leave" at bounding box center [499, 89] width 107 height 32
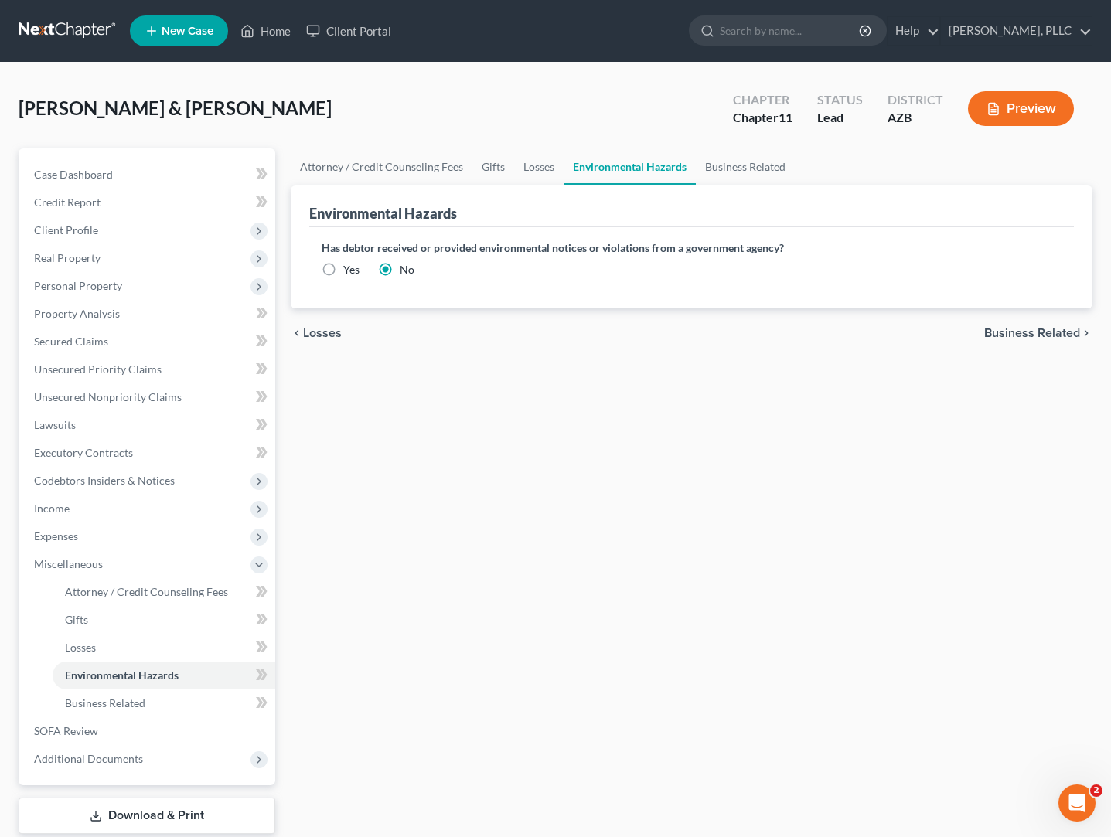
click at [1005, 109] on button "Preview" at bounding box center [1021, 108] width 106 height 35
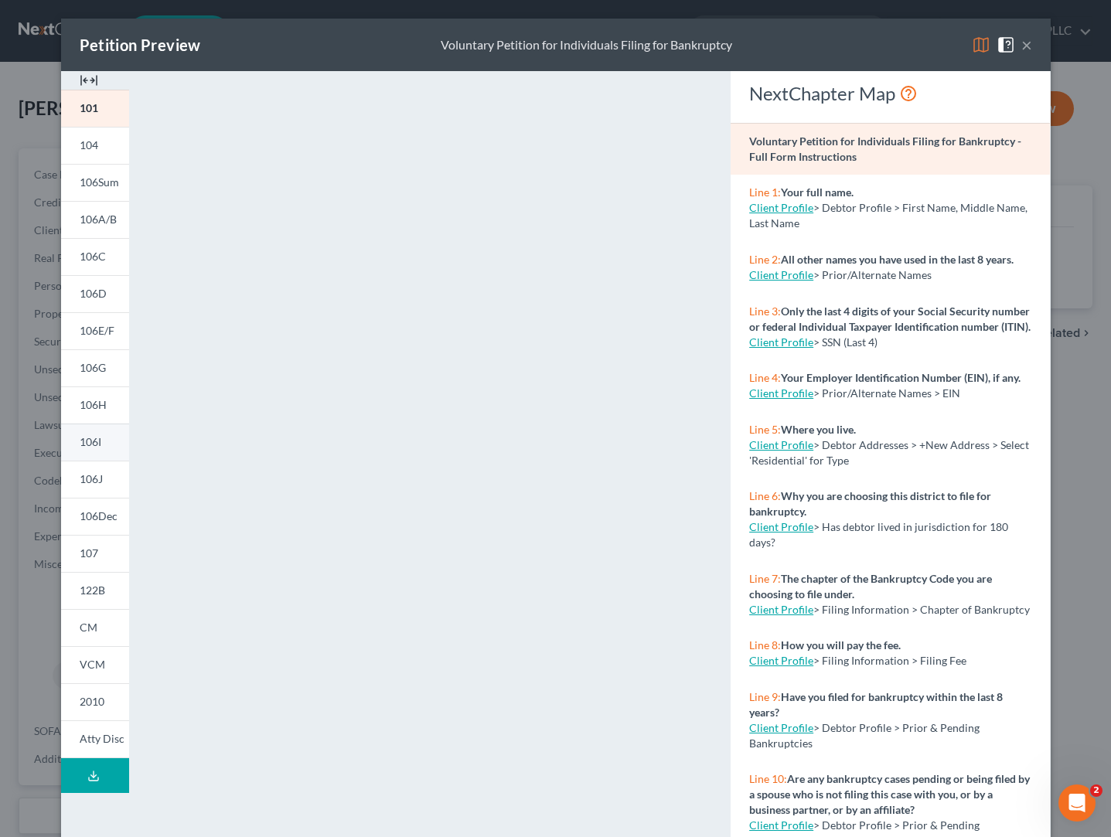
click at [90, 444] on span "106I" at bounding box center [91, 441] width 22 height 13
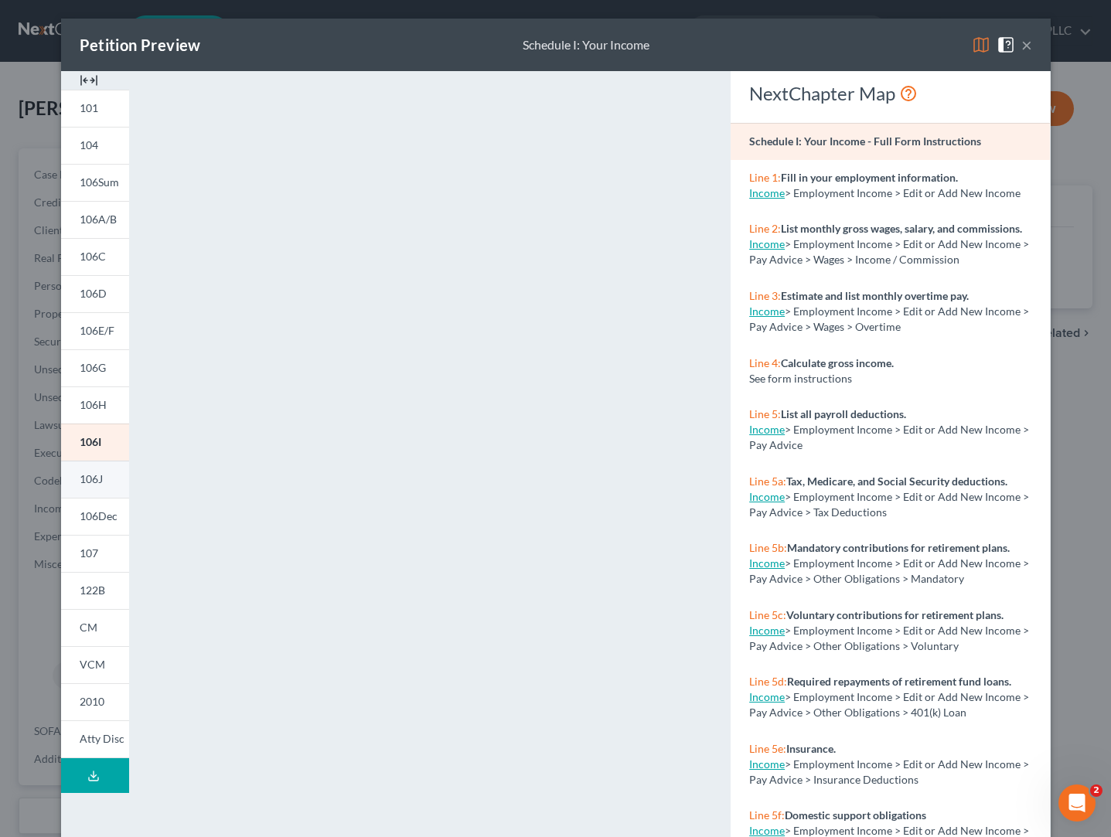
click at [94, 481] on span "106J" at bounding box center [91, 478] width 23 height 13
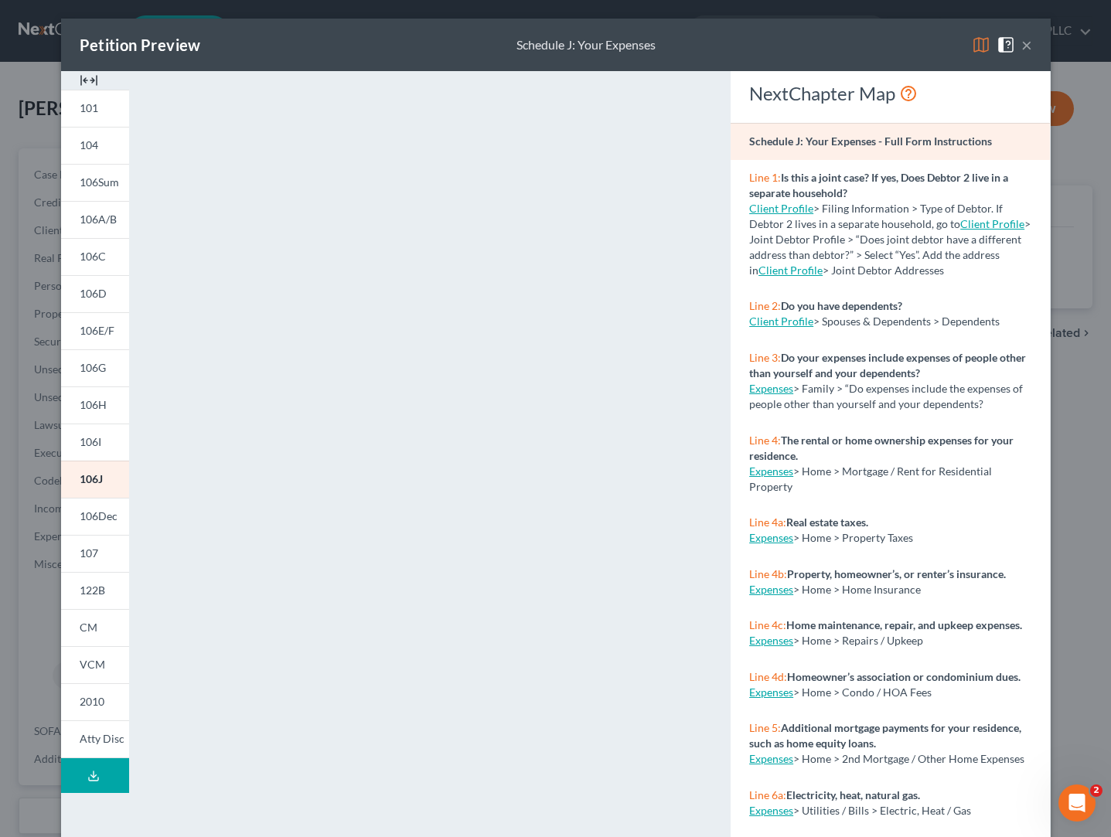
click at [1030, 46] on button "×" at bounding box center [1026, 45] width 11 height 19
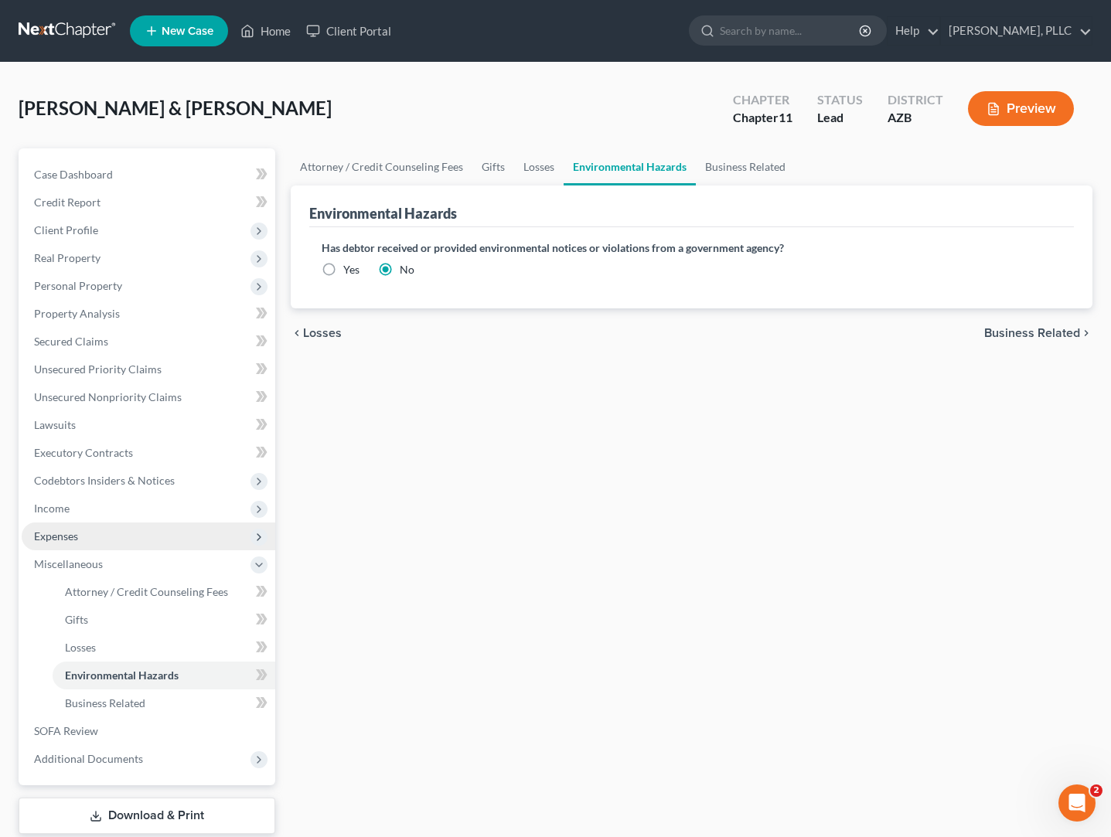
click at [72, 537] on span "Expenses" at bounding box center [56, 536] width 44 height 13
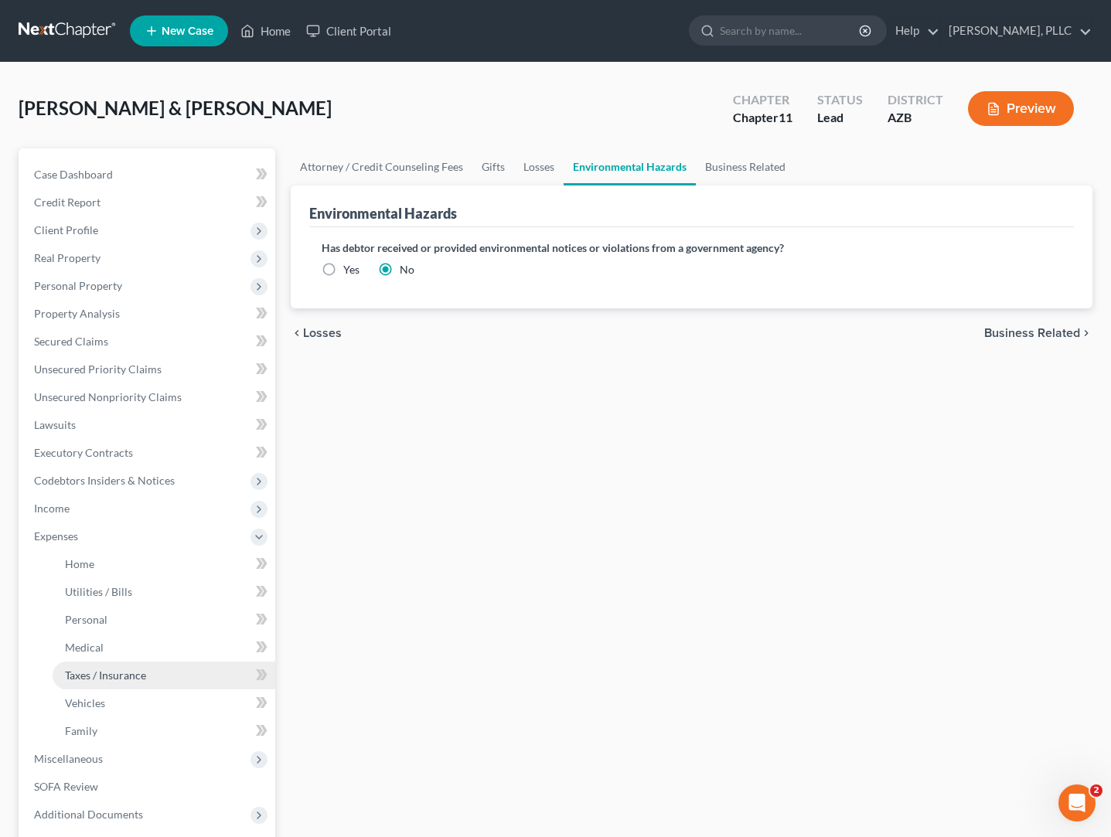
click at [115, 677] on span "Taxes / Insurance" at bounding box center [105, 675] width 81 height 13
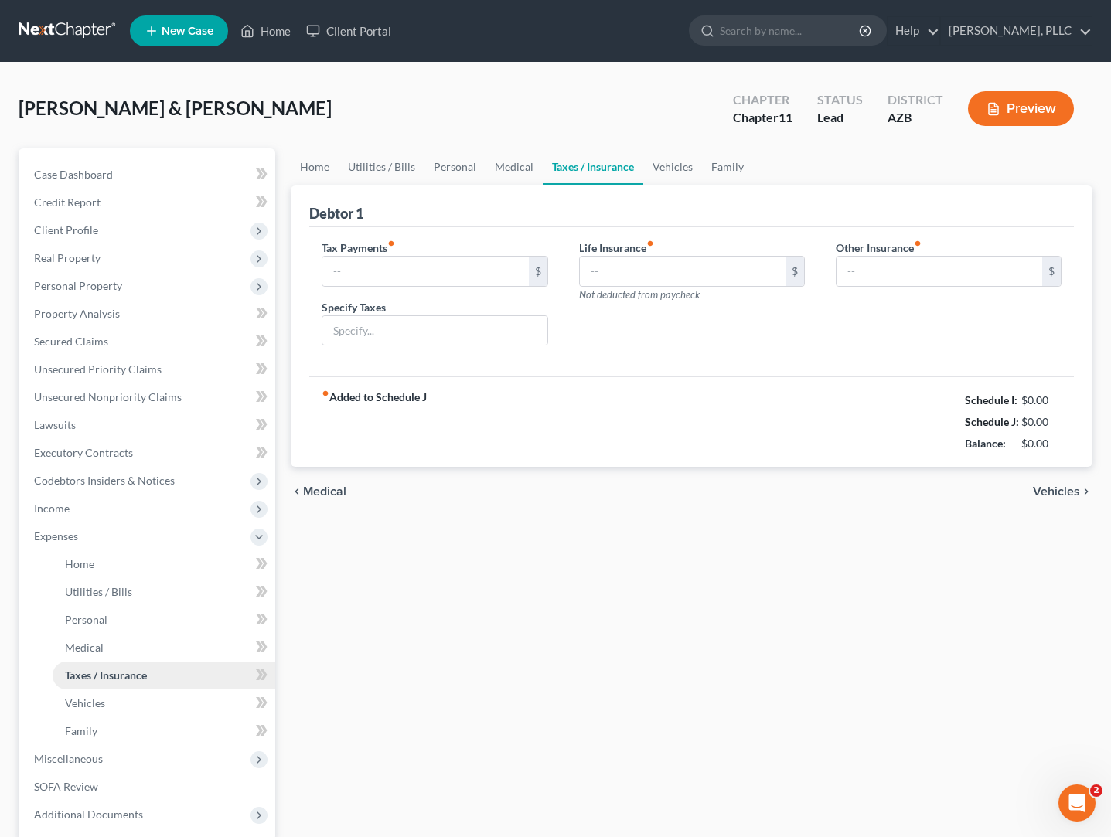
type input "0.00"
type input "643.50"
click at [894, 279] on input "100.00" at bounding box center [940, 271] width 206 height 29
type input "1"
click at [837, 467] on div "fiber_manual_record Added to Schedule J Schedule I: $8,370.00 Schedule J: $8,06…" at bounding box center [691, 422] width 765 height 90
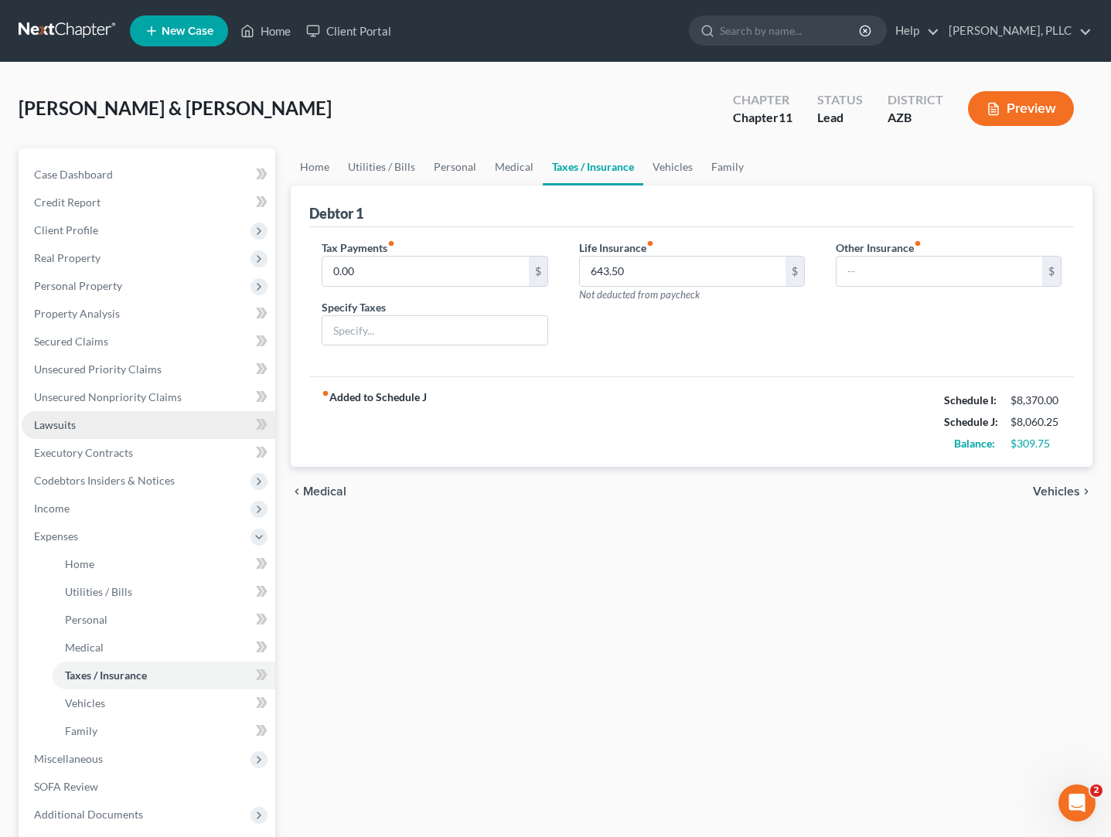
click at [61, 427] on span "Lawsuits" at bounding box center [55, 424] width 42 height 13
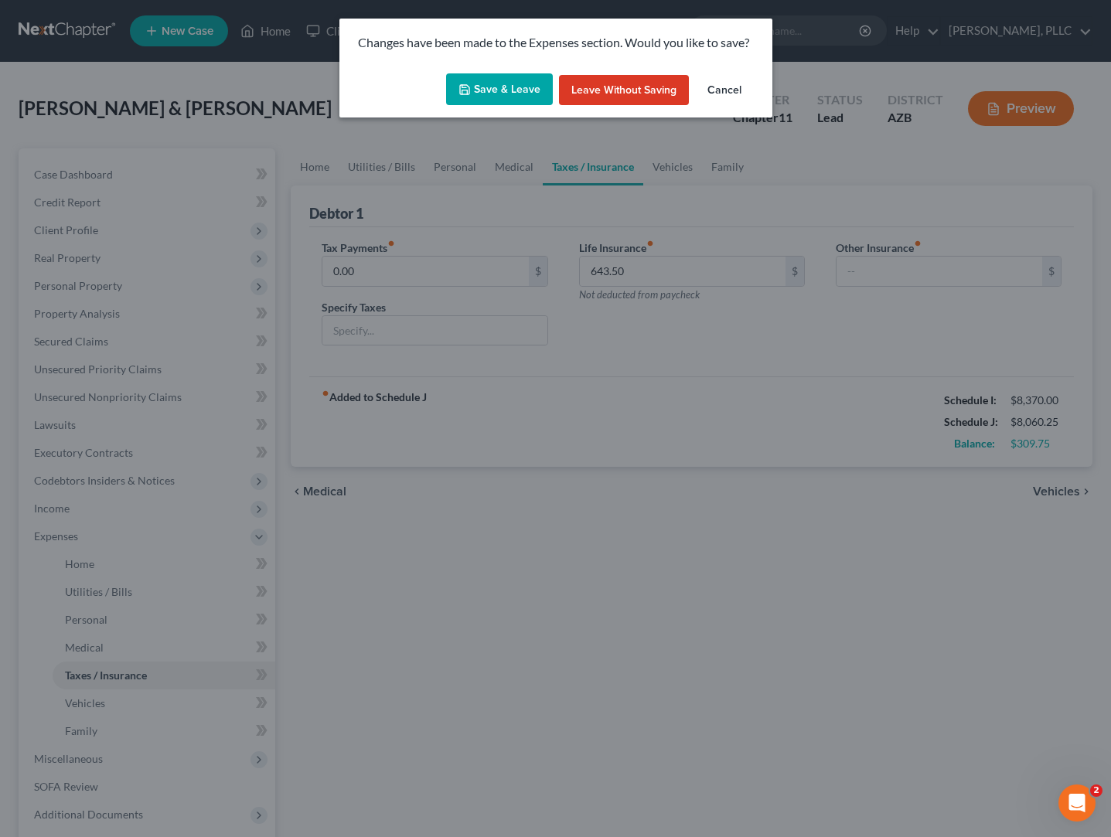
click at [486, 87] on button "Save & Leave" at bounding box center [499, 89] width 107 height 32
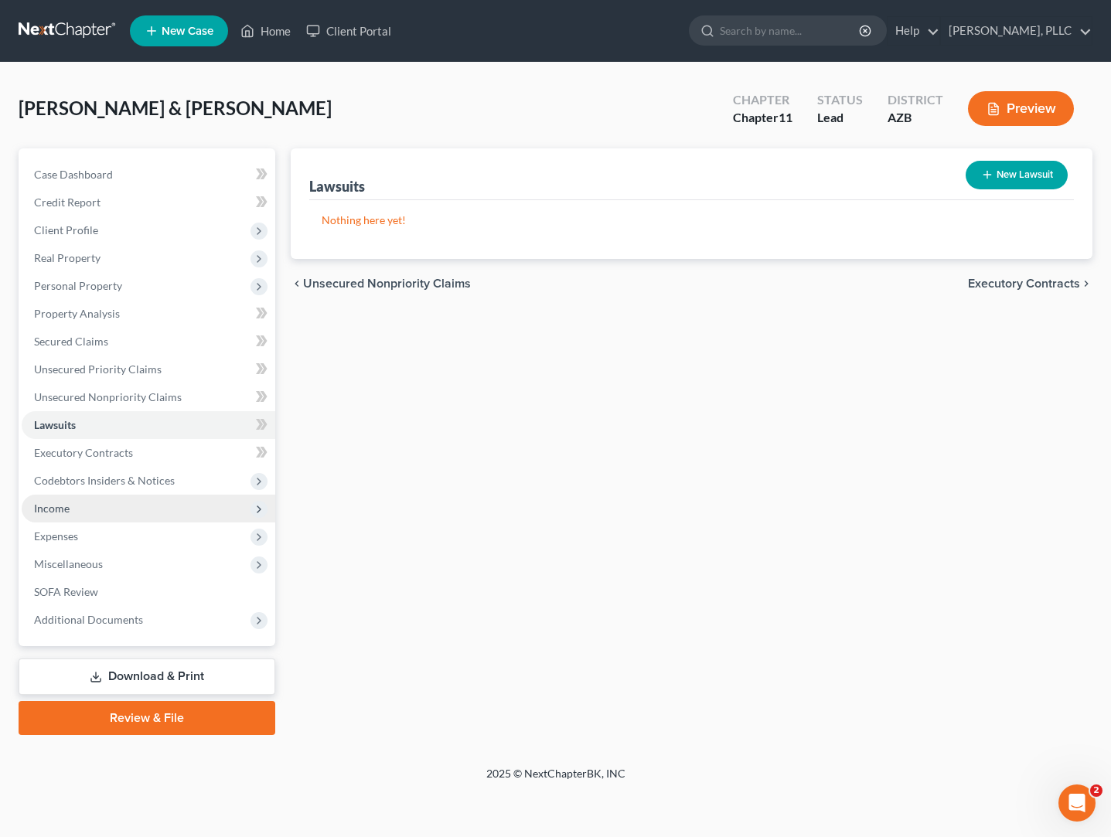
click at [70, 509] on span "Income" at bounding box center [149, 509] width 254 height 28
